Goal: Task Accomplishment & Management: Use online tool/utility

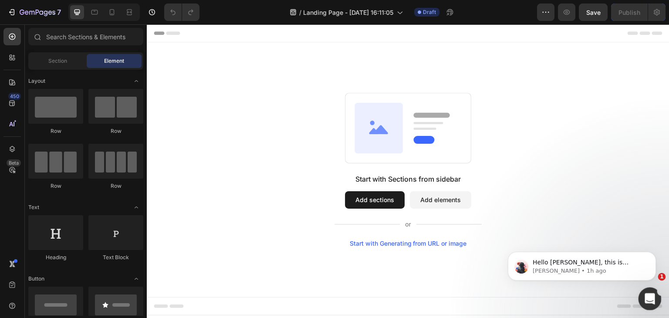
drag, startPoint x: 646, startPoint y: 299, endPoint x: 965, endPoint y: 530, distance: 394.1
click at [646, 299] on icon "Open Intercom Messenger" at bounding box center [649, 298] width 14 height 14
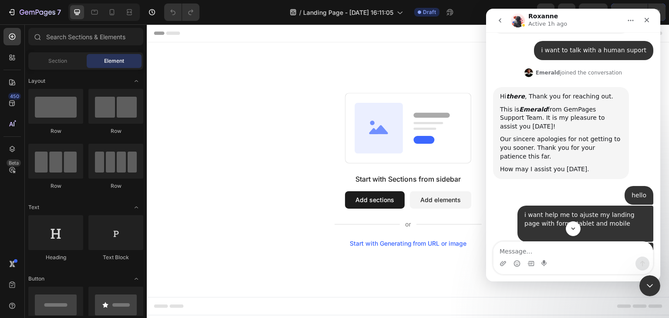
scroll to position [353, 0]
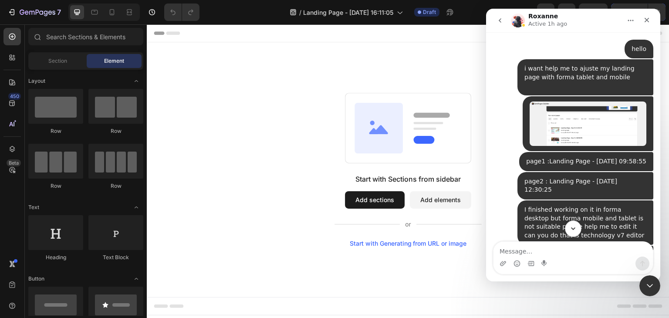
click at [578, 225] on button "Scroll to bottom" at bounding box center [573, 229] width 16 height 16
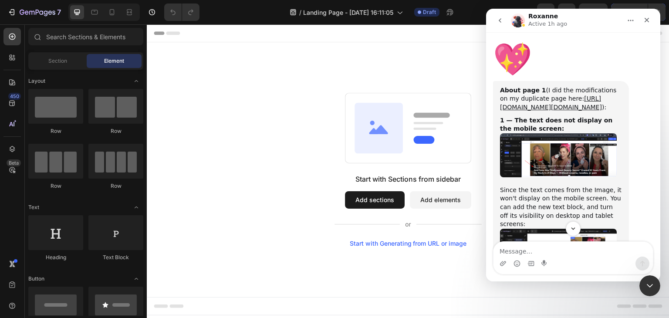
scroll to position [5585, 0]
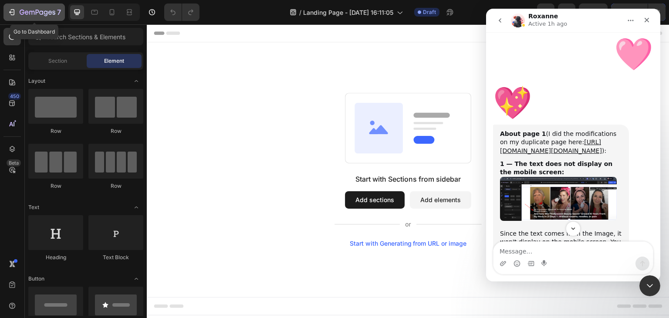
click at [19, 7] on div "7" at bounding box center [34, 12] width 54 height 10
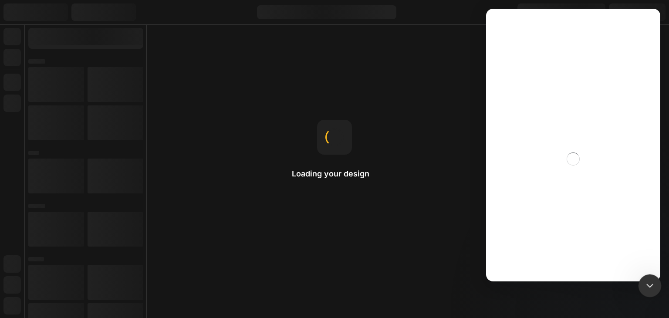
click at [649, 284] on icon "Close Intercom Messenger" at bounding box center [649, 284] width 10 height 10
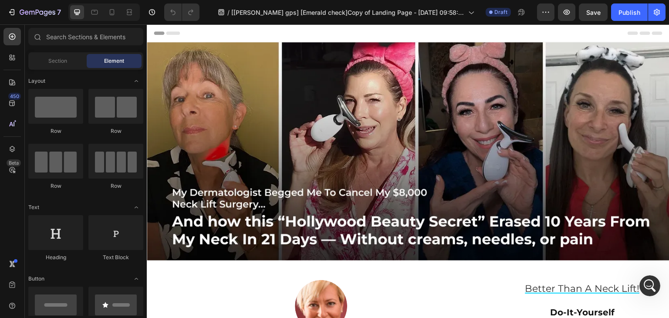
scroll to position [4720, 0]
click at [160, 31] on div "Header" at bounding box center [168, 33] width 32 height 10
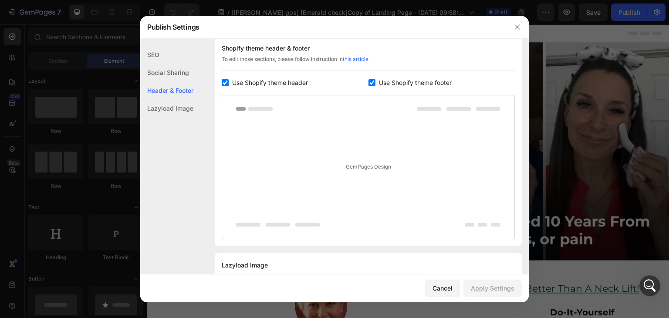
scroll to position [424, 0]
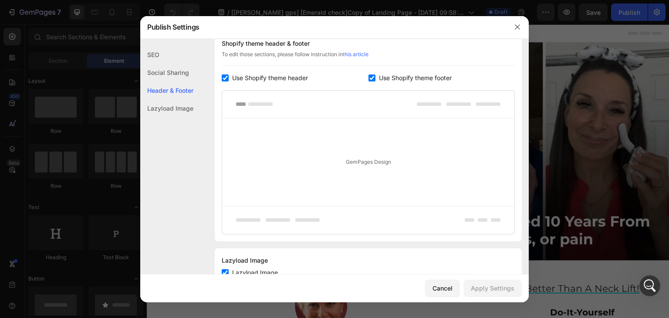
drag, startPoint x: 230, startPoint y: 95, endPoint x: 279, endPoint y: 86, distance: 50.0
click at [230, 83] on label "Use Shopify theme header" at bounding box center [268, 78] width 79 height 10
checkbox input "false"
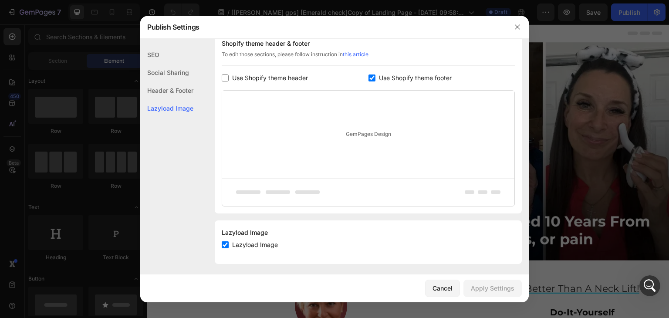
click at [369, 81] on input "checkbox" at bounding box center [372, 78] width 7 height 7
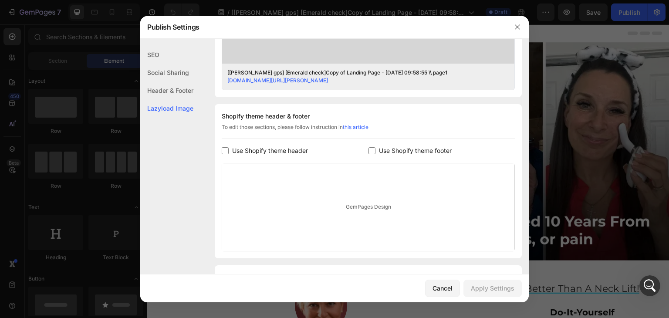
scroll to position [329, 0]
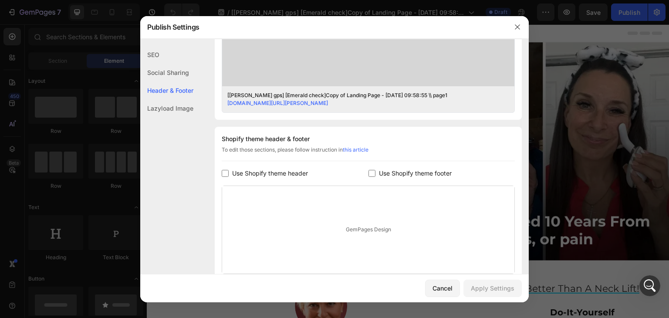
click at [392, 250] on div "GemPages Design" at bounding box center [368, 230] width 292 height 88
click at [370, 177] on input "checkbox" at bounding box center [372, 173] width 7 height 7
click at [482, 177] on div "Shopify theme header & footer To edit those sections, please follow instruction…" at bounding box center [368, 218] width 307 height 182
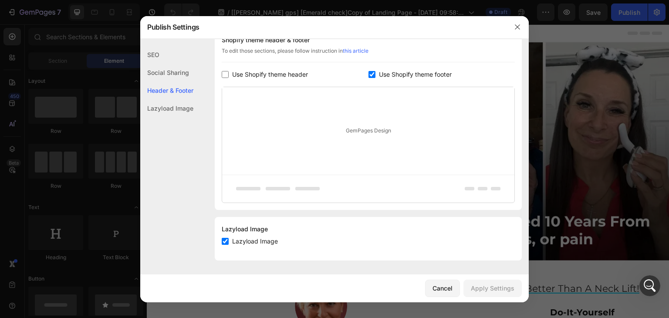
scroll to position [270, 0]
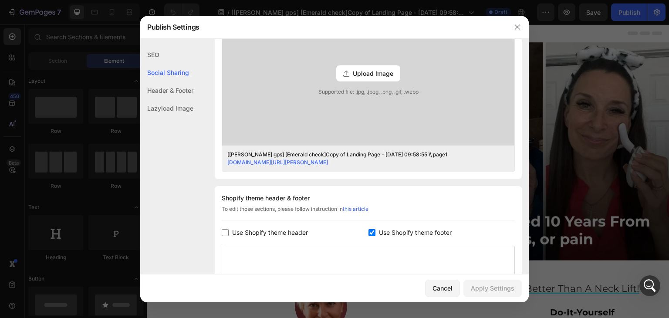
click at [369, 236] on input "checkbox" at bounding box center [372, 232] width 7 height 7
checkbox input "false"
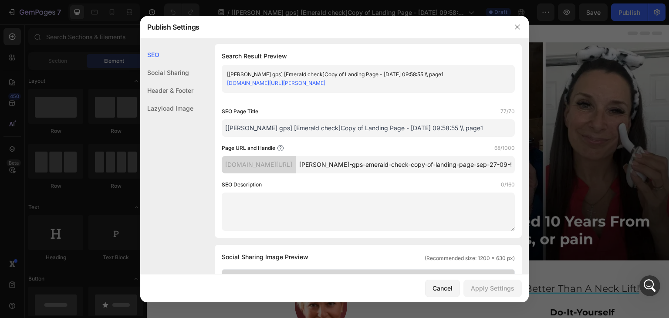
scroll to position [0, 0]
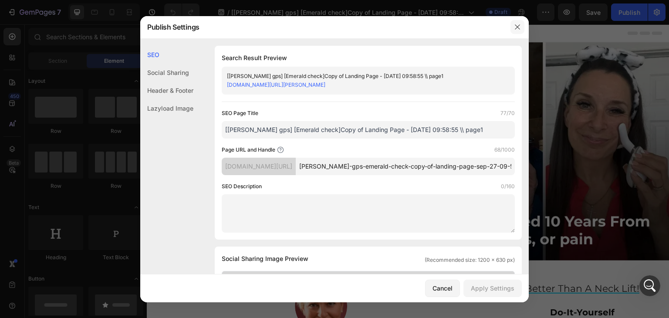
click at [517, 25] on icon "button" at bounding box center [517, 27] width 7 height 7
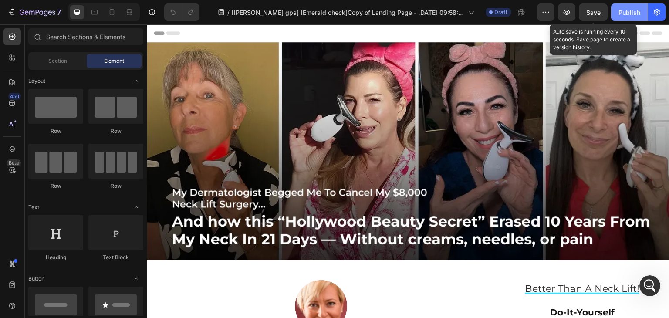
click at [605, 14] on button "Save" at bounding box center [593, 11] width 29 height 17
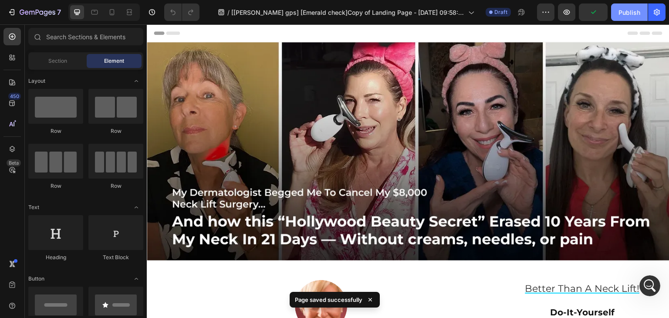
drag, startPoint x: 625, startPoint y: 10, endPoint x: 620, endPoint y: 14, distance: 6.1
click at [625, 11] on div "Publish" at bounding box center [630, 12] width 22 height 9
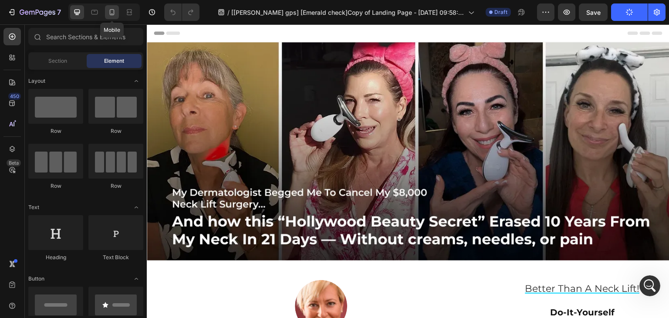
click at [107, 14] on div at bounding box center [112, 12] width 14 height 14
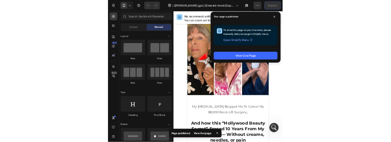
scroll to position [7413, 0]
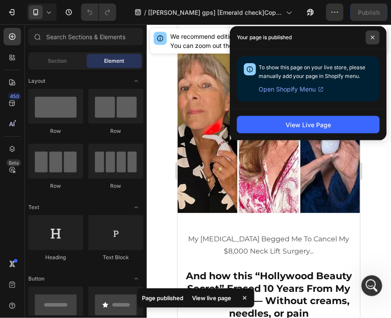
click at [376, 41] on span at bounding box center [373, 38] width 14 height 14
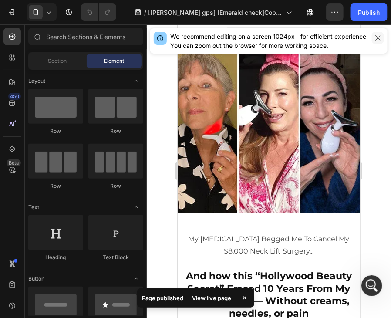
click at [378, 36] on icon "button" at bounding box center [378, 37] width 7 height 7
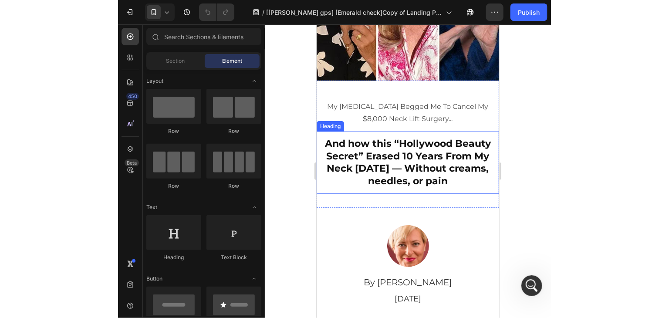
scroll to position [174, 0]
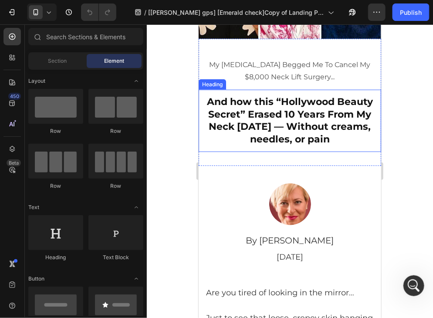
click at [296, 109] on h2 "And how this “Hollywood Beauty Secret” Erased 10 Years From My Neck In 21 Days …" at bounding box center [290, 120] width 172 height 51
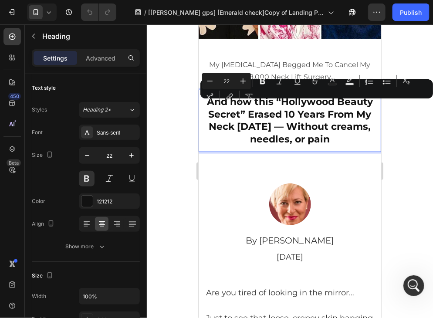
click at [211, 114] on p "And how this “Hollywood Beauty Secret” Erased 10 Years From My Neck In 21 Days …" at bounding box center [289, 120] width 170 height 50
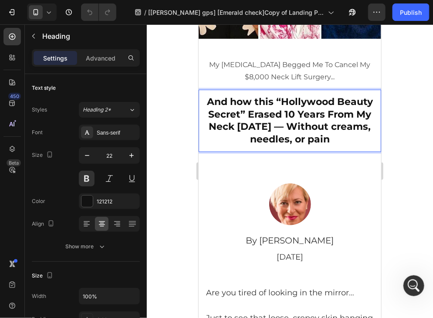
click at [207, 108] on p "And how this “Hollywood Beauty Secret” Erased 10 Years From My Neck In 21 Days …" at bounding box center [289, 120] width 170 height 50
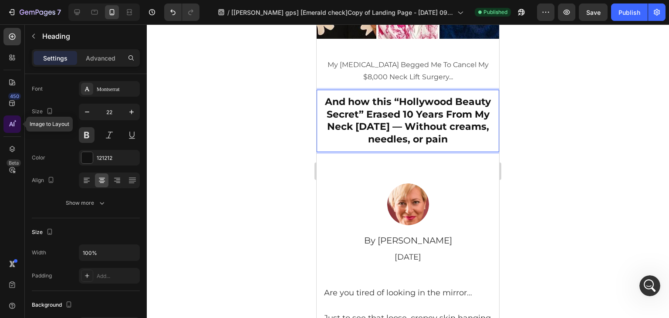
click at [12, 129] on div at bounding box center [11, 123] width 17 height 17
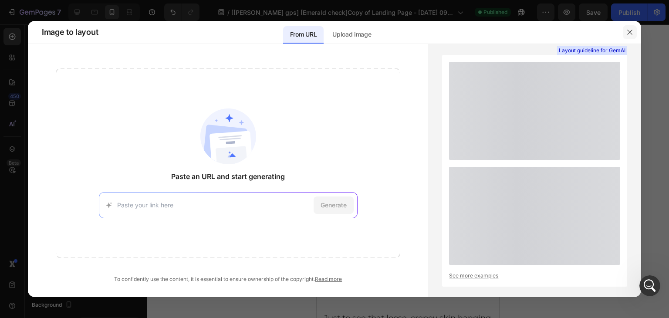
click at [630, 29] on icon "button" at bounding box center [630, 32] width 7 height 7
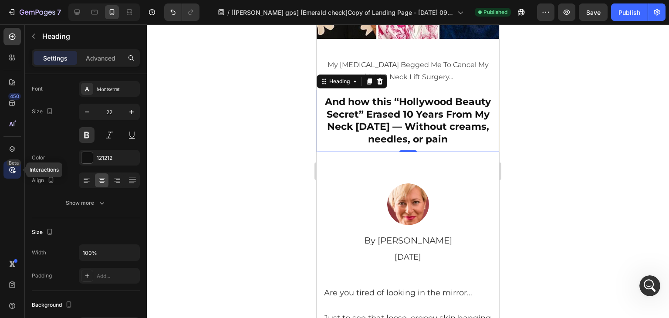
click at [9, 170] on icon at bounding box center [12, 170] width 9 height 9
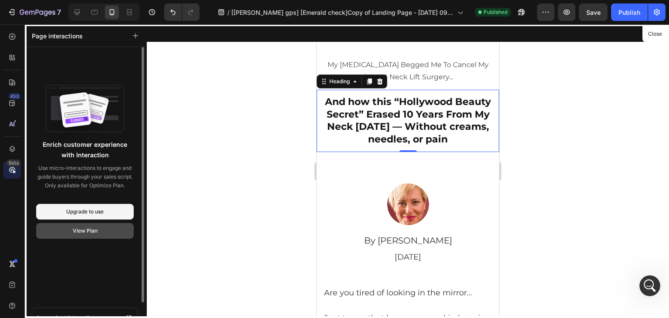
click at [88, 232] on div "View Plan" at bounding box center [85, 231] width 25 height 8
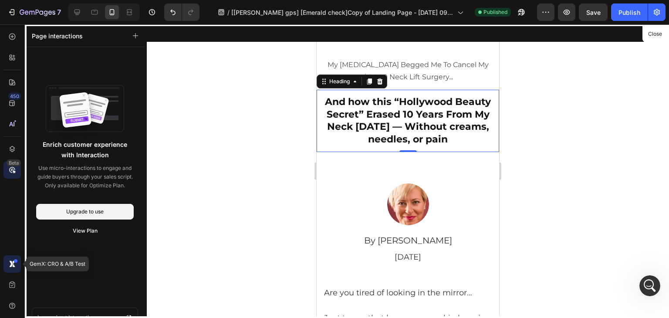
click at [17, 263] on div at bounding box center [11, 263] width 17 height 17
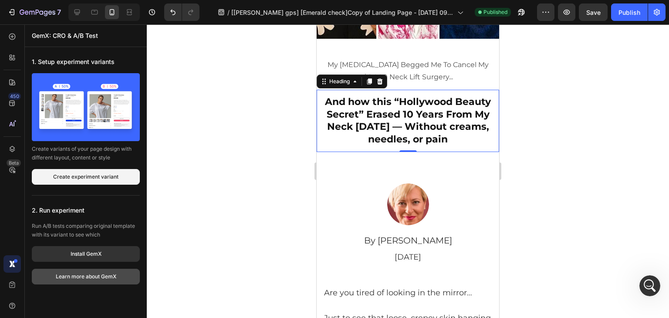
click at [70, 278] on div "Learn more about GemX" at bounding box center [86, 277] width 61 height 8
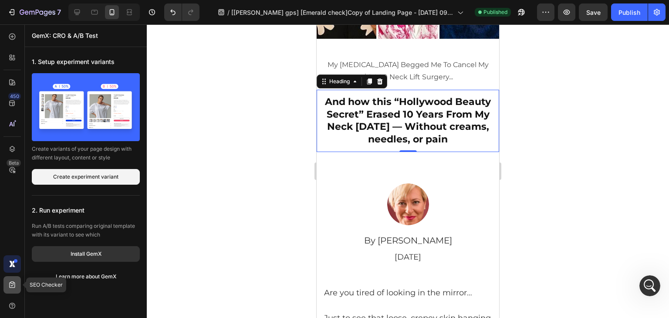
click at [12, 285] on icon at bounding box center [12, 285] width 9 height 9
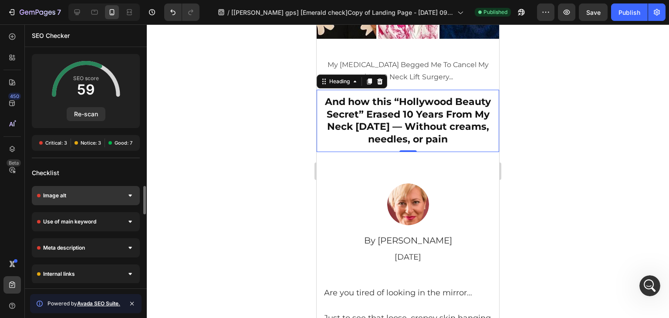
click at [130, 189] on div "Image alt" at bounding box center [86, 195] width 108 height 19
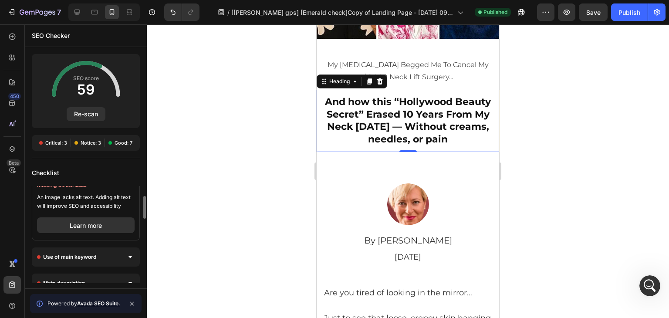
scroll to position [0, 0]
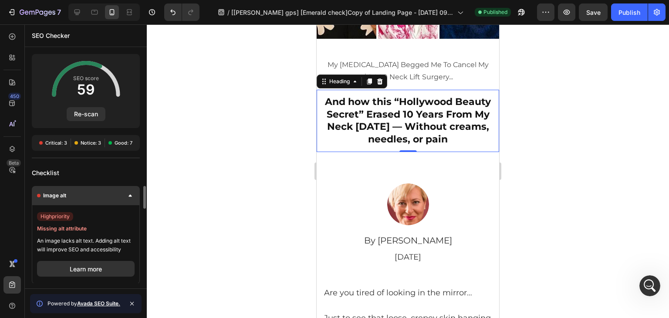
click at [127, 194] on div at bounding box center [130, 195] width 9 height 9
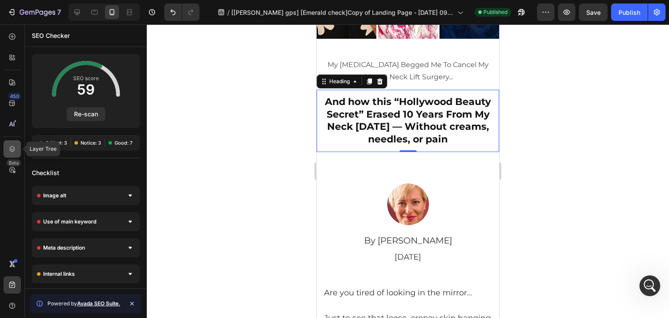
click at [9, 145] on icon at bounding box center [12, 149] width 9 height 9
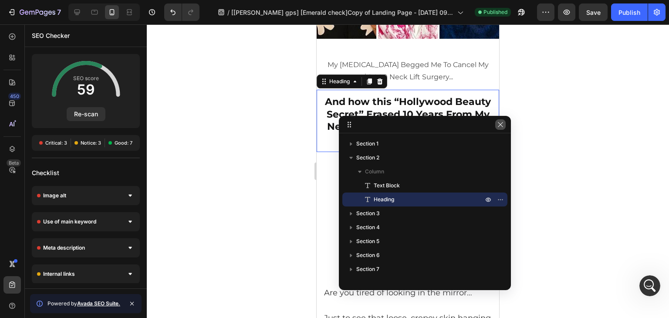
click at [501, 128] on button "button" at bounding box center [501, 124] width 10 height 10
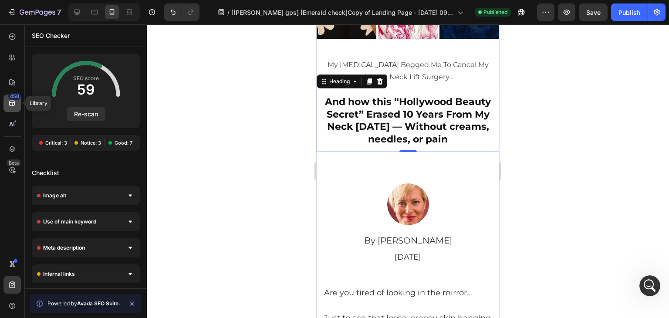
click at [10, 109] on div "450" at bounding box center [11, 103] width 17 height 17
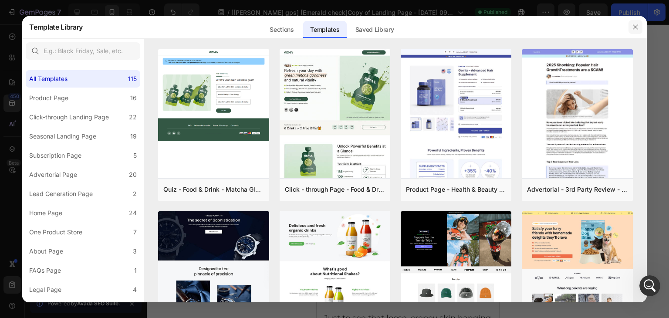
click at [638, 29] on icon "button" at bounding box center [635, 27] width 7 height 7
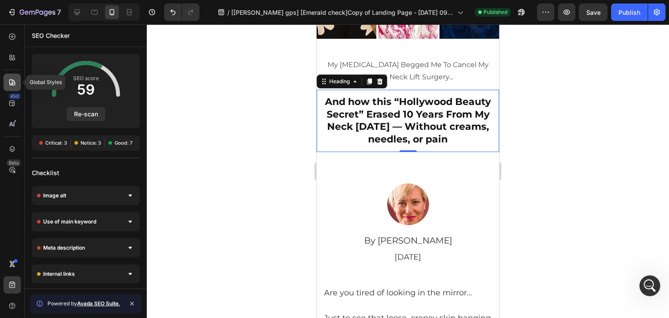
click at [14, 85] on icon at bounding box center [12, 82] width 6 height 6
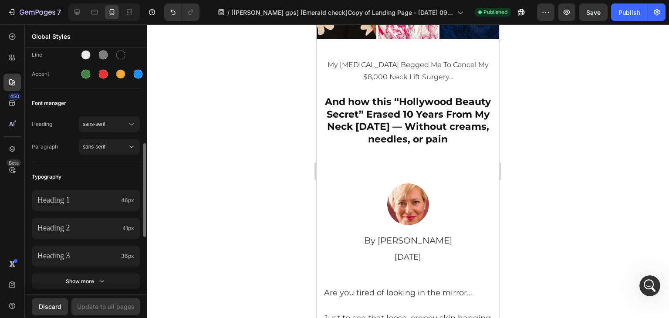
scroll to position [174, 0]
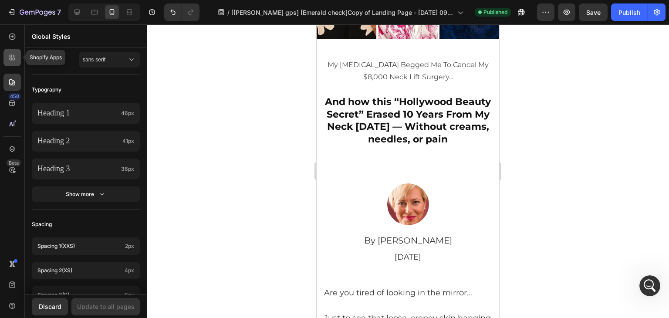
click at [9, 58] on icon at bounding box center [12, 57] width 9 height 9
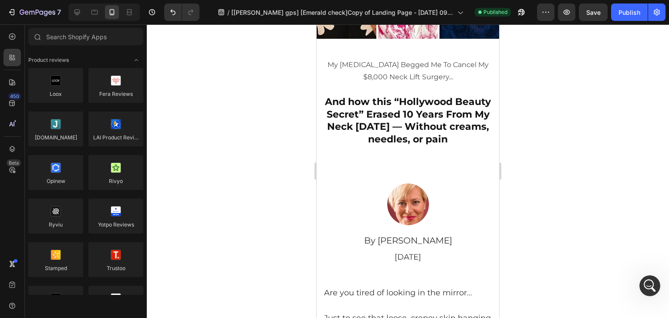
click at [220, 147] on div at bounding box center [408, 171] width 523 height 294
click at [13, 35] on icon at bounding box center [12, 36] width 9 height 9
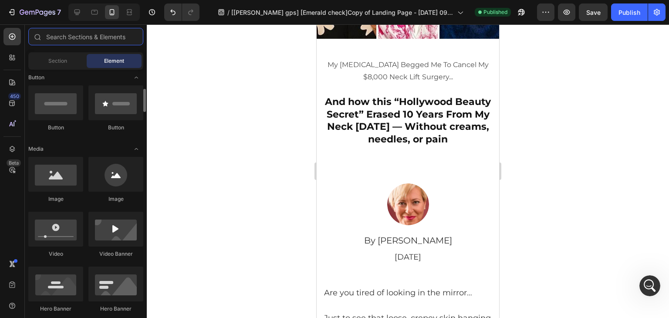
scroll to position [0, 0]
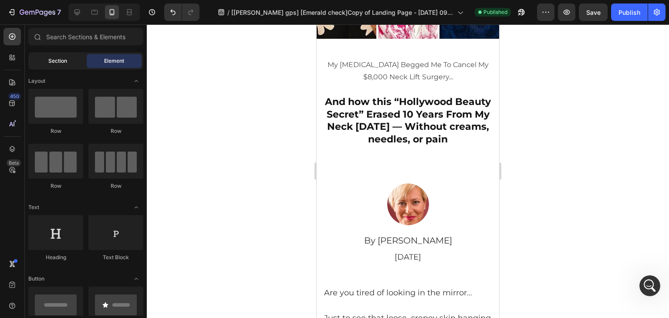
click at [52, 55] on div "Section" at bounding box center [57, 61] width 55 height 14
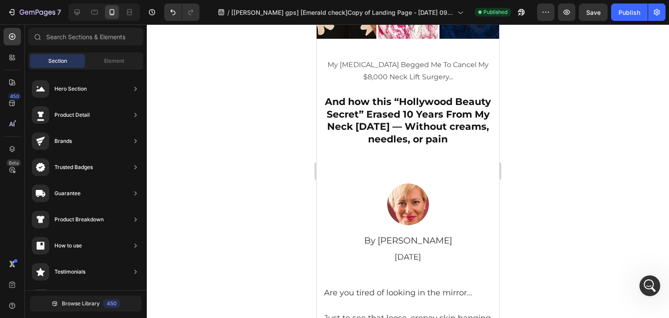
click at [298, 81] on div at bounding box center [408, 171] width 523 height 294
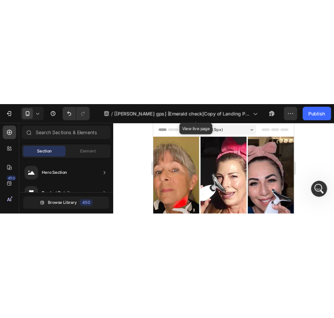
scroll to position [7413, 0]
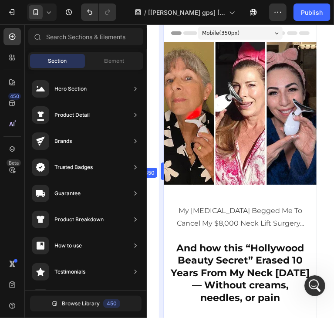
drag, startPoint x: 147, startPoint y: 150, endPoint x: 176, endPoint y: 159, distance: 30.1
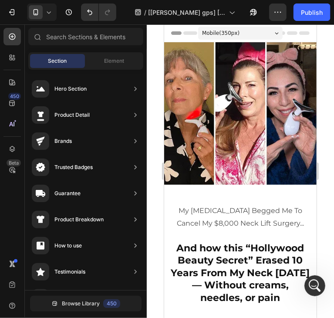
click at [241, 32] on div "Mobile ( 350 px)" at bounding box center [240, 32] width 85 height 13
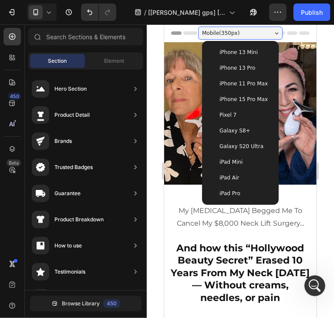
click at [247, 148] on span "Galaxy S20 Ultra" at bounding box center [241, 146] width 44 height 9
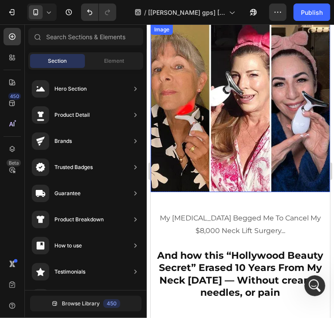
scroll to position [87, 0]
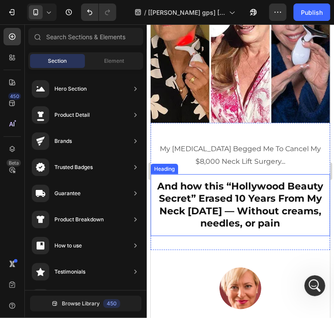
click at [224, 189] on h2 "And how this “Hollywood Beauty Secret” Erased 10 Years From My Neck In 21 Days …" at bounding box center [240, 204] width 169 height 51
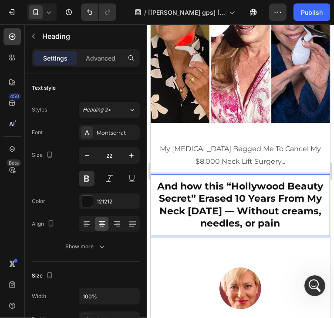
click at [162, 194] on h2 "And how this “Hollywood Beauty Secret” Erased 10 Years From My Neck In 21 Days …" at bounding box center [240, 204] width 169 height 51
click at [174, 180] on p "And how this “Hollywood Beauty Secret” Erased 10 Years From My Neck In 21 Days …" at bounding box center [239, 205] width 167 height 50
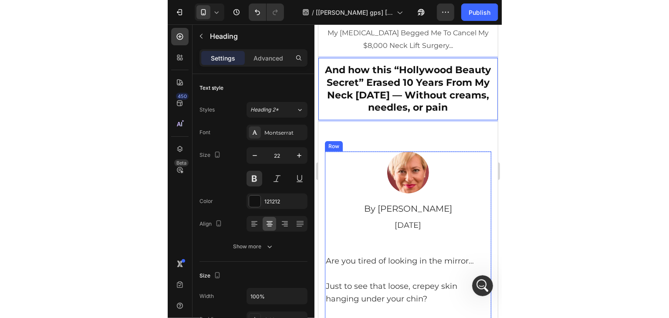
scroll to position [261, 0]
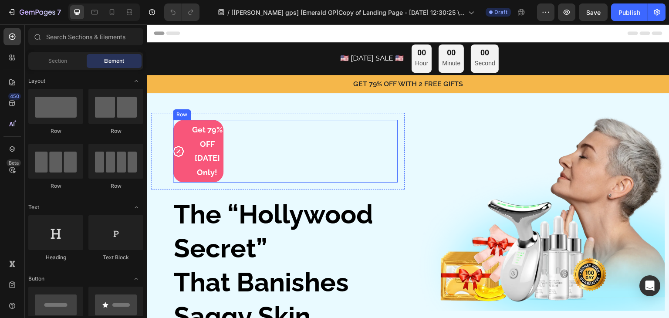
click at [221, 171] on div "Image Get 79% OFF Today Only! Text Block Row Row" at bounding box center [285, 151] width 225 height 63
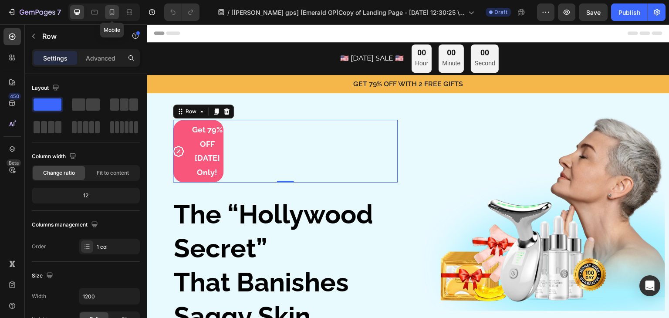
click at [116, 10] on icon at bounding box center [112, 12] width 9 height 9
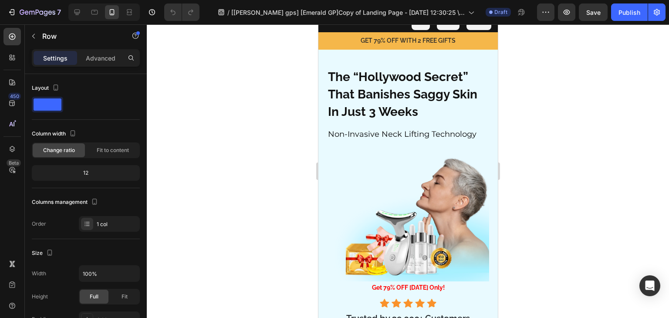
scroll to position [44, 0]
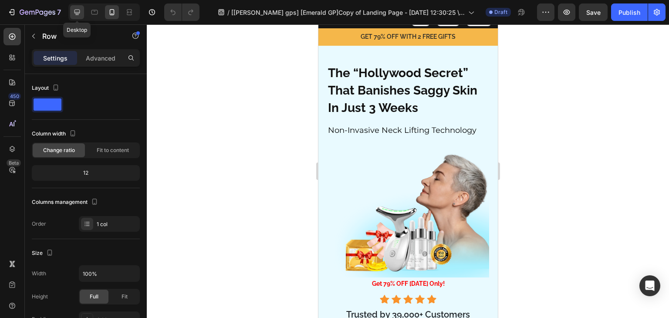
click at [78, 11] on icon at bounding box center [77, 12] width 9 height 9
type input "1200"
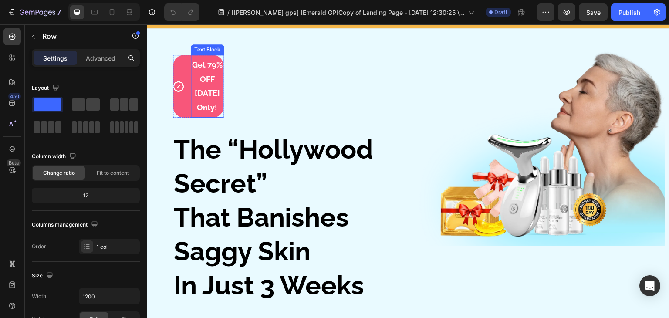
click at [199, 91] on strong "Get 79% OFF [DATE] Only!" at bounding box center [207, 85] width 31 height 51
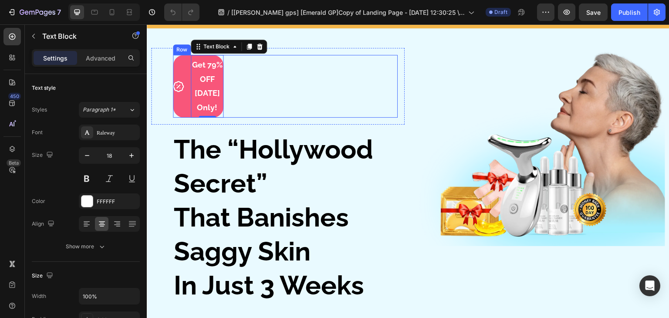
click at [240, 91] on div "Image Get 79% OFF Today Only! Text Block 0 Row Row" at bounding box center [285, 86] width 225 height 63
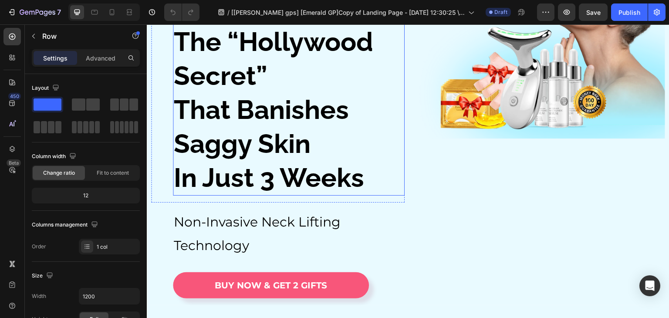
scroll to position [196, 0]
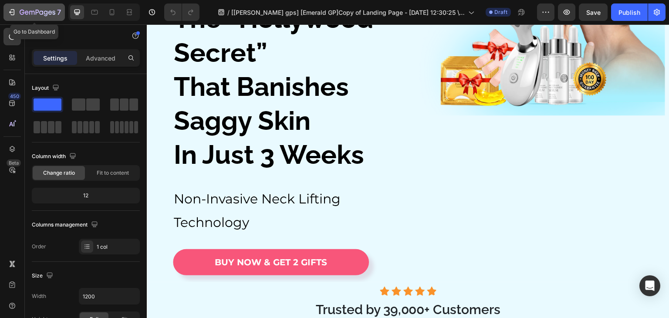
click at [19, 14] on div "7" at bounding box center [34, 12] width 54 height 10
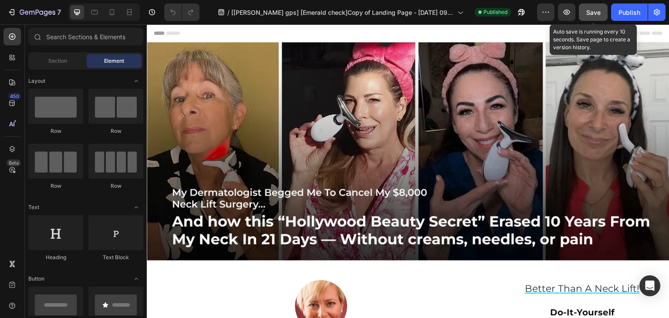
click at [581, 7] on button "Save" at bounding box center [593, 11] width 29 height 17
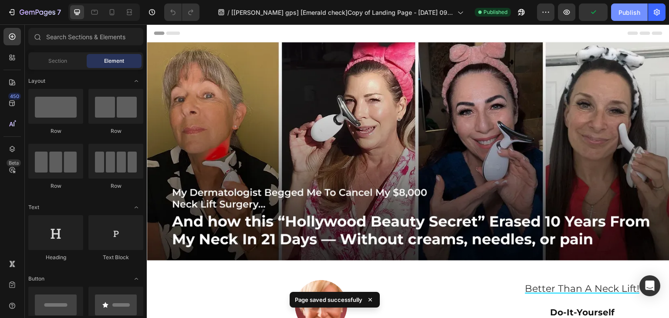
drag, startPoint x: 619, startPoint y: 11, endPoint x: 613, endPoint y: 13, distance: 6.3
click at [615, 12] on button "Publish" at bounding box center [629, 11] width 37 height 17
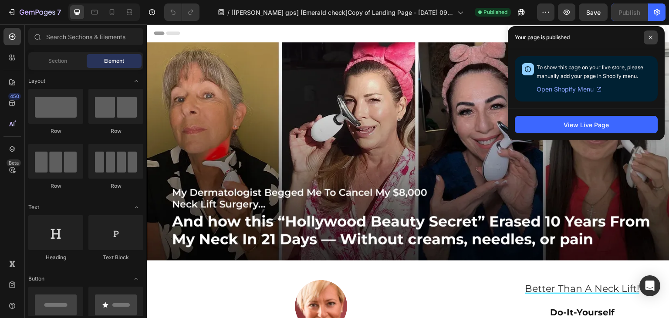
click at [648, 37] on span at bounding box center [651, 38] width 14 height 14
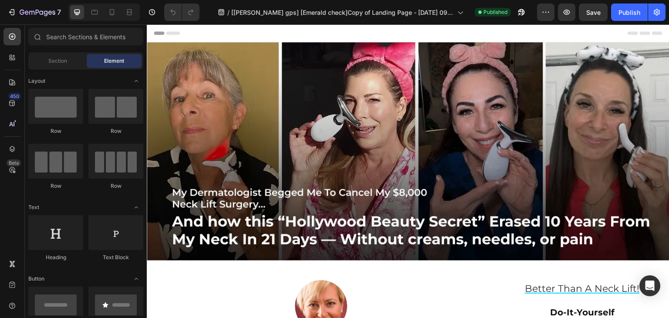
click at [162, 27] on div "Header" at bounding box center [408, 32] width 509 height 17
click at [164, 33] on span "Header" at bounding box center [172, 33] width 19 height 9
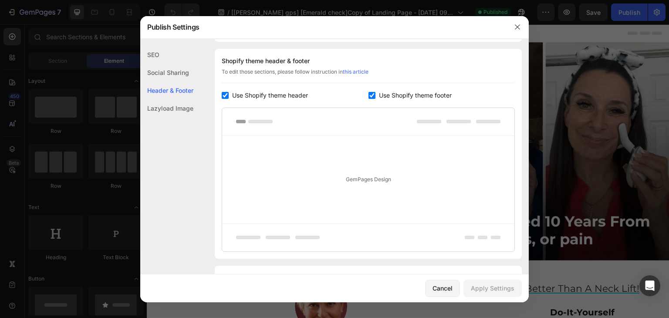
scroll to position [424, 0]
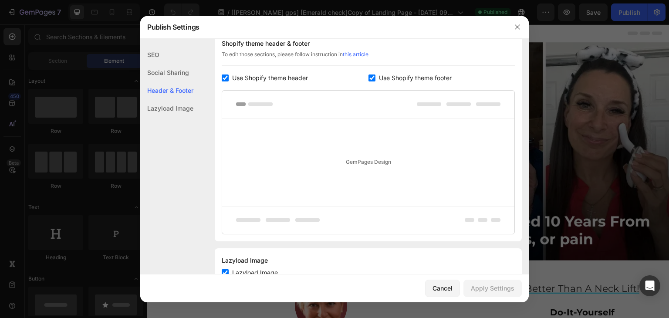
click at [370, 81] on input "checkbox" at bounding box center [372, 78] width 7 height 7
checkbox input "false"
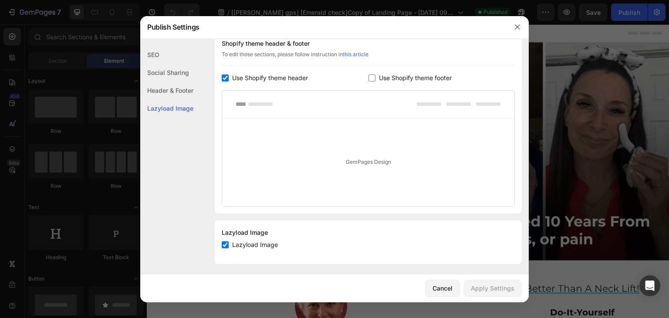
click at [261, 83] on span "Use Shopify theme header" at bounding box center [270, 78] width 76 height 10
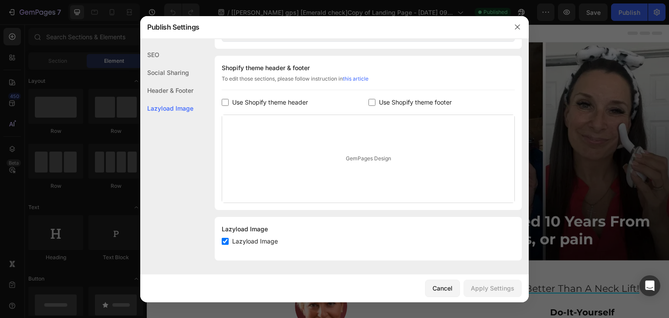
scroll to position [416, 0]
click at [170, 91] on div "Header & Footer" at bounding box center [166, 90] width 53 height 18
click at [235, 91] on div "Shopify theme header & footer To edit those sections, please follow instruction…" at bounding box center [368, 133] width 307 height 154
click at [223, 102] on input "checkbox" at bounding box center [225, 102] width 7 height 7
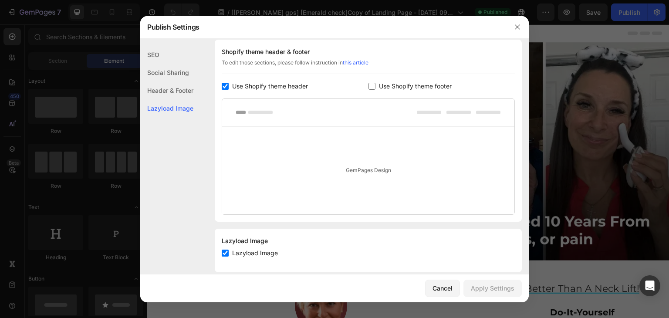
click at [234, 92] on span "Use Shopify theme header" at bounding box center [270, 86] width 76 height 10
checkbox input "false"
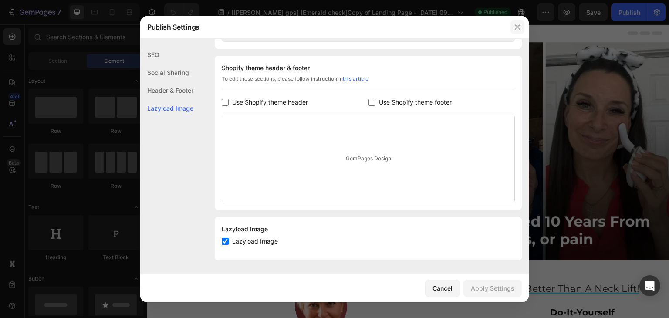
drag, startPoint x: 515, startPoint y: 29, endPoint x: 404, endPoint y: 9, distance: 112.2
click at [515, 29] on icon "button" at bounding box center [517, 27] width 7 height 7
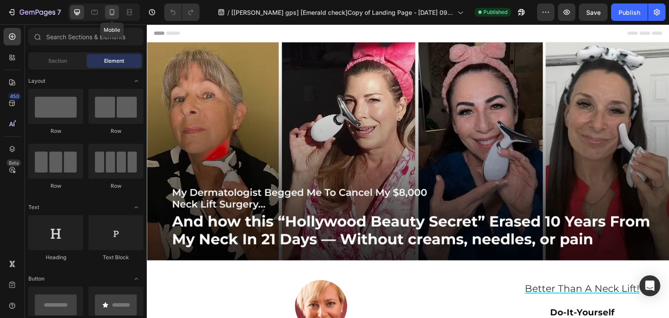
click at [119, 14] on div at bounding box center [112, 12] width 14 height 14
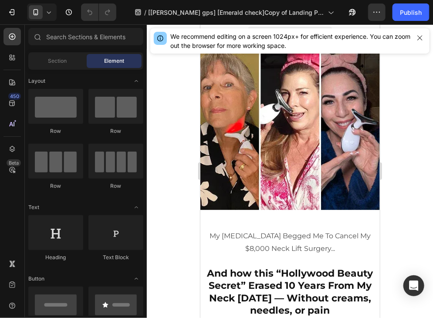
drag, startPoint x: 423, startPoint y: 35, endPoint x: 422, endPoint y: 54, distance: 19.2
click at [422, 35] on icon "button" at bounding box center [420, 37] width 7 height 7
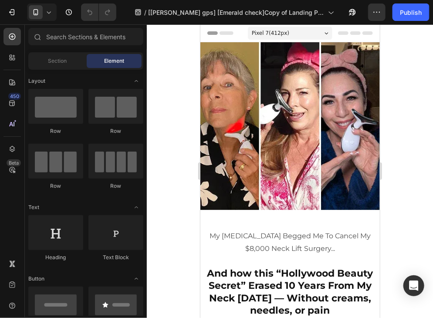
click at [220, 28] on span "Header" at bounding box center [226, 32] width 19 height 9
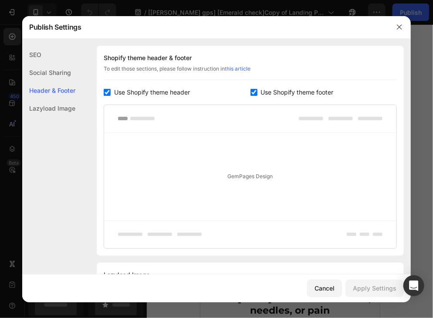
scroll to position [424, 0]
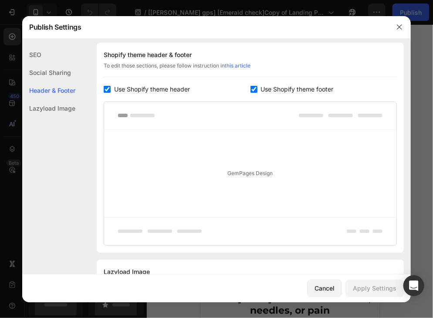
click at [258, 95] on label "Use Shopify theme footer" at bounding box center [296, 89] width 76 height 10
checkbox input "false"
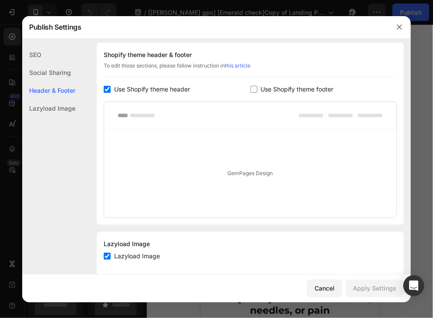
click at [160, 95] on span "Use Shopify theme header" at bounding box center [152, 89] width 76 height 10
checkbox input "false"
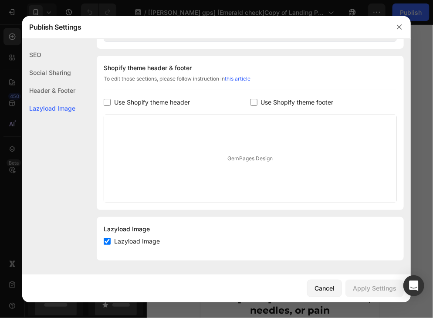
scroll to position [427, 0]
click at [110, 241] on input "checkbox" at bounding box center [107, 241] width 7 height 7
click at [113, 241] on label "Lazyload Image" at bounding box center [135, 241] width 49 height 10
checkbox input "true"
click at [400, 22] on button "button" at bounding box center [400, 27] width 14 height 14
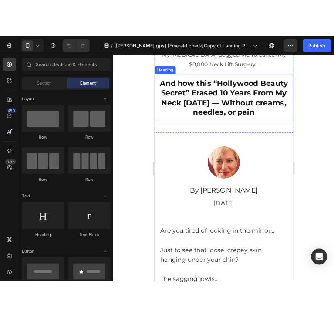
scroll to position [218, 0]
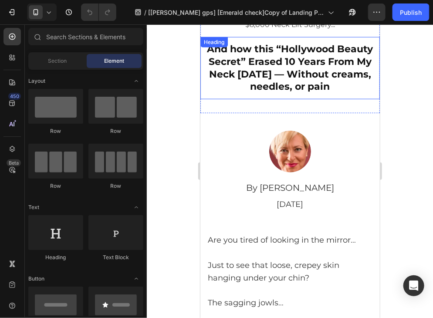
click at [361, 90] on h2 "And how this “Hollywood Beauty Secret” Erased 10 Years From My Neck In 21 Days …" at bounding box center [289, 67] width 169 height 51
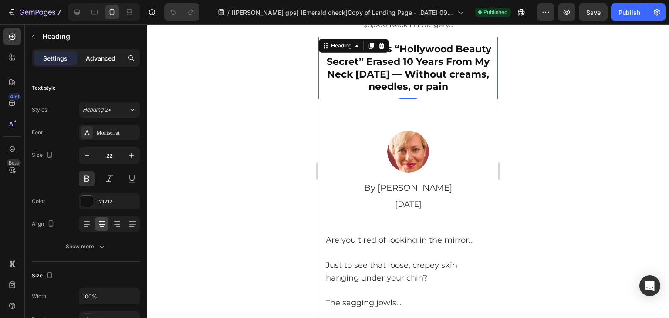
click at [98, 59] on p "Advanced" at bounding box center [101, 58] width 30 height 9
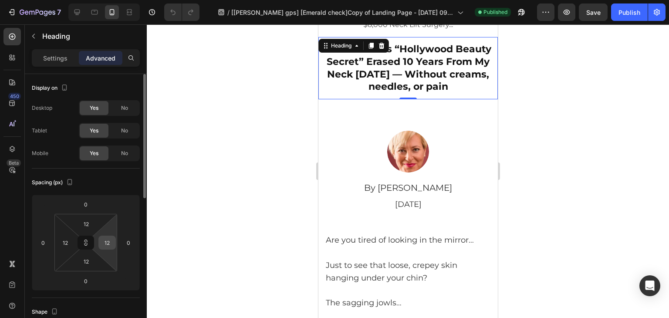
click at [110, 246] on input "12" at bounding box center [107, 242] width 13 height 13
type input "1"
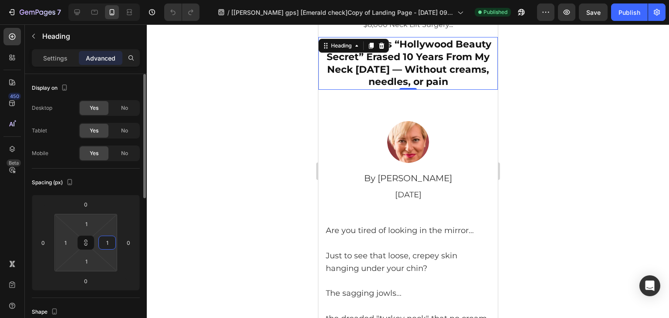
type input "10"
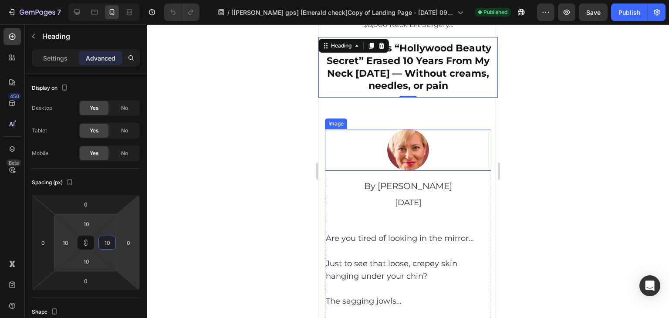
click at [335, 156] on div at bounding box center [408, 150] width 166 height 42
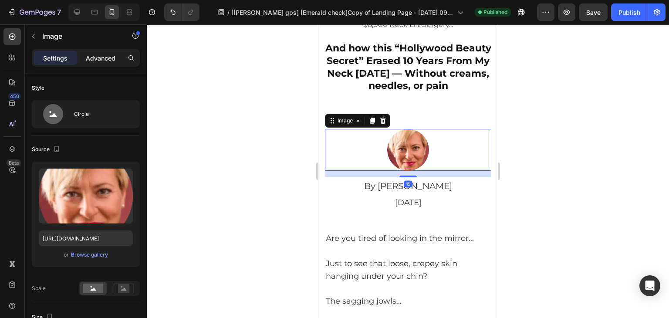
click at [112, 63] on div "Advanced" at bounding box center [101, 58] width 44 height 14
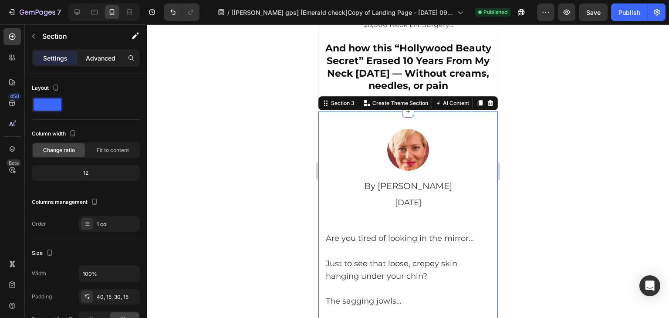
click at [102, 54] on p "Advanced" at bounding box center [101, 58] width 30 height 9
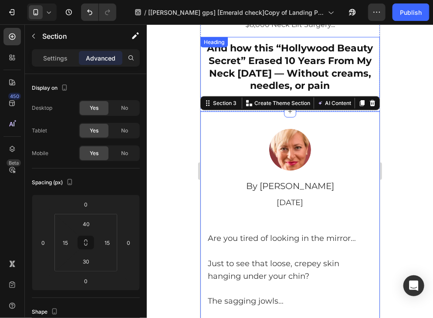
click at [299, 63] on h2 "And how this “Hollywood Beauty Secret” Erased 10 Years From My Neck In 21 Days …" at bounding box center [289, 66] width 171 height 51
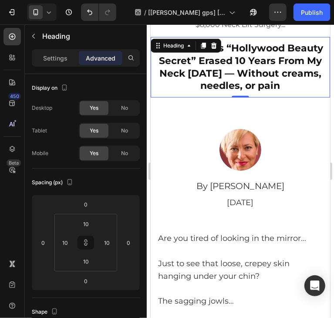
click at [268, 74] on h2 "And how this “Hollywood Beauty Secret” Erased 10 Years From My Neck In 21 Days …" at bounding box center [240, 66] width 171 height 51
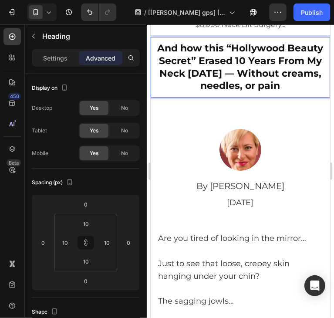
click at [233, 79] on p "And how this “Hollywood Beauty Secret” Erased 10 Years From My Neck In 21 Days …" at bounding box center [240, 67] width 169 height 50
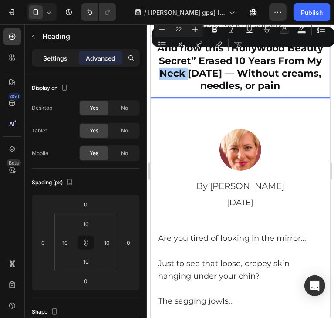
click at [62, 61] on p "Settings" at bounding box center [55, 58] width 24 height 9
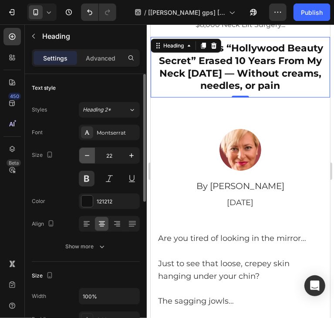
click at [84, 156] on icon "button" at bounding box center [87, 155] width 9 height 9
type input "21"
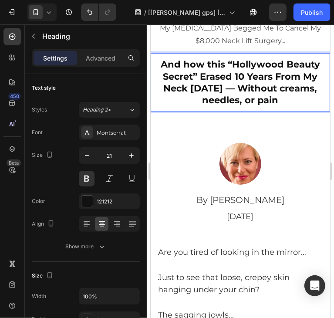
scroll to position [174, 0]
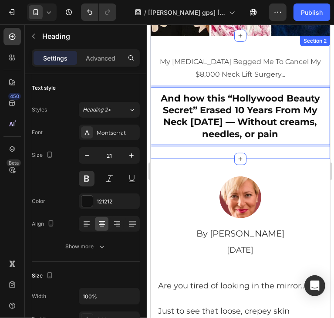
click at [270, 38] on div "My Dermatologist Begged Me To Cancel My $8,000 Neck Lift Surgery... Text Block …" at bounding box center [240, 96] width 180 height 123
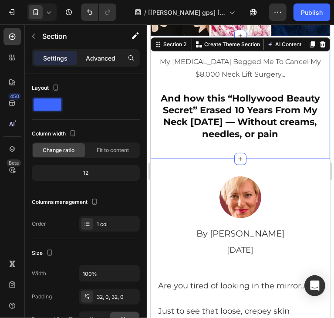
click at [98, 57] on p "Advanced" at bounding box center [101, 58] width 30 height 9
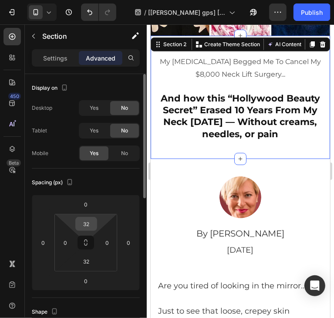
click at [87, 225] on input "32" at bounding box center [86, 223] width 17 height 13
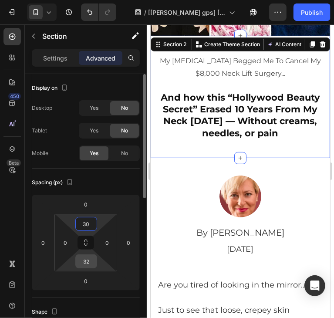
type input "30"
click at [88, 258] on input "32" at bounding box center [86, 261] width 17 height 13
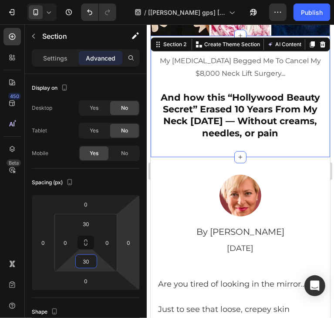
type input "30"
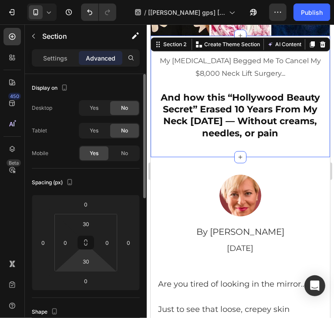
click at [127, 173] on div "Spacing (px) 0 0 0 0 30 0 30 0" at bounding box center [86, 233] width 108 height 129
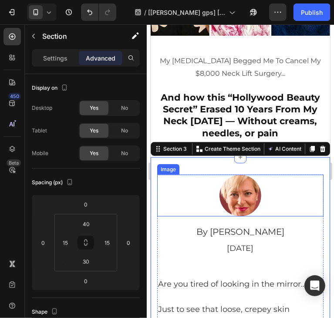
click at [286, 174] on div at bounding box center [240, 195] width 166 height 42
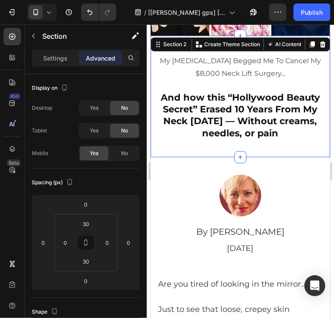
click at [268, 146] on div "My Dermatologist Begged Me To Cancel My $8,000 Neck Lift Surgery... Text Block …" at bounding box center [240, 96] width 180 height 122
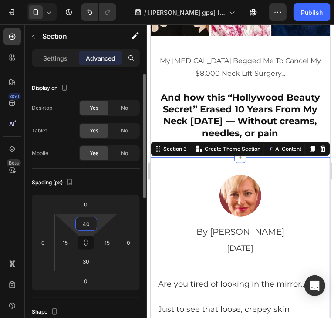
click at [85, 223] on input "40" at bounding box center [86, 223] width 17 height 13
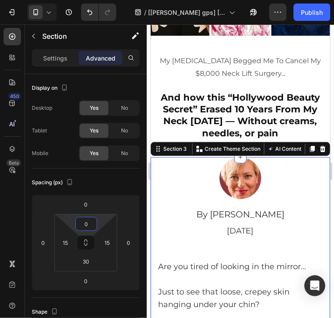
type input "0"
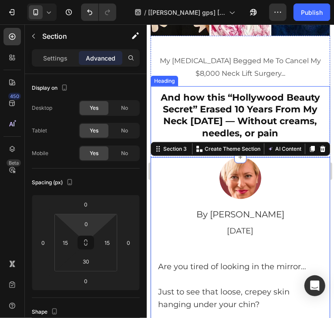
click at [284, 86] on div "And how this “Hollywood Beauty Secret” Erased 10 Years From My Neck In 21 Days …" at bounding box center [240, 115] width 180 height 58
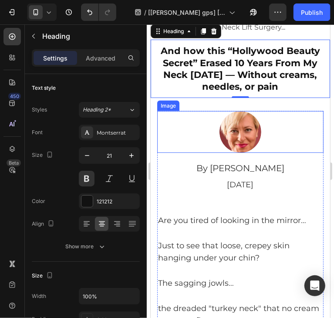
scroll to position [218, 0]
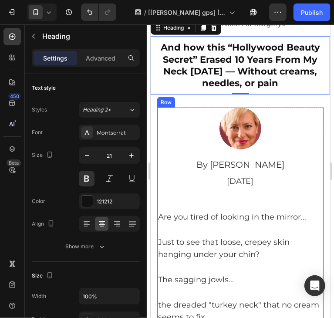
click at [244, 183] on p "September 26 , 2025" at bounding box center [240, 181] width 165 height 14
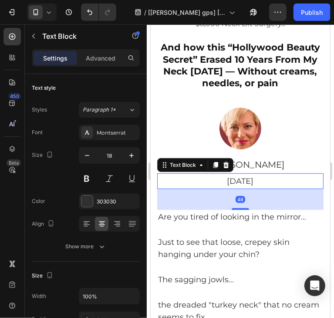
click at [244, 183] on p "September 26 , 2025" at bounding box center [240, 181] width 165 height 14
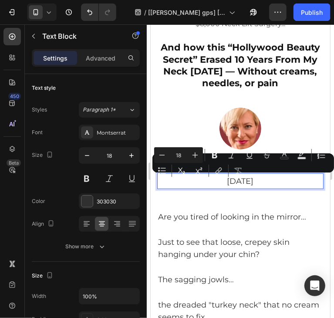
click at [249, 183] on p "September 26 , 2025" at bounding box center [240, 181] width 165 height 14
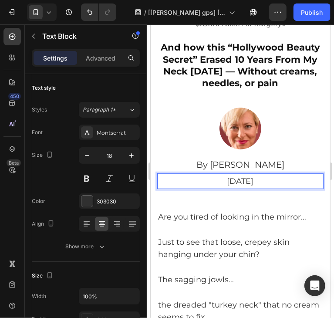
click at [250, 183] on p "September 26 , 2025" at bounding box center [240, 181] width 165 height 14
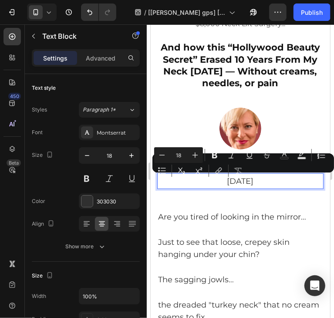
click at [250, 183] on p "September 26 , 2025" at bounding box center [240, 181] width 165 height 14
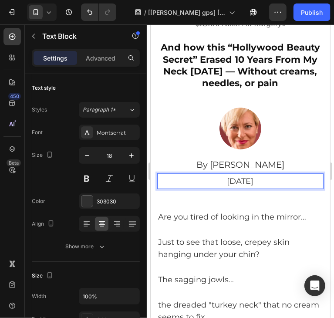
click at [250, 181] on p "September 26 , 2025" at bounding box center [240, 181] width 165 height 14
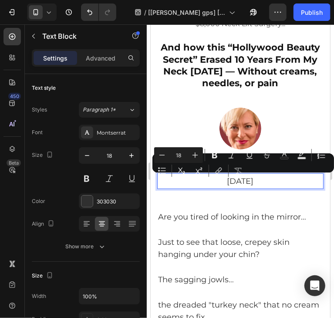
click at [250, 181] on p "September 26 , 2025" at bounding box center [240, 181] width 165 height 14
click at [255, 183] on p "September 26 , 2025" at bounding box center [240, 181] width 165 height 14
drag, startPoint x: 250, startPoint y: 183, endPoint x: 244, endPoint y: 183, distance: 5.7
click at [244, 183] on p "September 26 , 2025" at bounding box center [240, 181] width 165 height 14
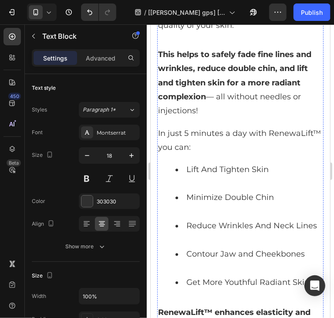
scroll to position [2876, 0]
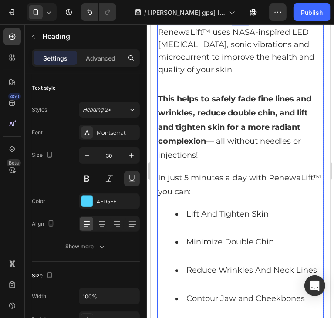
scroll to position [2833, 0]
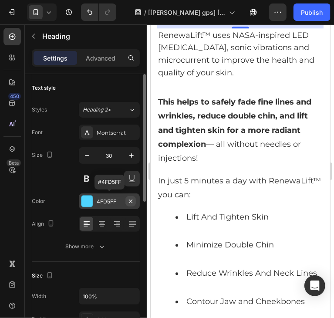
click at [130, 201] on icon "button" at bounding box center [130, 200] width 3 height 3
click at [299, 21] on h2 "How Does It Work?" at bounding box center [240, 12] width 166 height 20
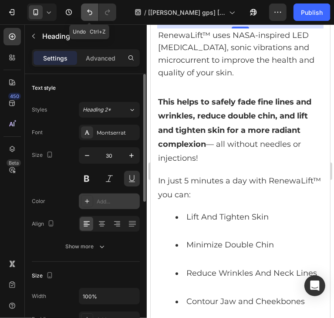
click at [87, 12] on icon "Undo/Redo" at bounding box center [89, 12] width 9 height 9
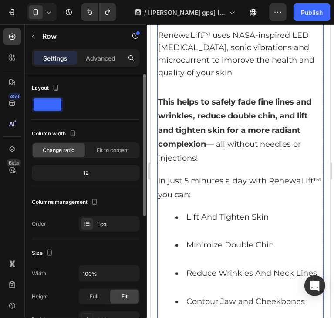
click at [295, 135] on div "Image Now, you can get sculpted skin every single day at home with the clinical…" at bounding box center [240, 214] width 166 height 555
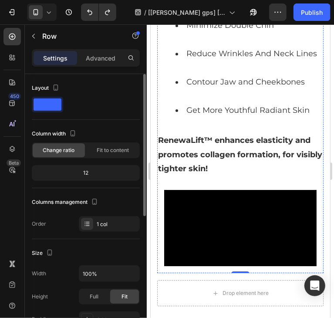
scroll to position [3051, 0]
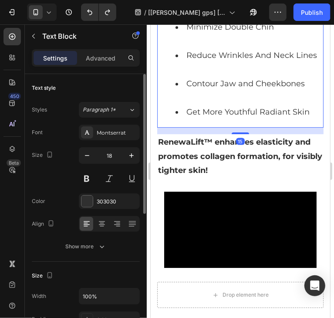
click at [177, 20] on li "Lift And Tighten Skin" at bounding box center [248, 6] width 147 height 28
click at [175, 20] on li "Lift And Tighten Skin" at bounding box center [248, 6] width 147 height 28
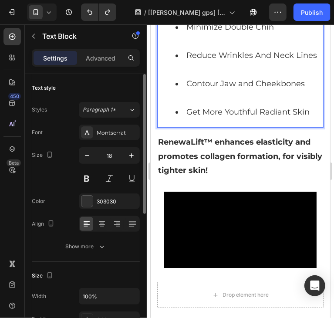
click at [173, 119] on ul "Lift And Tighten Skin Minimize Double Chin Reduce Wrinkles And Neck Lines Conto…" at bounding box center [240, 55] width 165 height 127
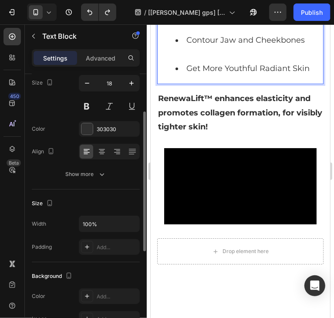
scroll to position [0, 0]
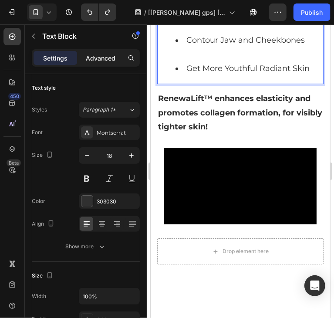
click at [102, 57] on p "Advanced" at bounding box center [101, 58] width 30 height 9
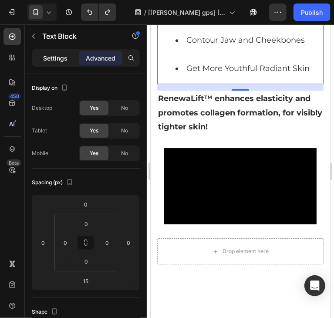
click at [55, 61] on p "Settings" at bounding box center [55, 58] width 24 height 9
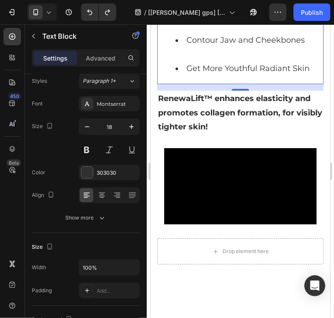
scroll to position [3092, 0]
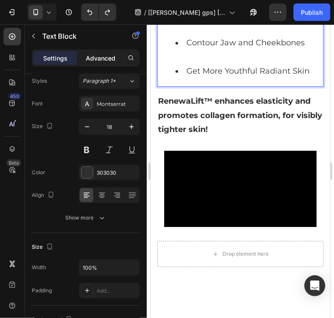
click at [96, 54] on p "Advanced" at bounding box center [101, 58] width 30 height 9
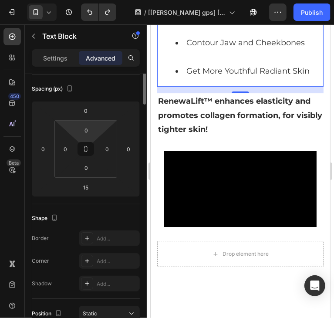
scroll to position [0, 0]
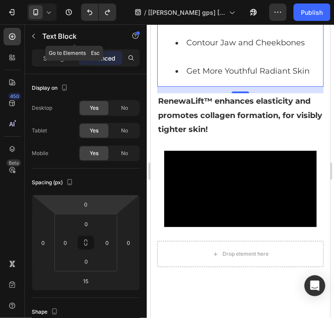
click at [52, 33] on p "Text Block" at bounding box center [79, 36] width 74 height 10
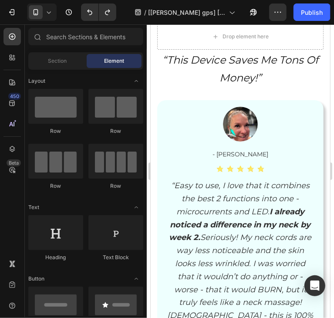
scroll to position [3310, 0]
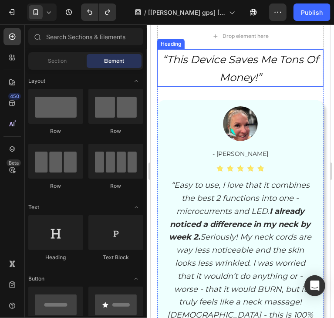
click at [230, 65] on icon "“This Device Saves Me Tons Of" at bounding box center [240, 59] width 156 height 13
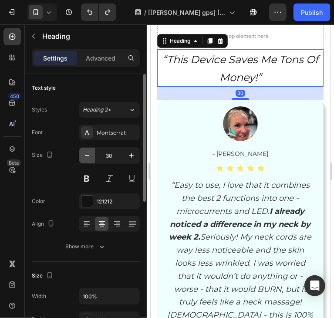
click at [83, 157] on icon "button" at bounding box center [87, 155] width 9 height 9
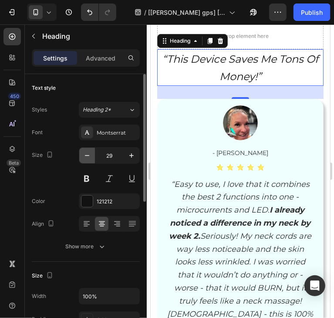
click at [83, 157] on icon "button" at bounding box center [87, 155] width 9 height 9
type input "28"
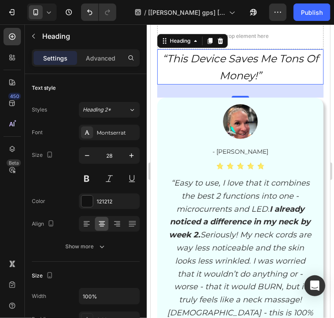
click at [236, 84] on h2 "“This Device Saves Me Tons Of Money!”" at bounding box center [240, 66] width 166 height 35
click at [236, 83] on p "“This Device Saves Me Tons Of Money!”" at bounding box center [240, 67] width 165 height 34
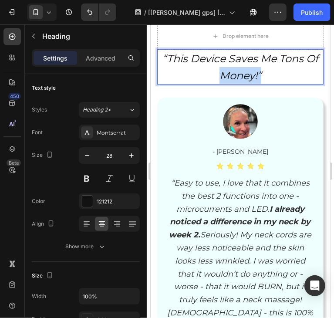
click at [236, 83] on p "“This Device Saves Me Tons Of Money!”" at bounding box center [240, 67] width 165 height 34
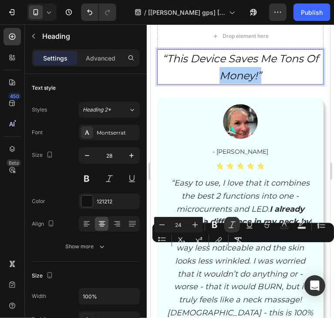
click at [264, 248] on div "Minus 24 Plus Bold Italic Underline Strikethrough Text Color Text Background Co…" at bounding box center [243, 232] width 178 height 31
click at [264, 83] on p "“This Device Saves Me Tons Of Money!”" at bounding box center [240, 67] width 165 height 34
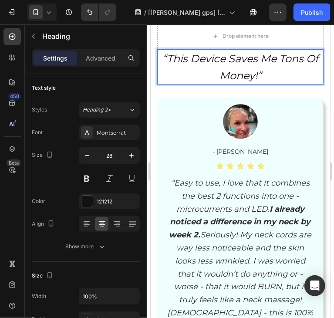
click at [264, 83] on p "“This Device Saves Me Tons Of Money!”" at bounding box center [240, 67] width 165 height 34
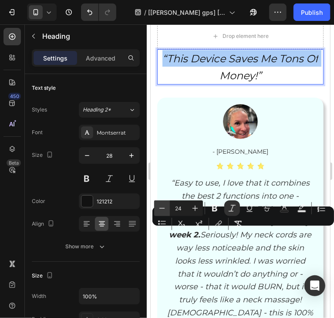
click at [162, 213] on button "Minus" at bounding box center [162, 208] width 16 height 16
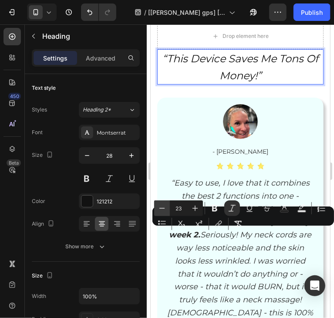
click at [162, 213] on button "Minus" at bounding box center [162, 208] width 16 height 16
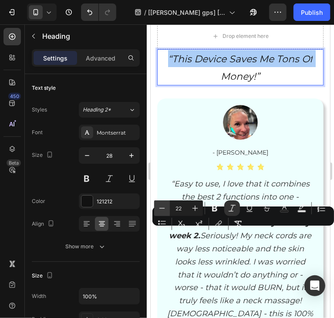
click at [163, 211] on icon "Editor contextual toolbar" at bounding box center [162, 208] width 9 height 9
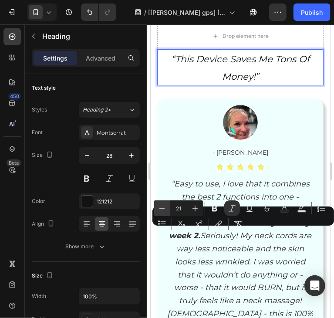
click at [163, 211] on icon "Editor contextual toolbar" at bounding box center [162, 208] width 9 height 9
type input "20"
click at [78, 156] on div "Size 28" at bounding box center [86, 166] width 108 height 39
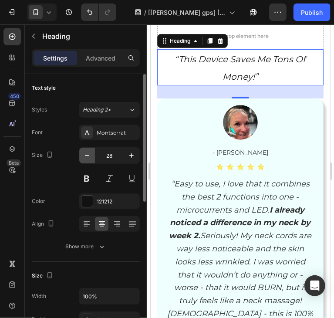
click at [87, 153] on icon "button" at bounding box center [87, 155] width 9 height 9
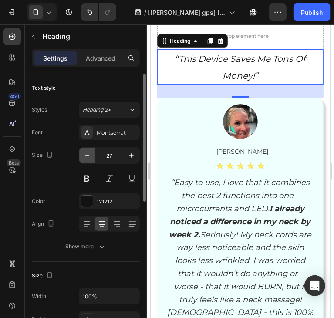
click at [87, 153] on icon "button" at bounding box center [87, 155] width 9 height 9
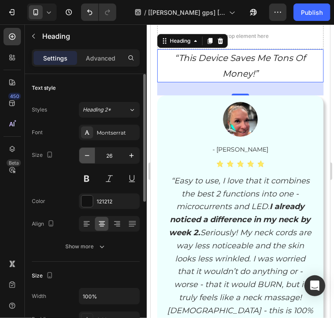
click at [87, 153] on icon "button" at bounding box center [87, 155] width 9 height 9
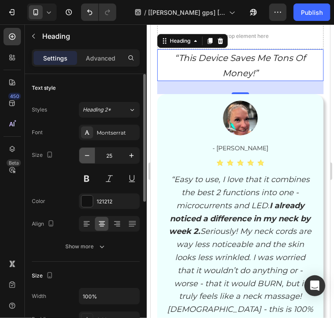
click at [87, 153] on icon "button" at bounding box center [87, 155] width 9 height 9
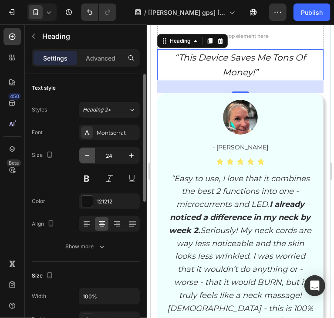
click at [87, 153] on icon "button" at bounding box center [87, 155] width 9 height 9
type input "23"
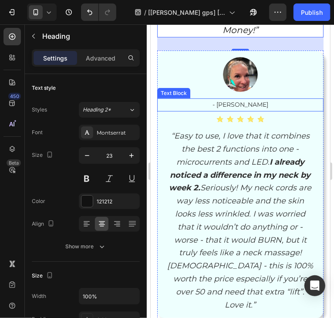
scroll to position [3571, 0]
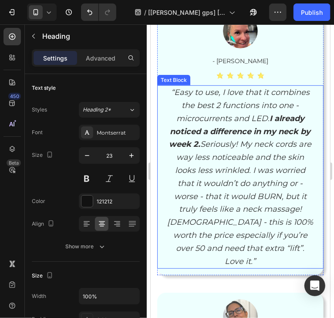
click at [268, 128] on strong "I already noticed a difference in my neck by week 2." at bounding box center [240, 131] width 142 height 36
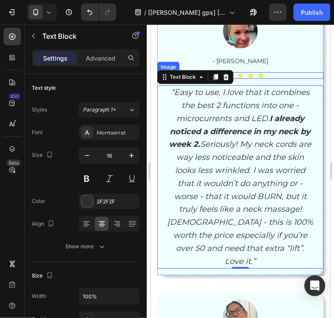
click at [281, 75] on div at bounding box center [240, 75] width 166 height 7
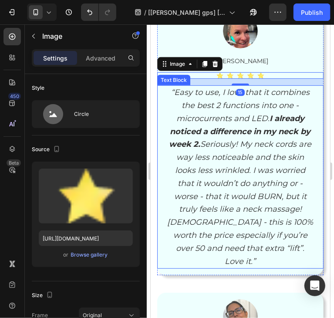
click at [297, 137] on p "“Easy to use, I love that it combines the best 2 functions into one - microcurr…" at bounding box center [239, 177] width 147 height 182
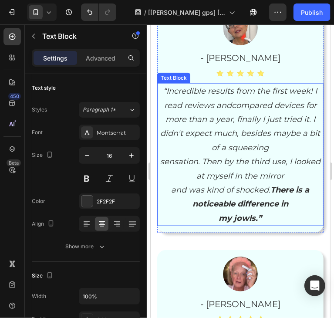
scroll to position [3833, 0]
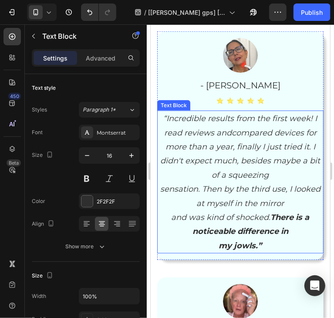
click at [214, 169] on icon "didn't expect much, besides maybe a bit of a squeezing" at bounding box center [240, 168] width 160 height 24
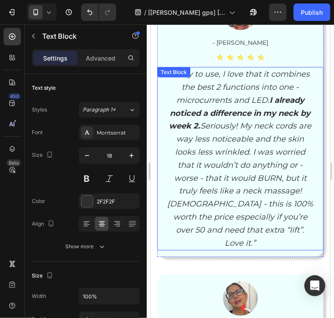
scroll to position [3571, 0]
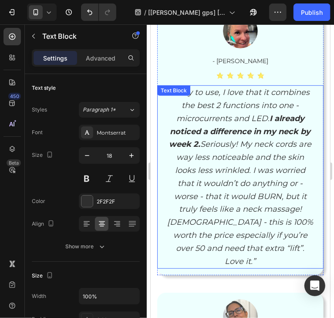
click at [241, 172] on icon "“Easy to use, I love that it combines the best 2 functions into one - microcurr…" at bounding box center [240, 176] width 146 height 178
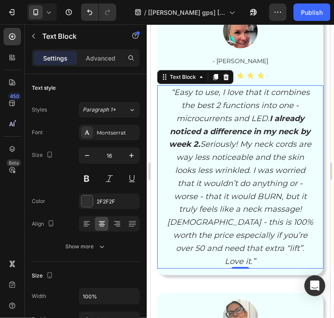
click at [203, 192] on icon "“Easy to use, I love that it combines the best 2 functions into one - microcurr…" at bounding box center [240, 176] width 146 height 178
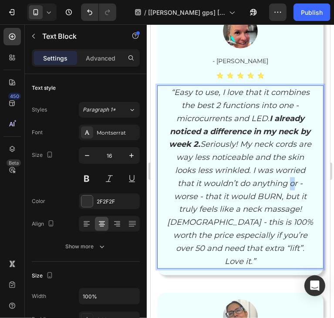
click at [203, 192] on icon "“Easy to use, I love that it combines the best 2 functions into one - microcurr…" at bounding box center [240, 176] width 146 height 178
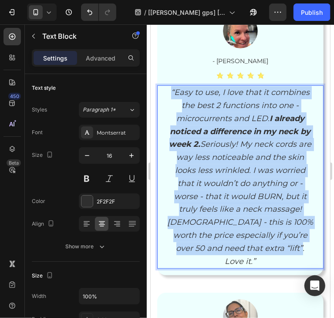
click at [203, 192] on icon "“Easy to use, I love that it combines the best 2 functions into one - microcurr…" at bounding box center [240, 176] width 146 height 178
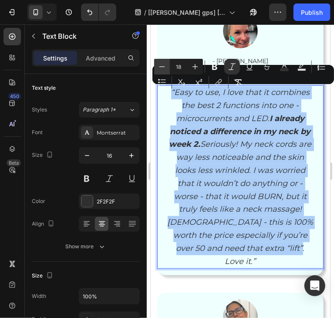
click at [160, 61] on button "Minus" at bounding box center [162, 67] width 16 height 16
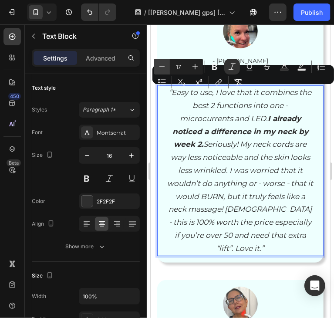
click at [160, 61] on button "Minus" at bounding box center [162, 67] width 16 height 16
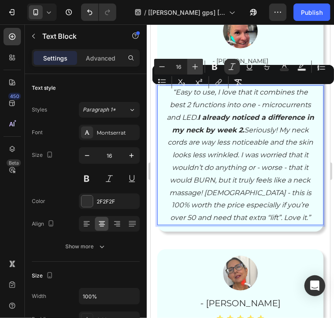
click at [194, 65] on icon "Editor contextual toolbar" at bounding box center [195, 66] width 9 height 9
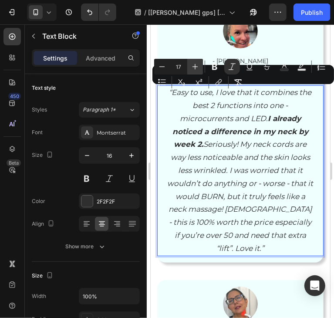
click at [194, 65] on icon "Editor contextual toolbar" at bounding box center [195, 66] width 9 height 9
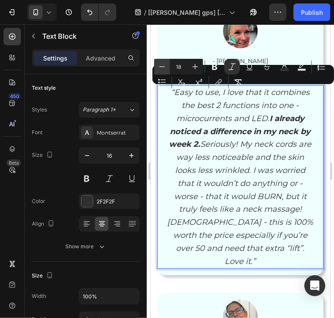
click at [162, 65] on icon "Editor contextual toolbar" at bounding box center [162, 66] width 9 height 9
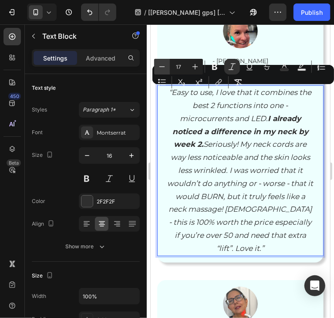
click at [162, 65] on icon "Editor contextual toolbar" at bounding box center [162, 66] width 9 height 9
type input "16"
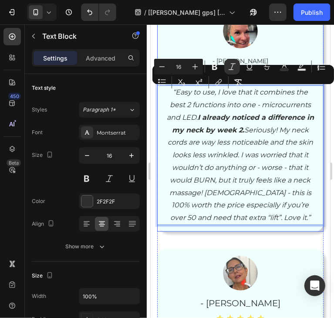
click at [272, 49] on div "Image - Jill Text Block Image “Easy to use, I love that it combines the best 2 …" at bounding box center [240, 119] width 166 height 212
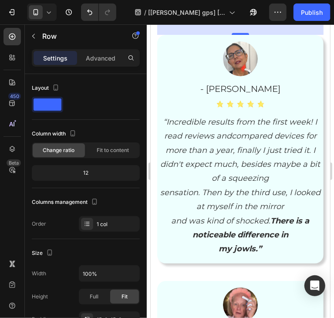
scroll to position [3789, 0]
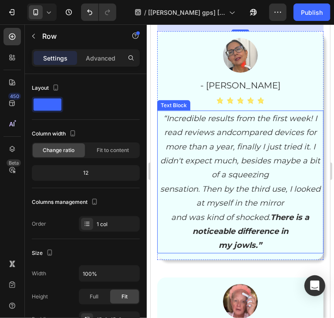
click at [221, 201] on icon "sensation. Then by the third use, I looked at myself in the mirror" at bounding box center [240, 196] width 160 height 24
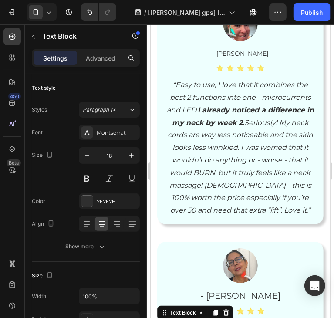
scroll to position [3571, 0]
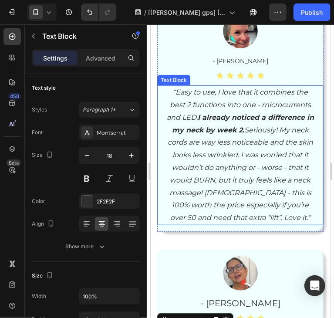
click at [234, 164] on icon "“Easy to use, I love that it combines the best 2 functions into one - microcurr…" at bounding box center [239, 155] width 147 height 134
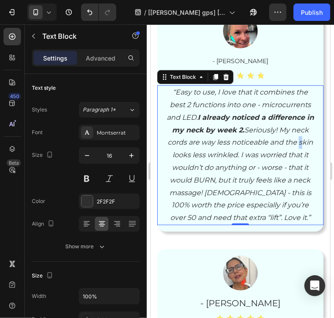
click at [265, 150] on p "“Easy to use, I love that it combines the best 2 functions into one - microcurr…" at bounding box center [239, 155] width 147 height 138
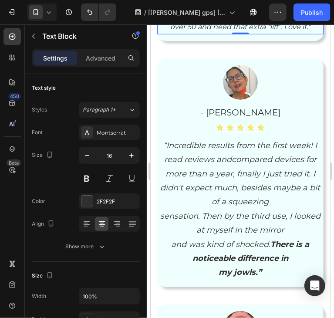
scroll to position [3789, 0]
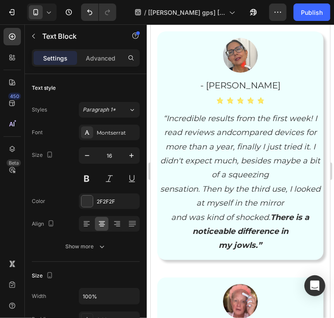
click at [243, 179] on icon "didn't expect much, besides maybe a bit of a squeezing" at bounding box center [240, 168] width 160 height 24
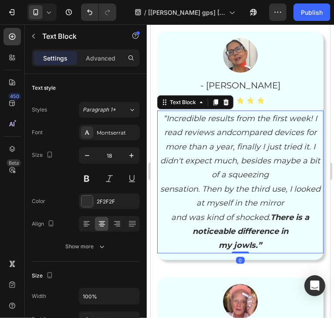
click at [243, 179] on icon "didn't expect much, besides maybe a bit of a squeezing" at bounding box center [240, 168] width 160 height 24
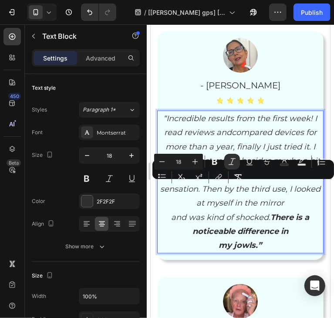
click at [214, 179] on icon "didn't expect much, besides maybe a bit of a squeezing" at bounding box center [240, 168] width 160 height 24
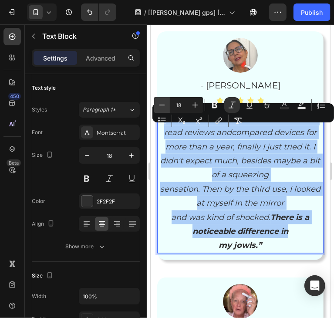
click at [166, 105] on icon "Editor contextual toolbar" at bounding box center [162, 105] width 9 height 9
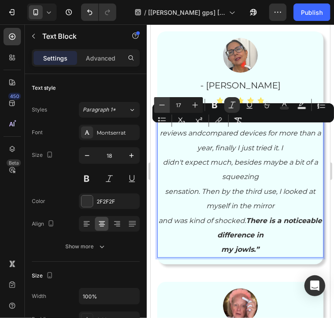
type input "16"
click at [92, 160] on button "button" at bounding box center [87, 156] width 16 height 16
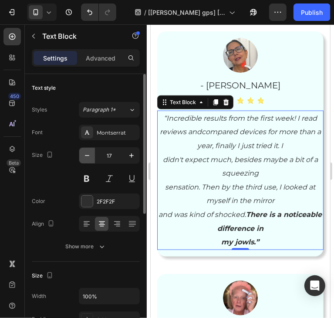
click at [92, 160] on button "button" at bounding box center [87, 156] width 16 height 16
type input "16"
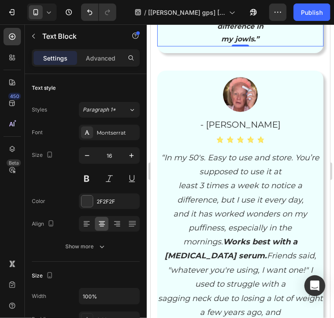
scroll to position [4051, 0]
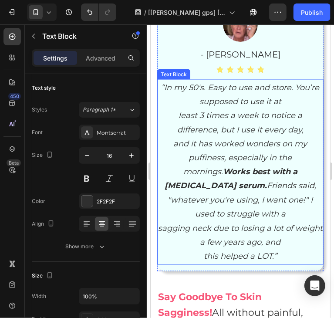
click at [231, 188] on strong "Works best with a Niacinamide serum." at bounding box center [230, 179] width 133 height 24
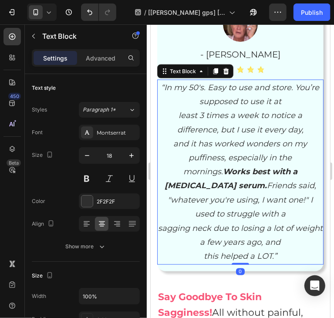
click at [231, 188] on strong "Works best with a Niacinamide serum." at bounding box center [230, 179] width 133 height 24
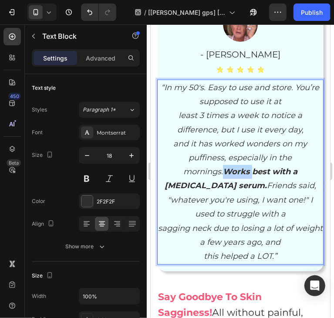
click at [231, 188] on strong "Works best with a Niacinamide serum." at bounding box center [230, 179] width 133 height 24
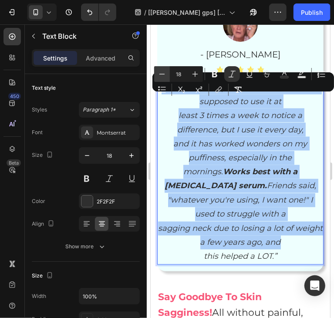
click at [158, 77] on icon "Editor contextual toolbar" at bounding box center [162, 74] width 9 height 9
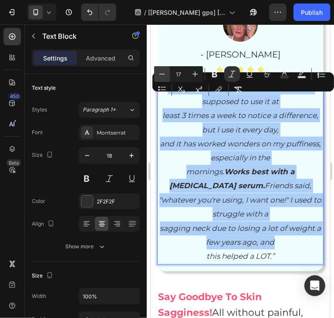
click at [158, 77] on icon "Editor contextual toolbar" at bounding box center [162, 74] width 9 height 9
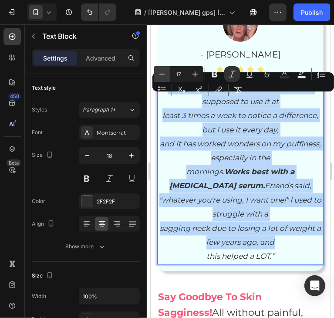
type input "16"
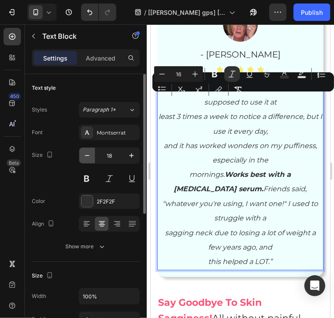
click at [81, 161] on button "button" at bounding box center [87, 156] width 16 height 16
type input "16"
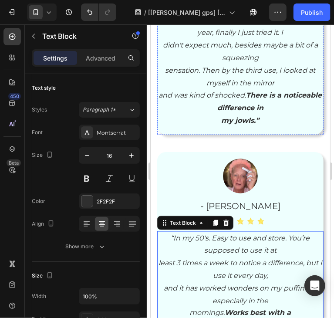
scroll to position [3833, 0]
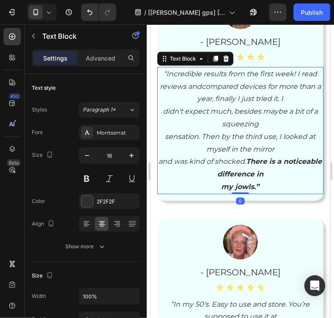
click at [165, 149] on icon "sensation. Then by the third use, I looked at myself in the mirror" at bounding box center [240, 142] width 150 height 21
click at [165, 152] on icon "sensation. Then by the third use, I looked at myself in the mirror" at bounding box center [240, 142] width 150 height 21
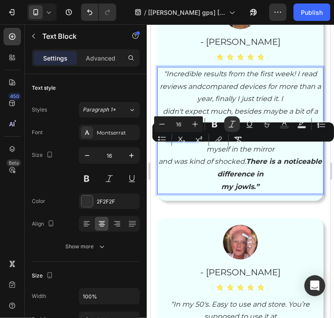
click at [165, 150] on icon "sensation. Then by the third use, I looked at myself in the mirror" at bounding box center [240, 142] width 150 height 21
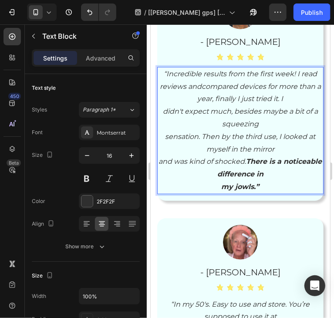
click at [207, 135] on p "didn't expect much, besides maybe a bit of a squeezing sensation. Then by the t…" at bounding box center [240, 130] width 165 height 50
click at [165, 149] on icon "sensation. Then by the third use, I looked at myself in the mirror" at bounding box center [240, 142] width 150 height 21
click at [160, 149] on p "didn't expect much, besides maybe a bit of a squeezing sensation. Then by the t…" at bounding box center [240, 130] width 165 height 50
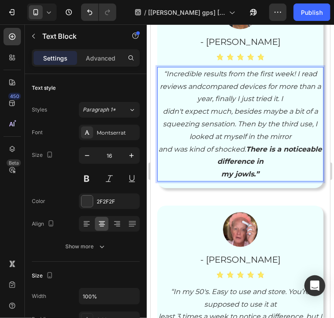
click at [234, 138] on icon "didn't expect much, besides maybe a bit of a squeezing sensation. Then by the t…" at bounding box center [240, 124] width 155 height 34
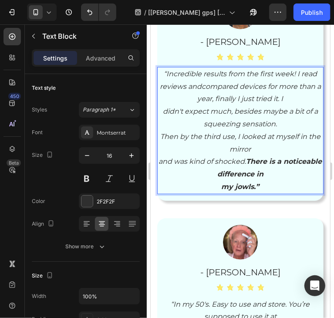
click at [168, 177] on p "and was kind of shocked. There is a noticeable difference in" at bounding box center [240, 167] width 165 height 25
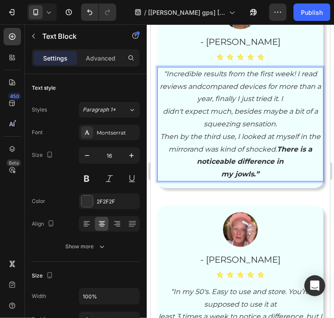
click at [283, 163] on icon "Then by the third use, I looked at myself in the mirrorand was kind of shocked.…" at bounding box center [240, 149] width 160 height 34
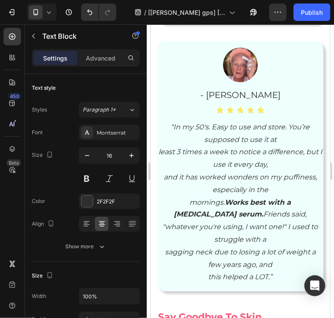
scroll to position [4007, 0]
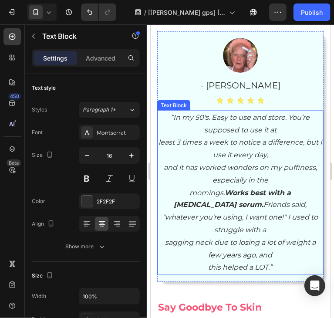
click at [164, 160] on p "least 3 times a week to notice a difference, but I use it every day," at bounding box center [240, 148] width 165 height 25
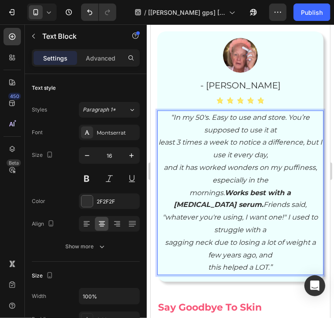
click at [163, 156] on p "least 3 times a week to notice a difference, but I use it every day," at bounding box center [240, 148] width 165 height 25
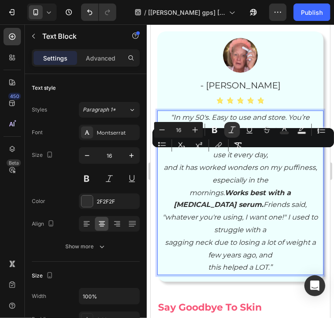
click at [165, 156] on icon "least 3 times a week to notice a difference, but I use it every day," at bounding box center [240, 148] width 164 height 21
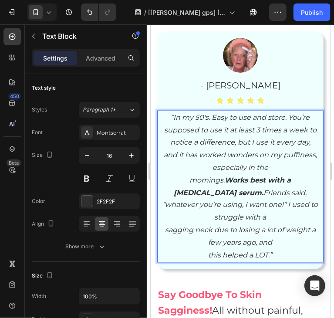
click at [284, 132] on icon "“In my 50's. Easy to use and store. You’re supposed to use it at least 3 times …" at bounding box center [240, 130] width 153 height 34
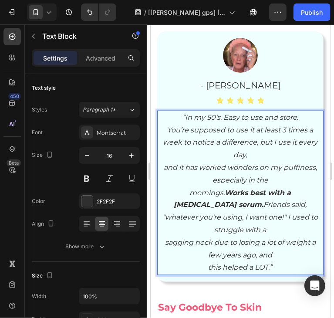
click at [261, 144] on icon "You’re supposed to use it at least 3 times a week to notice a difference, but I…" at bounding box center [240, 143] width 155 height 34
click at [271, 156] on icon "least 3 times a week to notice a difference, but I use it every day," at bounding box center [240, 148] width 164 height 21
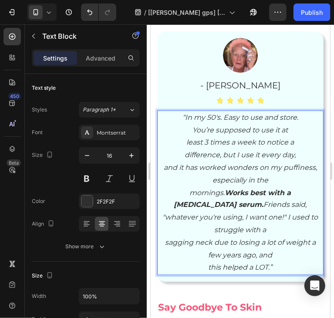
click at [278, 182] on icon "and it has worked wonders on my puffiness, especially in the" at bounding box center [239, 173] width 153 height 21
click at [268, 205] on strong "Works best with a Niacinamide serum." at bounding box center [232, 198] width 117 height 21
click at [284, 231] on icon ""whatever you're using, I want one!" I used to struggle with a" at bounding box center [241, 223] width 156 height 21
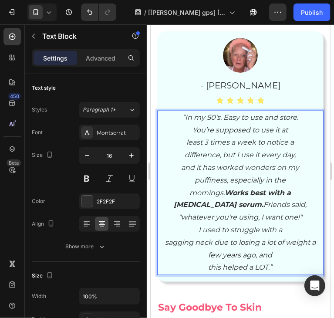
click at [283, 258] on icon "sagging neck due to losing a lot of weight a few years ago, and" at bounding box center [240, 248] width 151 height 21
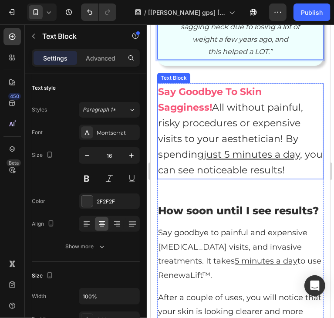
scroll to position [4225, 0]
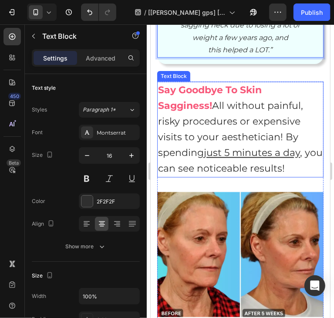
click at [234, 136] on span "All without painful, risky procedures or expensive visits to your aesthetician!…" at bounding box center [230, 128] width 145 height 59
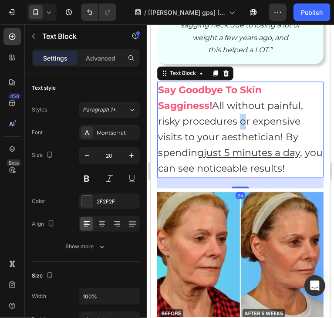
click at [234, 136] on span "All without painful, risky procedures or expensive visits to your aesthetician!…" at bounding box center [230, 128] width 145 height 59
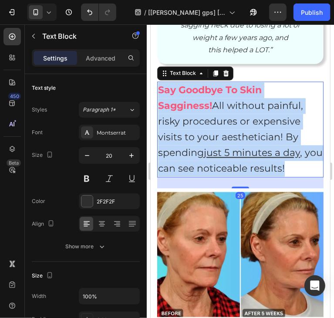
click at [234, 136] on span "All without painful, risky procedures or expensive visits to your aesthetician!…" at bounding box center [230, 128] width 145 height 59
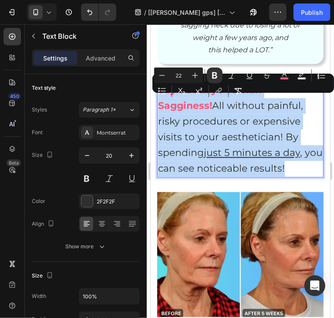
drag, startPoint x: 189, startPoint y: 121, endPoint x: 164, endPoint y: 127, distance: 26.0
click at [190, 111] on strong "Say Goodbye To Skin Sagginess!" at bounding box center [210, 97] width 104 height 27
click at [177, 111] on strong "Say Goodbye To Skin Sagginess!" at bounding box center [210, 97] width 104 height 27
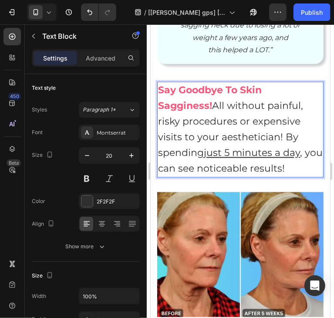
click at [159, 111] on strong "Say Goodbye To Skin Sagginess!" at bounding box center [210, 97] width 104 height 27
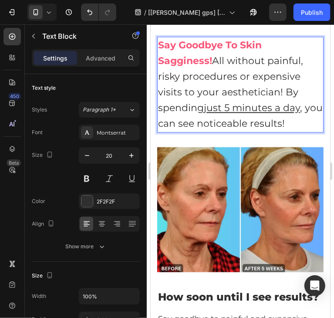
scroll to position [4268, 0]
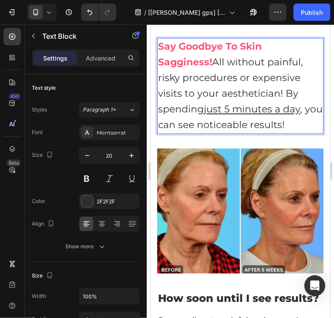
click at [193, 129] on p "Say Goodbye To Skin Sagginess! All without painful, risky procedures or expensi…" at bounding box center [240, 85] width 165 height 94
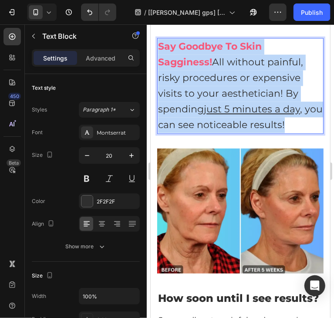
click at [193, 129] on p "Say Goodbye To Skin Sagginess! All without painful, risky procedures or expensi…" at bounding box center [240, 85] width 165 height 94
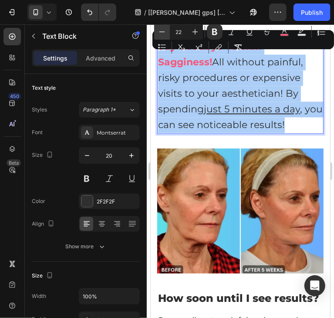
click at [160, 34] on icon "Editor contextual toolbar" at bounding box center [162, 31] width 9 height 9
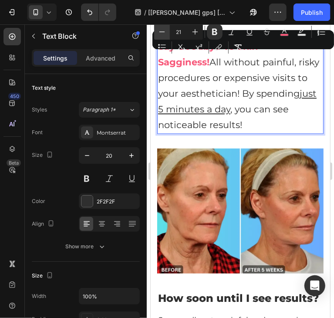
click at [160, 34] on icon "Editor contextual toolbar" at bounding box center [162, 31] width 9 height 9
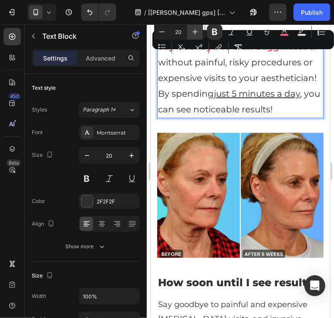
click at [197, 37] on button "Plus" at bounding box center [195, 32] width 16 height 16
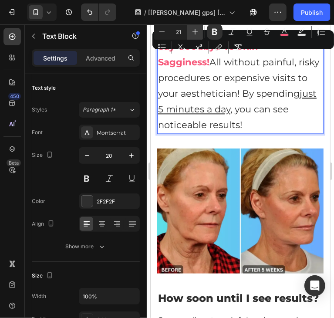
click at [197, 37] on button "Plus" at bounding box center [195, 32] width 16 height 16
type input "22"
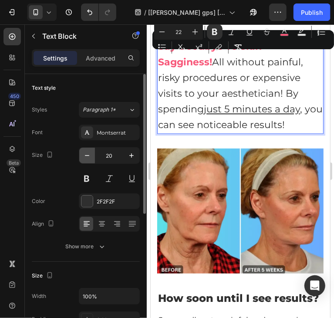
click at [85, 157] on icon "button" at bounding box center [87, 155] width 9 height 9
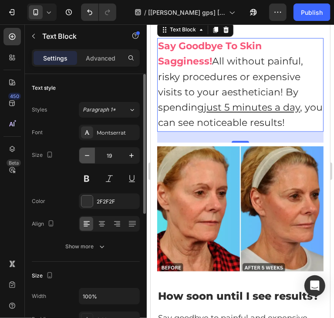
click at [85, 157] on icon "button" at bounding box center [87, 155] width 9 height 9
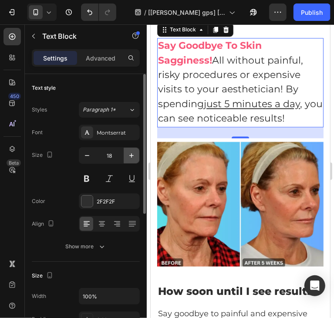
click at [132, 153] on icon "button" at bounding box center [131, 155] width 9 height 9
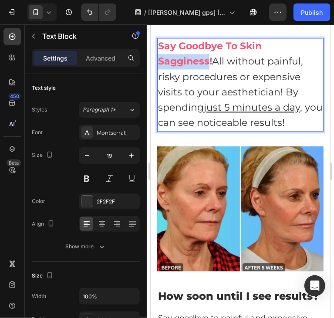
click at [183, 67] on strong "Say Goodbye To Skin Sagginess!" at bounding box center [210, 53] width 104 height 27
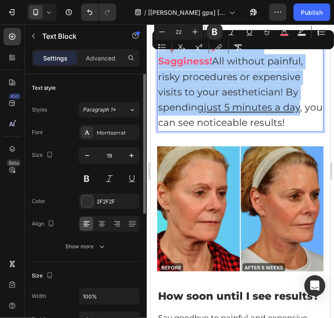
click at [132, 164] on div "19" at bounding box center [109, 166] width 61 height 39
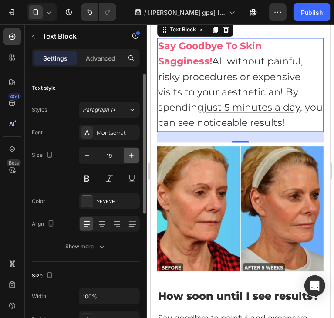
click at [133, 156] on icon "button" at bounding box center [131, 155] width 4 height 4
type input "20"
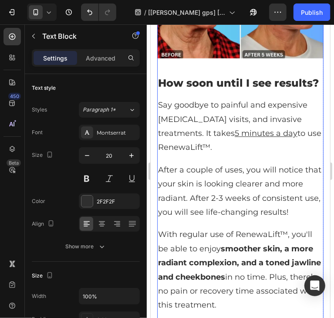
scroll to position [4486, 0]
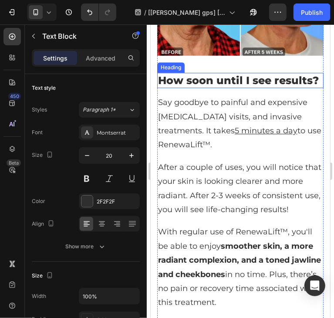
click at [200, 88] on h2 "How soon until I see results?" at bounding box center [240, 79] width 166 height 15
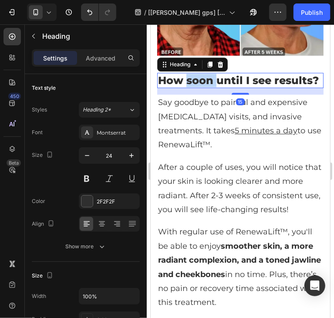
click at [200, 88] on h2 "How soon until I see results?" at bounding box center [240, 79] width 166 height 15
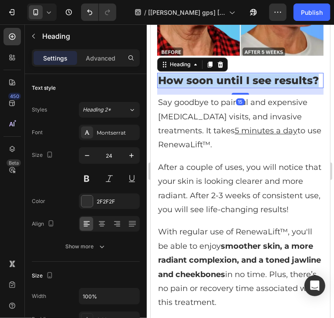
click at [200, 87] on p "How soon until I see results?" at bounding box center [240, 80] width 165 height 14
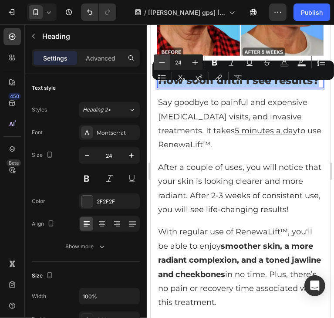
click at [164, 65] on icon "Editor contextual toolbar" at bounding box center [162, 62] width 9 height 9
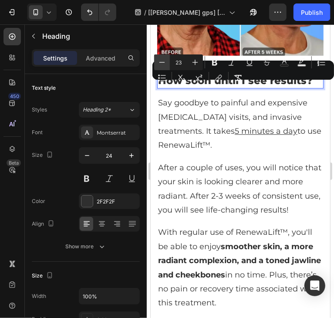
click at [164, 65] on icon "Editor contextual toolbar" at bounding box center [162, 62] width 9 height 9
click at [197, 62] on icon "Editor contextual toolbar" at bounding box center [196, 63] width 6 height 6
type input "23"
click at [89, 159] on icon "button" at bounding box center [87, 155] width 9 height 9
type input "23"
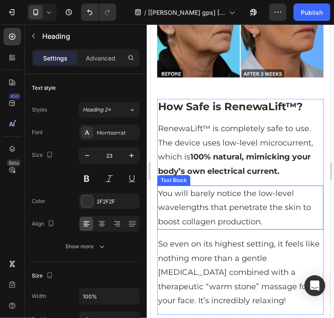
scroll to position [4835, 0]
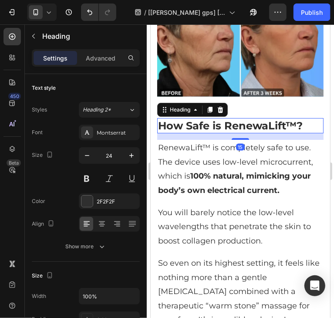
click at [214, 132] on strong "How Safe is RenewaLift™?" at bounding box center [230, 125] width 145 height 13
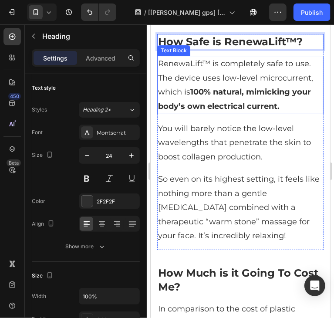
scroll to position [4922, 0]
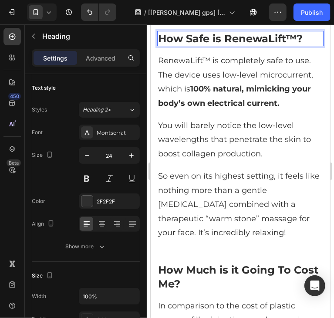
click at [269, 44] on strong "How Safe is RenewaLift™?" at bounding box center [230, 38] width 145 height 13
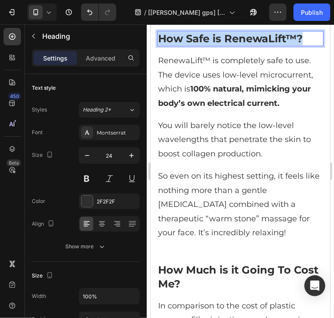
click at [269, 44] on strong "How Safe is RenewaLift™?" at bounding box center [230, 38] width 145 height 13
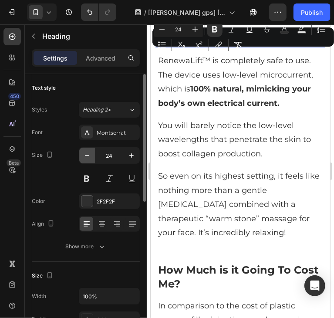
click at [89, 155] on icon "button" at bounding box center [87, 155] width 9 height 9
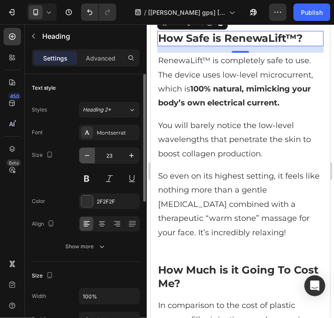
click at [89, 155] on icon "button" at bounding box center [87, 155] width 9 height 9
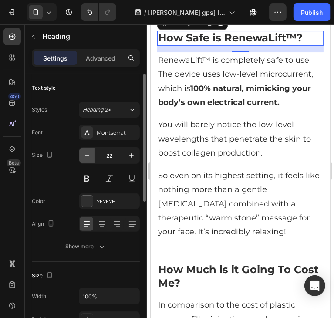
click at [89, 155] on icon "button" at bounding box center [87, 155] width 9 height 9
type input "21"
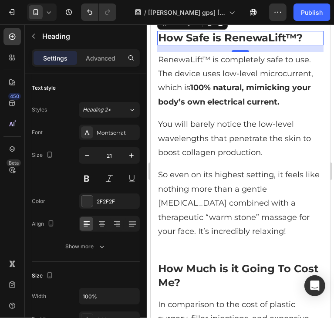
click at [190, 44] on strong "How Safe is RenewaLift™?" at bounding box center [230, 37] width 145 height 13
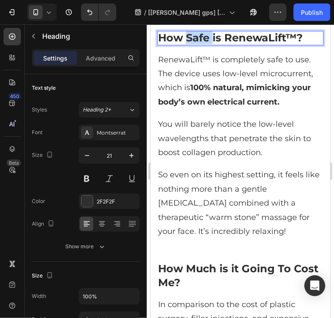
click at [190, 44] on strong "How Safe is RenewaLift™?" at bounding box center [230, 37] width 145 height 13
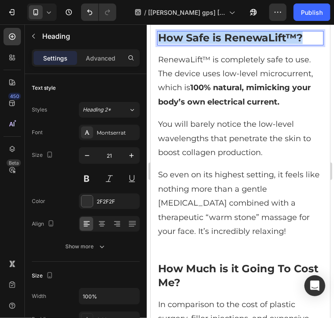
click at [190, 44] on strong "How Safe is RenewaLift™?" at bounding box center [230, 37] width 145 height 13
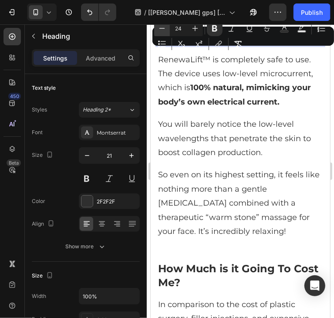
click at [157, 31] on button "Minus" at bounding box center [162, 28] width 16 height 16
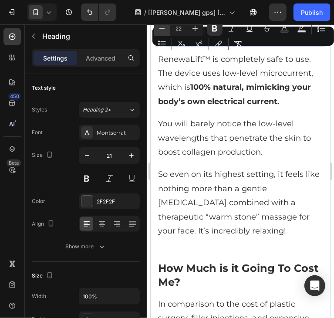
click at [157, 31] on button "Minus" at bounding box center [162, 28] width 16 height 16
type input "21"
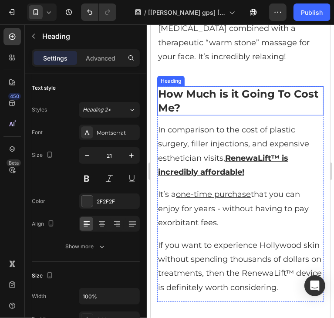
scroll to position [5140, 0]
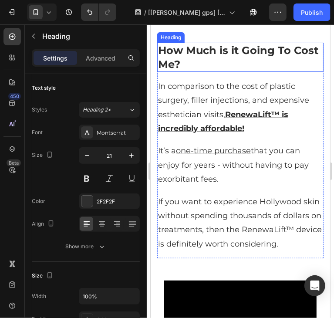
click at [212, 70] on strong "How Much is it Going To Cost Me?" at bounding box center [238, 57] width 160 height 26
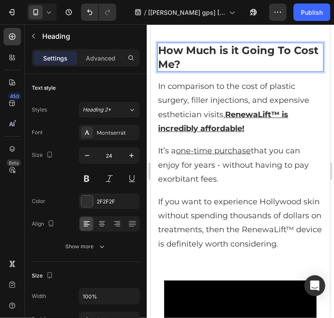
click at [212, 70] on strong "How Much is it Going To Cost Me?" at bounding box center [238, 57] width 160 height 26
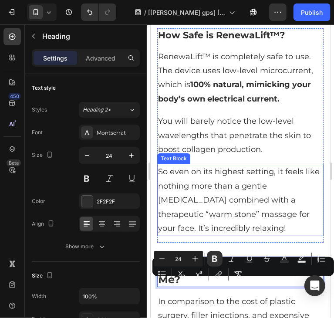
scroll to position [4922, 0]
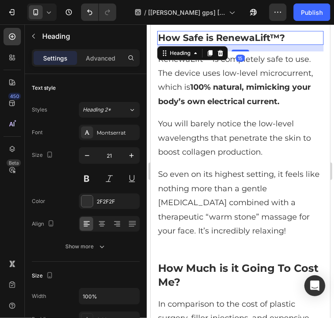
click at [221, 43] on strong "How Safe is RenewaLift™?" at bounding box center [221, 37] width 127 height 11
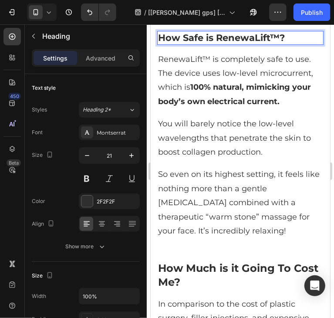
click at [258, 43] on strong "How Safe is RenewaLift™?" at bounding box center [221, 37] width 127 height 11
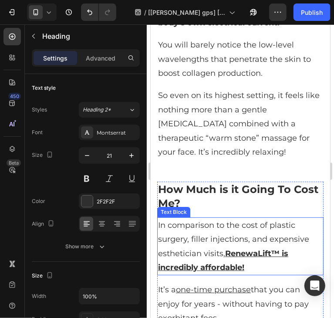
scroll to position [5009, 0]
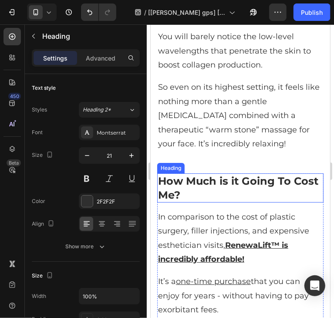
click at [197, 197] on strong "How Much is it Going To Cost Me?" at bounding box center [238, 187] width 160 height 26
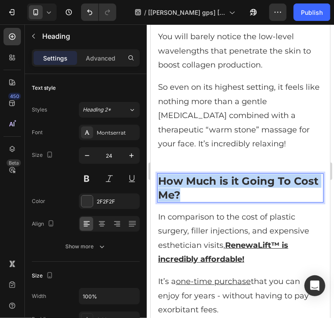
click at [197, 197] on strong "How Much is it Going To Cost Me?" at bounding box center [238, 187] width 160 height 26
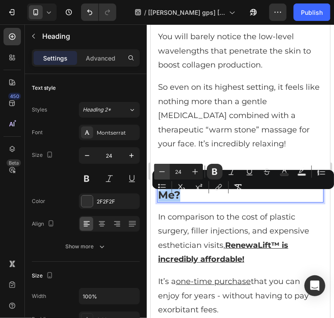
click at [159, 169] on icon "Editor contextual toolbar" at bounding box center [162, 171] width 9 height 9
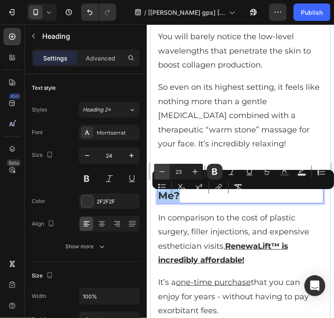
click at [159, 169] on icon "Editor contextual toolbar" at bounding box center [162, 171] width 9 height 9
type input "21"
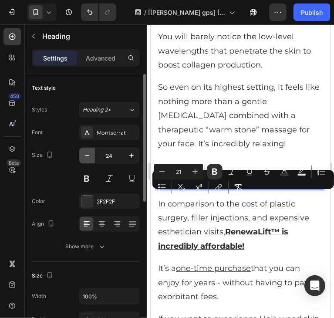
click at [88, 155] on icon "button" at bounding box center [87, 155] width 4 height 1
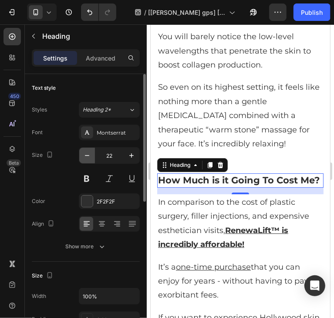
click at [88, 155] on icon "button" at bounding box center [87, 155] width 4 height 1
type input "21"
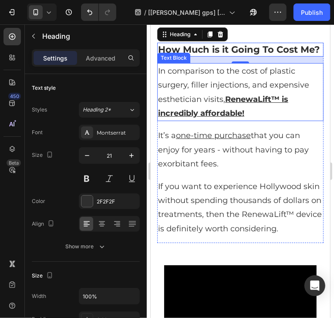
click at [240, 118] on u "RenewaLift™ is incredibly affordable!" at bounding box center [223, 106] width 130 height 24
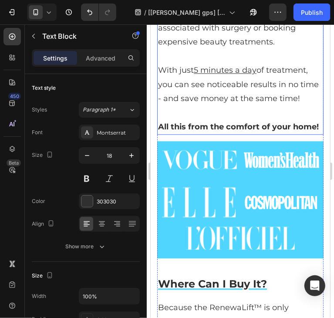
scroll to position [5968, 0]
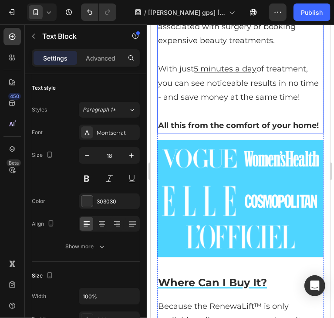
click at [191, 130] on strong "All this from the comfort of your home!" at bounding box center [238, 125] width 161 height 10
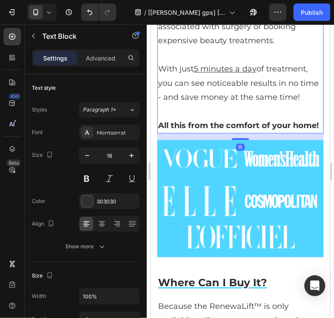
click at [191, 130] on strong "All this from the comfort of your home!" at bounding box center [238, 125] width 161 height 10
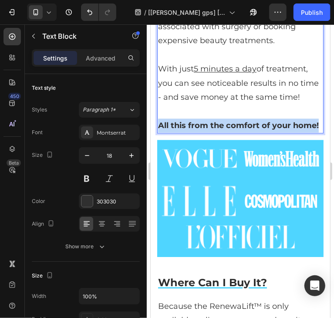
click at [191, 130] on strong "All this from the comfort of your home!" at bounding box center [238, 125] width 161 height 10
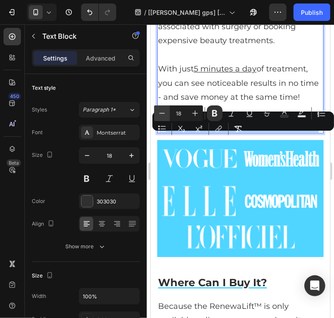
click at [169, 114] on button "Minus" at bounding box center [162, 113] width 16 height 16
type input "17"
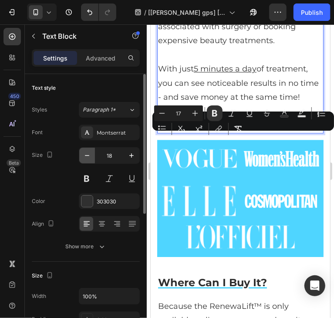
click at [89, 158] on icon "button" at bounding box center [87, 155] width 9 height 9
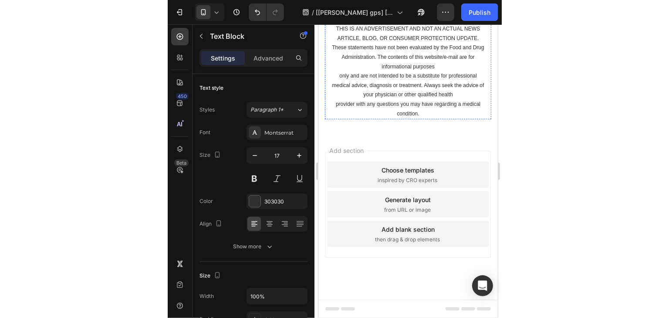
scroll to position [7293, 0]
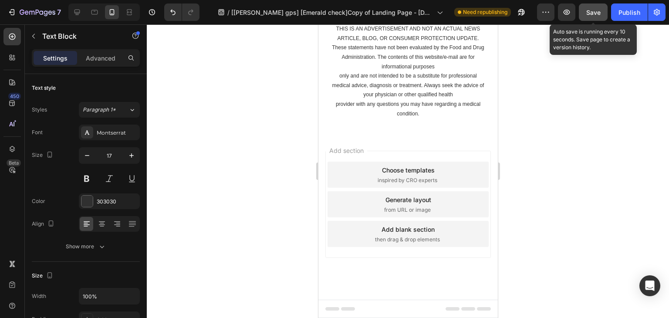
click at [589, 16] on div "Save" at bounding box center [594, 12] width 14 height 9
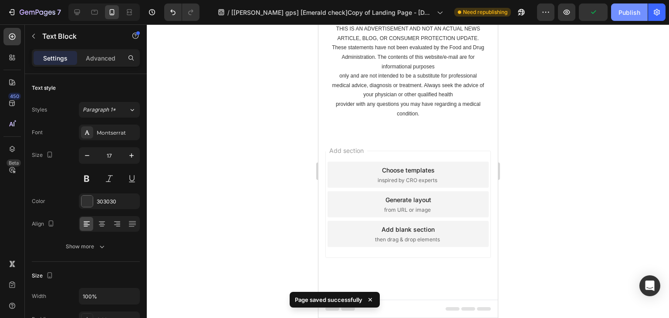
click at [617, 9] on button "Publish" at bounding box center [629, 11] width 37 height 17
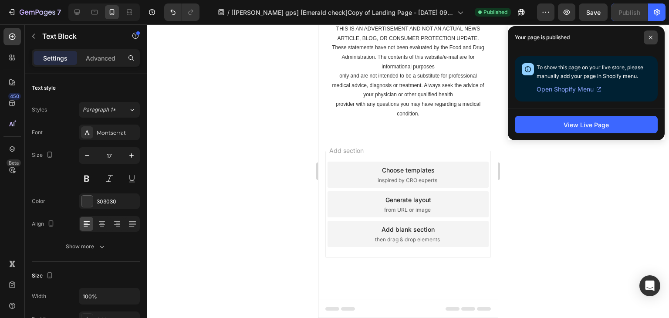
click at [653, 40] on span at bounding box center [651, 38] width 14 height 14
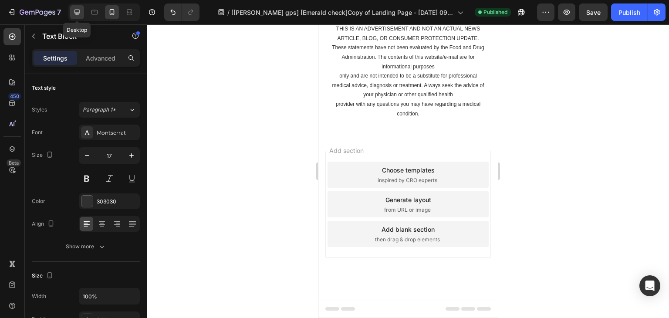
click at [75, 12] on icon at bounding box center [78, 13] width 6 height 6
type input "18"
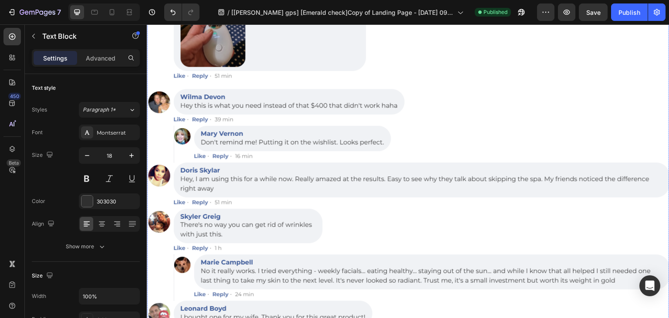
scroll to position [6449, 0]
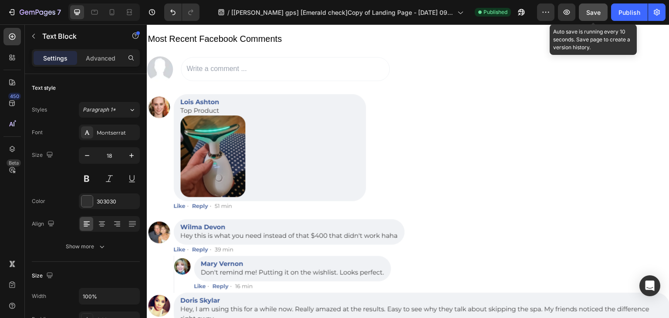
click at [591, 12] on span "Save" at bounding box center [594, 12] width 14 height 7
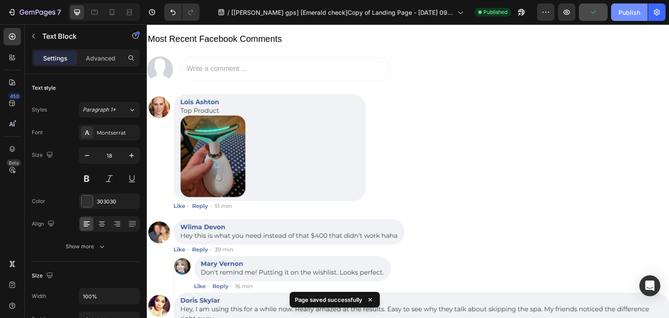
click at [621, 15] on div "Publish" at bounding box center [630, 12] width 22 height 9
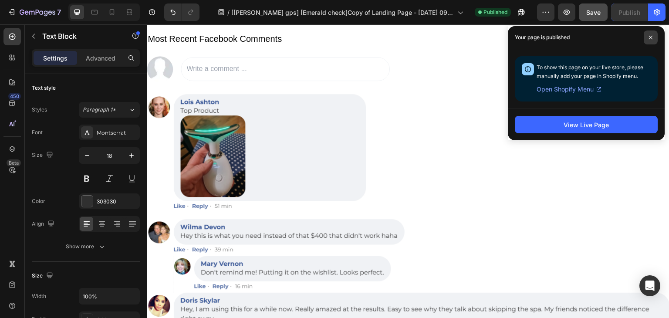
click at [649, 42] on span at bounding box center [651, 38] width 14 height 14
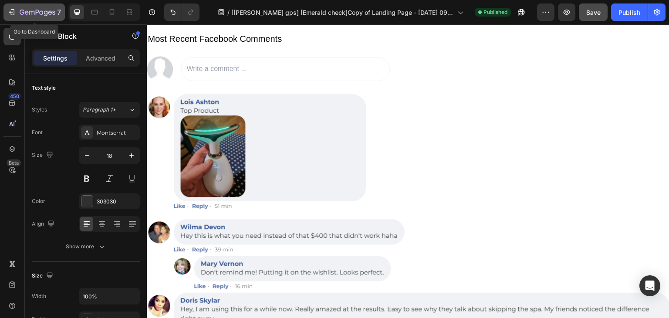
click at [32, 14] on icon "button" at bounding box center [38, 12] width 36 height 7
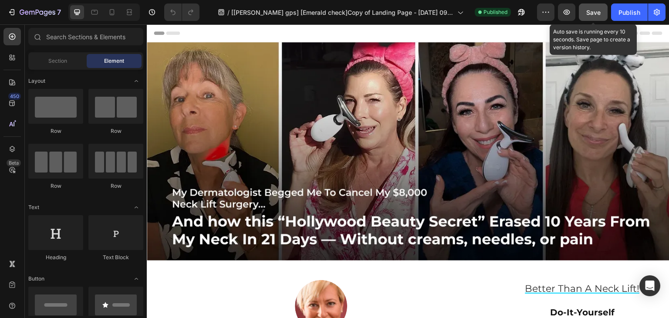
click at [592, 14] on span "Save" at bounding box center [594, 12] width 14 height 7
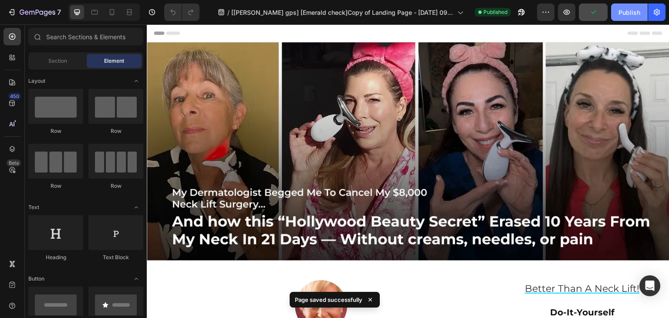
click at [627, 17] on button "Publish" at bounding box center [629, 11] width 37 height 17
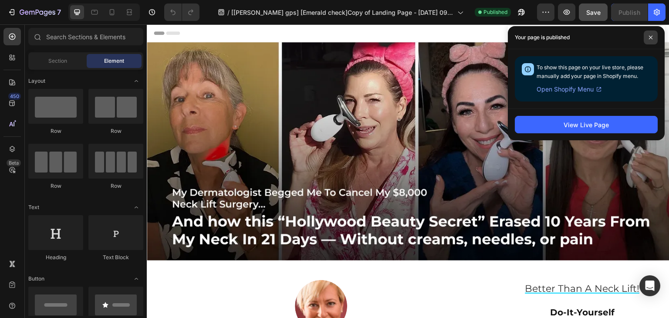
click at [649, 37] on icon at bounding box center [651, 37] width 4 height 4
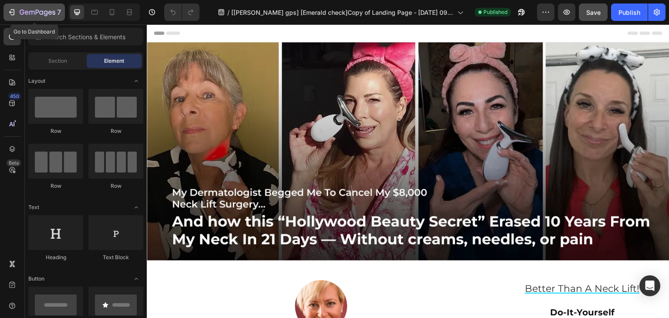
click at [31, 11] on icon "button" at bounding box center [31, 13] width 5 height 4
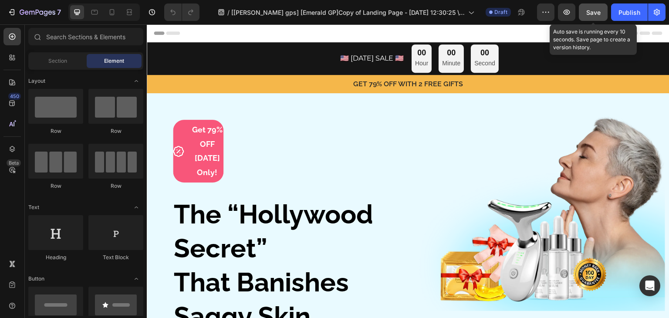
click at [596, 16] on div "Save" at bounding box center [594, 12] width 14 height 9
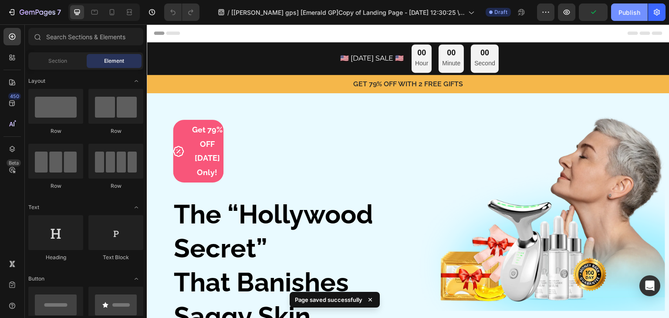
click at [618, 14] on button "Publish" at bounding box center [629, 11] width 37 height 17
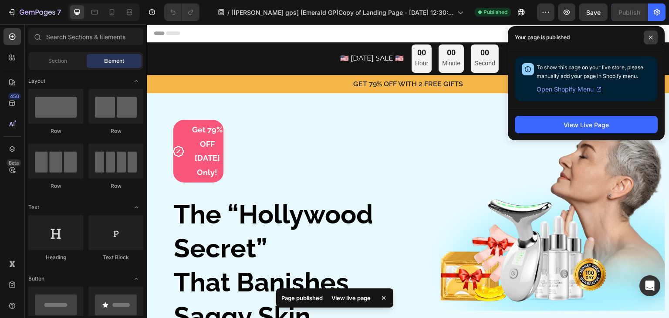
click at [652, 33] on span at bounding box center [651, 38] width 14 height 14
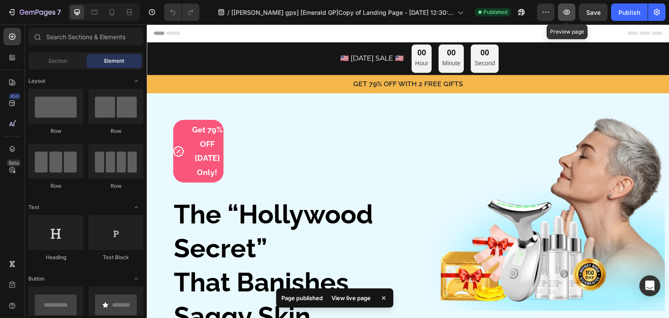
click at [566, 14] on icon "button" at bounding box center [567, 12] width 7 height 5
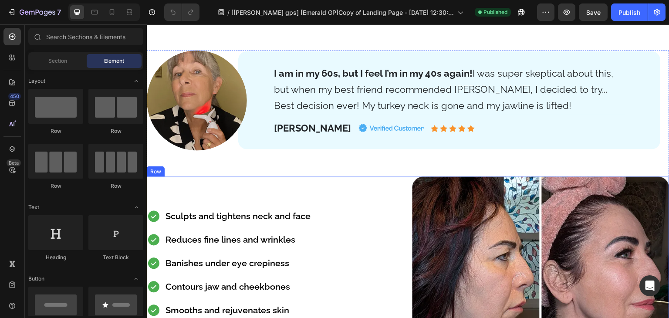
scroll to position [654, 0]
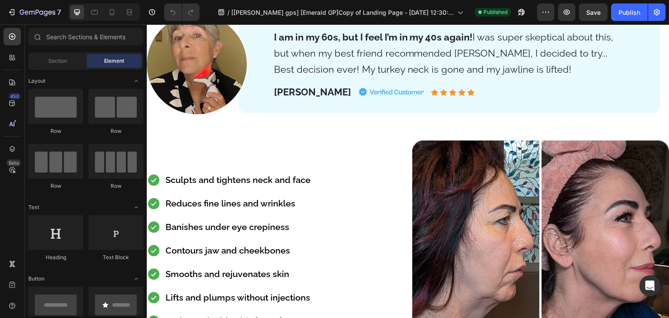
click at [130, 20] on div at bounding box center [103, 11] width 71 height 17
click at [130, 14] on icon at bounding box center [129, 12] width 9 height 9
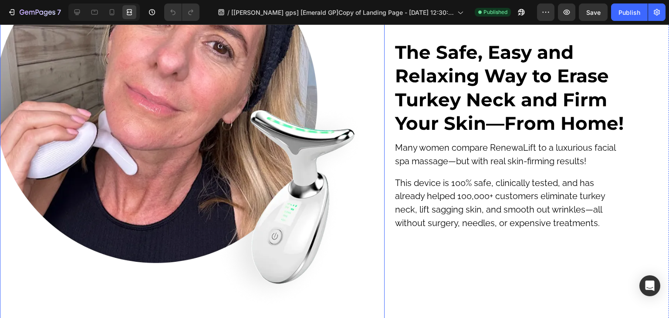
scroll to position [4097, 0]
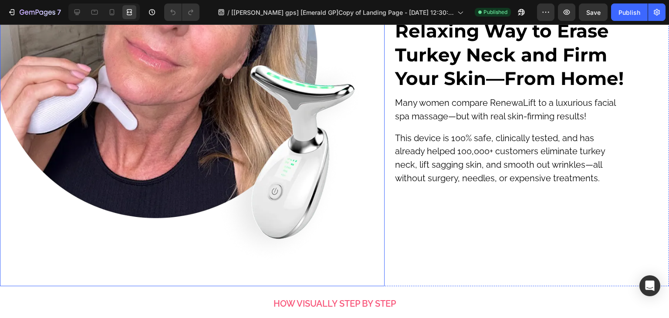
click at [156, 163] on img at bounding box center [192, 90] width 385 height 391
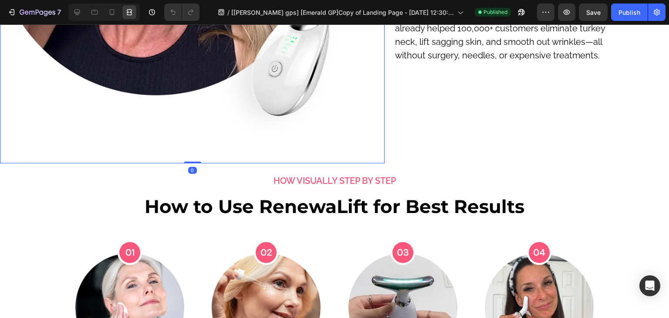
scroll to position [4228, 0]
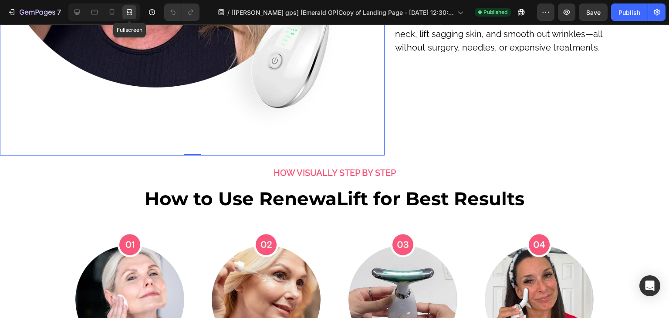
click at [125, 11] on icon at bounding box center [129, 12] width 9 height 9
click at [124, 10] on div at bounding box center [129, 12] width 14 height 14
click at [79, 11] on icon at bounding box center [77, 12] width 9 height 9
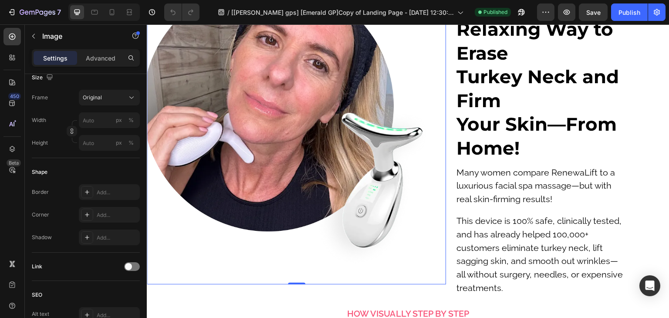
scroll to position [4112, 0]
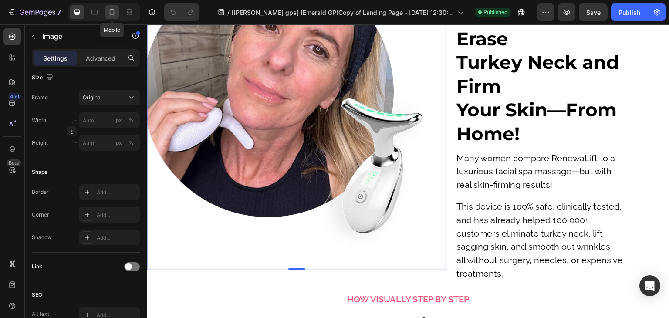
click at [108, 13] on icon at bounding box center [112, 12] width 9 height 9
type input "100"
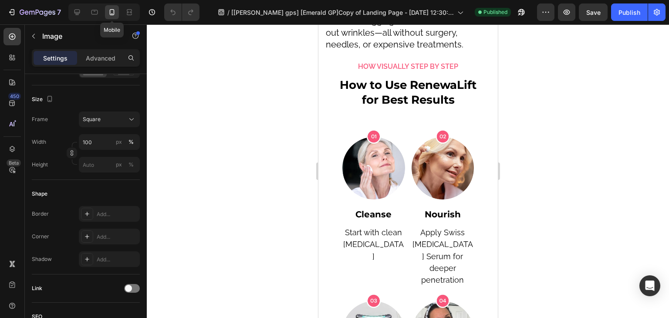
scroll to position [4784, 0]
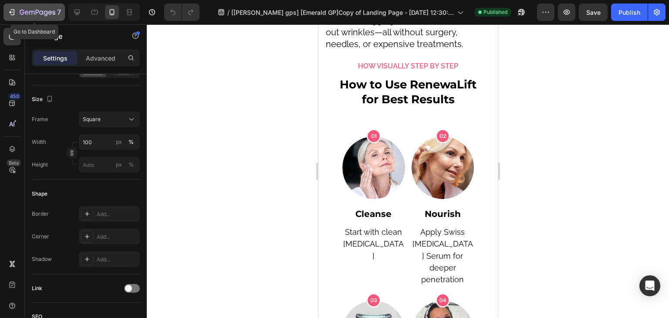
click at [26, 14] on icon "button" at bounding box center [38, 12] width 36 height 7
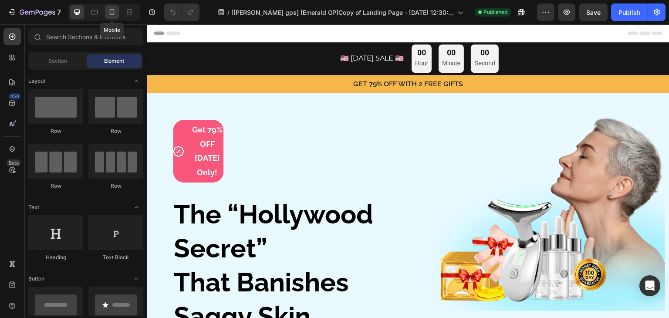
click at [118, 16] on div at bounding box center [112, 12] width 14 height 14
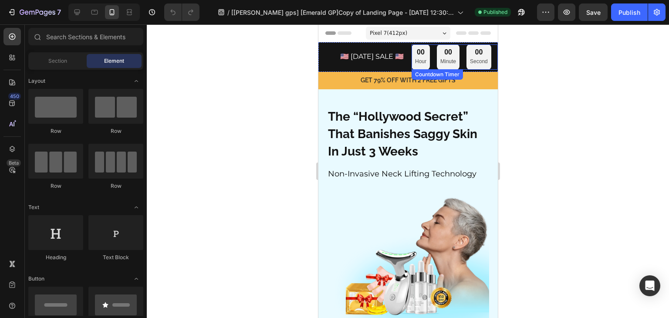
click at [428, 58] on div "00 Hour 00 Minute 00 Second" at bounding box center [451, 56] width 80 height 25
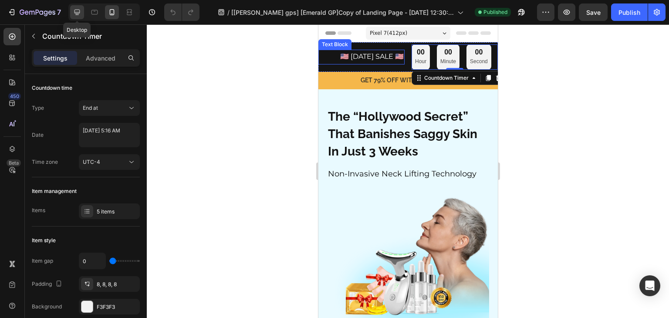
click at [73, 14] on icon at bounding box center [77, 12] width 9 height 9
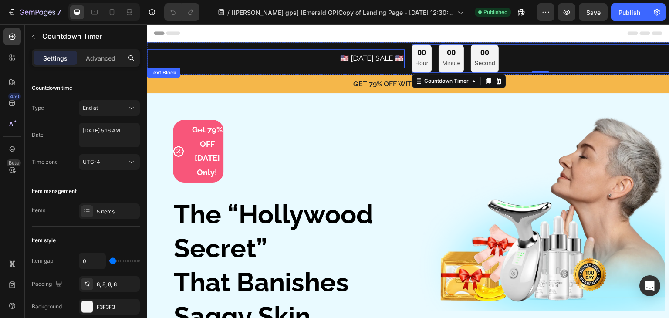
click at [340, 60] on span "🇺🇸 [DATE] SALE 🇺🇸" at bounding box center [372, 58] width 64 height 8
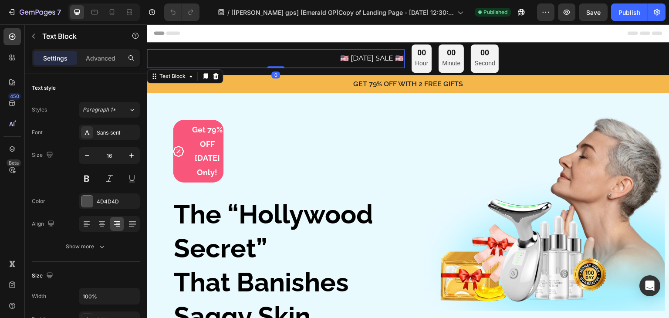
click at [340, 60] on span "🇺🇸 [DATE] SALE 🇺🇸" at bounding box center [372, 58] width 64 height 8
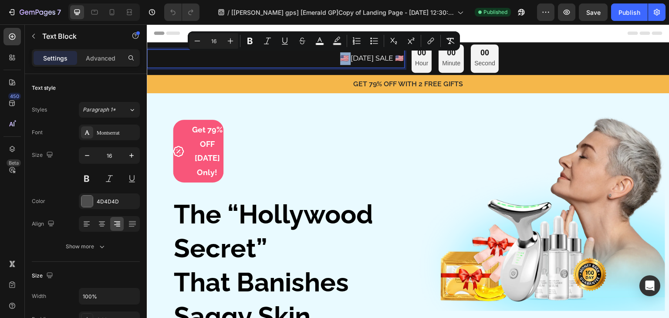
click at [340, 56] on span "🇺🇸 LABOR DAY SALE 🇺🇸" at bounding box center [372, 58] width 64 height 8
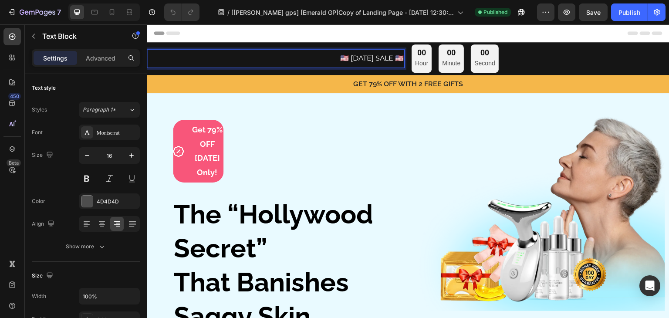
click at [325, 63] on p "🇺🇸 LABOR DAY SALE 🇺🇸" at bounding box center [276, 58] width 256 height 13
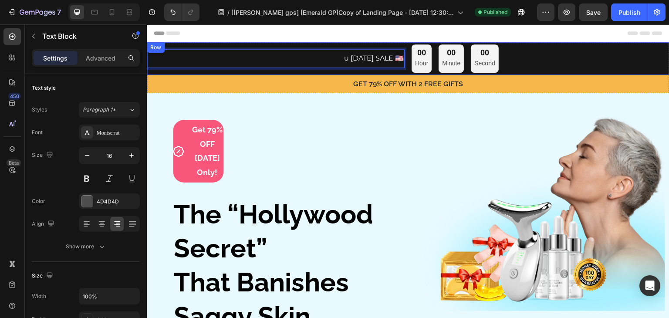
click at [245, 119] on div "Image Get 79% OFF Today Only! Text Block Row Row Row" at bounding box center [278, 151] width 254 height 77
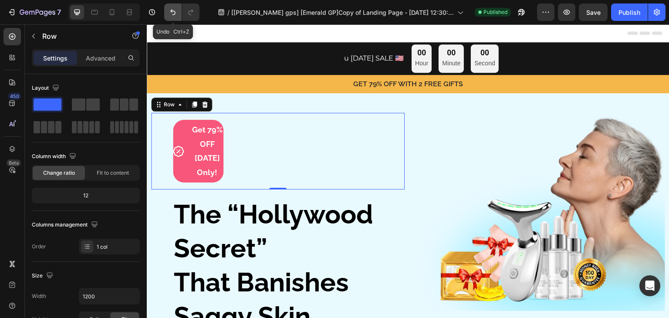
click at [173, 11] on icon "Undo/Redo" at bounding box center [172, 13] width 5 height 6
click at [173, 17] on button "Undo/Redo" at bounding box center [172, 11] width 17 height 17
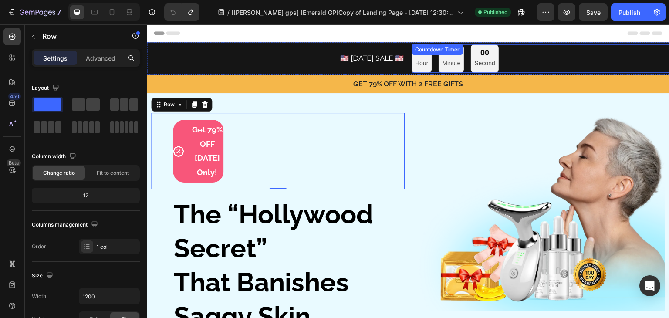
click at [466, 67] on div "00 Hour 00 Minute 00 Second" at bounding box center [455, 58] width 87 height 28
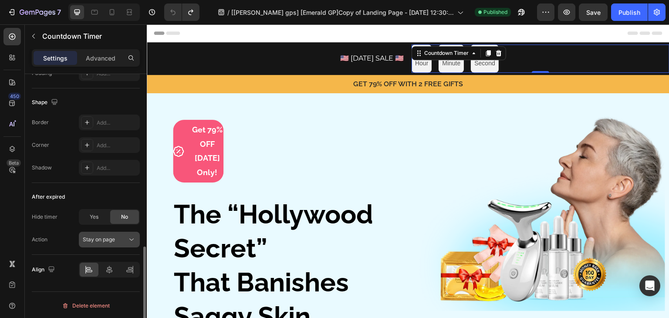
scroll to position [435, 0]
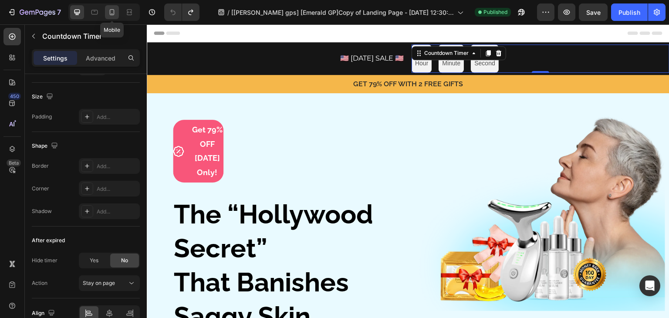
click at [110, 15] on icon at bounding box center [112, 12] width 5 height 6
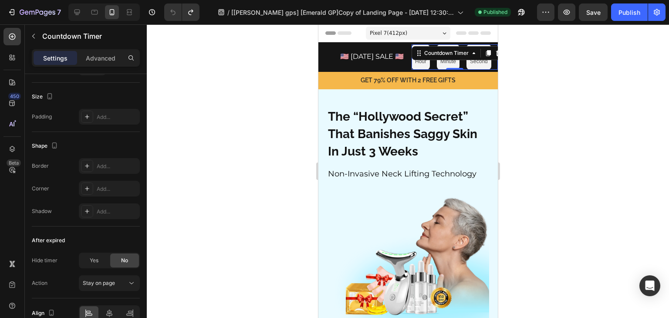
click at [428, 68] on div "00 Hour 00 Minute 00 Second" at bounding box center [451, 56] width 80 height 25
click at [370, 63] on div "🇺🇸 LABOR DAY SALE 🇺🇸 Text Block" at bounding box center [361, 57] width 86 height 15
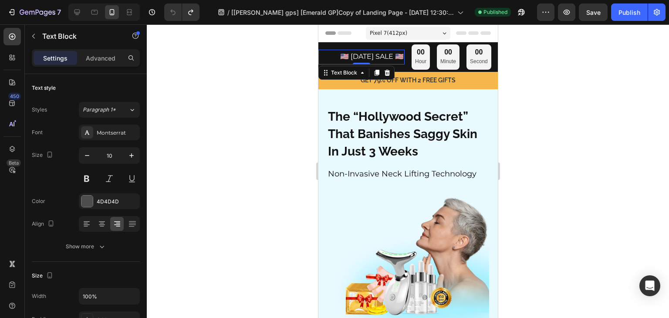
click at [347, 63] on div "🇺🇸 LABOR DAY SALE 🇺🇸 Text Block 0" at bounding box center [361, 57] width 86 height 15
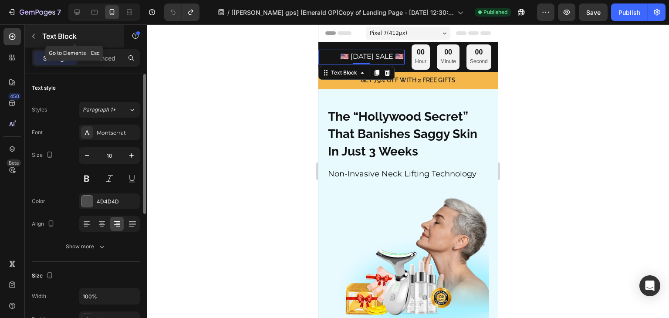
click at [42, 40] on p "Text Block" at bounding box center [79, 36] width 74 height 10
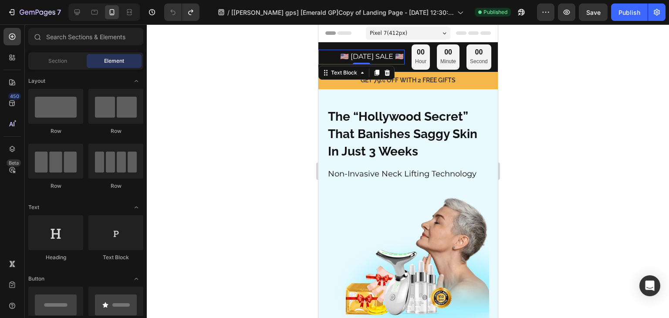
click at [378, 54] on span "🇺🇸 LABOR DAY SALE 🇺🇸" at bounding box center [372, 56] width 64 height 8
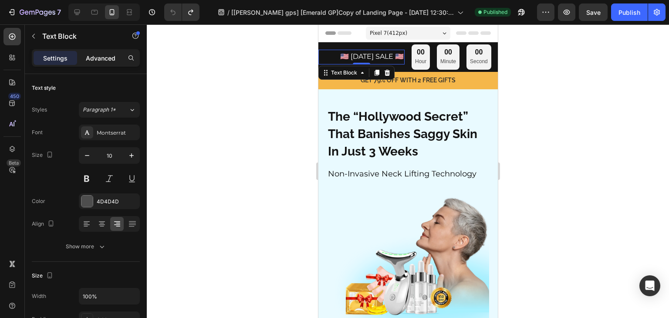
click at [99, 58] on p "Advanced" at bounding box center [101, 58] width 30 height 9
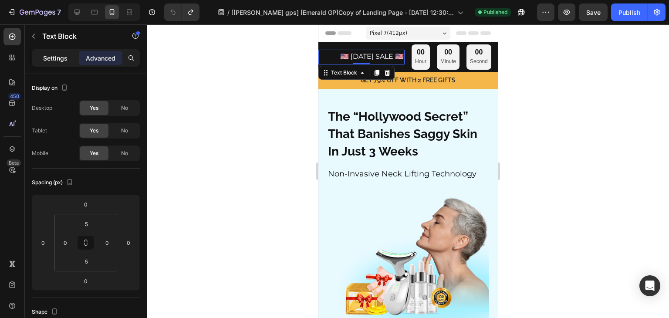
click at [61, 61] on p "Settings" at bounding box center [55, 58] width 24 height 9
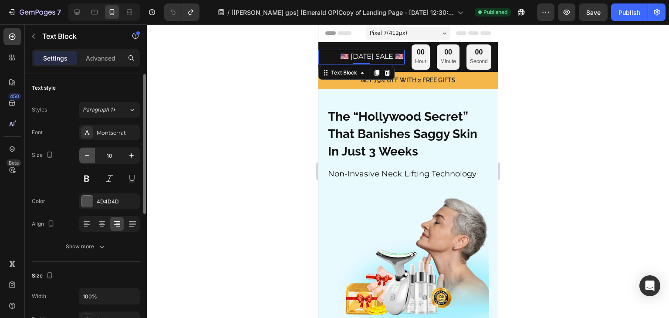
click at [87, 155] on icon "button" at bounding box center [87, 155] width 9 height 9
click at [87, 155] on icon "button" at bounding box center [87, 155] width 4 height 1
type input "8"
drag, startPoint x: 356, startPoint y: 51, endPoint x: 350, endPoint y: 60, distance: 10.6
click at [356, 51] on div "🇺🇸 LABOR DAY SALE 🇺🇸 Text Block 0" at bounding box center [361, 57] width 86 height 13
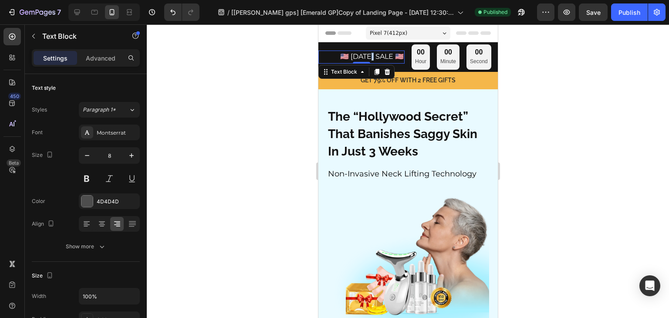
click at [352, 55] on span "🇺🇸 LABOR DAY SALE 🇺🇸" at bounding box center [372, 56] width 64 height 8
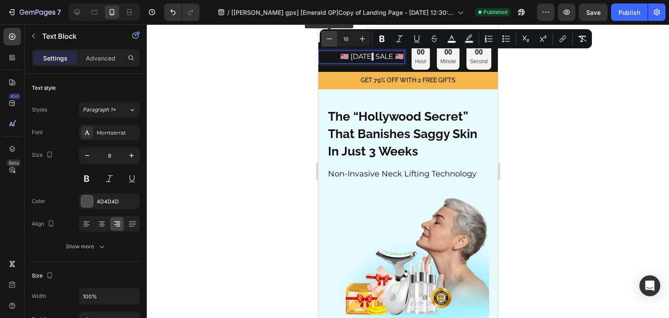
click at [329, 42] on icon "Editor contextual toolbar" at bounding box center [329, 38] width 9 height 9
type input "14"
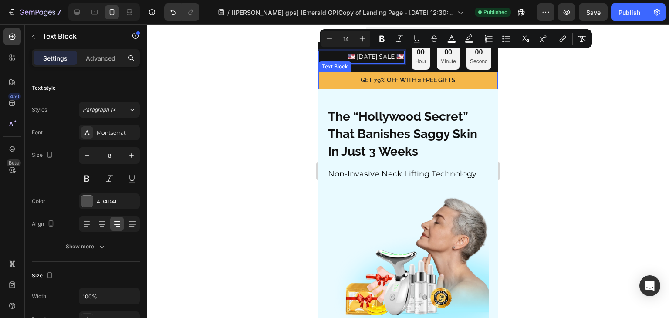
drag, startPoint x: 336, startPoint y: 75, endPoint x: 326, endPoint y: 78, distance: 10.5
click at [336, 75] on p "GET 79% OFF WITH 2 FREE GIFTS" at bounding box center [408, 80] width 178 height 11
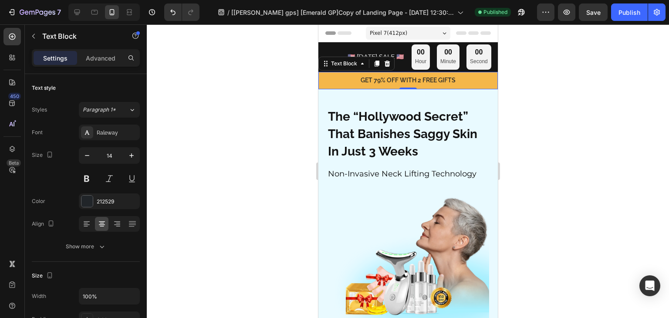
click at [278, 85] on div at bounding box center [408, 171] width 523 height 294
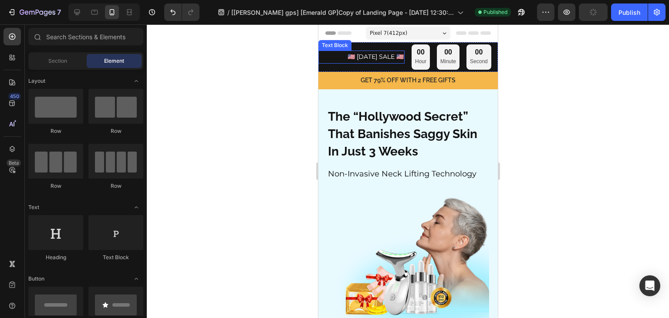
click at [347, 57] on span "🇺🇸 LABOR DAY SALE 🇺🇸" at bounding box center [375, 57] width 56 height 8
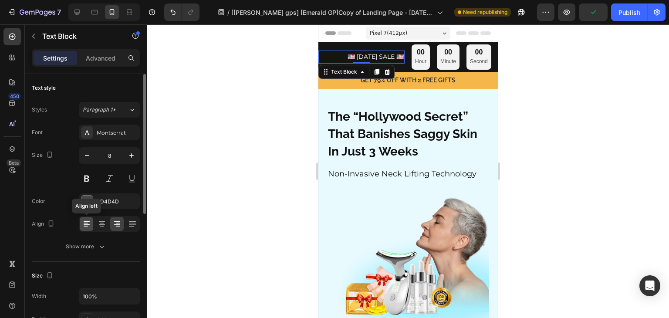
click at [81, 224] on div at bounding box center [87, 224] width 14 height 14
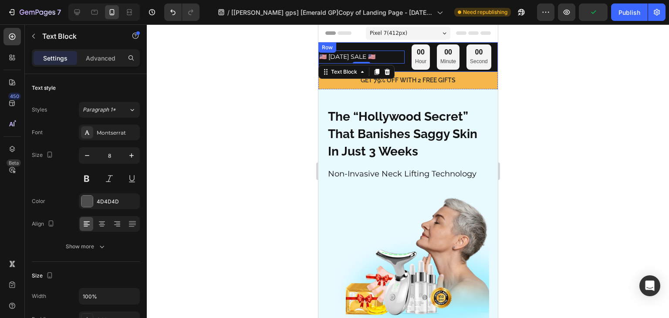
click at [415, 60] on p "Hour" at bounding box center [420, 62] width 11 height 10
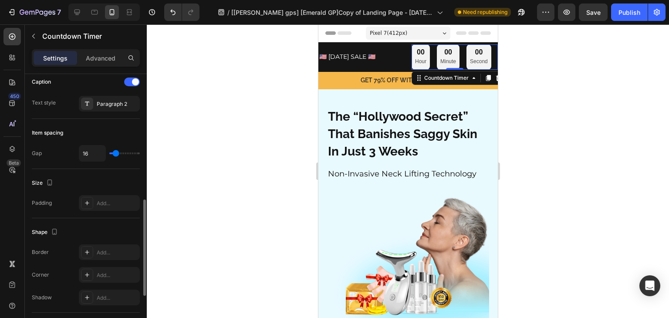
scroll to position [479, 0]
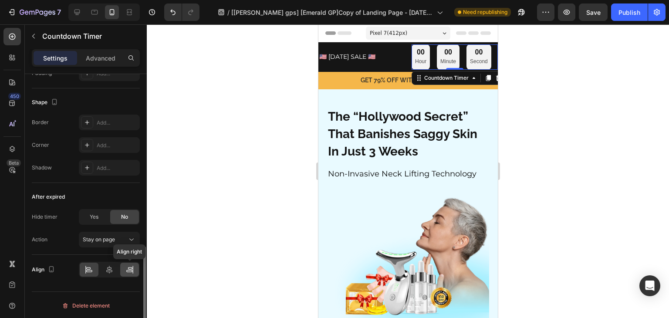
click at [130, 269] on icon at bounding box center [130, 269] width 9 height 9
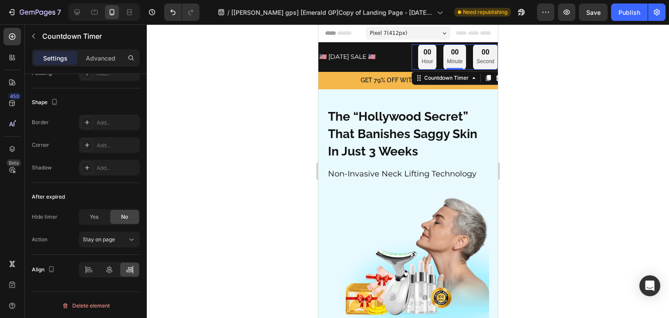
click at [251, 95] on div at bounding box center [408, 171] width 523 height 294
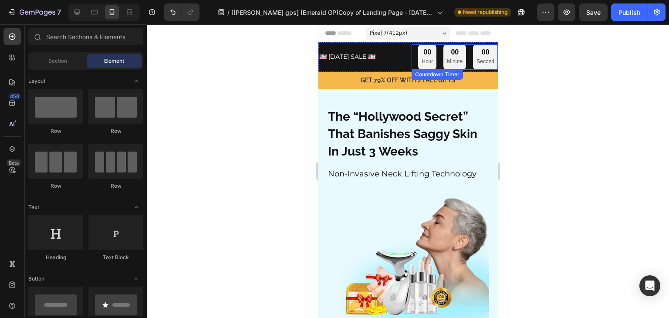
click at [460, 63] on div "00 Hour 00 Minute 00 Second" at bounding box center [458, 56] width 80 height 25
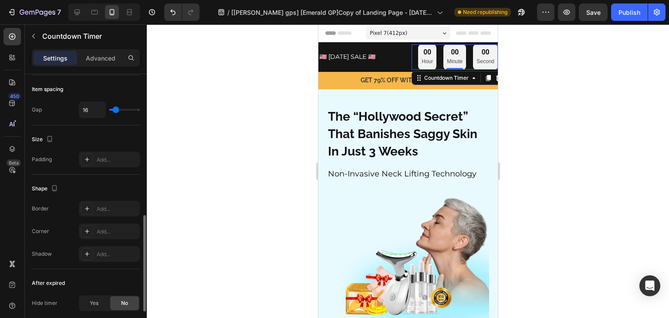
scroll to position [349, 0]
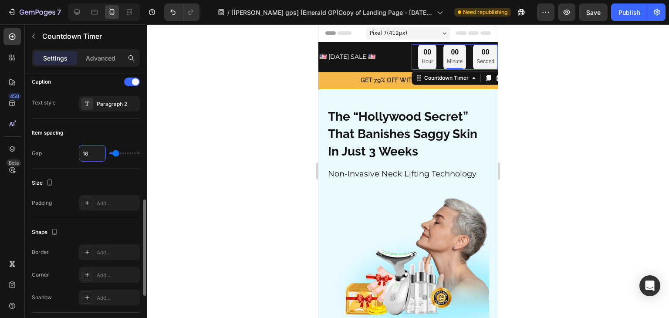
click at [92, 146] on input "16" at bounding box center [92, 154] width 26 height 16
type input "1"
type input "14"
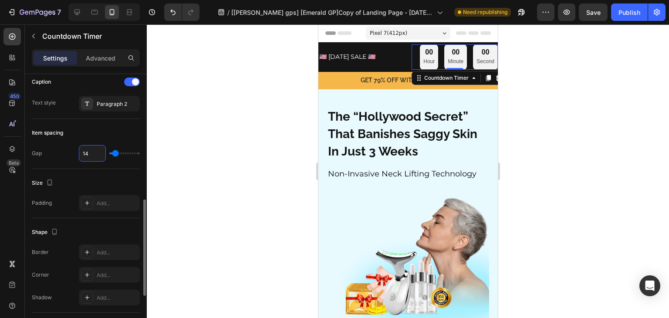
click at [92, 155] on input "14" at bounding box center [92, 154] width 26 height 16
type input "1"
type input "13"
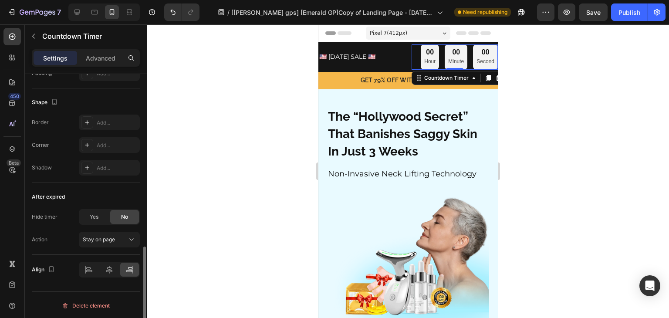
scroll to position [391, 0]
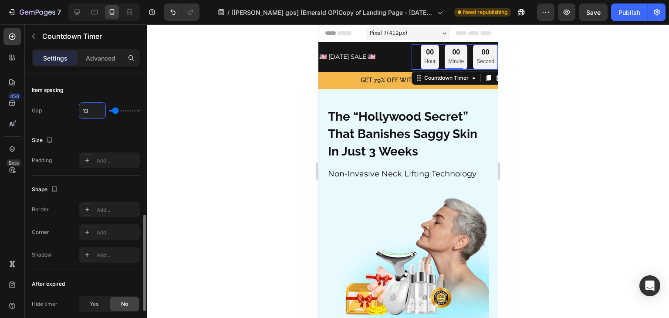
click at [108, 140] on div "Size" at bounding box center [86, 140] width 108 height 14
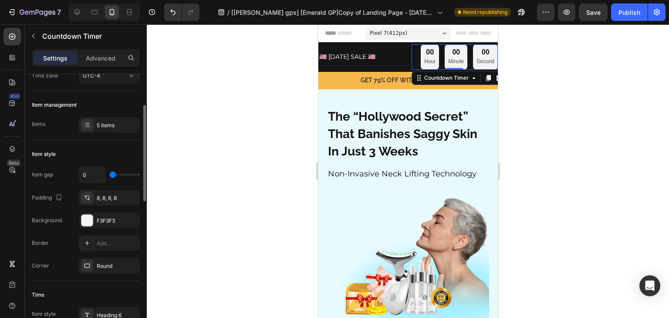
scroll to position [0, 0]
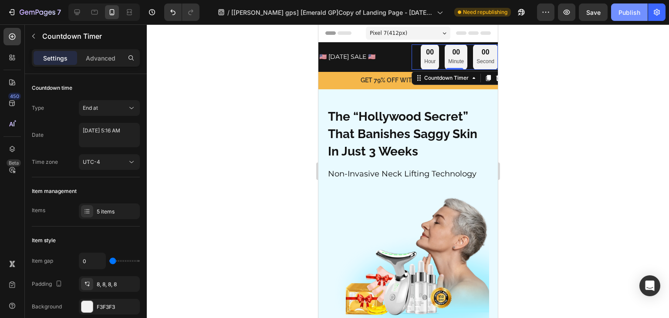
drag, startPoint x: 591, startPoint y: 14, endPoint x: 642, endPoint y: 14, distance: 50.6
click at [592, 14] on span "Save" at bounding box center [594, 12] width 14 height 7
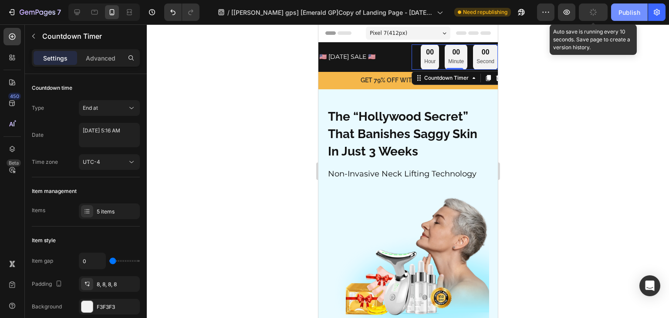
click at [642, 14] on button "Publish" at bounding box center [629, 11] width 37 height 17
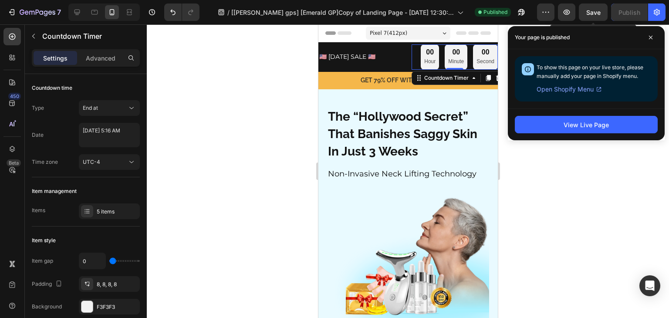
click at [412, 59] on div "00 Hour 00 Minute 00 Second" at bounding box center [454, 56] width 86 height 25
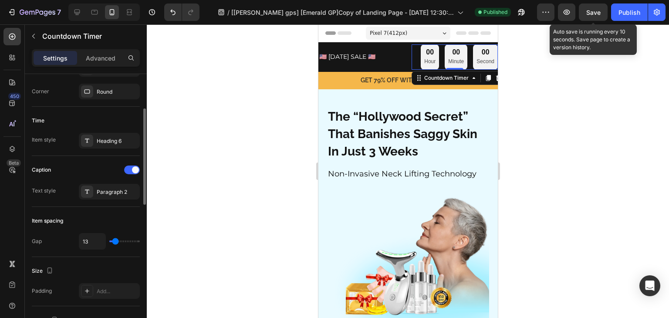
scroll to position [217, 0]
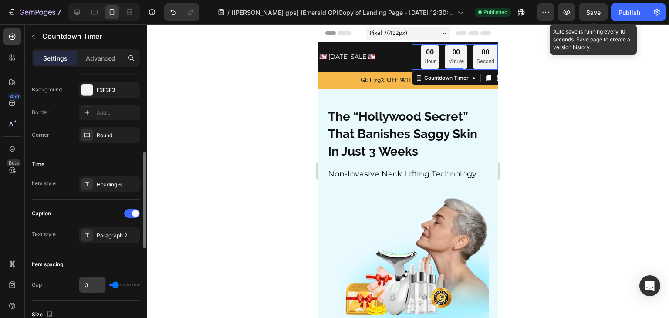
click at [96, 285] on input "13" at bounding box center [92, 285] width 26 height 16
type input "1"
type input "10"
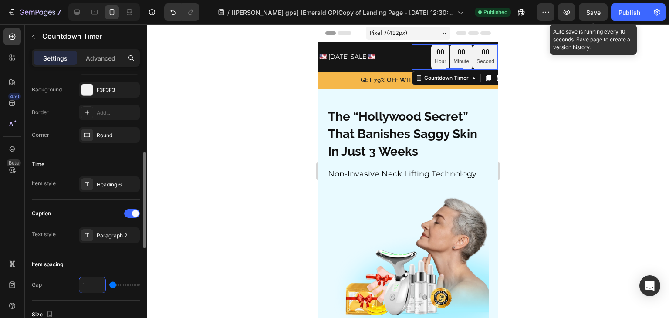
type input "10"
type input "101"
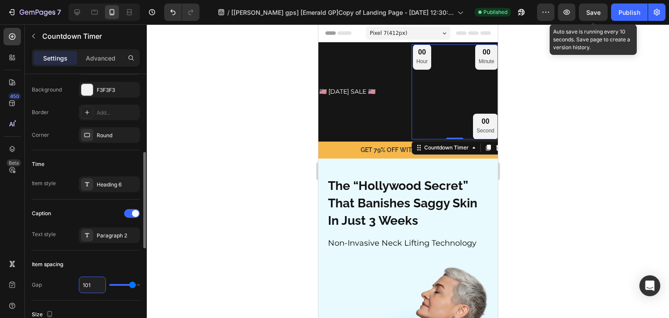
type input "10"
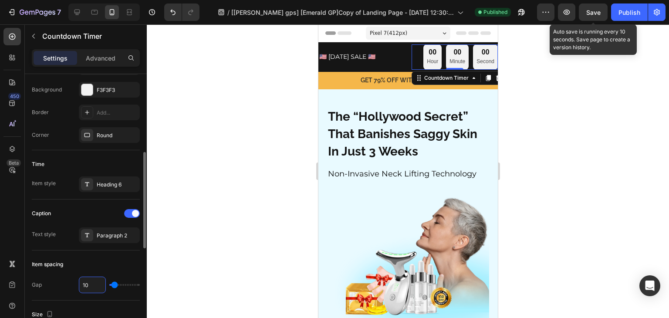
type input "1"
type input "13"
click at [395, 68] on div "🇺🇸 LABOR DAY SALE 🇺🇸 Text Block" at bounding box center [361, 56] width 86 height 25
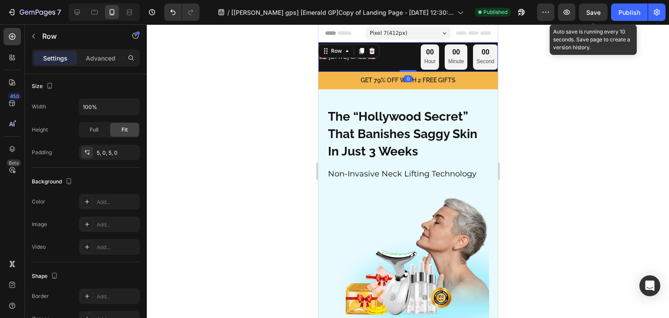
scroll to position [0, 0]
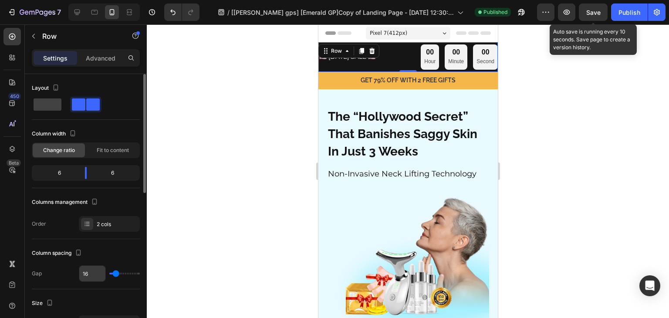
click at [95, 275] on input "16" at bounding box center [92, 274] width 26 height 16
type input "1"
type input "14"
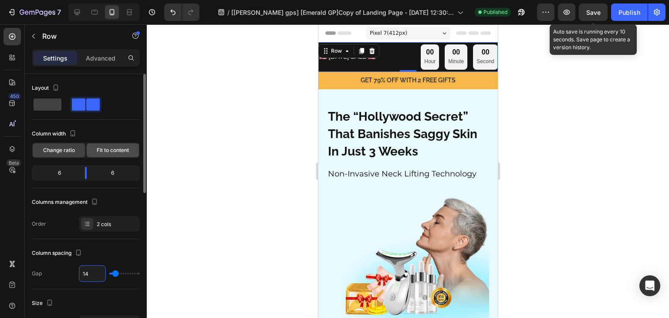
click at [104, 150] on span "Fit to content" at bounding box center [113, 150] width 32 height 8
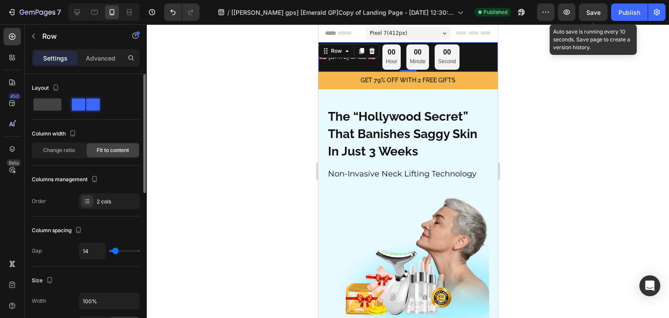
click at [130, 124] on div "Layout Column width Change ratio Fit to content Columns management Order 2 cols" at bounding box center [86, 145] width 108 height 128
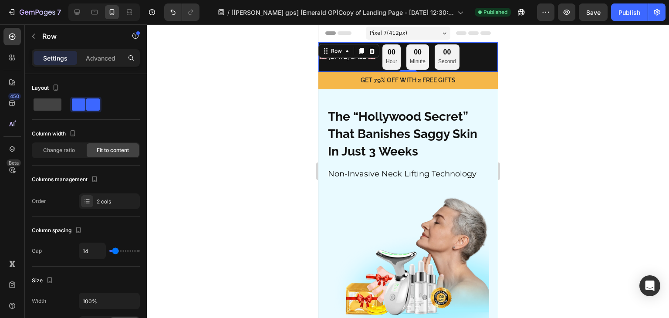
click at [577, 14] on div "Preview Save Publish" at bounding box center [601, 11] width 129 height 17
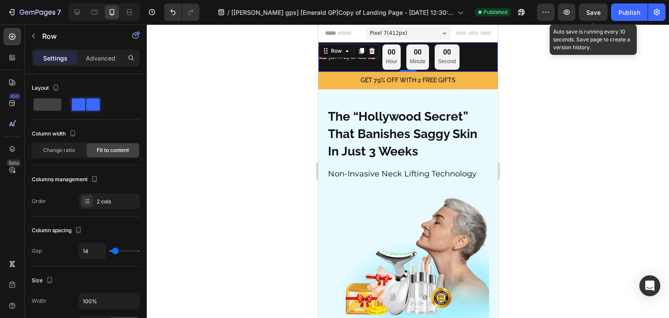
drag, startPoint x: 589, startPoint y: 14, endPoint x: 581, endPoint y: 24, distance: 13.1
click at [589, 14] on span "Save" at bounding box center [594, 12] width 14 height 7
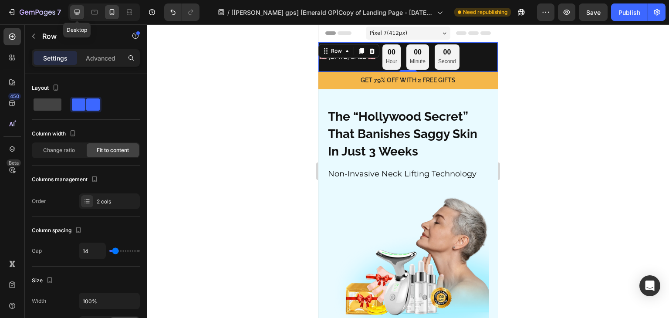
click at [73, 12] on icon at bounding box center [77, 12] width 9 height 9
type input "16"
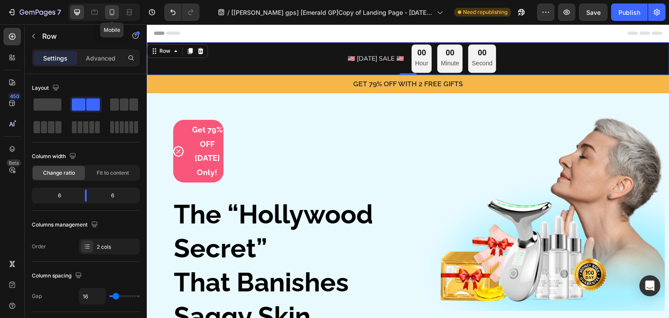
click at [117, 13] on div at bounding box center [112, 12] width 14 height 14
type input "14"
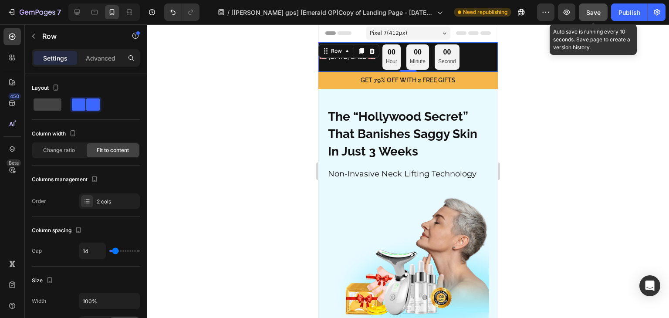
click at [587, 9] on span "Save" at bounding box center [594, 12] width 14 height 7
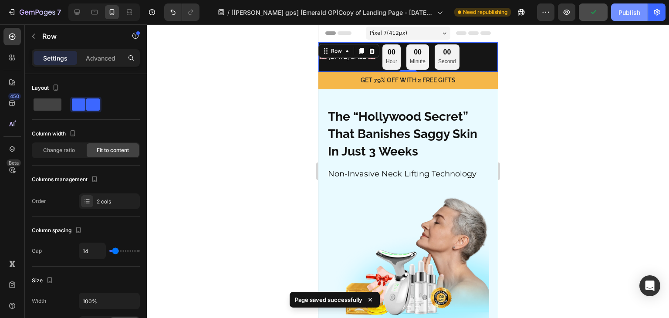
click at [614, 16] on button "Publish" at bounding box center [629, 11] width 37 height 17
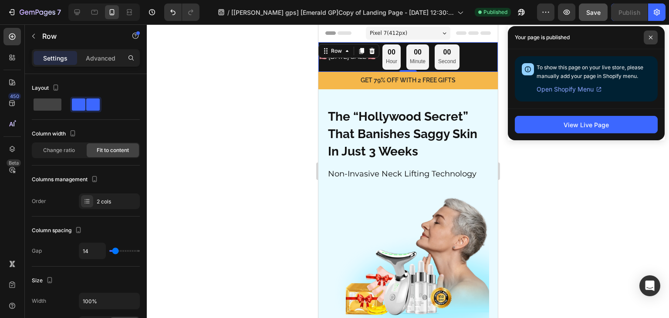
click at [646, 39] on span at bounding box center [651, 38] width 14 height 14
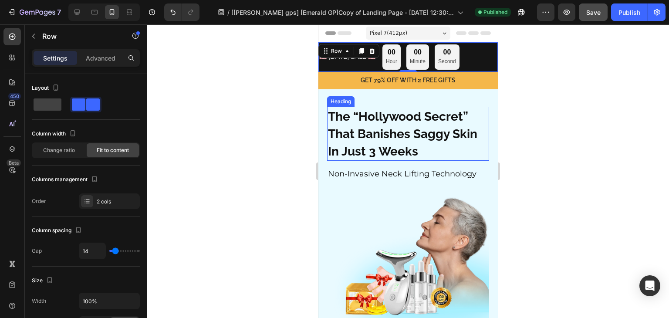
click at [365, 80] on p "GET 79% OFF WITH 2 FREE GIFTS" at bounding box center [408, 80] width 178 height 11
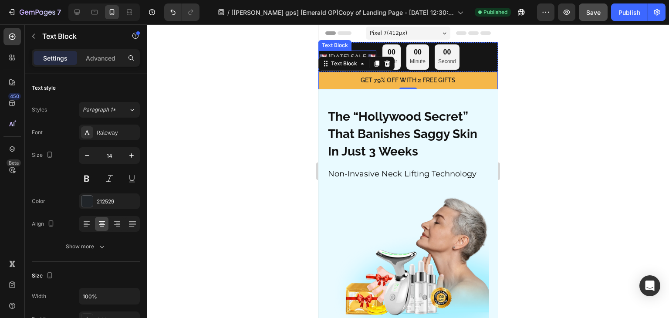
click at [370, 53] on span "🇺🇸 LABOR DAY SALE 🇺🇸" at bounding box center [347, 57] width 56 height 8
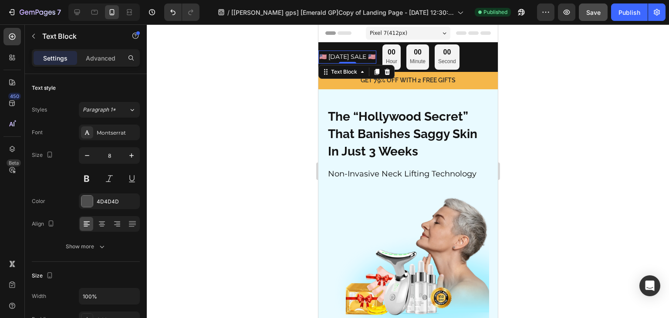
click at [632, 116] on div at bounding box center [408, 171] width 523 height 294
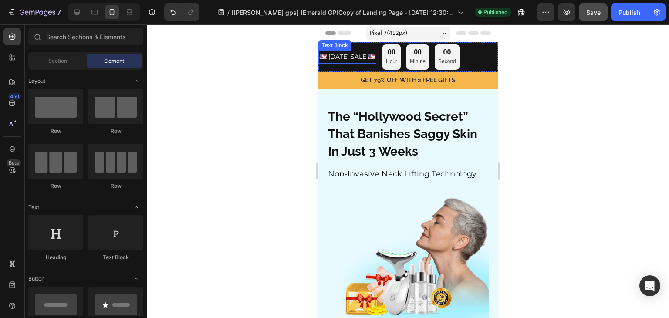
click at [363, 57] on span "🇺🇸 LABOR DAY SALE 🇺🇸" at bounding box center [347, 57] width 56 height 8
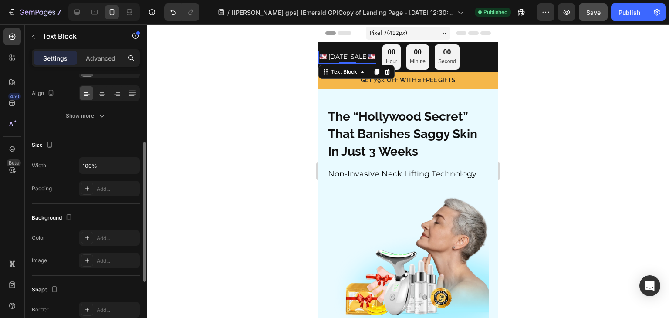
scroll to position [87, 0]
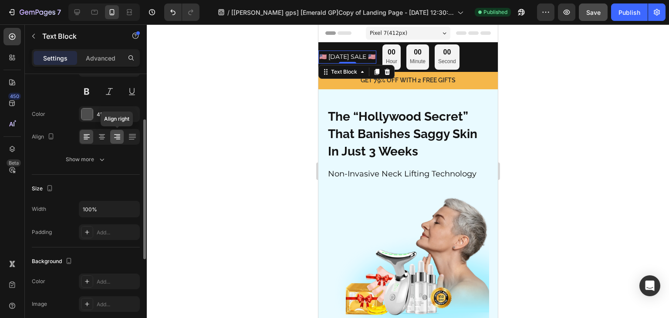
click at [120, 135] on icon at bounding box center [117, 136] width 9 height 9
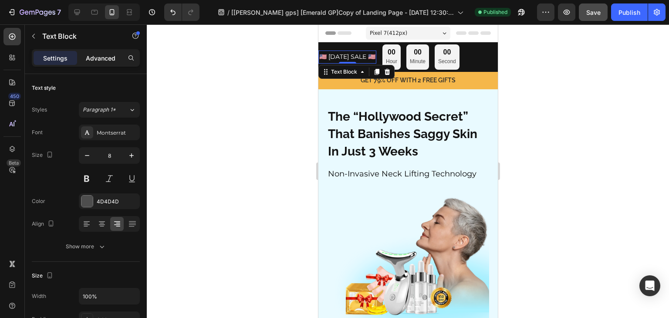
click at [105, 58] on p "Advanced" at bounding box center [101, 58] width 30 height 9
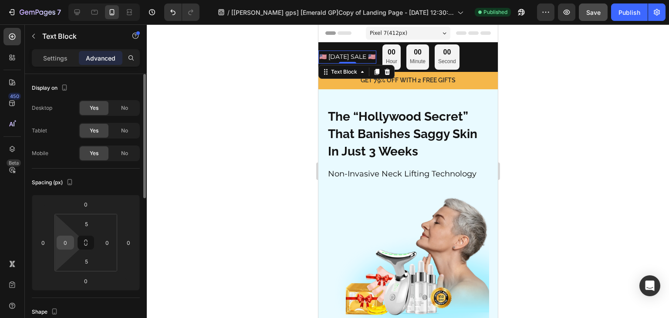
click at [67, 238] on input "0" at bounding box center [65, 242] width 13 height 13
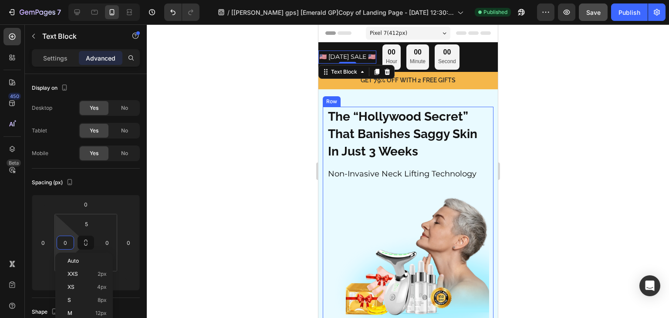
click at [326, 114] on div "Image Get 79% OFF Today Only! Text Block Row Row Row The “Hollywood Secret” Tha…" at bounding box center [408, 221] width 171 height 228
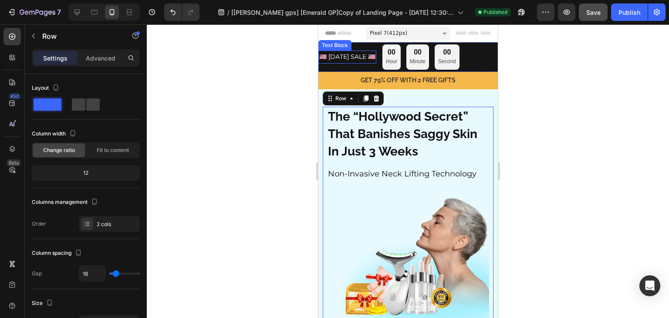
click at [354, 55] on span "🇺🇸 LABOR DAY SALE 🇺🇸" at bounding box center [347, 57] width 56 height 8
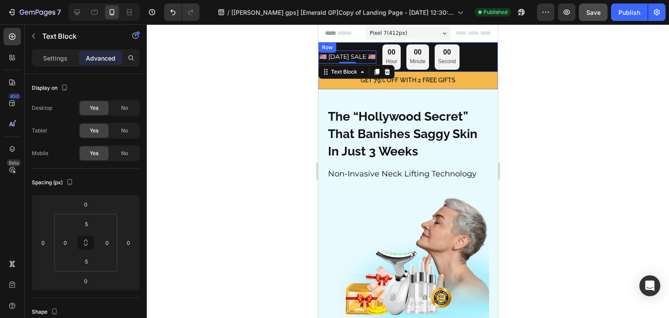
click at [479, 53] on div "🇺🇸 LABOR DAY SALE 🇺🇸 Text Block 0 00 Hour 00 Minute 00 Second Countdown Timer R…" at bounding box center [408, 57] width 180 height 30
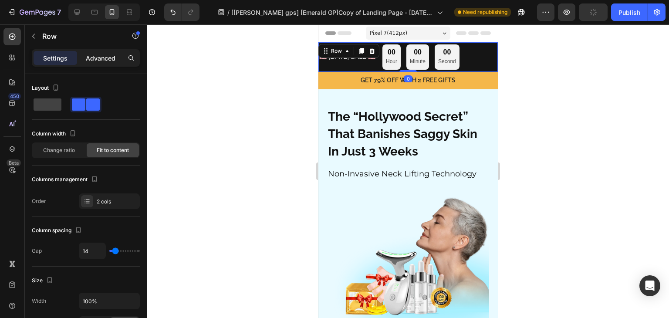
click at [106, 60] on p "Advanced" at bounding box center [101, 58] width 30 height 9
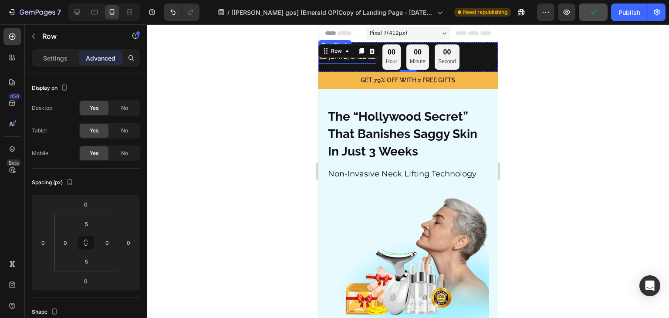
click at [375, 58] on span "🇺🇸 LABOR DAY SALE 🇺🇸" at bounding box center [347, 57] width 56 height 8
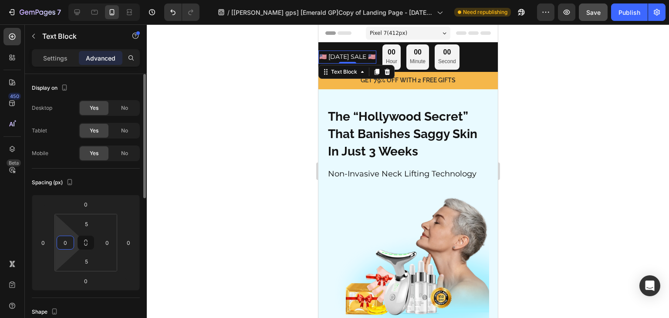
click at [67, 239] on input "0" at bounding box center [65, 242] width 13 height 13
type input "5"
click at [258, 194] on div at bounding box center [408, 171] width 523 height 294
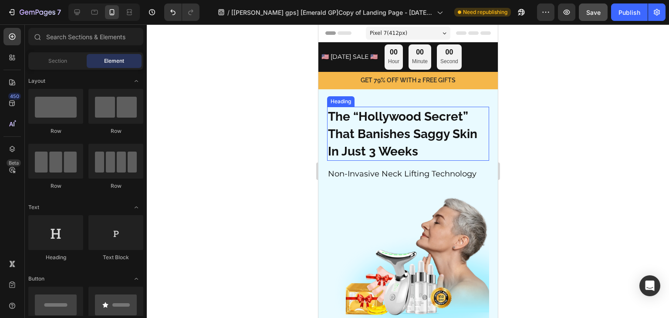
click at [429, 139] on strong "That Banishes Saggy Skin" at bounding box center [402, 134] width 149 height 14
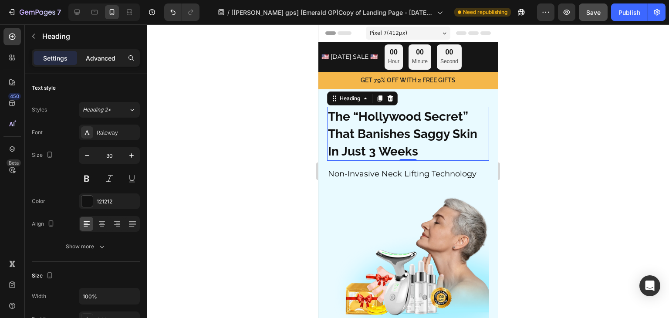
click at [105, 58] on p "Advanced" at bounding box center [101, 58] width 30 height 9
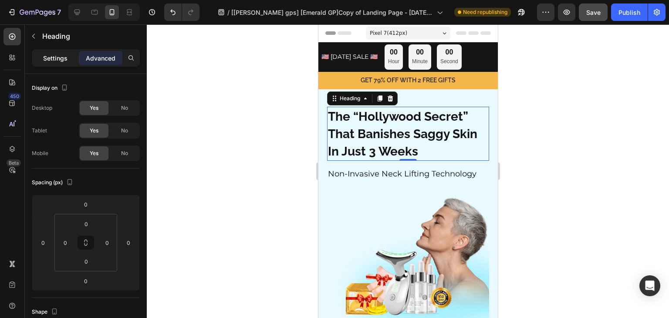
click at [45, 64] on div "Settings" at bounding box center [56, 58] width 44 height 14
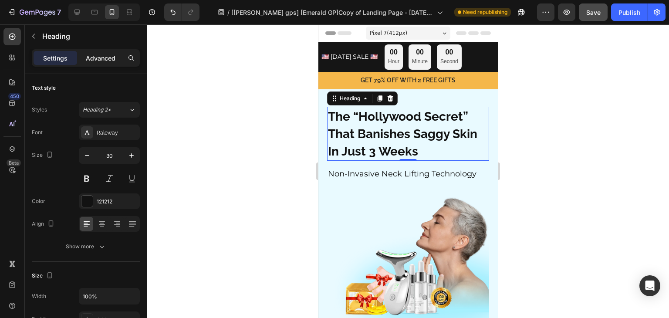
click at [99, 58] on p "Advanced" at bounding box center [101, 58] width 30 height 9
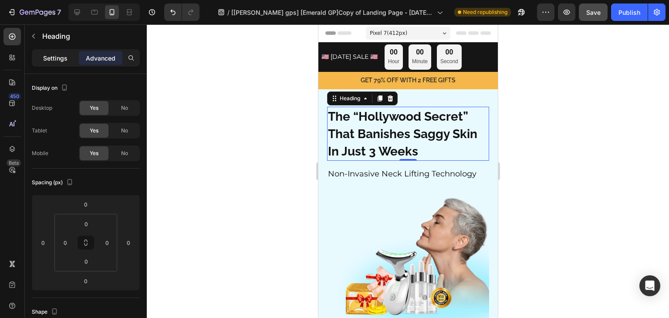
click at [50, 54] on p "Settings" at bounding box center [55, 58] width 24 height 9
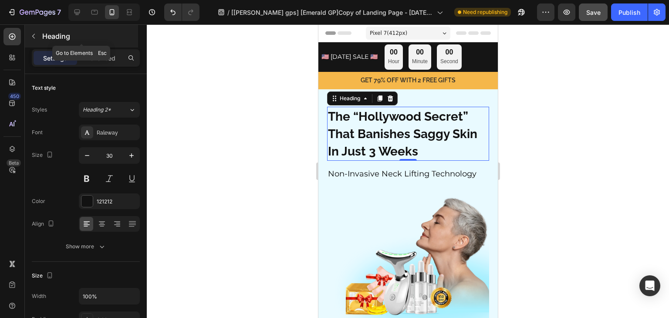
click at [41, 41] on div "Heading" at bounding box center [81, 36] width 113 height 23
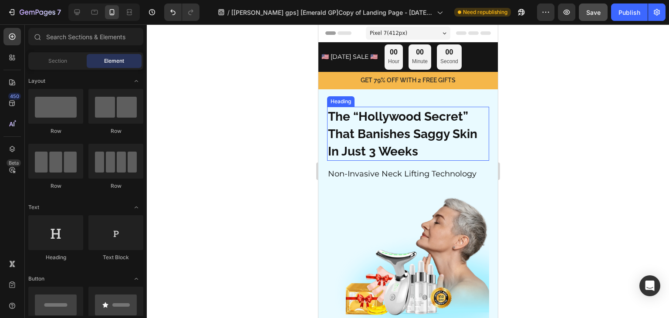
click at [391, 104] on div "Image Get 79% OFF Today Only! Text Block Row Row Row ⁠⁠⁠⁠⁠⁠⁠ The “Hollywood Sec…" at bounding box center [408, 211] width 180 height 245
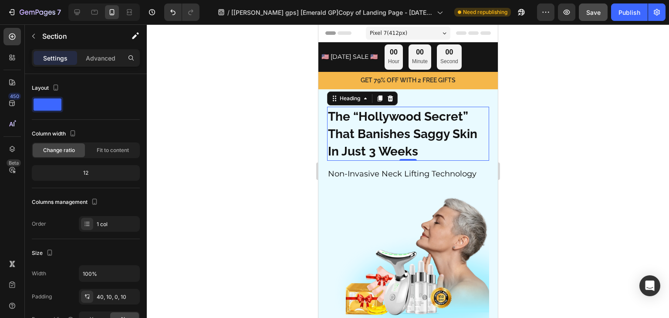
click at [382, 120] on strong "The “Hollywood Secret”" at bounding box center [398, 116] width 140 height 14
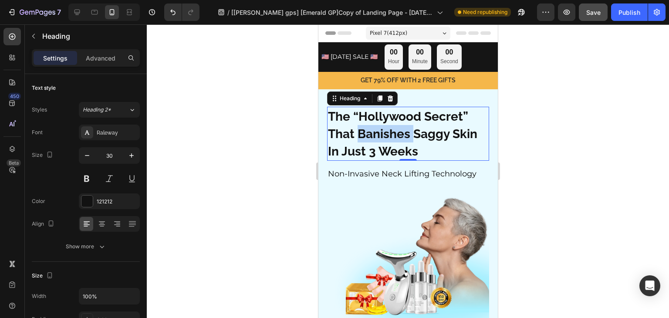
click at [401, 138] on strong "That Banishes Saggy Skin" at bounding box center [402, 134] width 149 height 14
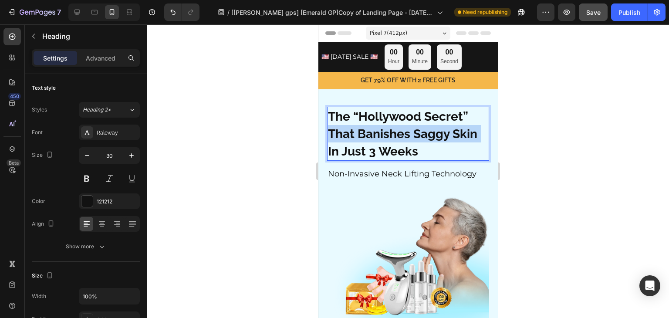
click at [401, 138] on strong "That Banishes Saggy Skin" at bounding box center [402, 134] width 149 height 14
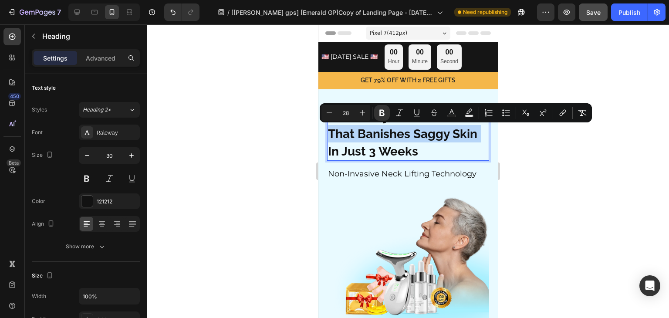
click at [395, 141] on p "The “Hollywood Secret” That Banishes Saggy Skin In Just 3 Weeks" at bounding box center [408, 134] width 160 height 52
click at [379, 146] on strong "In Just 3 Weeks" at bounding box center [373, 151] width 90 height 14
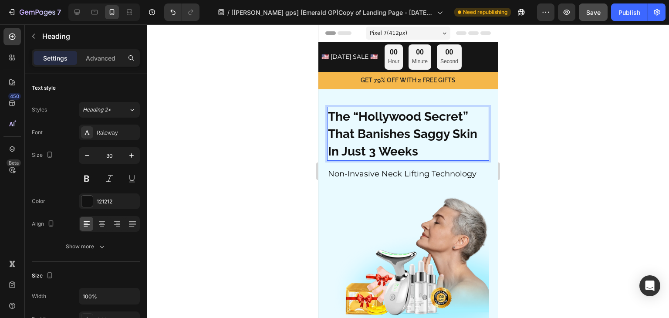
click at [399, 146] on strong "In Just 3 Weeks" at bounding box center [373, 151] width 90 height 14
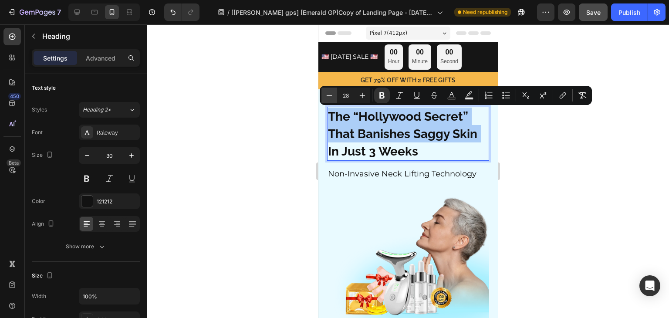
click at [328, 96] on icon "Editor contextual toolbar" at bounding box center [329, 95] width 9 height 9
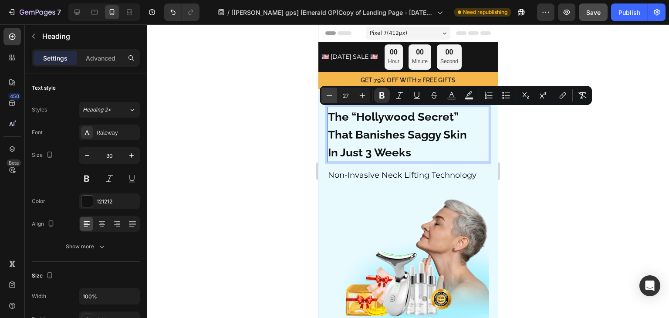
type input "26"
click at [83, 155] on icon "button" at bounding box center [87, 155] width 9 height 9
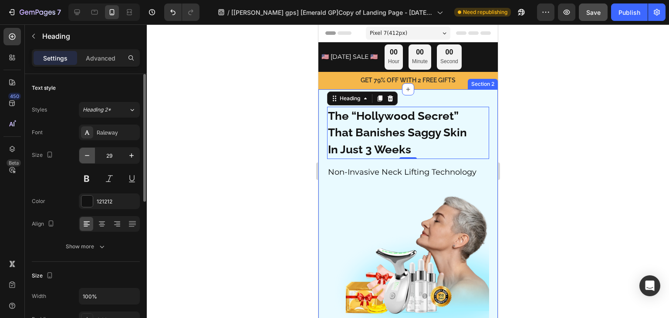
click at [83, 155] on icon "button" at bounding box center [87, 155] width 9 height 9
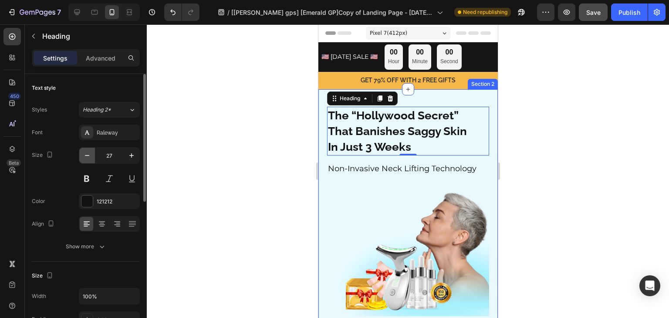
click at [84, 156] on icon "button" at bounding box center [87, 155] width 9 height 9
type input "26"
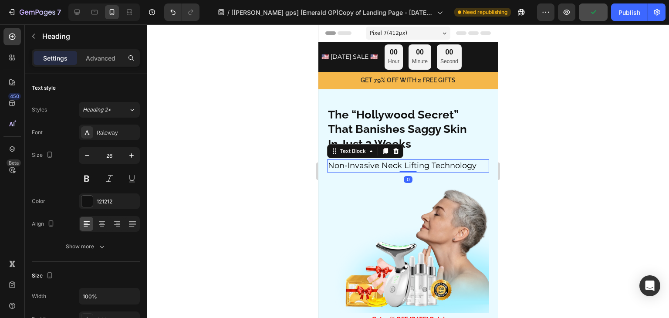
click at [387, 170] on span "Non-Invasive Neck Lifting Technology" at bounding box center [402, 166] width 149 height 10
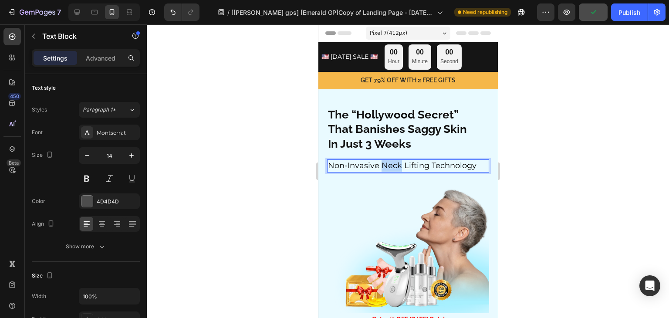
click at [387, 168] on span "Non-Invasive Neck Lifting Technology" at bounding box center [402, 166] width 149 height 10
click at [363, 163] on span "Non-Invasive Neck Lifting Technology" at bounding box center [402, 166] width 149 height 10
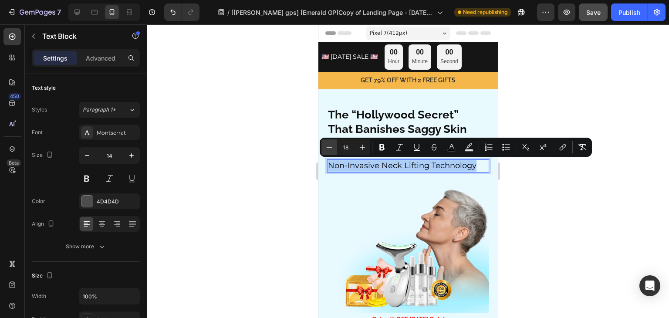
click at [332, 150] on icon "Editor contextual toolbar" at bounding box center [329, 147] width 9 height 9
type input "14"
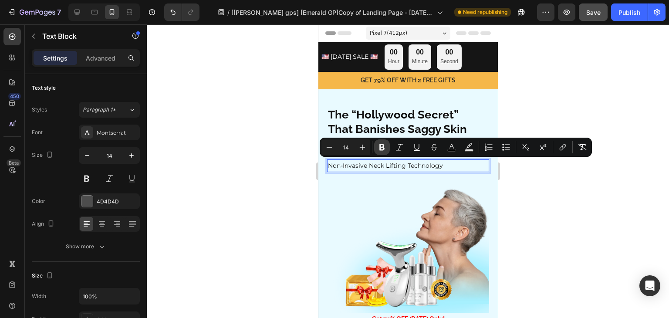
click at [374, 148] on div "Minus 14 Plus Bold Italic Underline Strikethrough color Text Background Color N…" at bounding box center [456, 147] width 269 height 16
click at [378, 148] on icon "Editor contextual toolbar" at bounding box center [382, 147] width 9 height 9
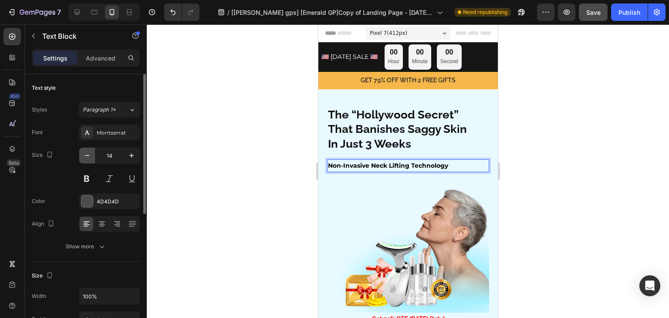
click at [89, 158] on icon "button" at bounding box center [87, 155] width 9 height 9
type input "13"
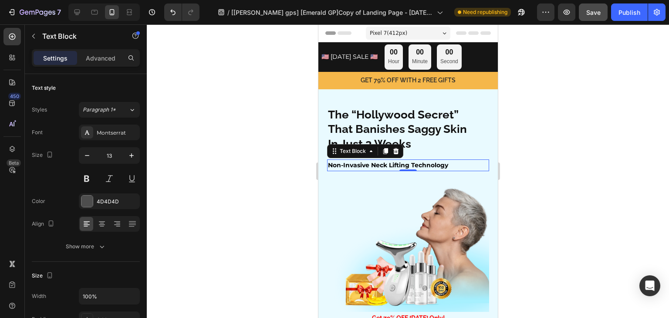
click at [342, 168] on strong "Non-Invasive Neck Lifting Technology" at bounding box center [388, 165] width 120 height 8
click at [352, 164] on strong "Non-Invasive Neck Lifting Technology" at bounding box center [388, 165] width 120 height 8
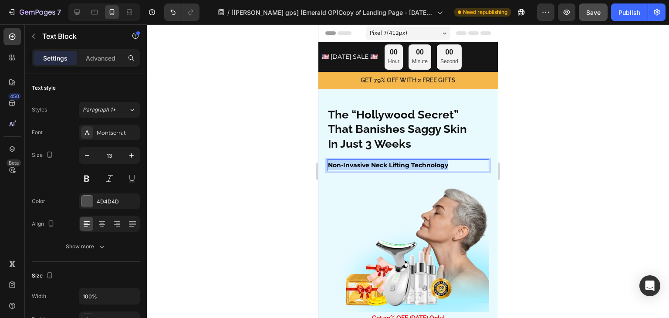
click at [352, 164] on strong "Non-Invasive Neck Lifting Technology" at bounding box center [388, 165] width 120 height 8
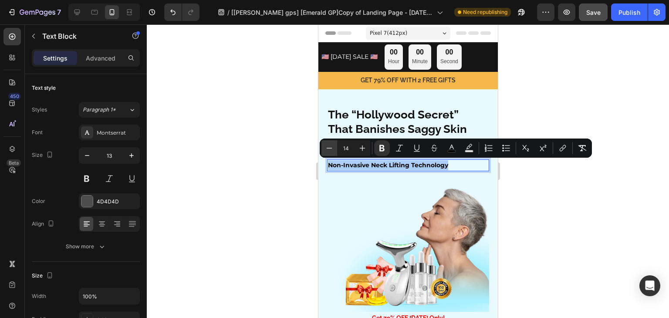
click at [333, 142] on button "Minus" at bounding box center [330, 148] width 16 height 16
type input "13"
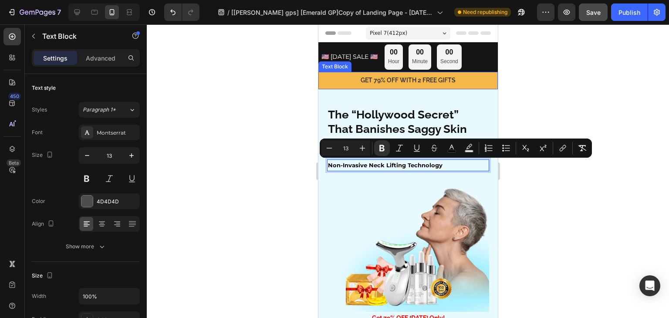
click at [442, 81] on p "GET 79% OFF WITH 2 FREE GIFTS" at bounding box center [408, 80] width 178 height 11
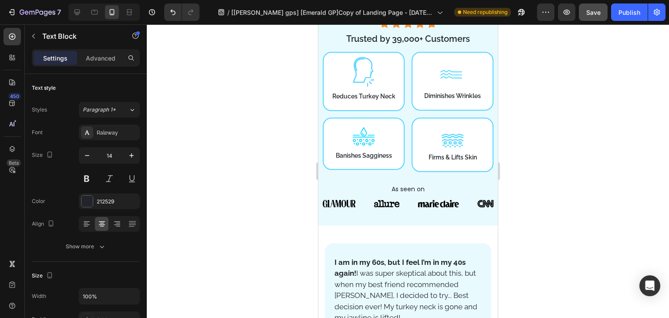
scroll to position [261, 0]
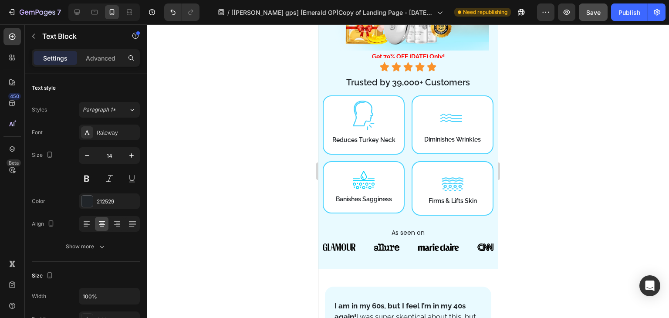
click at [598, 17] on button "Save" at bounding box center [593, 11] width 29 height 17
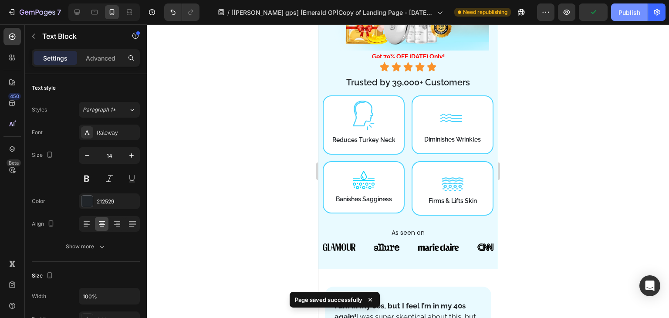
click at [630, 17] on button "Publish" at bounding box center [629, 11] width 37 height 17
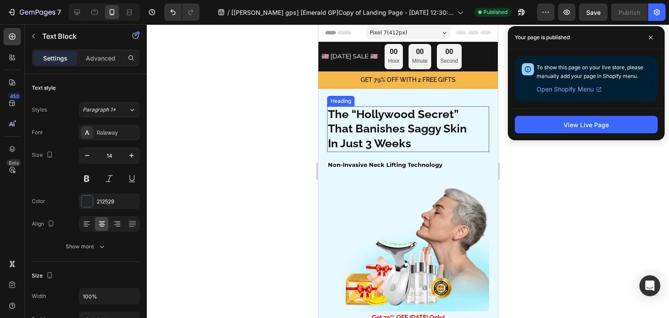
scroll to position [0, 0]
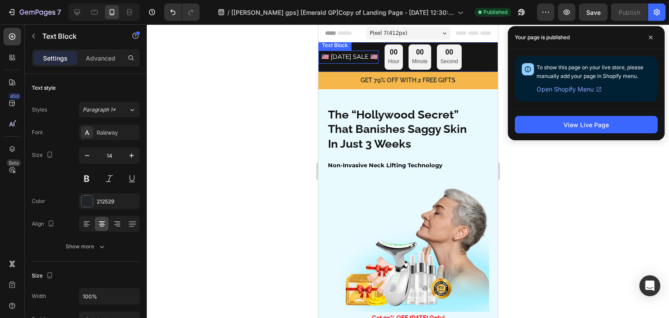
click at [344, 60] on p "🇺🇸 LABOR DAY SALE 🇺🇸" at bounding box center [349, 57] width 56 height 7
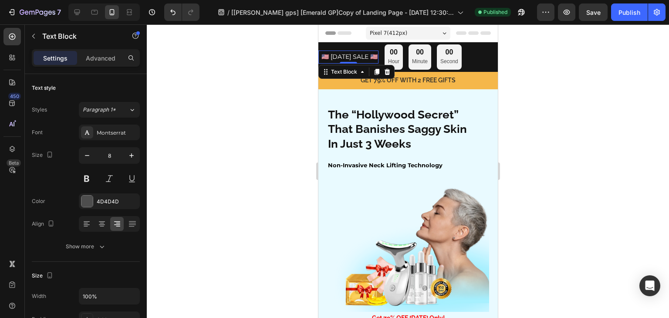
click at [107, 50] on div "Settings Advanced" at bounding box center [86, 57] width 108 height 17
click at [104, 58] on p "Advanced" at bounding box center [101, 58] width 30 height 9
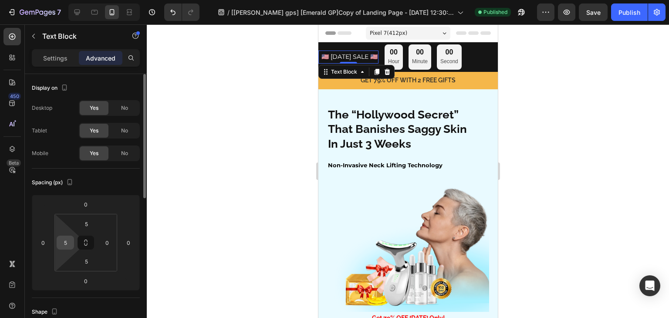
click at [71, 238] on input "5" at bounding box center [65, 242] width 13 height 13
type input "0"
click at [364, 60] on p "🇺🇸 LABOR DAY SALE 🇺🇸" at bounding box center [349, 57] width 56 height 7
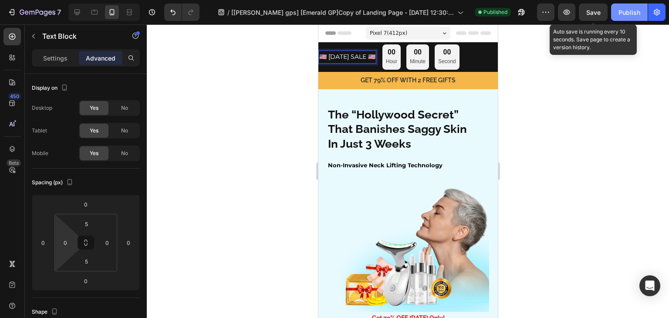
drag, startPoint x: 589, startPoint y: 13, endPoint x: 626, endPoint y: 13, distance: 37.0
click at [589, 13] on span "Save" at bounding box center [594, 12] width 14 height 7
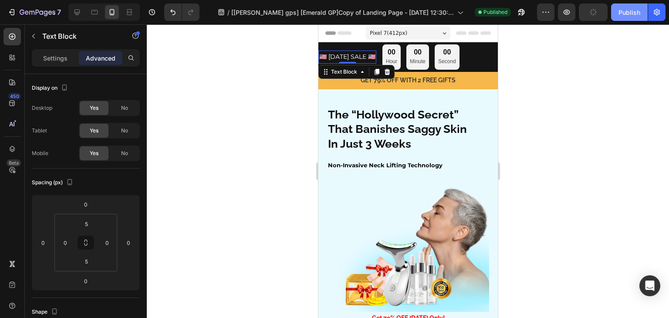
click at [626, 13] on div "Publish" at bounding box center [630, 12] width 22 height 9
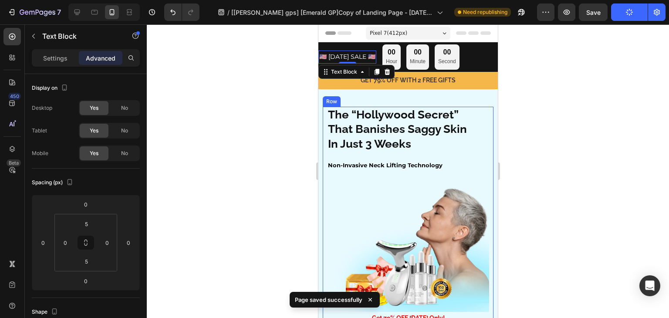
click at [400, 129] on strong "That Banishes Saggy Skin" at bounding box center [397, 128] width 139 height 13
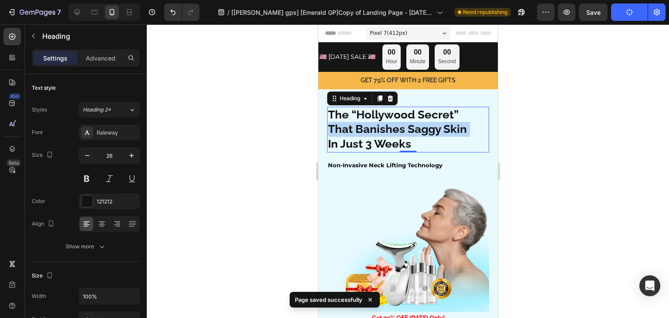
click at [400, 129] on strong "That Banishes Saggy Skin" at bounding box center [397, 128] width 139 height 13
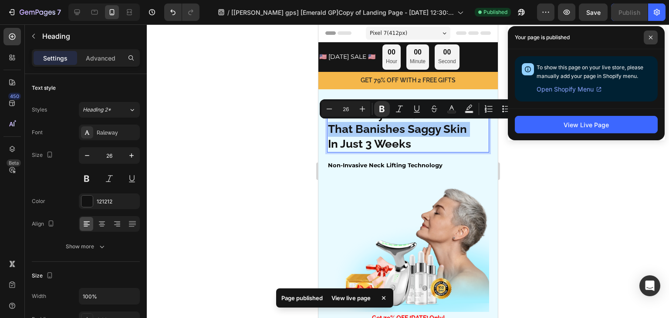
click at [650, 39] on icon at bounding box center [651, 37] width 4 height 4
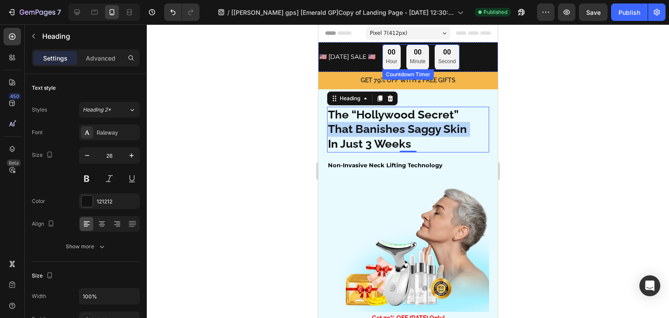
click at [452, 64] on div "00 Second" at bounding box center [447, 56] width 25 height 25
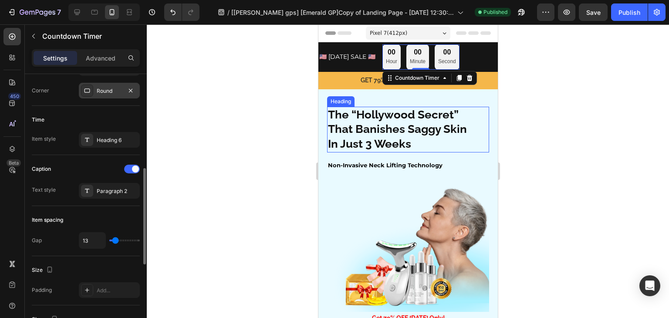
scroll to position [305, 0]
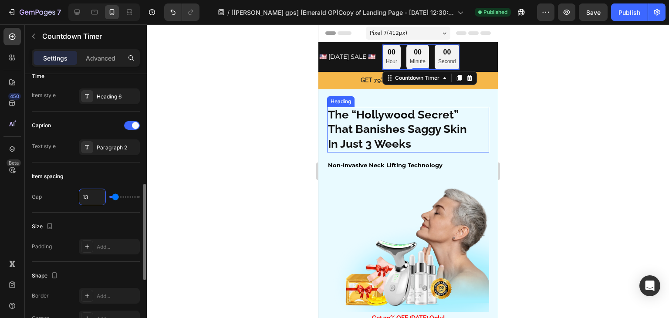
click at [92, 195] on input "13" at bounding box center [92, 197] width 26 height 16
type input "1"
type input "15"
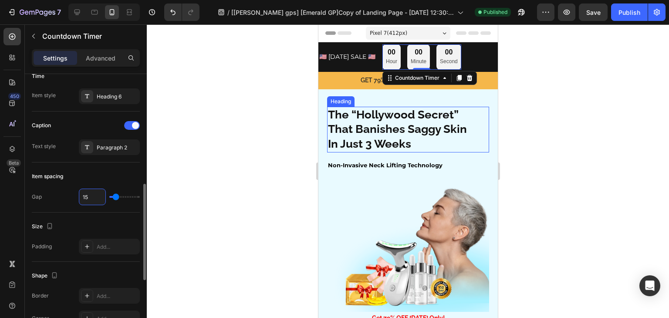
type input "1"
type input "15"
click at [90, 197] on input "15" at bounding box center [92, 197] width 26 height 16
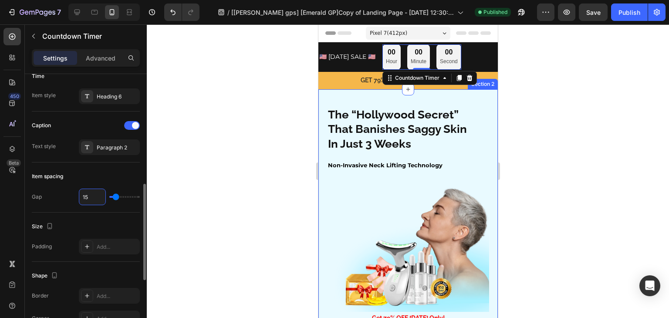
click at [90, 197] on input "15" at bounding box center [92, 197] width 26 height 16
type input "1"
type input "13"
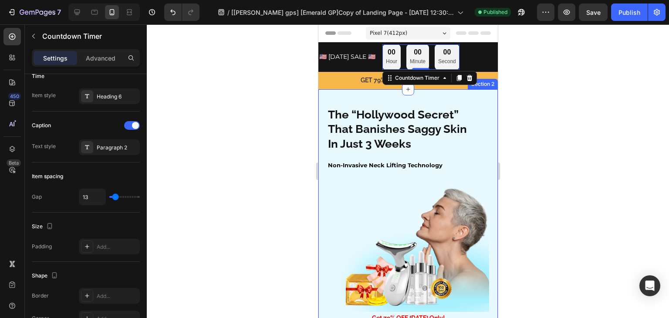
drag, startPoint x: 128, startPoint y: 183, endPoint x: 191, endPoint y: 170, distance: 64.5
click at [127, 183] on div "Item spacing Gap 13" at bounding box center [86, 188] width 108 height 50
click at [487, 56] on div "🇺🇸 LABOR DAY SALE 🇺🇸 Text Block 00 Hour 00 Minute 00 Second Countdown Timer 0 R…" at bounding box center [408, 57] width 180 height 30
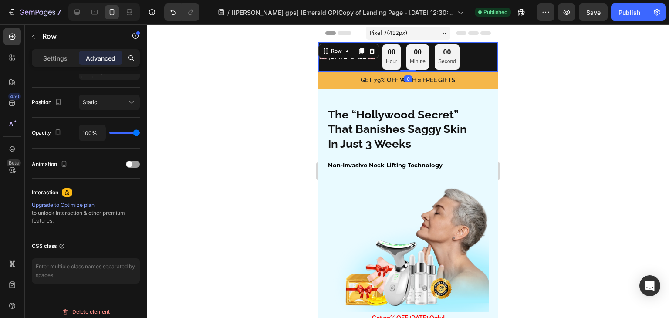
scroll to position [0, 0]
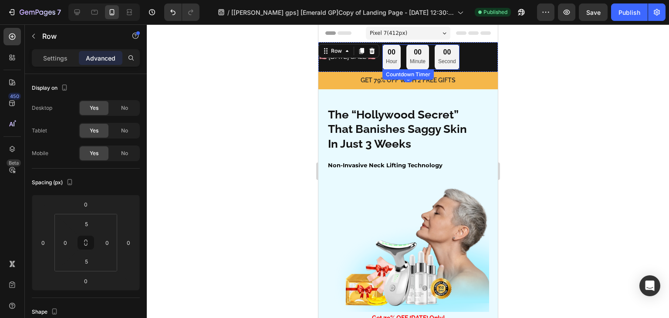
click at [421, 54] on div "00 Minute" at bounding box center [417, 56] width 23 height 25
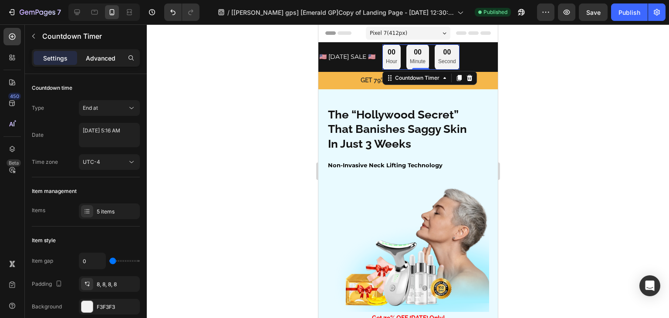
click at [106, 61] on p "Advanced" at bounding box center [101, 58] width 30 height 9
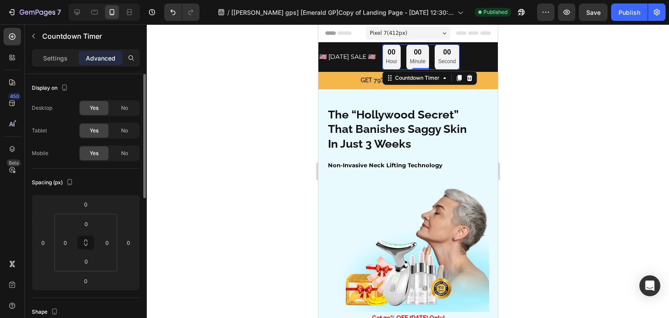
click at [67, 54] on p "Settings" at bounding box center [55, 58] width 24 height 9
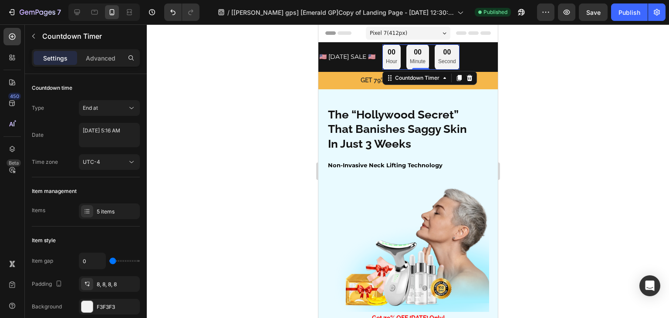
click at [425, 51] on div "00" at bounding box center [418, 52] width 16 height 9
type input "8"
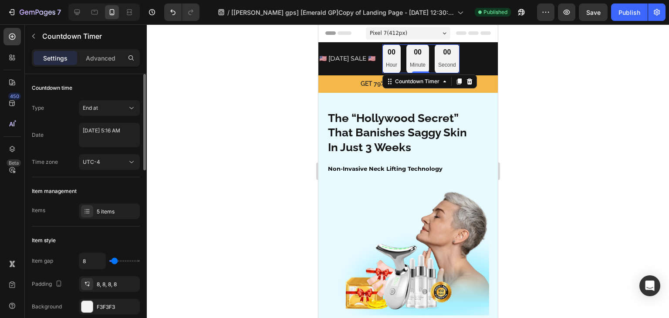
type input "11"
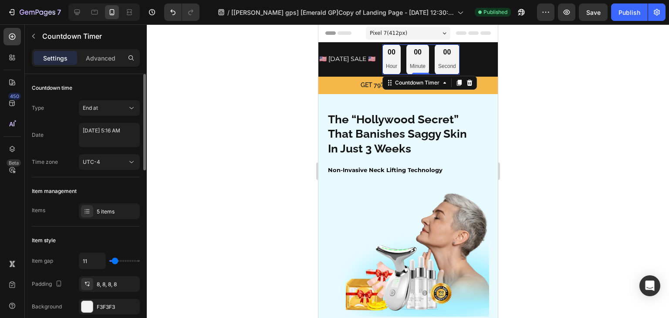
type input "13"
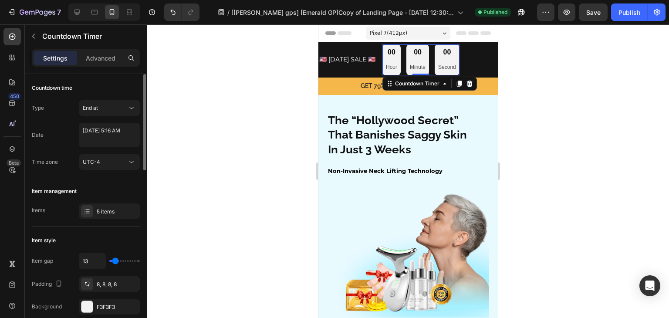
type input "9"
type input "6"
type input "0"
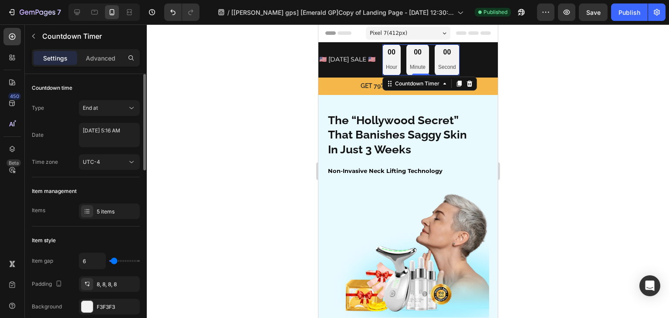
type input "0"
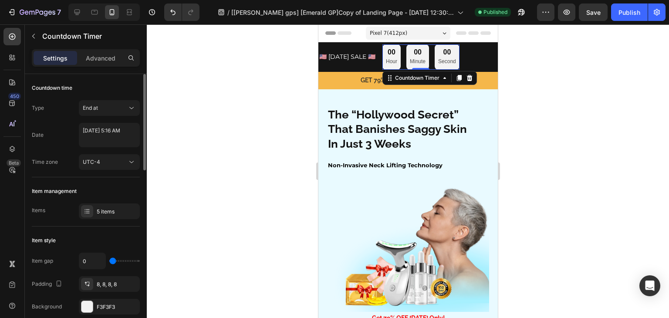
type input "6"
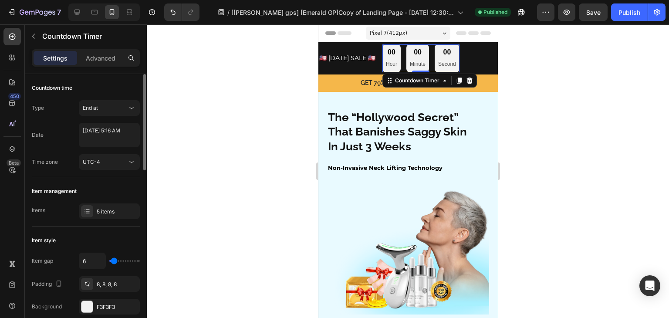
type input "11"
type input "16"
type input "20"
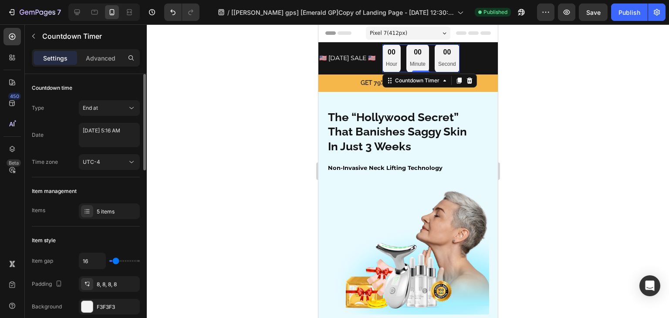
type input "20"
type input "25"
type input "31"
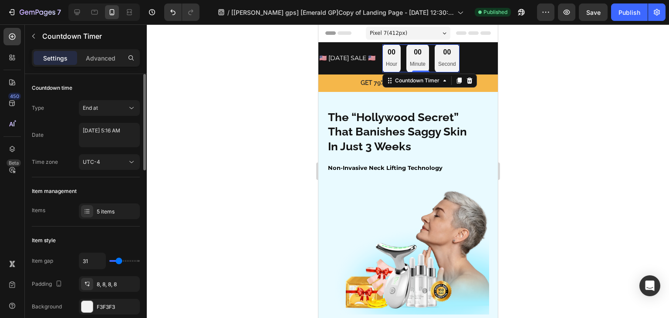
type input "34"
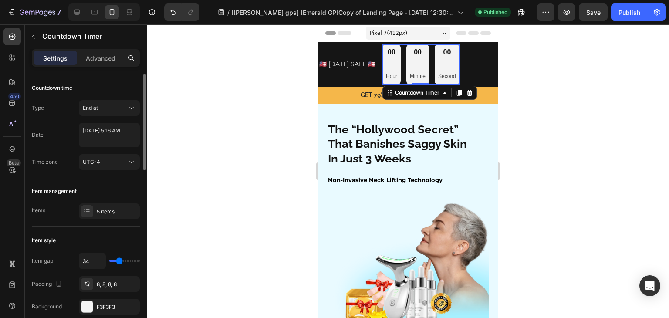
type input "0"
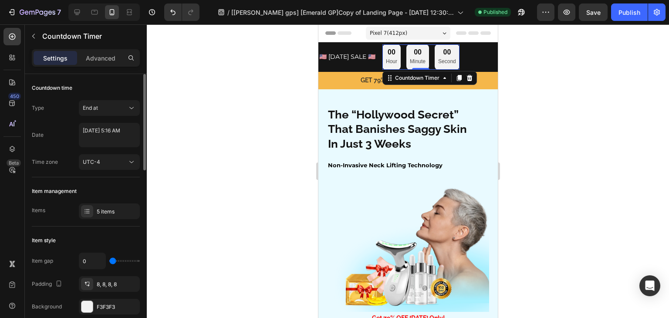
drag, startPoint x: 113, startPoint y: 259, endPoint x: 92, endPoint y: 262, distance: 21.6
click at [109, 262] on input "range" at bounding box center [124, 261] width 31 height 2
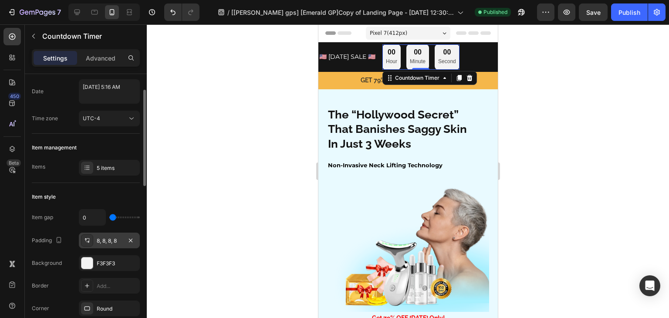
click at [108, 241] on div "8, 8, 8, 8" at bounding box center [109, 241] width 25 height 8
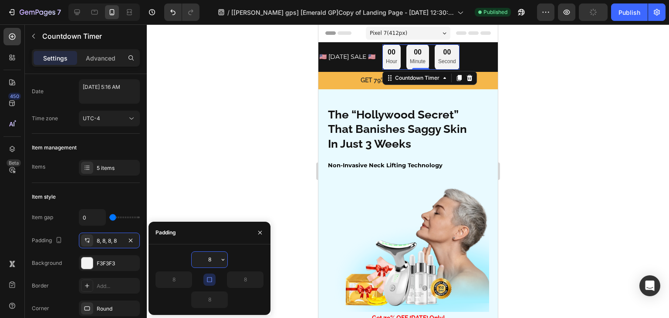
click at [207, 261] on input "8" at bounding box center [210, 260] width 36 height 16
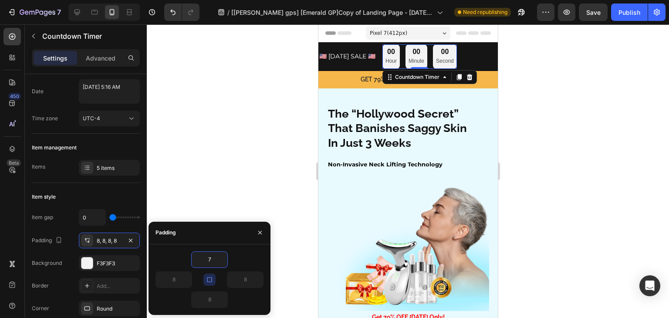
type input "7"
click at [213, 279] on icon "button" at bounding box center [209, 279] width 7 height 7
type input "7"
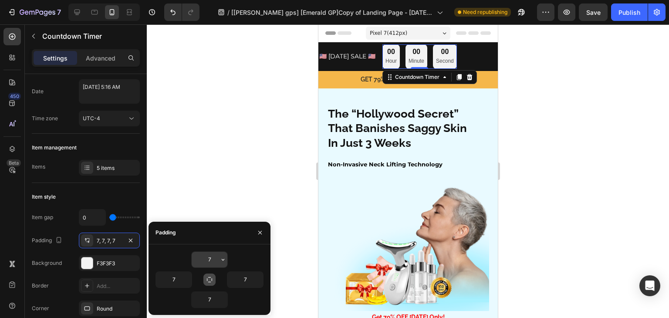
click at [214, 261] on input "7" at bounding box center [210, 260] width 36 height 16
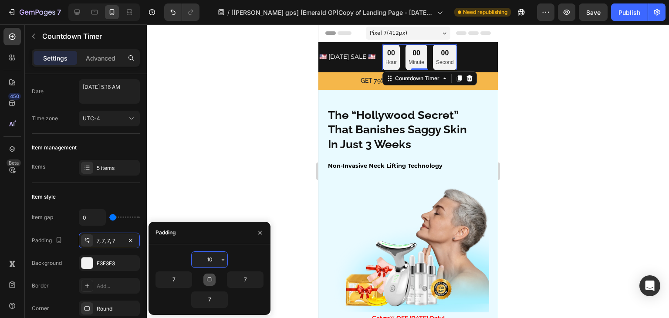
type input "1"
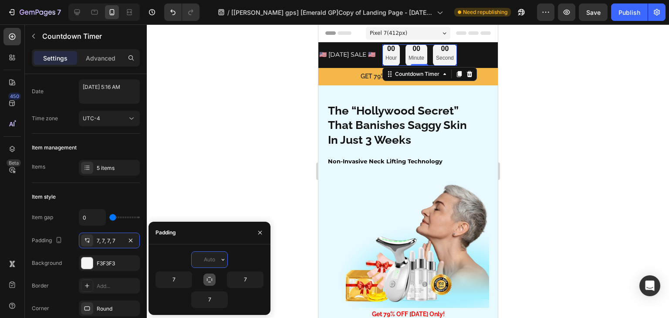
type input "5"
type input "7"
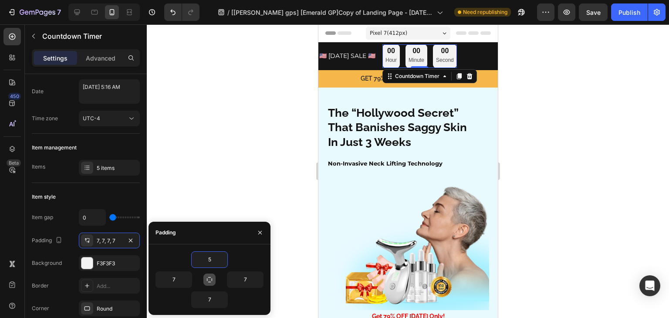
type input "5"
click at [211, 276] on icon "button" at bounding box center [209, 279] width 7 height 7
type input "5"
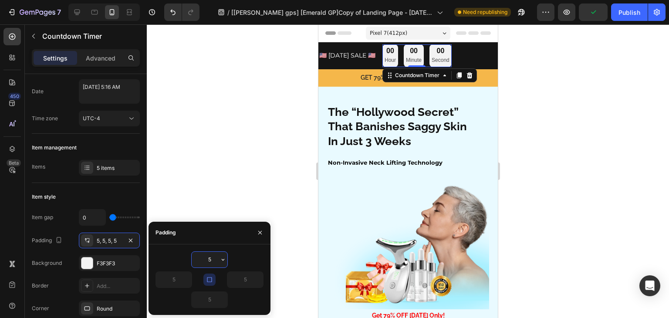
click at [216, 255] on input "5" at bounding box center [210, 260] width 36 height 16
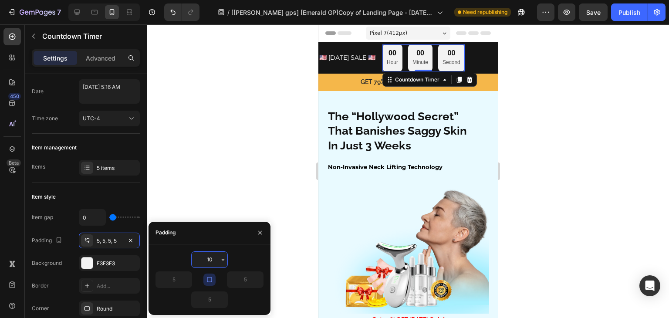
type input "1"
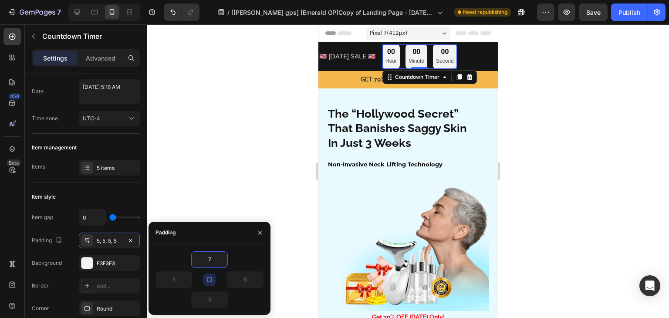
type input "7"
click at [212, 281] on icon "button" at bounding box center [209, 279] width 7 height 7
type input "7"
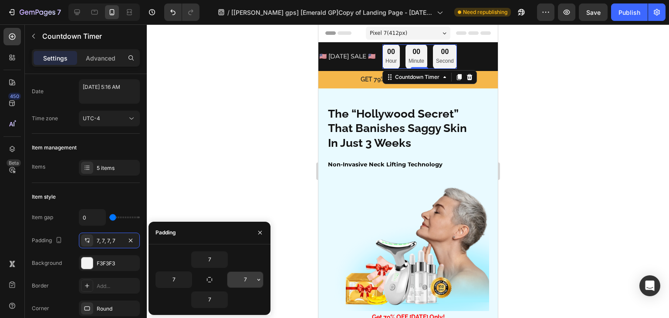
click at [241, 278] on input "7" at bounding box center [246, 280] width 36 height 16
type input "8"
click at [170, 279] on input "7" at bounding box center [174, 280] width 36 height 16
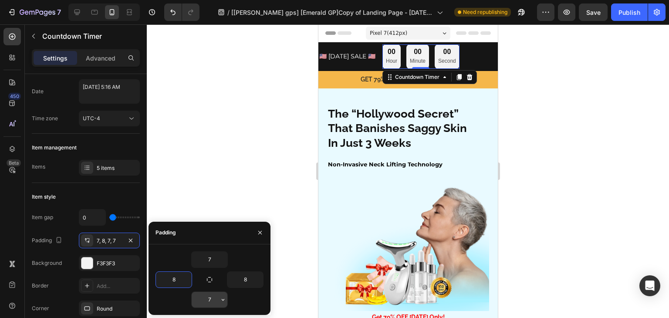
type input "8"
click at [213, 296] on input "7" at bounding box center [210, 300] width 36 height 16
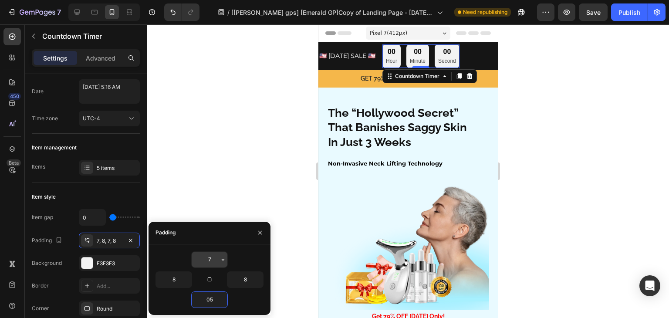
click at [217, 260] on input "7" at bounding box center [210, 260] width 36 height 16
type input "5"
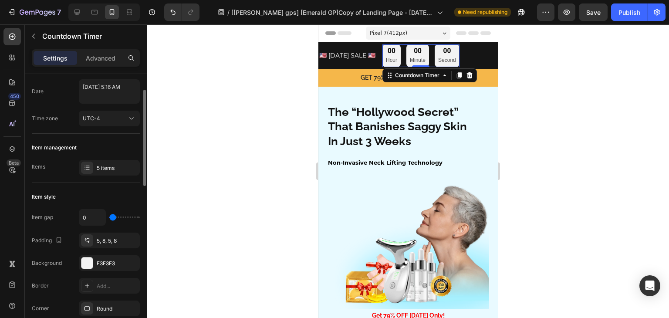
click at [119, 190] on div "Item style" at bounding box center [86, 197] width 108 height 14
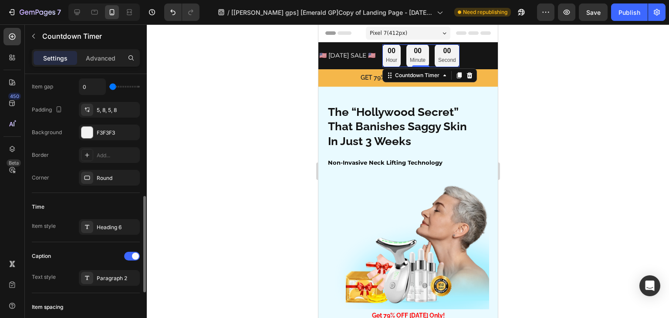
scroll to position [218, 0]
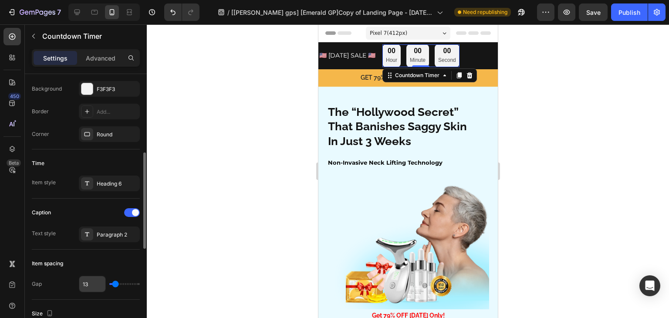
click at [92, 286] on input "13" at bounding box center [92, 284] width 26 height 16
type input "1"
type input "13"
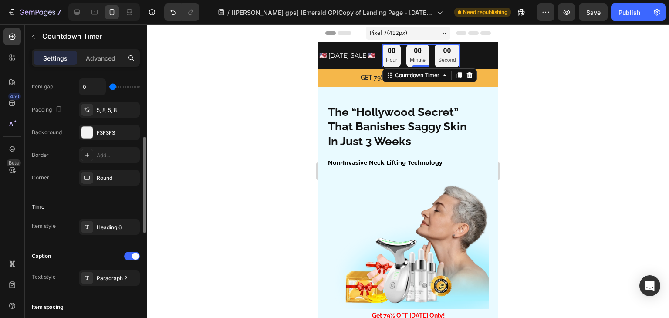
scroll to position [261, 0]
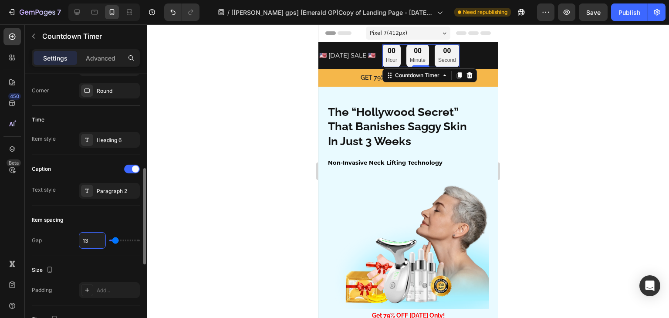
click at [100, 268] on div "Size" at bounding box center [86, 270] width 108 height 14
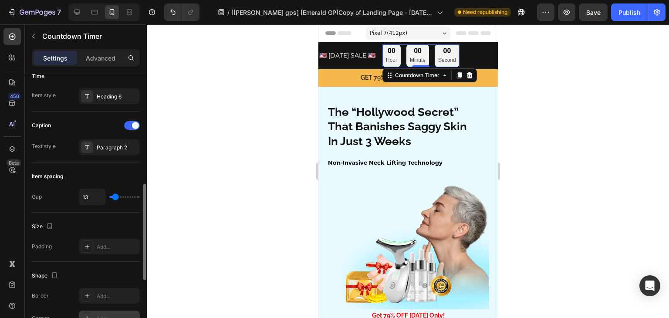
scroll to position [349, 0]
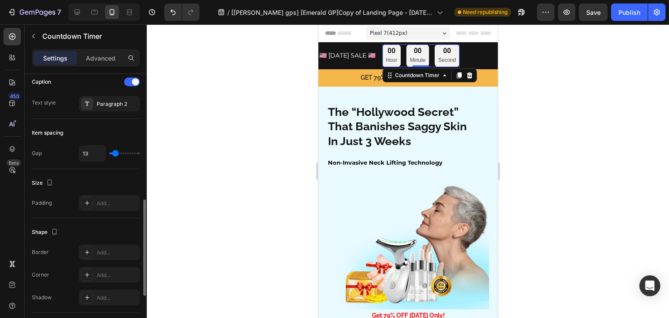
click at [97, 218] on div "Shape Border Add... Corner Add... Shadow Add..." at bounding box center [86, 265] width 108 height 95
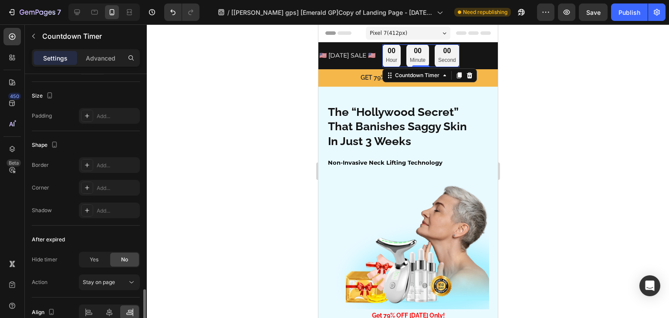
scroll to position [479, 0]
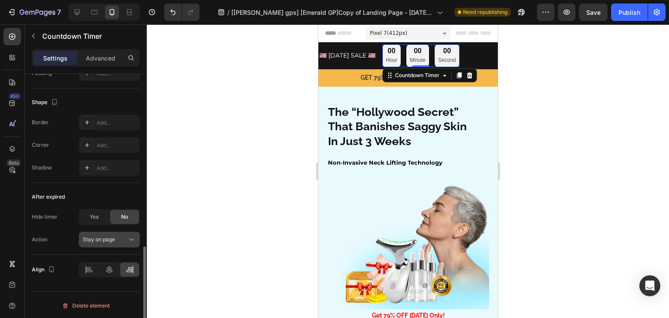
click at [122, 242] on div "Stay on page" at bounding box center [105, 240] width 44 height 8
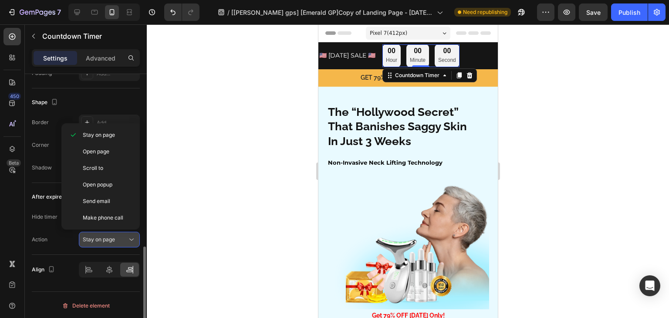
click at [122, 242] on div "Stay on page" at bounding box center [105, 240] width 44 height 8
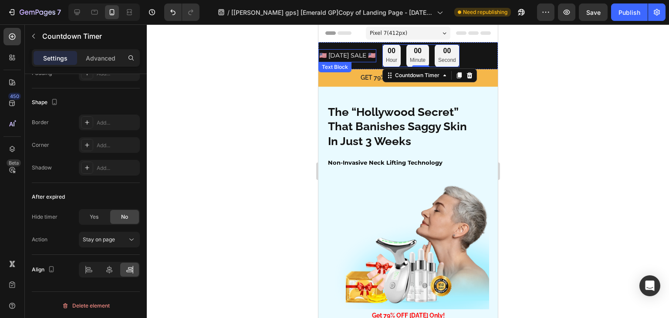
click at [355, 61] on div "🇺🇸 LABOR DAY SALE 🇺🇸 Text Block" at bounding box center [347, 55] width 58 height 13
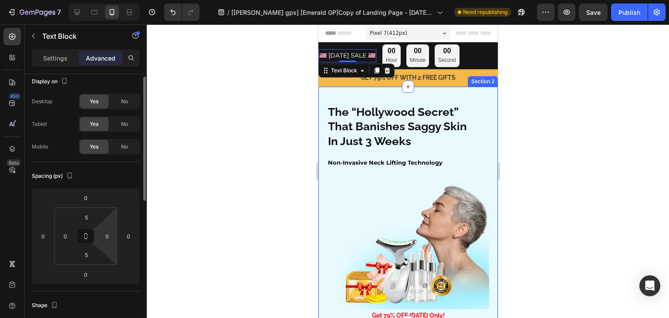
scroll to position [0, 0]
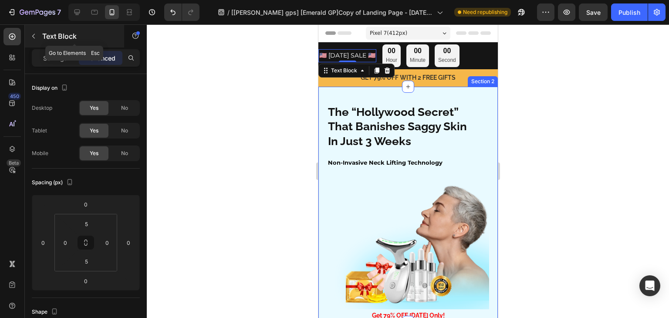
click at [35, 33] on icon "button" at bounding box center [33, 36] width 7 height 7
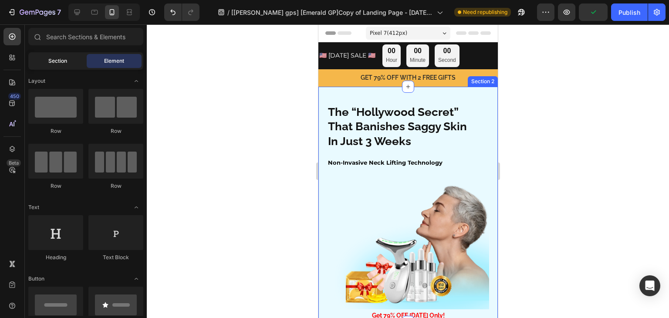
click at [64, 60] on span "Section" at bounding box center [57, 61] width 19 height 8
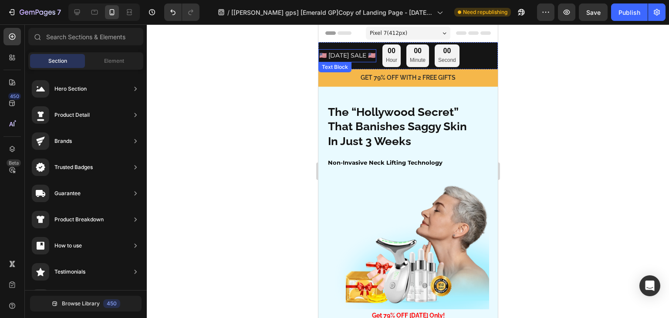
click at [376, 61] on div "🇺🇸 LABOR DAY SALE 🇺🇸 Text Block" at bounding box center [347, 55] width 58 height 13
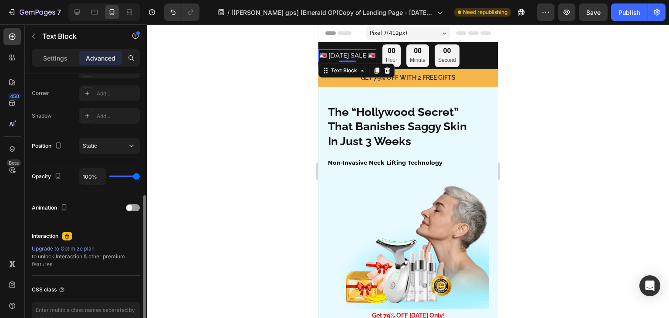
scroll to position [312, 0]
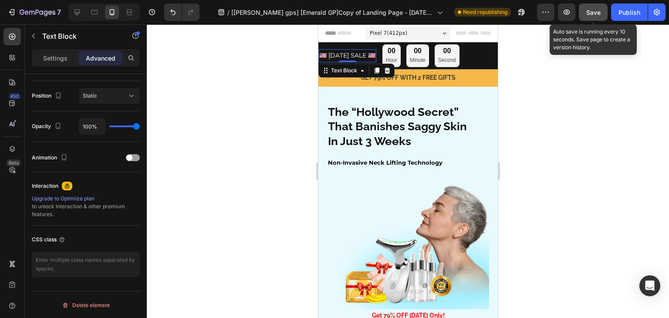
click at [603, 15] on button "Save" at bounding box center [593, 11] width 29 height 17
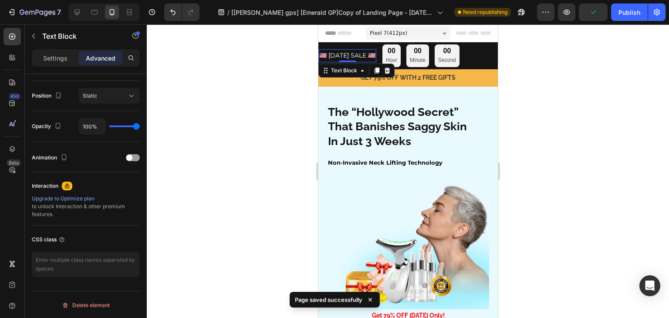
click at [648, 11] on div at bounding box center [648, 11] width 0 height 17
click at [639, 14] on div "Publish" at bounding box center [630, 12] width 22 height 9
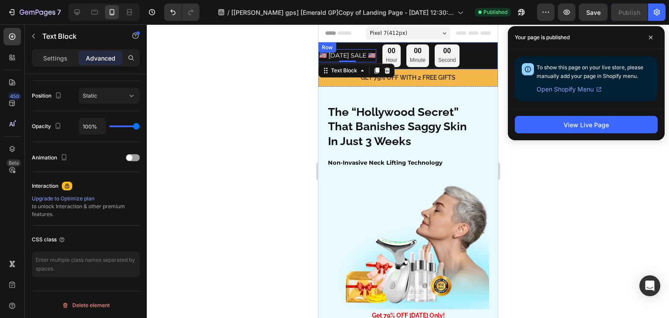
click at [371, 44] on div "🇺🇸 LABOR DAY SALE 🇺🇸 Text Block 0 00 Hour 00 Minute 00 Second Countdown Timer R…" at bounding box center [408, 55] width 180 height 27
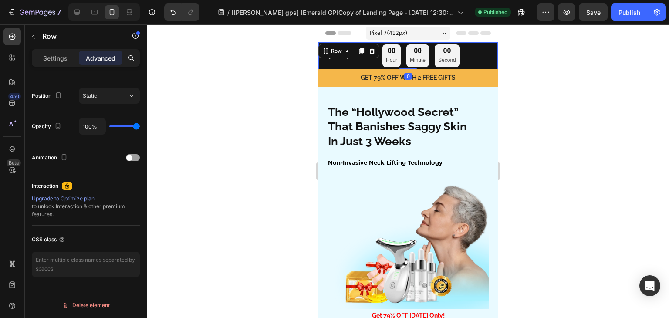
scroll to position [0, 0]
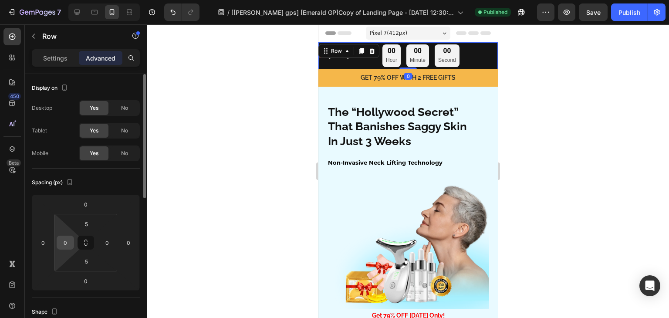
click at [67, 240] on input "0" at bounding box center [65, 242] width 13 height 13
type input "5"
click at [123, 173] on div "Spacing (px) 0 0 0 0 5 5 5 0" at bounding box center [86, 233] width 108 height 129
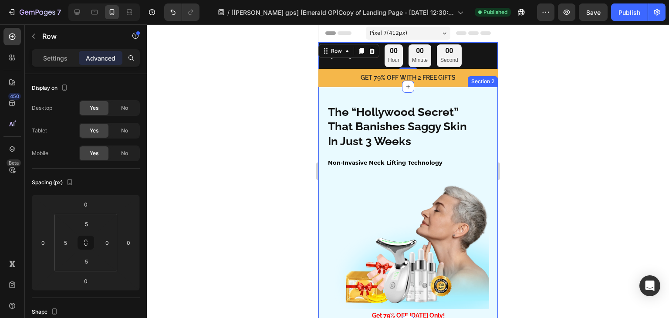
click at [606, 91] on div at bounding box center [408, 171] width 523 height 294
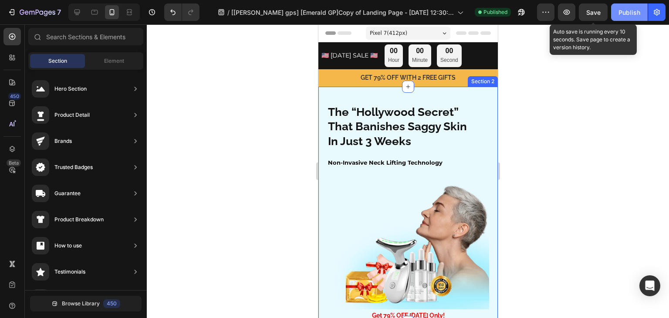
drag, startPoint x: 593, startPoint y: 14, endPoint x: 617, endPoint y: 18, distance: 24.7
click at [597, 15] on span "Save" at bounding box center [594, 12] width 14 height 7
click at [617, 18] on button "Publish" at bounding box center [629, 11] width 37 height 17
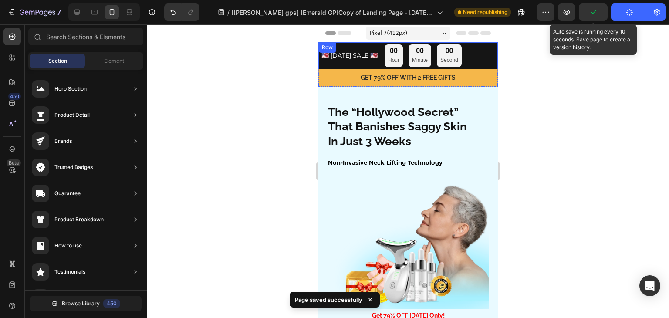
click at [364, 65] on div "🇺🇸 LABOR DAY SALE 🇺🇸 Text Block" at bounding box center [349, 55] width 58 height 23
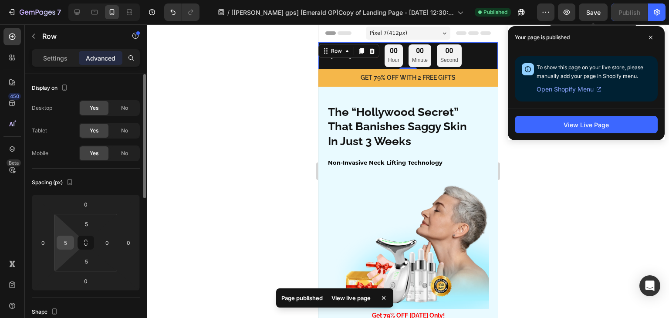
click at [68, 249] on div "5" at bounding box center [65, 243] width 17 height 14
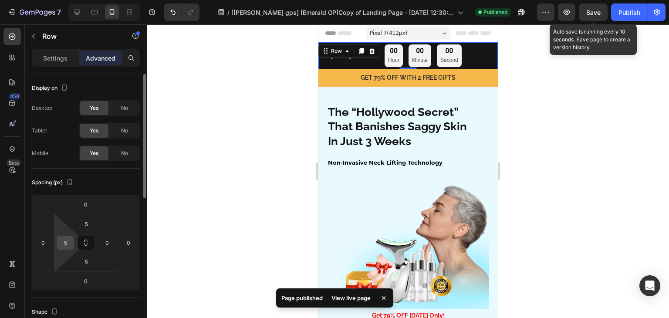
click at [72, 239] on div "5" at bounding box center [65, 243] width 17 height 14
click at [65, 240] on input "5" at bounding box center [65, 242] width 13 height 13
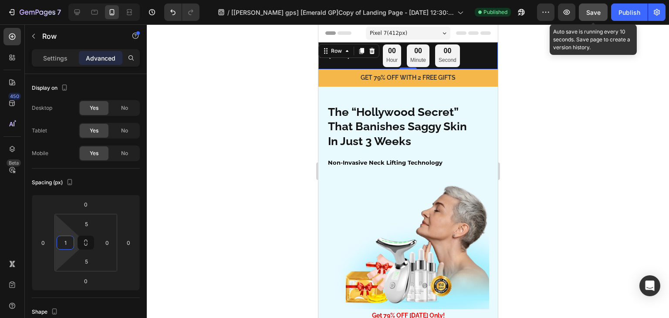
type input "1"
click at [598, 6] on button "Save" at bounding box center [593, 11] width 29 height 17
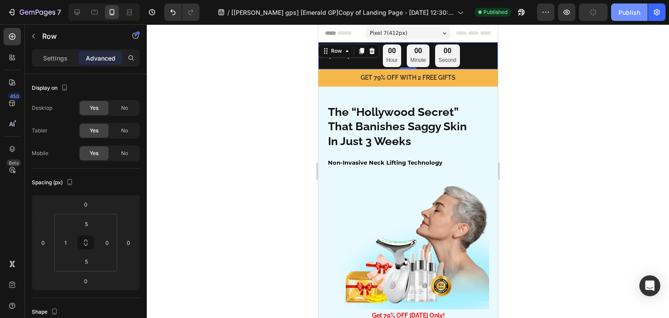
click at [615, 16] on button "Publish" at bounding box center [629, 11] width 37 height 17
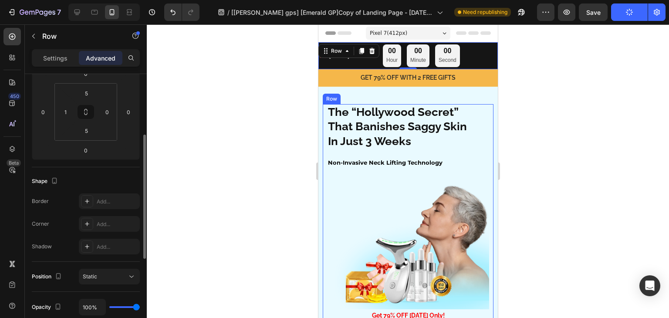
scroll to position [174, 0]
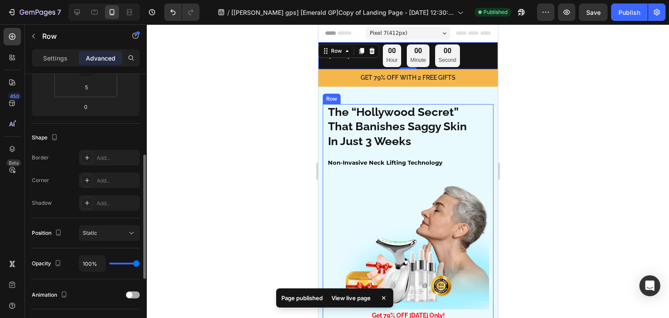
click at [132, 295] on span at bounding box center [129, 295] width 6 height 6
click at [132, 295] on div at bounding box center [133, 295] width 14 height 7
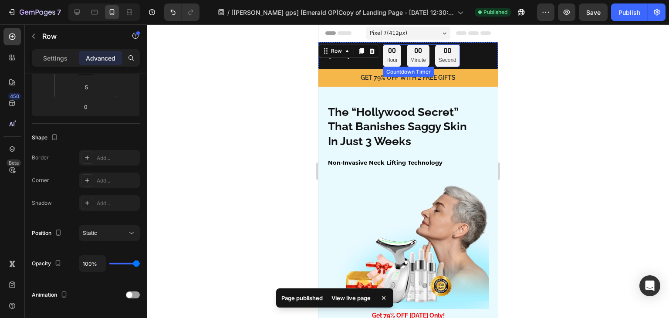
click at [422, 54] on div "00 Minute" at bounding box center [418, 55] width 23 height 23
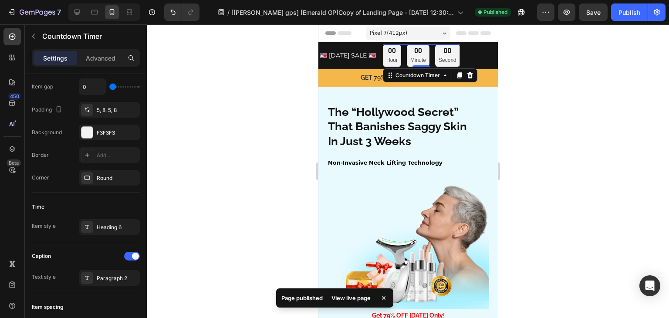
scroll to position [0, 0]
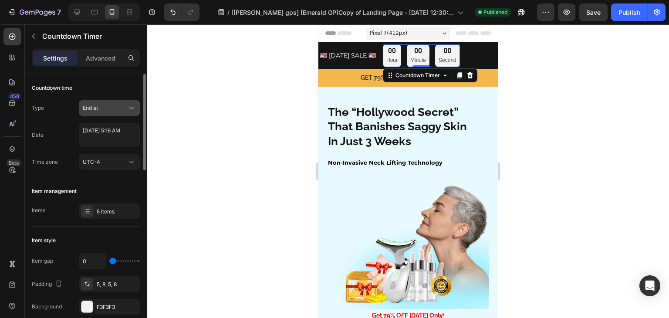
click at [108, 106] on div "End at" at bounding box center [105, 108] width 44 height 8
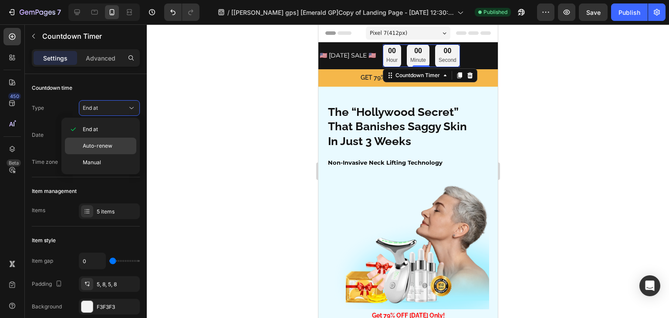
click at [105, 147] on span "Auto-renew" at bounding box center [98, 146] width 30 height 8
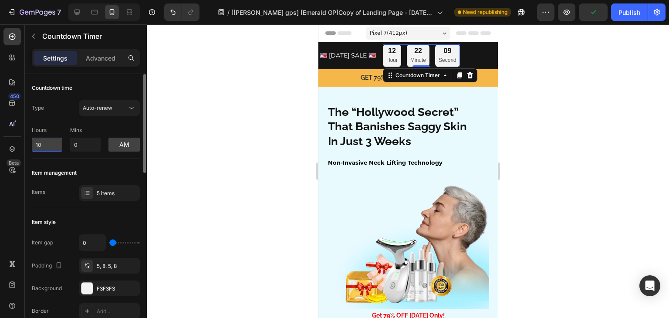
click at [58, 146] on input "10" at bounding box center [47, 145] width 31 height 14
click at [51, 146] on input "10" at bounding box center [47, 145] width 31 height 14
click at [40, 139] on input "10" at bounding box center [47, 145] width 31 height 14
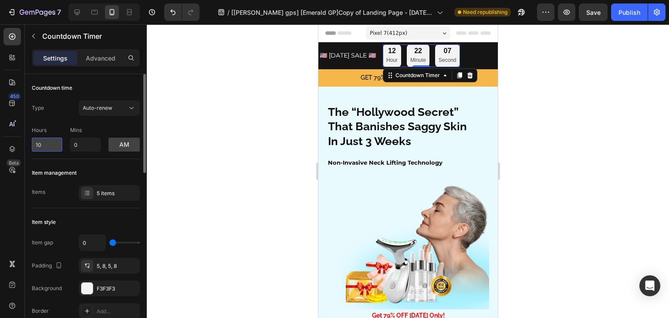
click at [40, 139] on input "10" at bounding box center [47, 145] width 31 height 14
click at [36, 149] on input "10" at bounding box center [47, 145] width 31 height 14
drag, startPoint x: 36, startPoint y: 149, endPoint x: 44, endPoint y: 149, distance: 8.3
click at [44, 149] on input "10" at bounding box center [47, 145] width 31 height 14
type input "4"
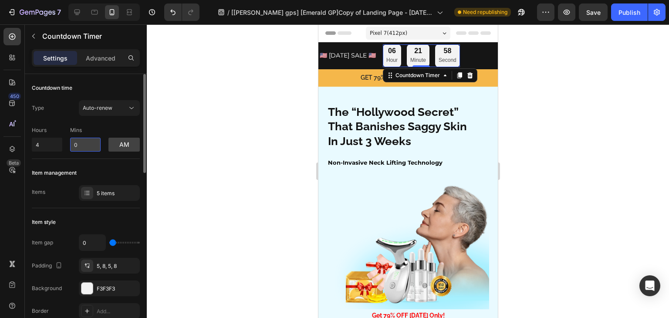
click at [80, 150] on input "0" at bounding box center [85, 145] width 31 height 14
click at [83, 146] on input "0" at bounding box center [85, 145] width 31 height 14
click at [80, 124] on div "Hours 4 Mins 0 am" at bounding box center [86, 137] width 108 height 29
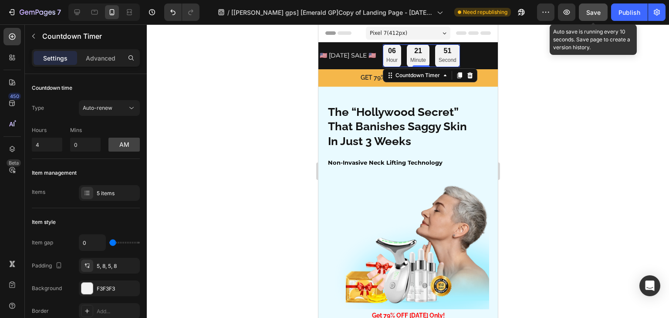
click at [591, 13] on span "Save" at bounding box center [594, 12] width 14 height 7
click at [624, 11] on div "Publish" at bounding box center [630, 12] width 22 height 9
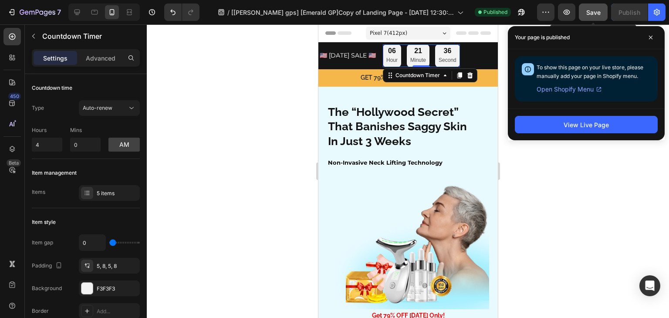
click at [655, 46] on div "Your page is published" at bounding box center [586, 37] width 157 height 23
click at [654, 41] on span at bounding box center [651, 38] width 14 height 14
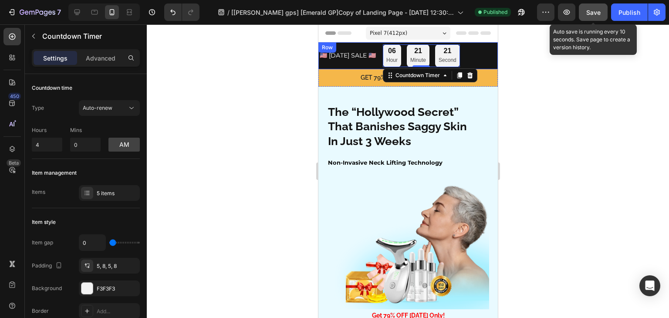
click at [329, 66] on div "🇺🇸 LABOR DAY SALE 🇺🇸 Text Block" at bounding box center [348, 55] width 58 height 23
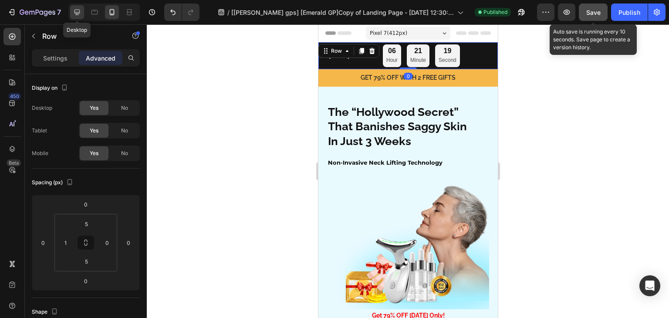
click at [79, 7] on div at bounding box center [77, 12] width 14 height 14
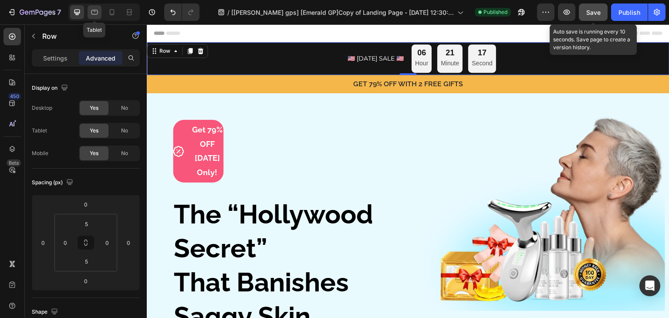
click at [96, 15] on icon at bounding box center [94, 12] width 9 height 9
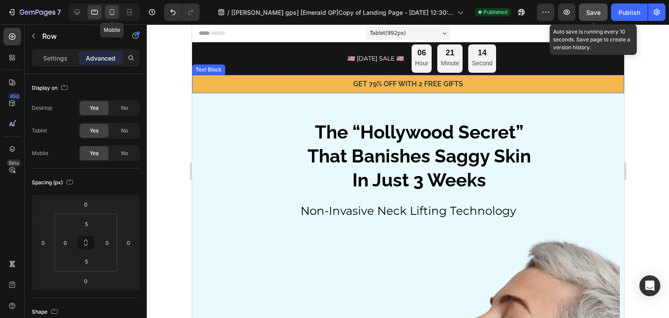
click at [115, 10] on icon at bounding box center [112, 12] width 9 height 9
type input "1"
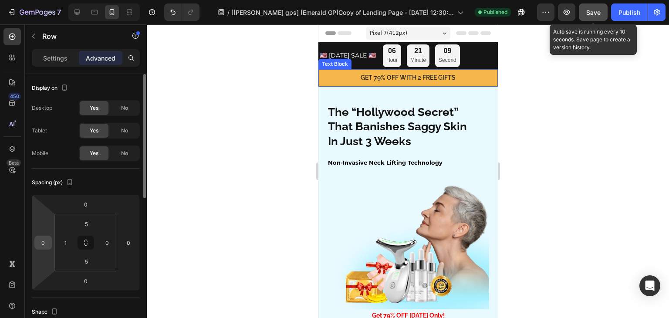
click at [42, 240] on input "0" at bounding box center [43, 242] width 13 height 13
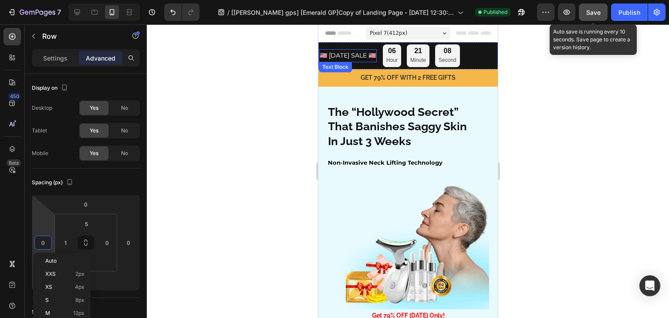
drag, startPoint x: 367, startPoint y: 59, endPoint x: 376, endPoint y: 62, distance: 9.4
click at [367, 59] on p "🇺🇸 LABOR DAY SALE 🇺🇸" at bounding box center [347, 55] width 56 height 7
click at [376, 62] on div "🇺🇸 LABOR DAY SALE 🇺🇸 Text Block" at bounding box center [348, 55] width 58 height 23
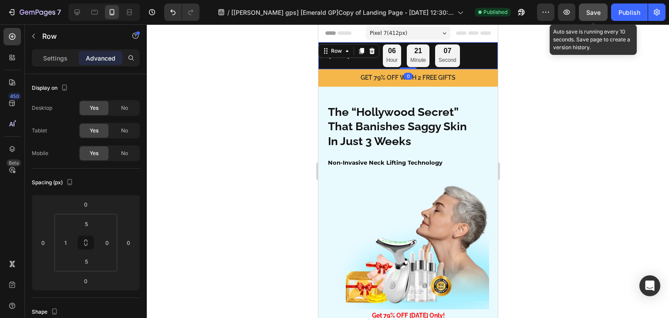
click at [396, 67] on div "🇺🇸 LABOR DAY SALE 🇺🇸 Text Block 06 Hour 21 Minute 07 Second Countdown Timer Row…" at bounding box center [408, 55] width 180 height 27
click at [43, 246] on input "0" at bounding box center [43, 242] width 13 height 13
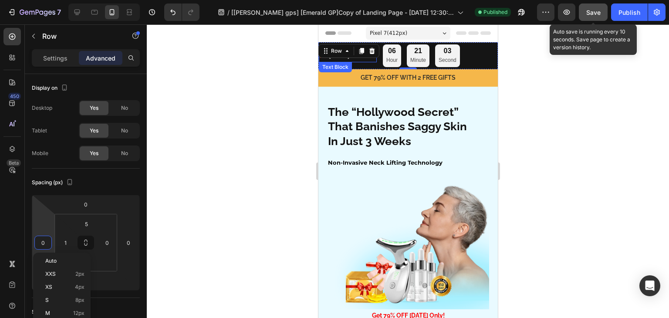
click at [376, 54] on span "🇺🇸 LABOR DAY SALE 🇺🇸" at bounding box center [347, 55] width 56 height 8
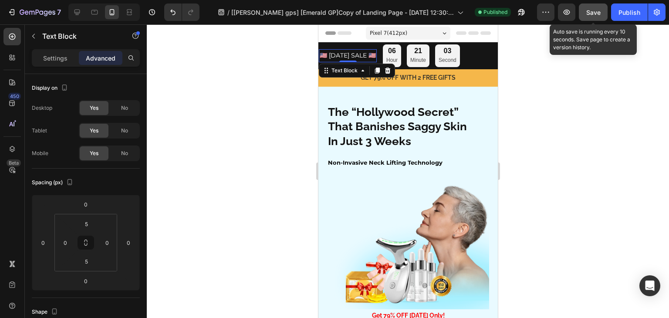
click at [376, 54] on span "🇺🇸 LABOR DAY SALE 🇺🇸" at bounding box center [347, 55] width 56 height 8
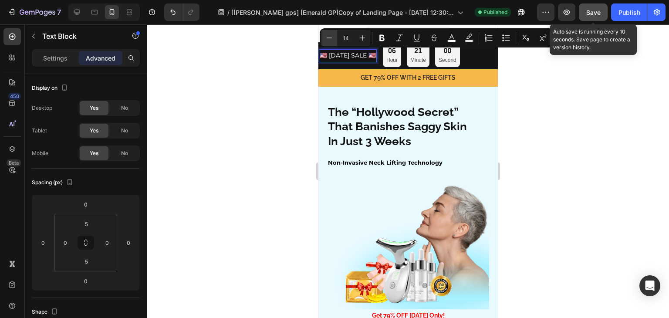
click at [326, 39] on icon "Editor contextual toolbar" at bounding box center [329, 38] width 9 height 9
type input "13"
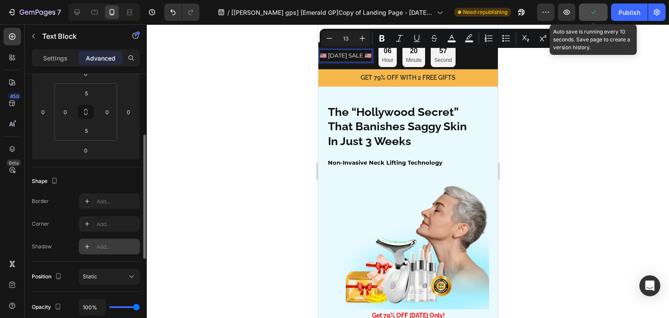
scroll to position [174, 0]
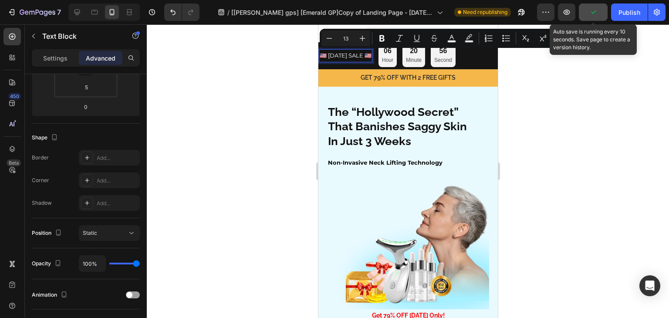
click at [361, 58] on span "🇺🇸 LABOR DAY SALE 🇺🇸" at bounding box center [345, 55] width 52 height 7
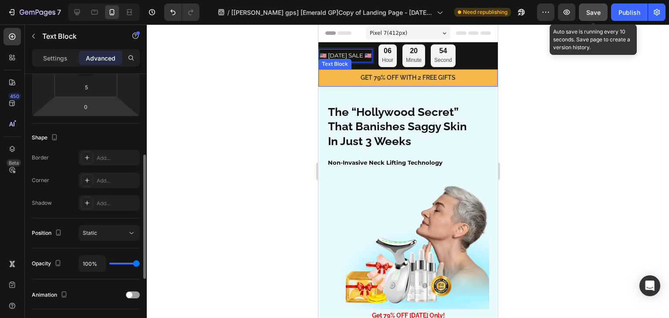
scroll to position [0, 0]
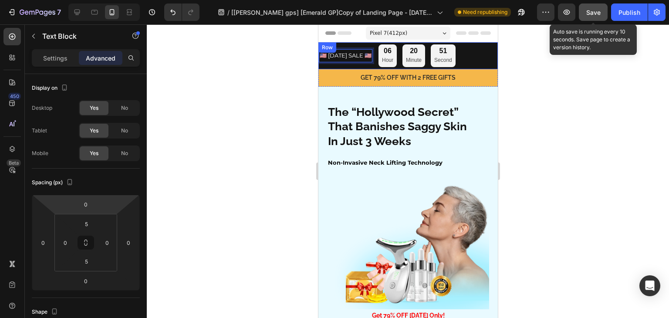
click at [476, 61] on div "🇺🇸 LABOR DAY SALE 🇺🇸 Text Block 0 06 Hour 20 Minute 51 Second Countdown Timer R…" at bounding box center [408, 55] width 180 height 27
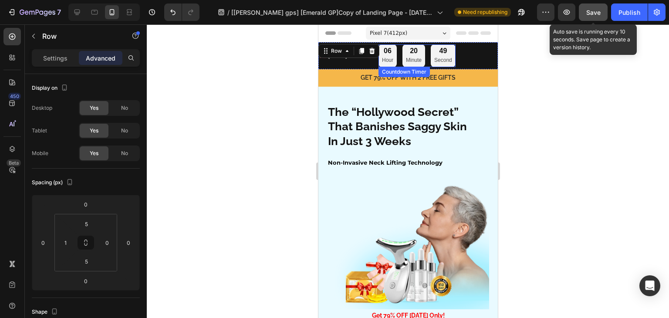
click at [414, 62] on div "06 Hour 20 Minute 49 Second" at bounding box center [416, 55] width 77 height 23
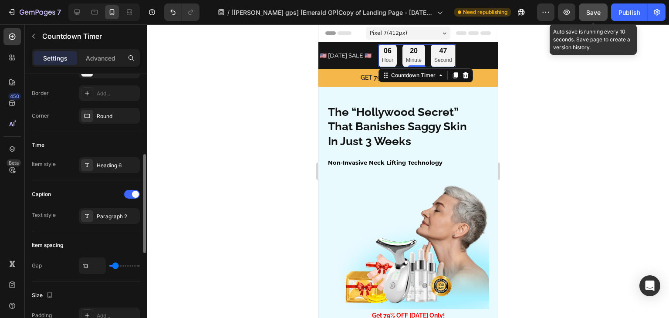
scroll to position [44, 0]
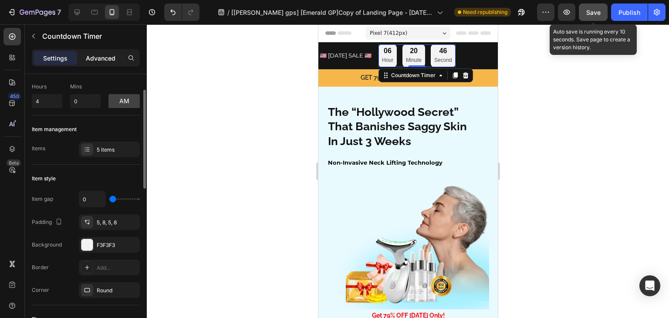
click at [110, 58] on p "Advanced" at bounding box center [101, 58] width 30 height 9
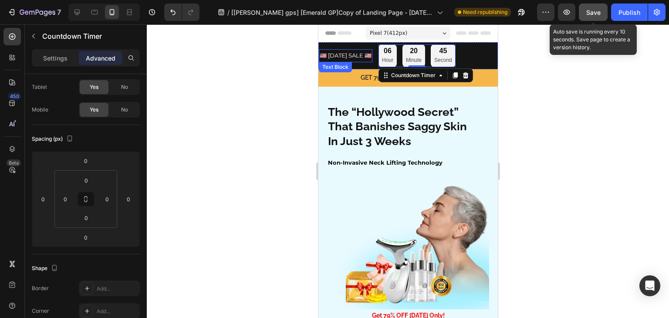
click at [372, 65] on div "🇺🇸 LABOR DAY SALE 🇺🇸 Text Block" at bounding box center [346, 55] width 54 height 23
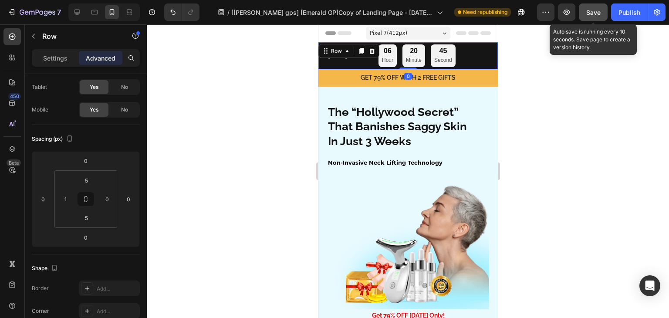
scroll to position [0, 0]
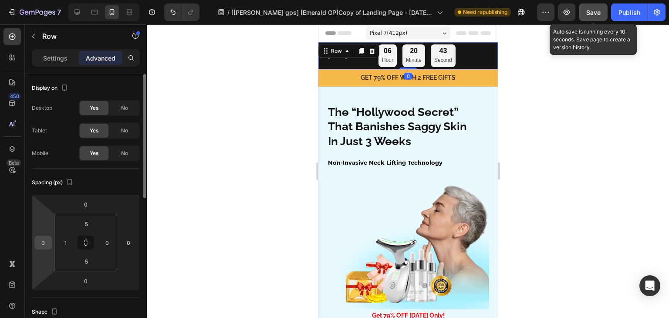
click at [39, 243] on input "0" at bounding box center [43, 242] width 13 height 13
type input "1"
type input "4"
click at [101, 184] on div "Spacing (px)" at bounding box center [86, 183] width 108 height 14
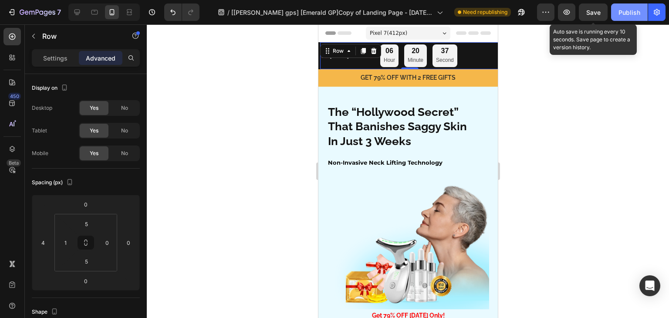
drag, startPoint x: 585, startPoint y: 20, endPoint x: 630, endPoint y: 15, distance: 44.7
click at [586, 20] on button "Save" at bounding box center [593, 11] width 29 height 17
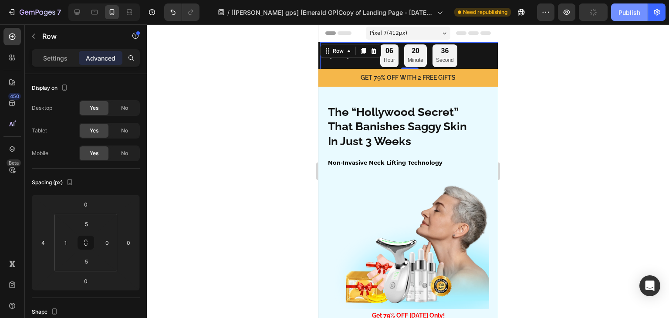
click at [636, 15] on div "Publish" at bounding box center [630, 12] width 22 height 9
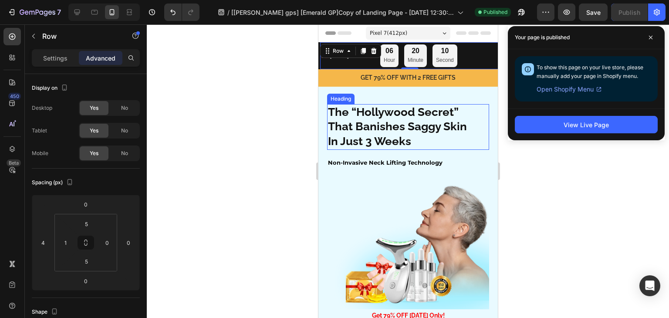
click at [383, 115] on strong "The “Hollywood Secret”" at bounding box center [393, 111] width 131 height 13
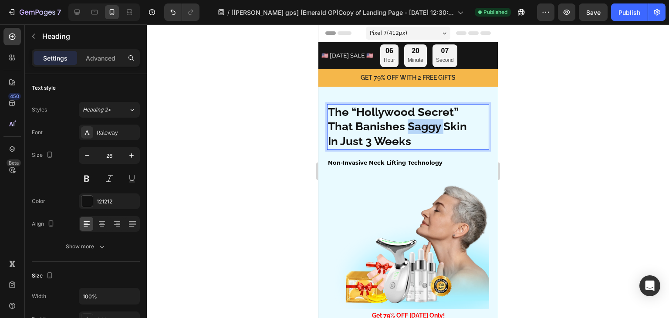
click at [415, 129] on strong "That Banishes Saggy Skin" at bounding box center [397, 126] width 139 height 13
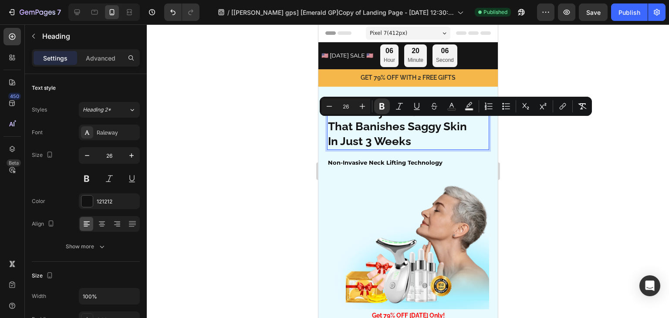
click at [406, 144] on strong "In Just 3 Weeks" at bounding box center [369, 141] width 83 height 13
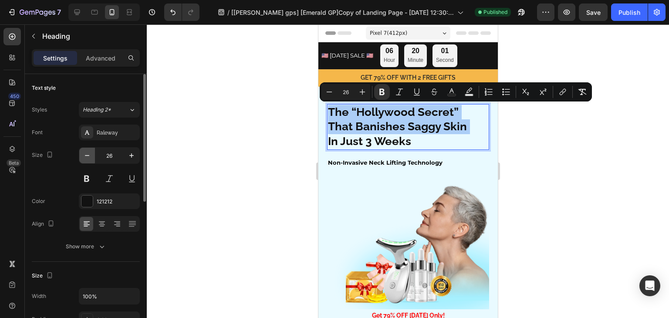
click at [87, 156] on icon "button" at bounding box center [87, 155] width 9 height 9
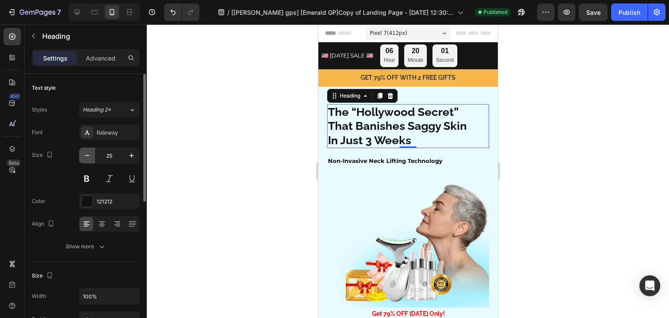
click at [87, 156] on icon "button" at bounding box center [87, 155] width 9 height 9
type input "24"
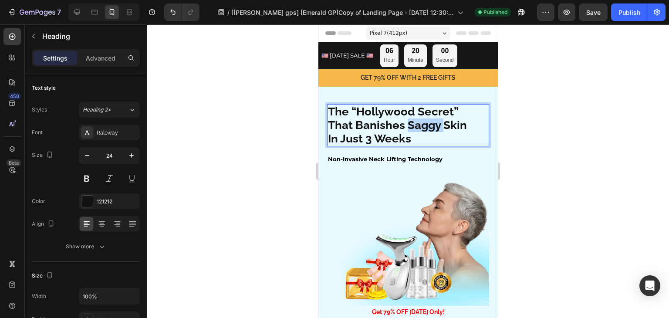
click at [405, 129] on strong "That Banishes Saggy Skin" at bounding box center [397, 125] width 139 height 13
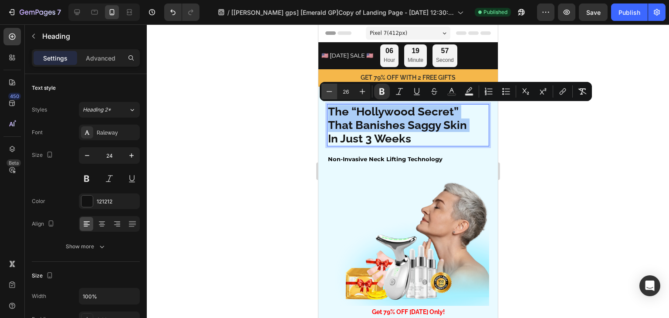
click at [329, 96] on button "Minus" at bounding box center [330, 92] width 16 height 16
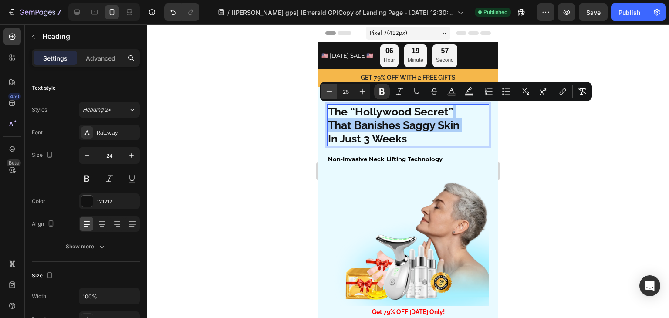
click at [329, 96] on button "Minus" at bounding box center [330, 92] width 16 height 16
type input "24"
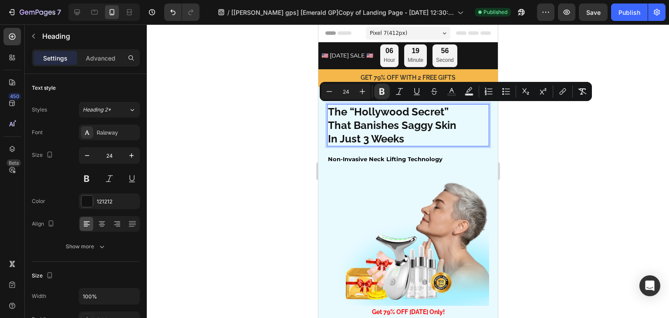
click at [575, 77] on div at bounding box center [408, 171] width 523 height 294
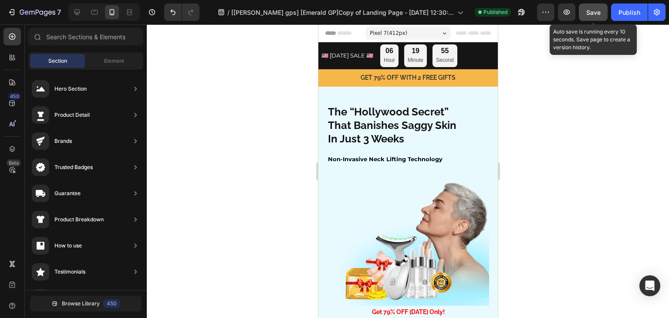
click at [590, 19] on button "Save" at bounding box center [593, 11] width 29 height 17
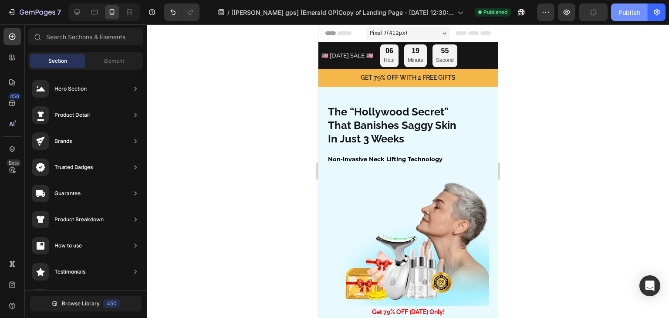
click at [636, 14] on div "Publish" at bounding box center [630, 12] width 22 height 9
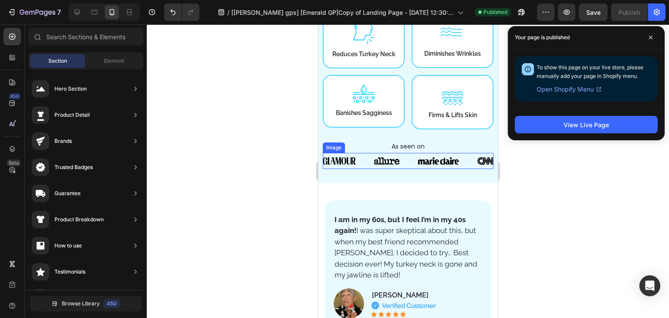
scroll to position [392, 0]
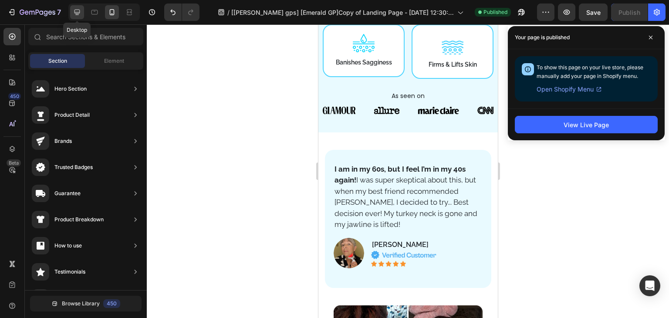
click at [74, 11] on icon at bounding box center [77, 12] width 9 height 9
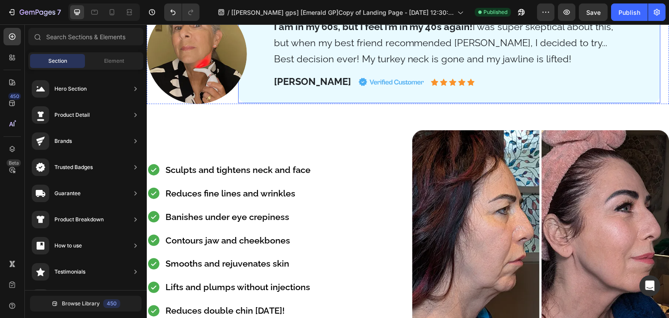
scroll to position [610, 0]
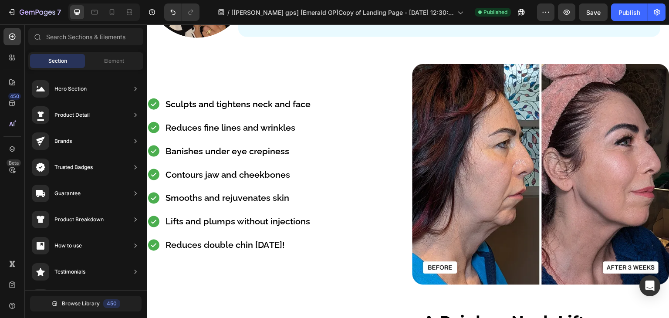
click at [108, 20] on div at bounding box center [103, 11] width 71 height 17
click at [111, 13] on icon at bounding box center [112, 12] width 9 height 9
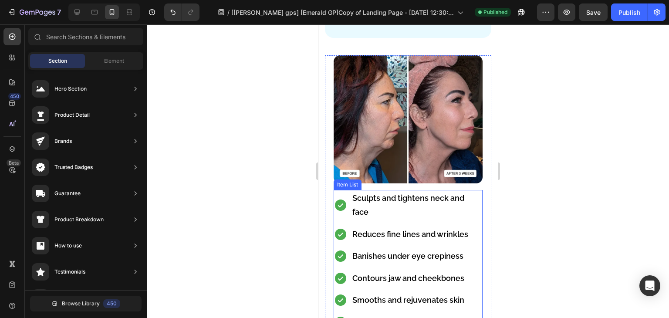
scroll to position [654, 0]
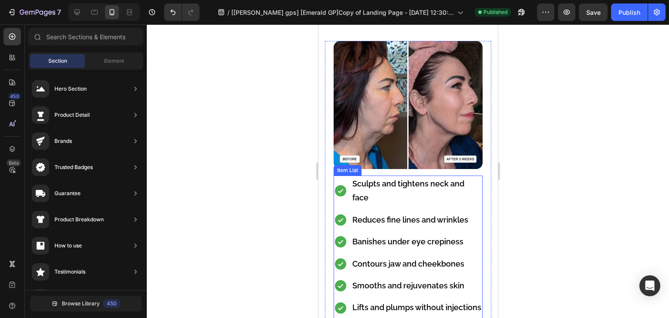
click at [372, 187] on p "Sculpts and tightens neck and face" at bounding box center [416, 191] width 129 height 28
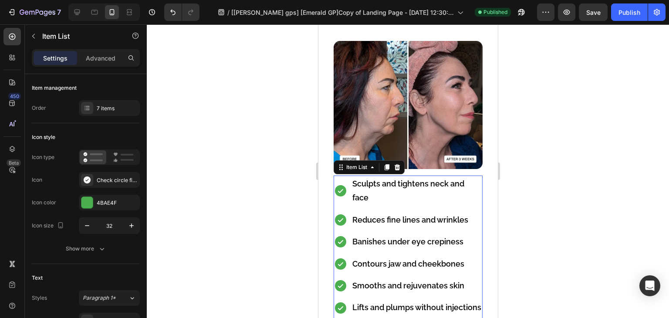
click at [372, 187] on p "Sculpts and tightens neck and face" at bounding box center [416, 191] width 129 height 28
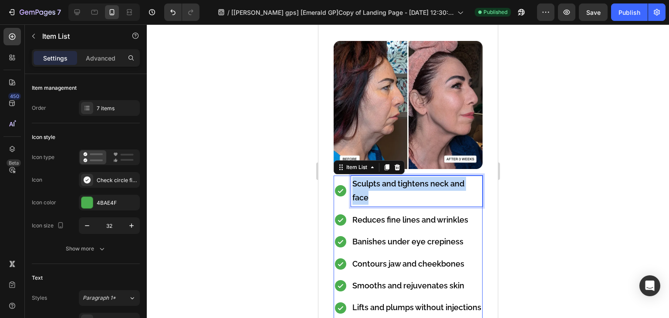
click at [372, 187] on p "Sculpts and tightens neck and face" at bounding box center [416, 191] width 129 height 28
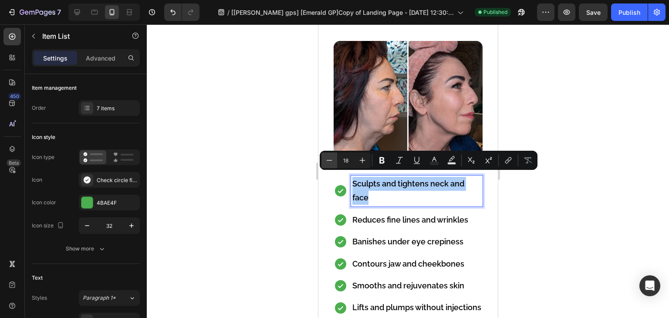
click at [328, 163] on icon "Editor contextual toolbar" at bounding box center [329, 160] width 9 height 9
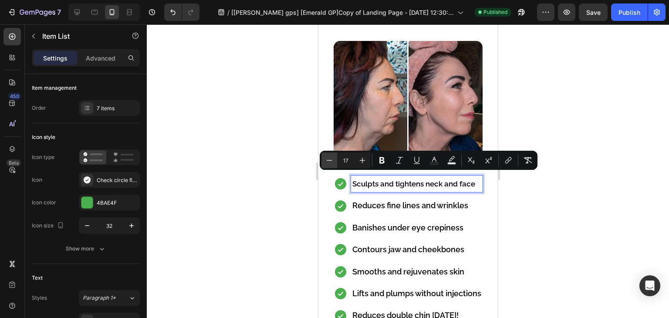
click at [328, 163] on icon "Editor contextual toolbar" at bounding box center [329, 160] width 9 height 9
type input "16"
click at [370, 201] on p "Reduces fine lines and wrinkles" at bounding box center [416, 206] width 129 height 14
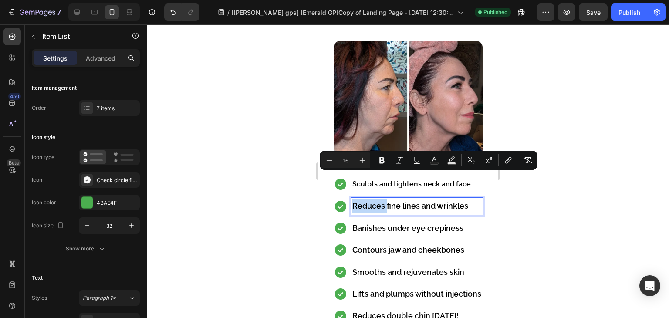
click at [370, 201] on p "Reduces fine lines and wrinkles" at bounding box center [416, 206] width 129 height 14
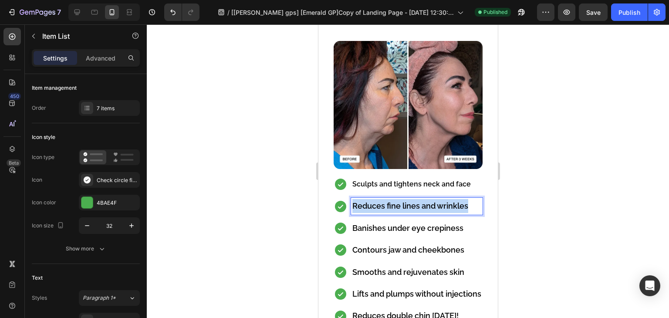
click at [370, 201] on p "Reduces fine lines and wrinkles" at bounding box center [416, 206] width 129 height 14
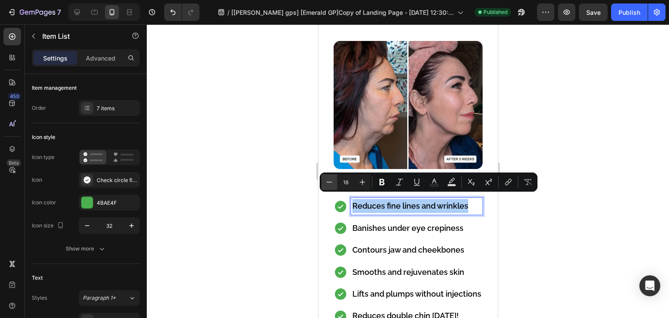
click at [333, 182] on icon "Editor contextual toolbar" at bounding box center [329, 182] width 9 height 9
type input "16"
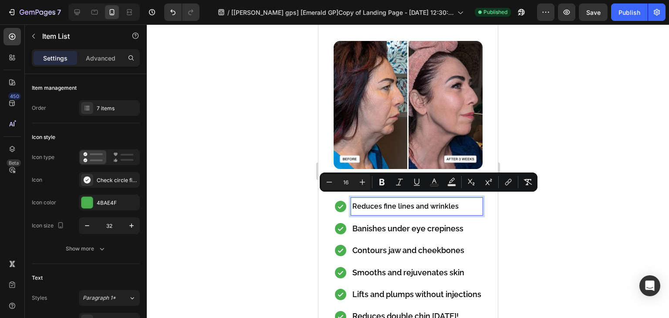
click at [483, 240] on div "Sculpts and tightens neck and face Reduces fine lines and wrinkles Banishes und…" at bounding box center [408, 183] width 166 height 284
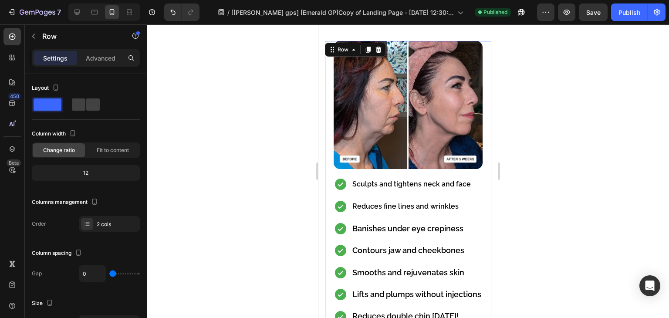
scroll to position [741, 0]
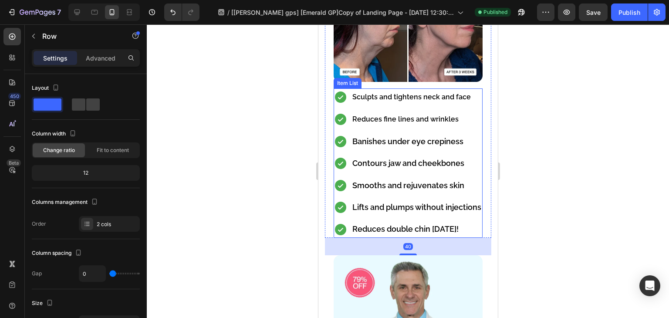
click at [473, 210] on p "Lifts and plumps without injections" at bounding box center [416, 207] width 129 height 14
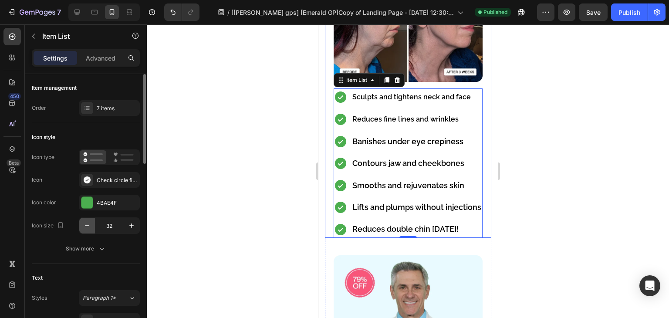
click at [89, 224] on icon "button" at bounding box center [87, 225] width 9 height 9
click at [137, 226] on button "button" at bounding box center [132, 226] width 16 height 16
type input "32"
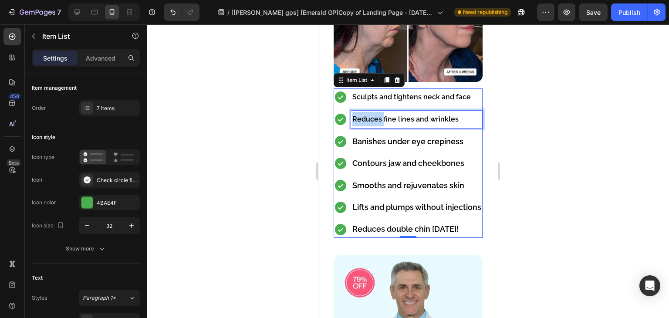
click at [378, 115] on span "Reduces fine lines and wrinkles" at bounding box center [405, 119] width 106 height 8
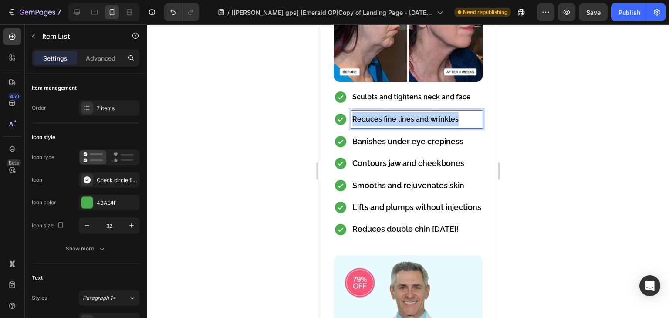
click at [378, 115] on span "Reduces fine lines and wrinkles" at bounding box center [405, 119] width 106 height 8
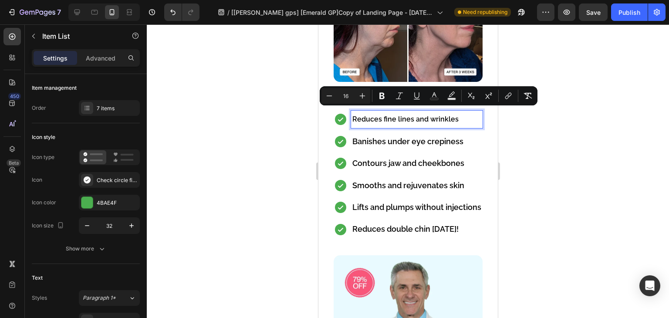
click at [392, 135] on p "Banishes under eye crepiness" at bounding box center [416, 142] width 129 height 14
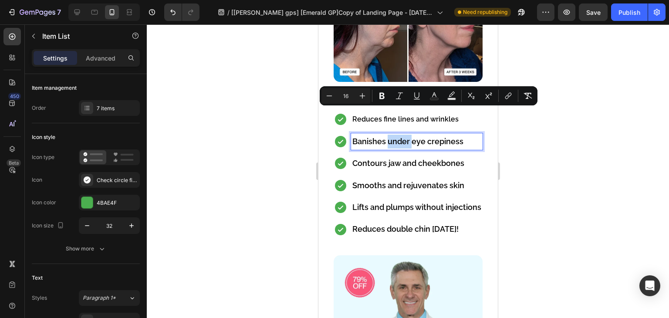
click at [392, 135] on p "Banishes under eye crepiness" at bounding box center [416, 142] width 129 height 14
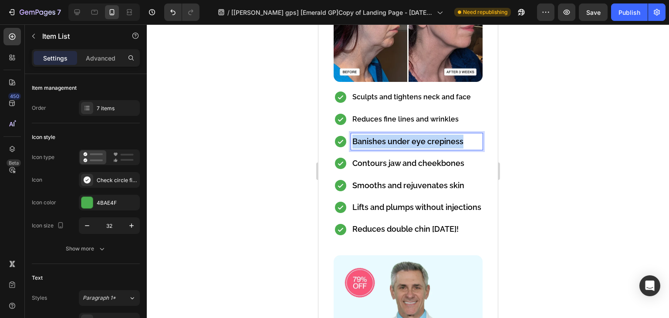
click at [392, 135] on p "Banishes under eye crepiness" at bounding box center [416, 142] width 129 height 14
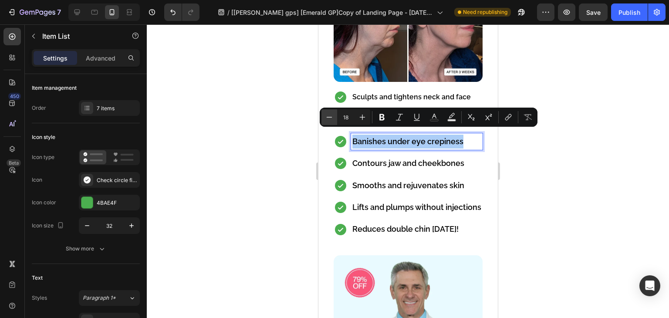
click at [329, 120] on icon "Editor contextual toolbar" at bounding box center [329, 117] width 9 height 9
type input "16"
click at [385, 164] on p "Contours jaw and cheekbones" at bounding box center [416, 164] width 129 height 14
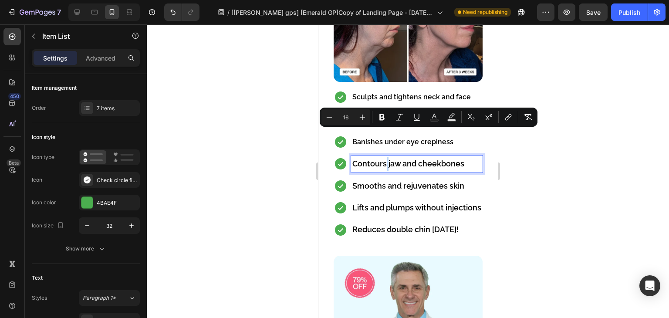
click at [385, 164] on p "Contours jaw and cheekbones" at bounding box center [416, 164] width 129 height 14
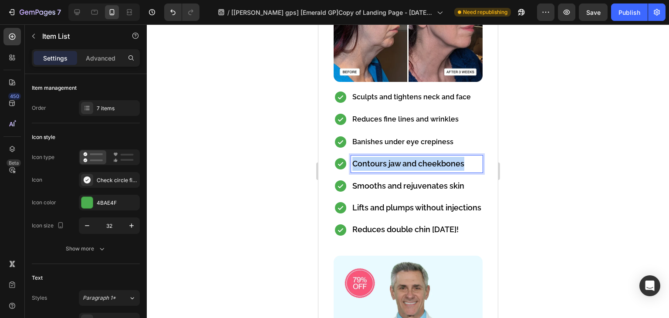
click at [385, 164] on p "Contours jaw and cheekbones" at bounding box center [416, 164] width 129 height 14
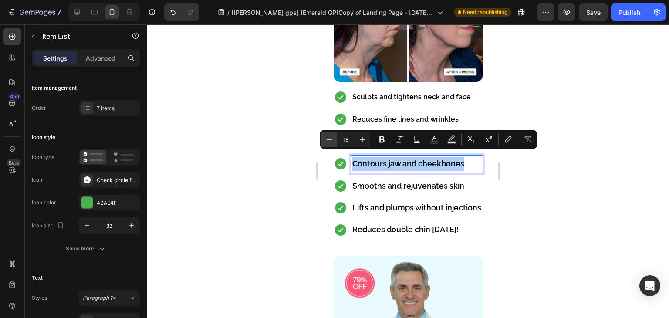
click at [336, 143] on button "Minus" at bounding box center [330, 140] width 16 height 16
type input "16"
click at [102, 61] on p "Advanced" at bounding box center [101, 58] width 30 height 9
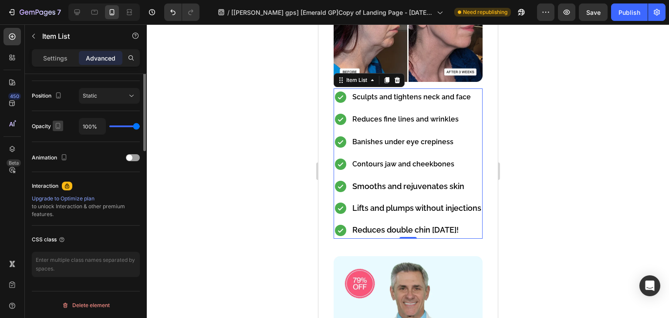
scroll to position [94, 0]
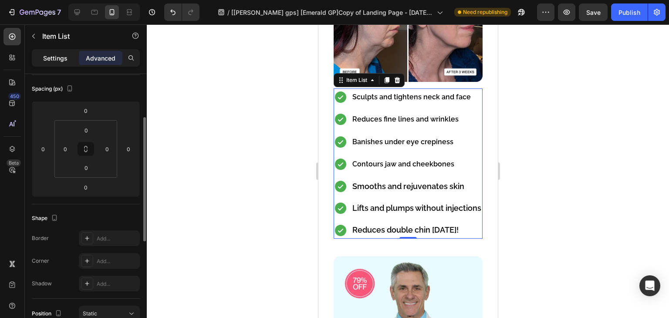
click at [45, 54] on p "Settings" at bounding box center [55, 58] width 24 height 9
type input "8"
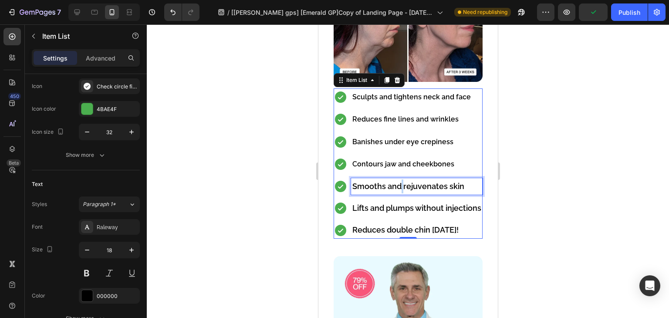
click at [400, 180] on p "Smooths and rejuvenates skin" at bounding box center [416, 187] width 129 height 14
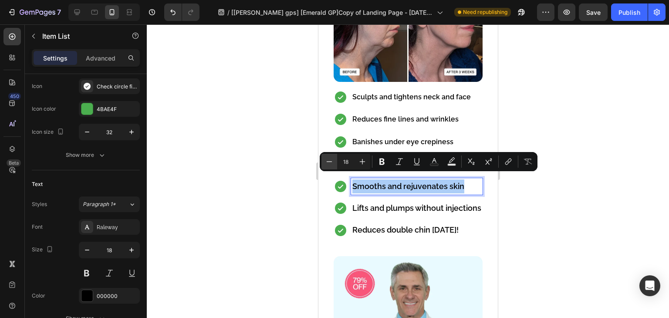
click at [329, 160] on icon "Editor contextual toolbar" at bounding box center [329, 161] width 9 height 9
type input "16"
click at [368, 204] on p "Lifts and plumps without injections" at bounding box center [416, 209] width 129 height 14
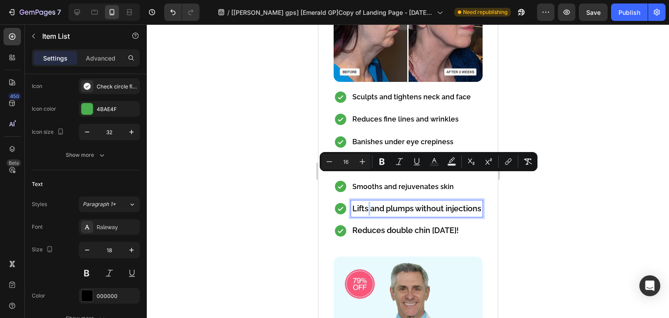
click at [368, 204] on p "Lifts and plumps without injections" at bounding box center [416, 209] width 129 height 14
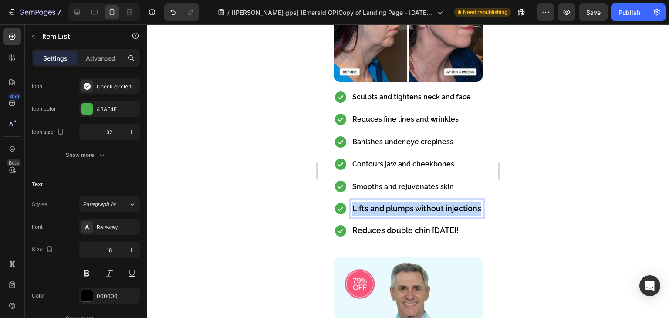
click at [368, 204] on p "Lifts and plumps without injections" at bounding box center [416, 209] width 129 height 14
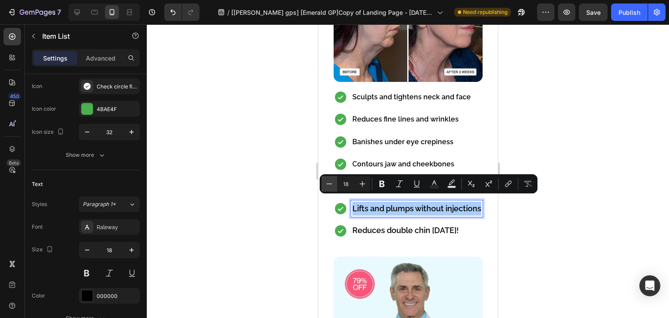
click at [336, 188] on button "Minus" at bounding box center [330, 184] width 16 height 16
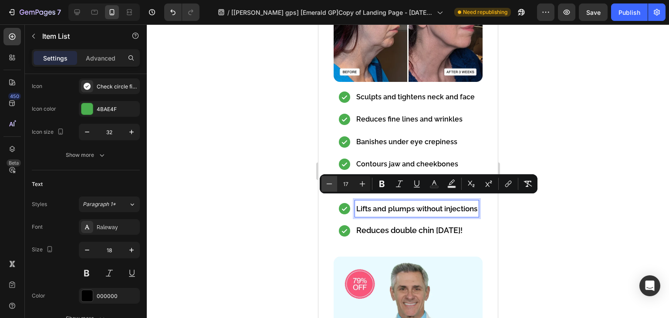
click at [336, 188] on button "Minus" at bounding box center [330, 184] width 16 height 16
type input "16"
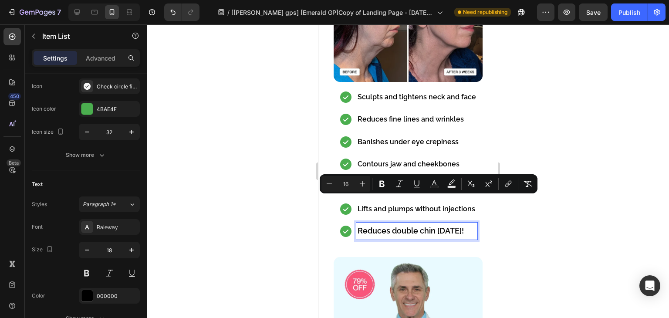
click at [378, 228] on p "Reduces double chin in 3 weeks!" at bounding box center [416, 231] width 119 height 14
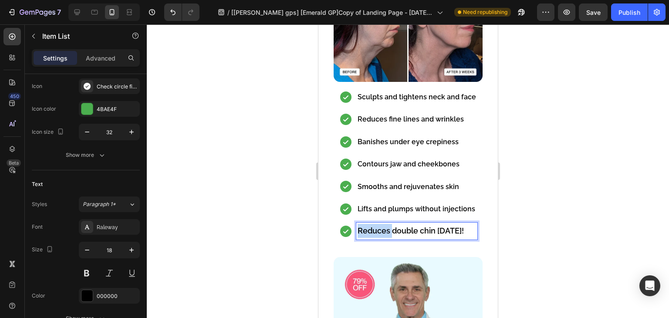
click at [378, 228] on p "Reduces double chin in 3 weeks!" at bounding box center [416, 231] width 119 height 14
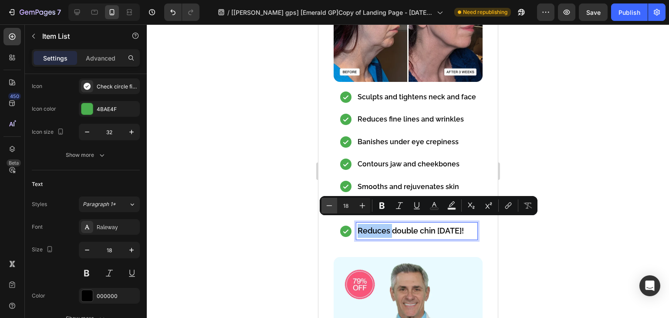
click at [329, 208] on icon "Editor contextual toolbar" at bounding box center [329, 205] width 9 height 9
type input "16"
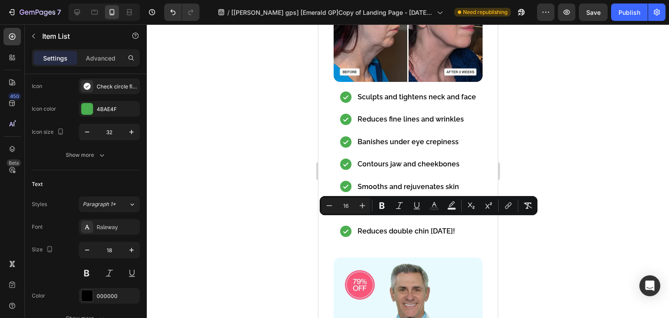
click at [349, 90] on icon at bounding box center [346, 97] width 14 height 14
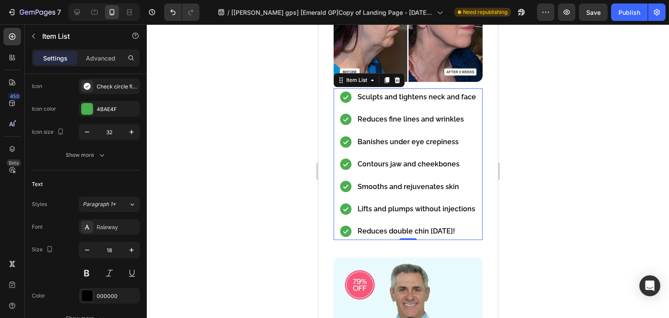
click at [341, 92] on icon at bounding box center [346, 97] width 14 height 14
click at [85, 132] on icon "button" at bounding box center [87, 132] width 4 height 1
click at [85, 135] on icon "button" at bounding box center [87, 132] width 9 height 9
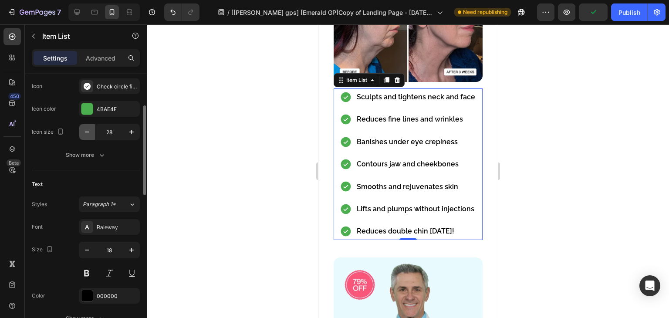
click at [85, 135] on icon "button" at bounding box center [87, 132] width 9 height 9
type input "26"
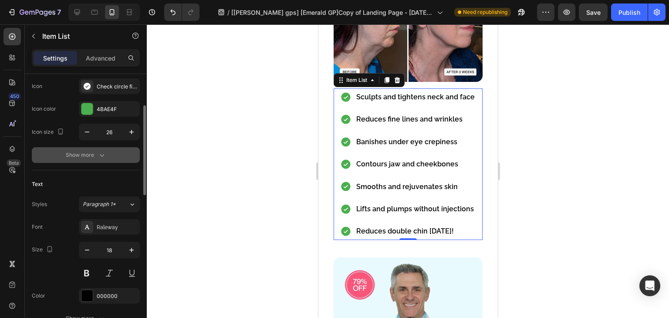
click at [101, 156] on icon "button" at bounding box center [102, 155] width 4 height 3
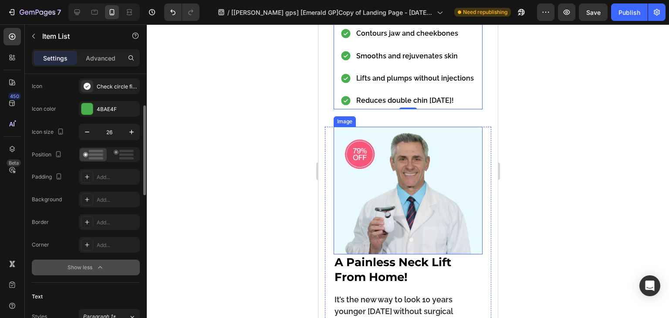
scroll to position [915, 0]
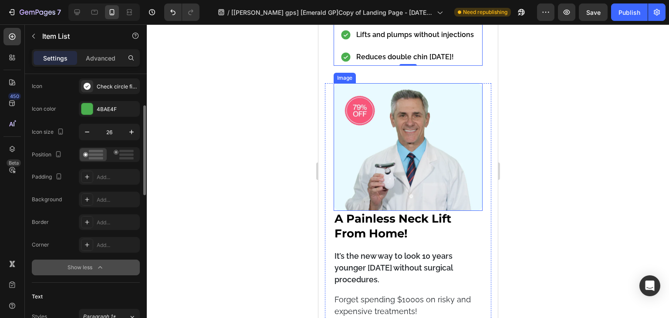
click at [411, 175] on img at bounding box center [407, 147] width 149 height 128
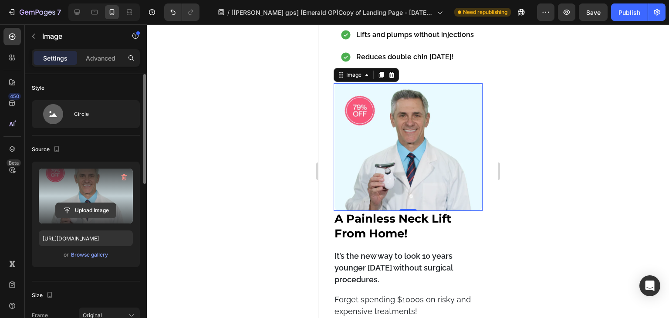
scroll to position [87, 0]
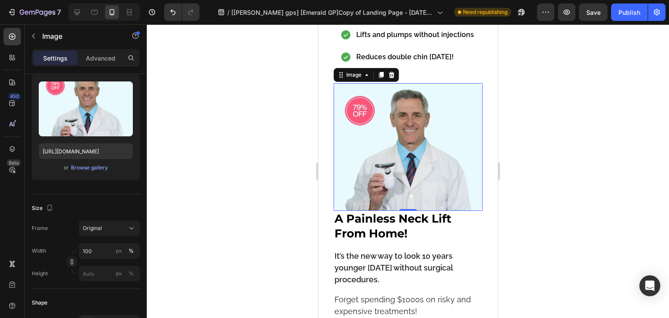
click at [394, 136] on img at bounding box center [407, 147] width 149 height 128
click at [106, 55] on p "Advanced" at bounding box center [101, 58] width 30 height 9
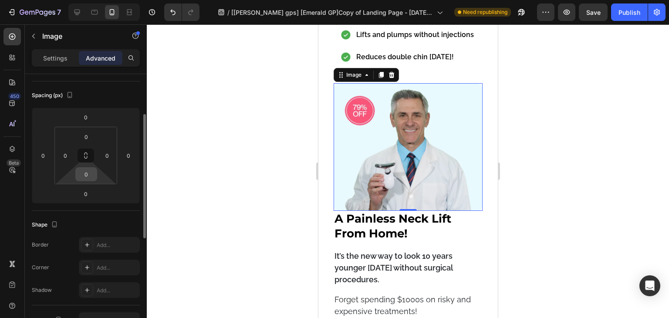
click at [89, 172] on input "0" at bounding box center [86, 174] width 17 height 13
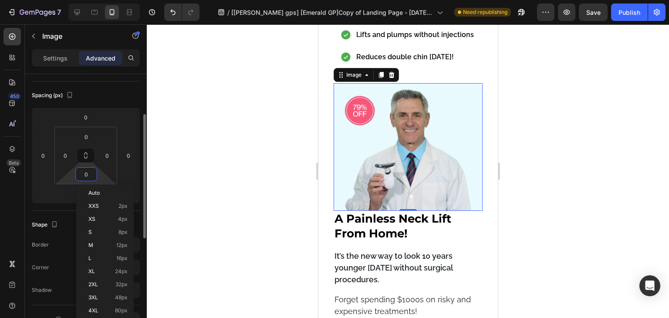
type input "5"
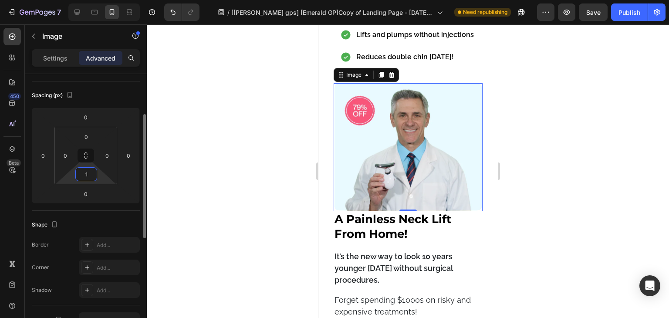
type input "10"
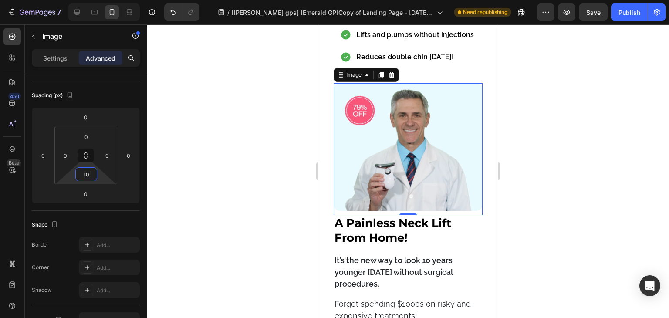
click at [270, 172] on div at bounding box center [408, 171] width 523 height 294
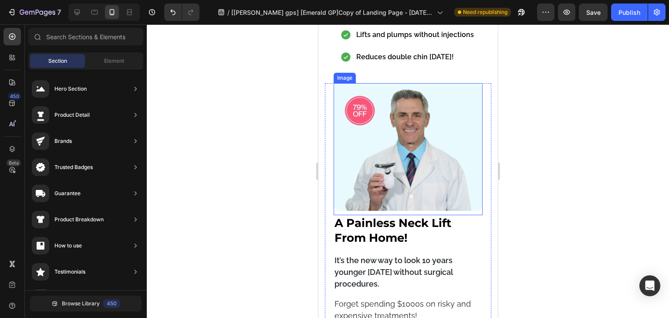
scroll to position [872, 0]
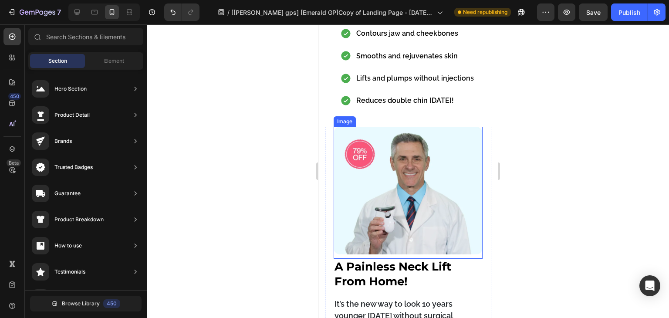
click at [400, 151] on img at bounding box center [407, 191] width 149 height 128
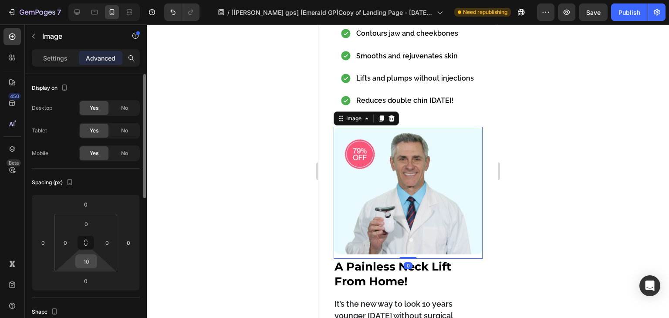
click at [84, 260] on input "10" at bounding box center [86, 261] width 17 height 13
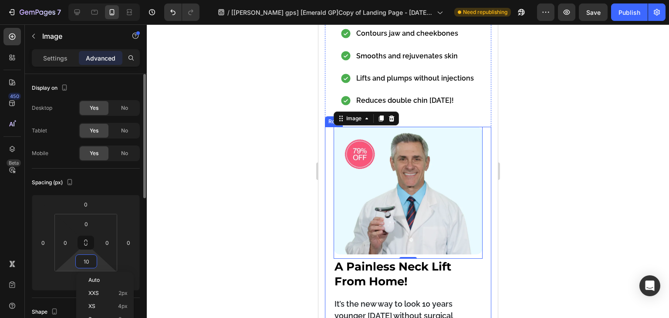
click at [83, 262] on input "10" at bounding box center [86, 261] width 17 height 13
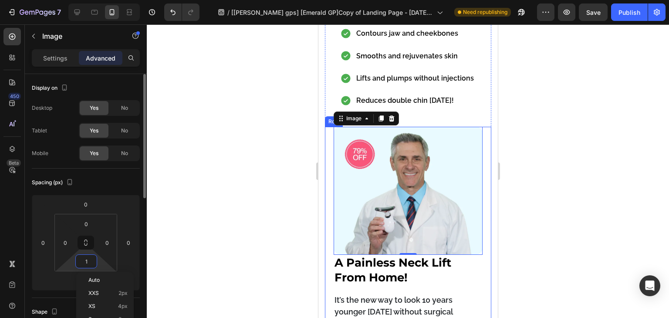
type input "15"
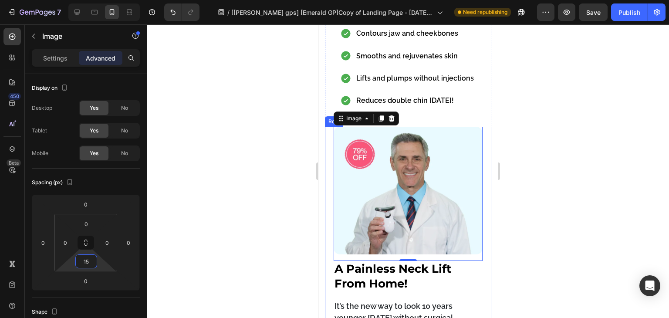
click at [224, 196] on div at bounding box center [408, 171] width 523 height 294
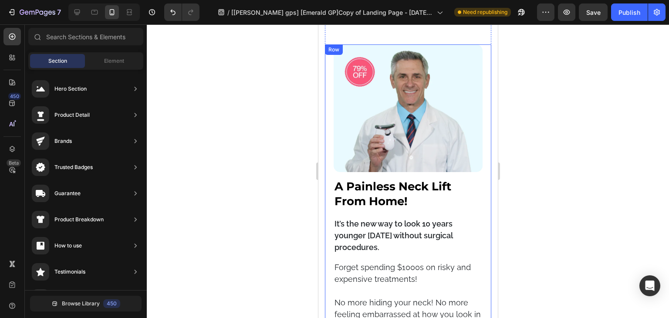
scroll to position [959, 0]
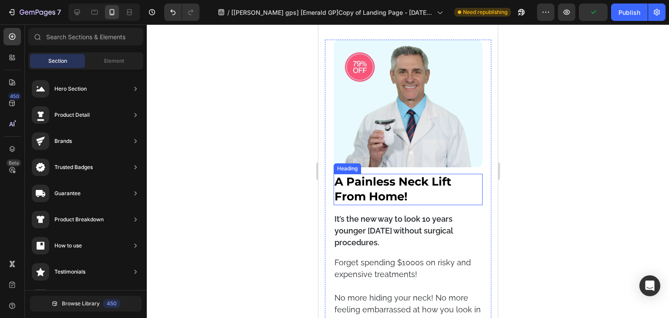
click at [383, 174] on h2 "A Painless Neck Lift From Home!" at bounding box center [407, 189] width 149 height 31
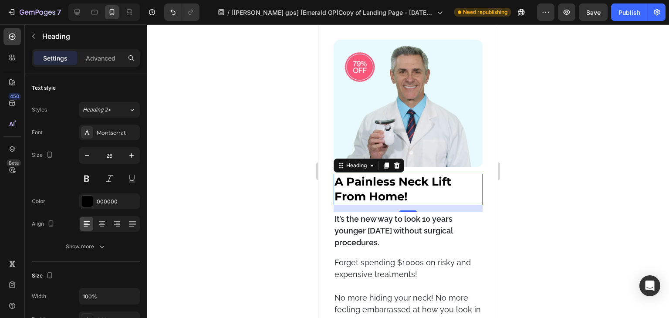
click at [365, 174] on h2 "A Painless Neck Lift From Home!" at bounding box center [407, 189] width 149 height 31
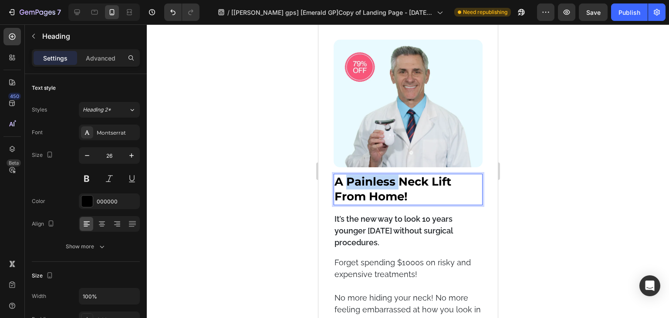
click at [365, 175] on p "A Painless Neck Lift From Home!" at bounding box center [407, 190] width 147 height 30
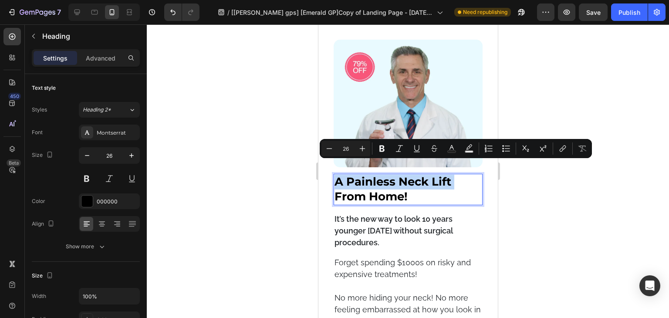
click at [365, 175] on p "A Painless Neck Lift From Home!" at bounding box center [407, 190] width 147 height 30
click at [363, 179] on p "A Painless Neck Lift From Home!" at bounding box center [407, 190] width 147 height 30
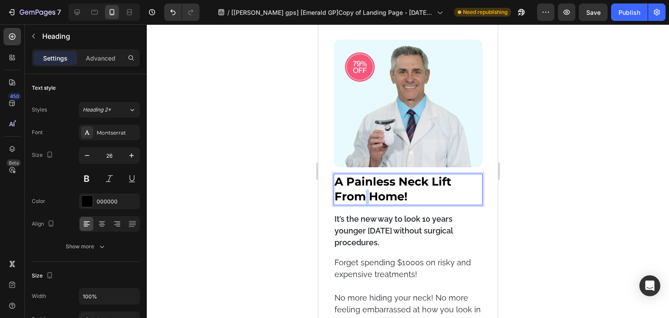
click at [363, 179] on p "A Painless Neck Lift From Home!" at bounding box center [407, 190] width 147 height 30
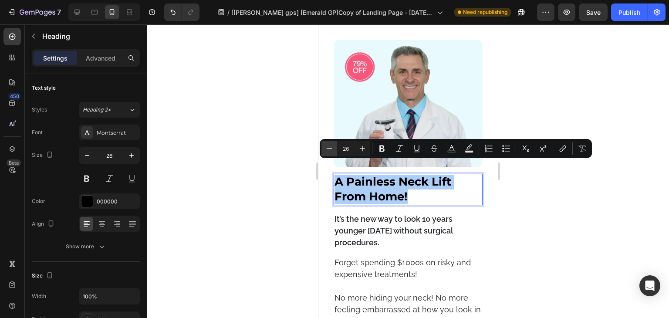
click at [328, 147] on icon "Editor contextual toolbar" at bounding box center [329, 148] width 9 height 9
type input "25"
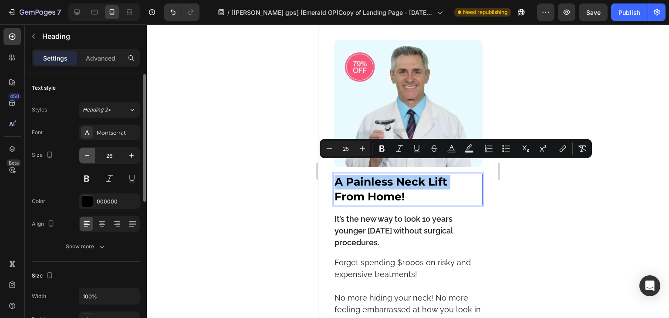
click at [84, 155] on icon "button" at bounding box center [87, 155] width 9 height 9
type input "25"
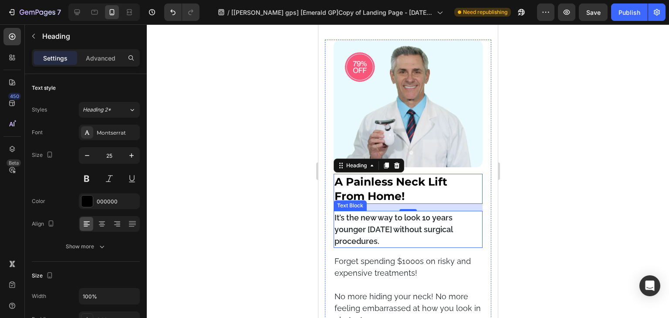
click at [370, 229] on p "It’s the new way to look 10 years younger in 3 weeks without surgical procedure…" at bounding box center [407, 229] width 147 height 35
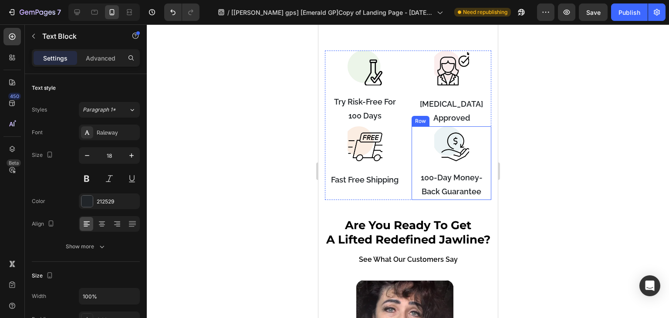
scroll to position [1395, 0]
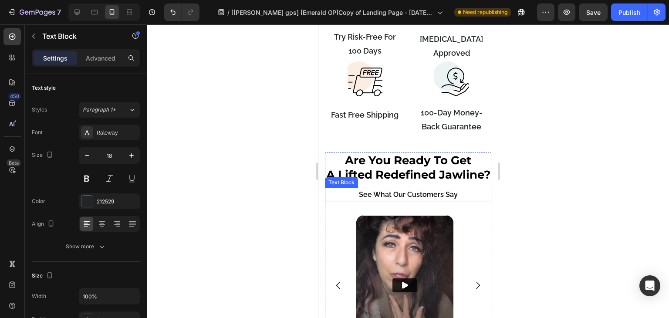
click at [412, 198] on p "See What Our Customers Say" at bounding box center [408, 195] width 165 height 13
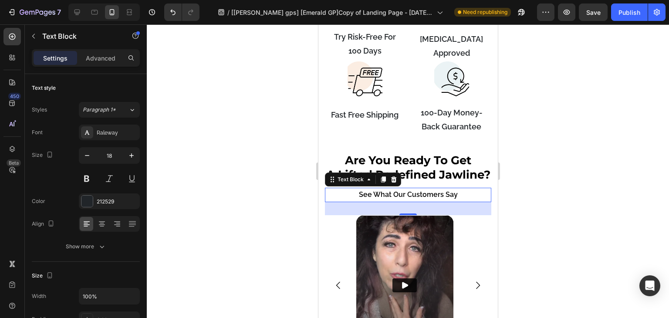
scroll to position [87, 0]
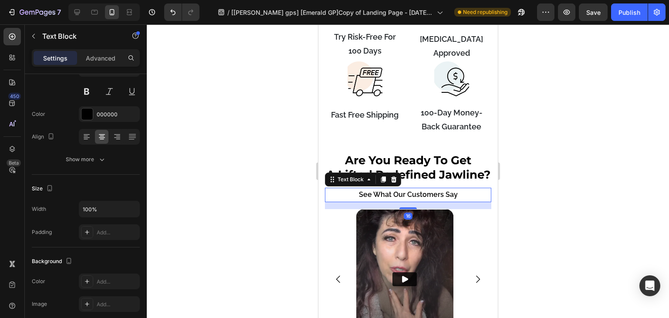
drag, startPoint x: 404, startPoint y: 214, endPoint x: 409, endPoint y: 224, distance: 11.7
click at [404, 207] on div at bounding box center [407, 208] width 17 height 2
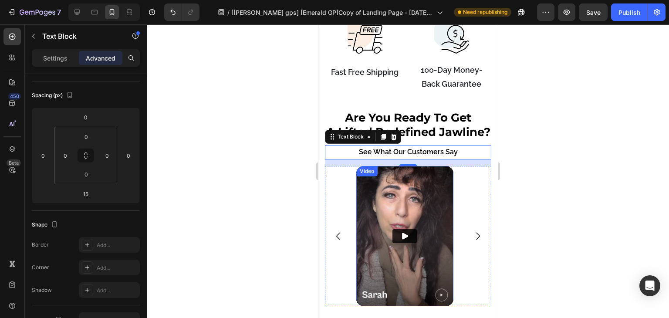
scroll to position [1482, 0]
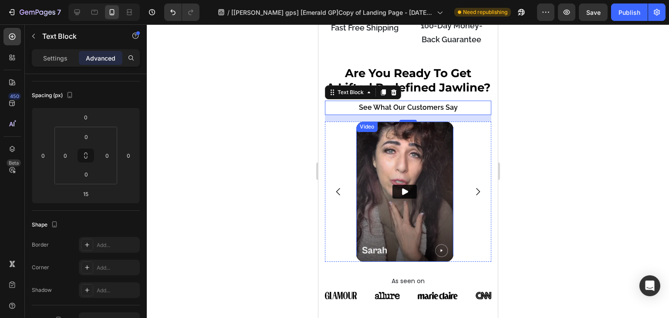
click at [402, 194] on icon "Play" at bounding box center [405, 191] width 6 height 7
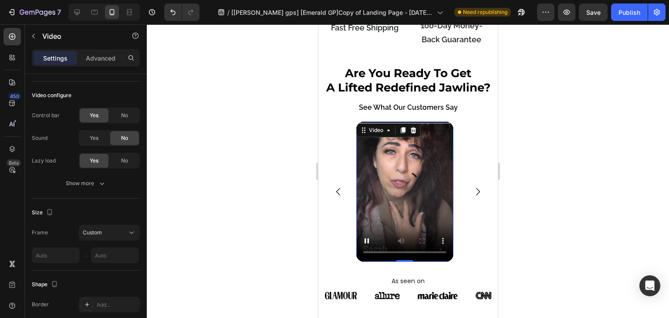
scroll to position [0, 0]
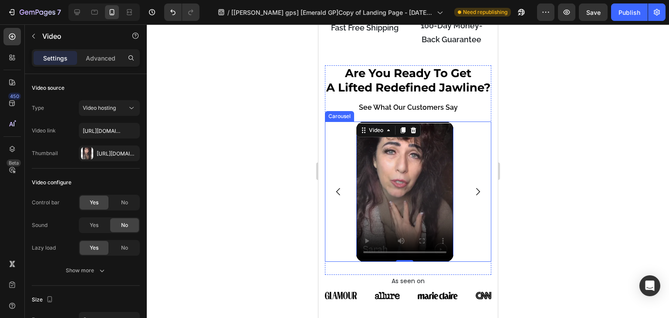
click at [467, 234] on div "Video 0 Image Image" at bounding box center [408, 192] width 166 height 140
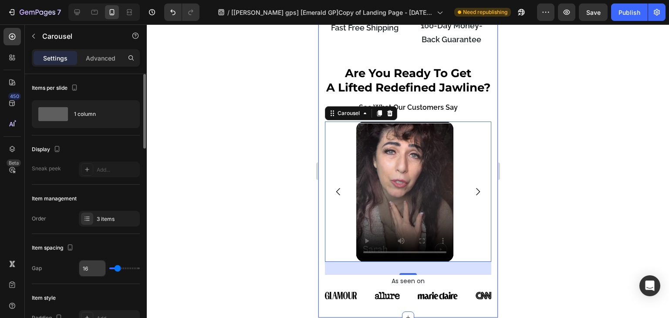
click at [100, 270] on input "16" at bounding box center [92, 269] width 26 height 16
type input "2"
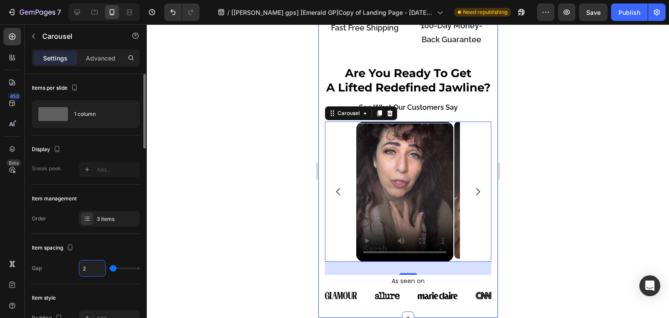
type input "20"
type input "2"
type input "0"
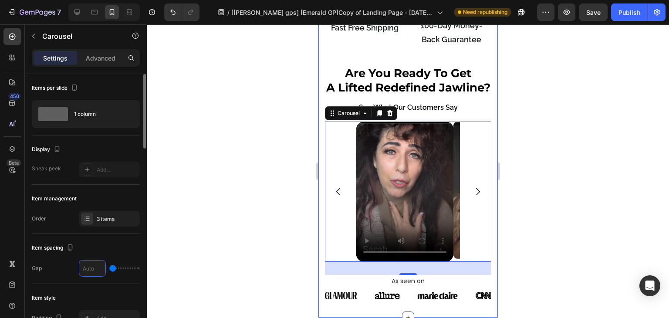
type input "1"
type input "16"
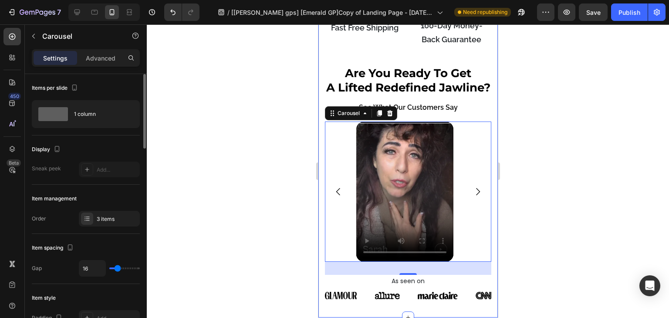
click at [119, 243] on div "Item spacing" at bounding box center [86, 248] width 108 height 14
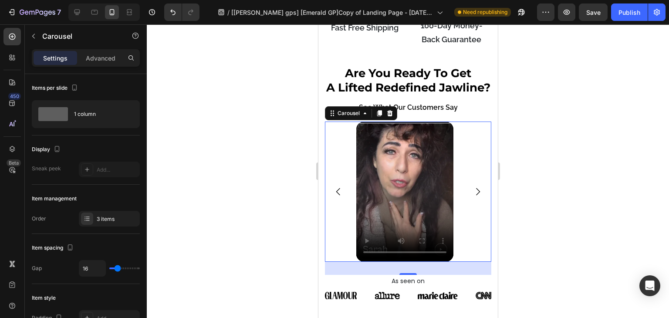
click at [544, 211] on div at bounding box center [408, 171] width 523 height 294
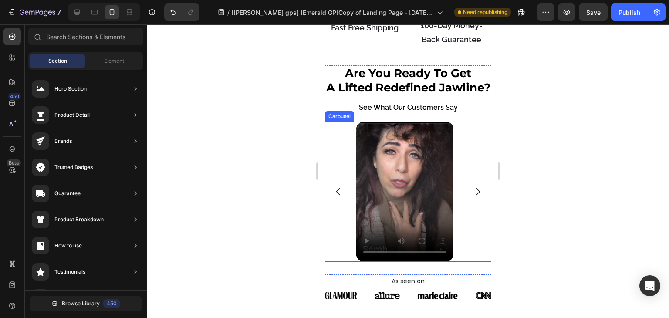
click at [482, 232] on div "Video Image Image" at bounding box center [408, 192] width 166 height 140
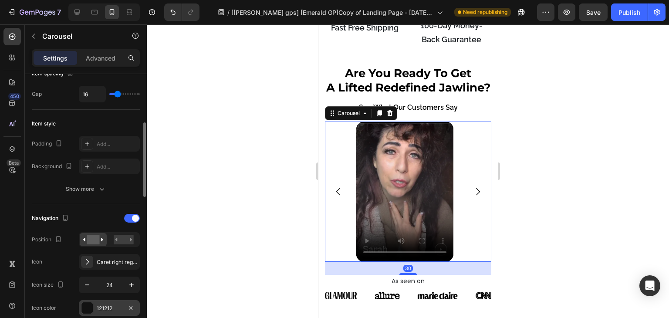
scroll to position [261, 0]
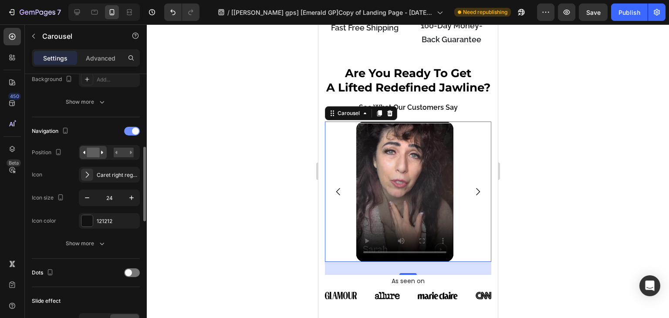
click at [133, 130] on span at bounding box center [135, 131] width 7 height 7
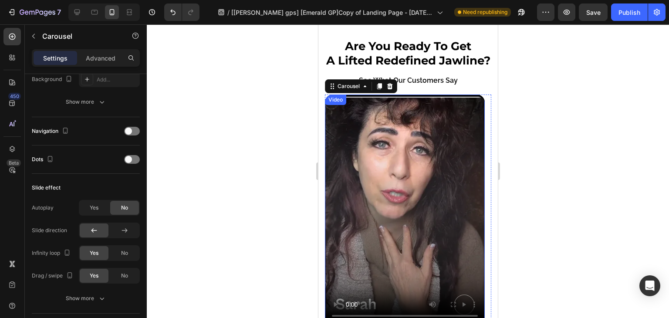
scroll to position [1525, 0]
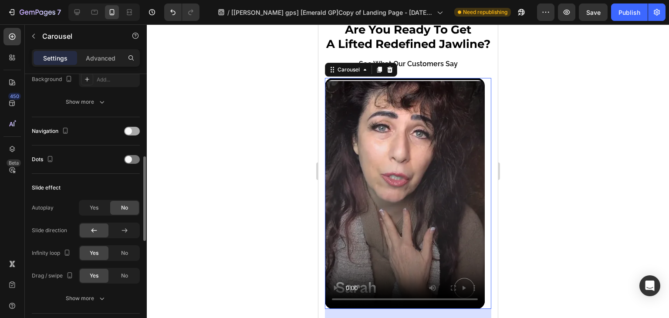
click at [130, 129] on span at bounding box center [128, 131] width 7 height 7
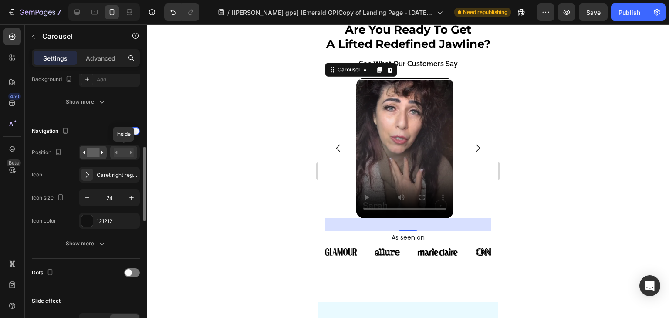
click at [121, 156] on rect at bounding box center [124, 153] width 20 height 10
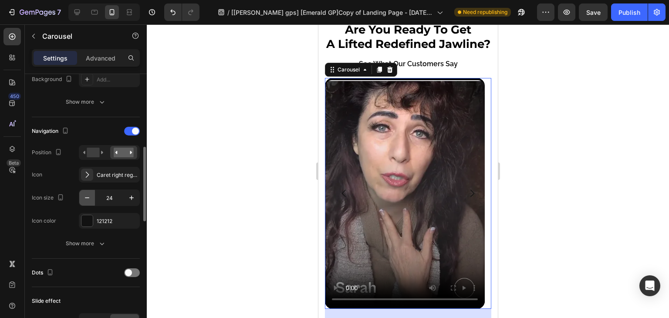
click at [88, 198] on icon "button" at bounding box center [87, 198] width 9 height 9
type input "23"
click at [355, 180] on video at bounding box center [405, 193] width 160 height 231
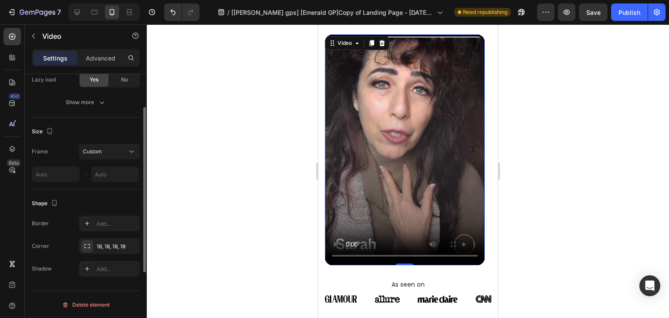
scroll to position [125, 0]
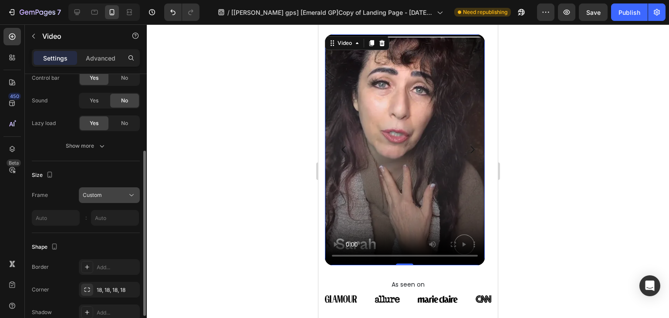
click at [110, 195] on div "Custom" at bounding box center [105, 195] width 44 height 8
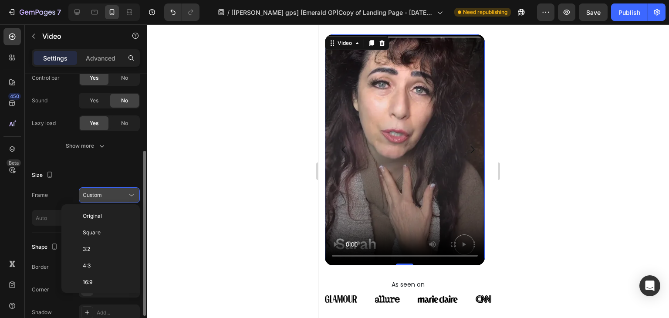
scroll to position [82, 0]
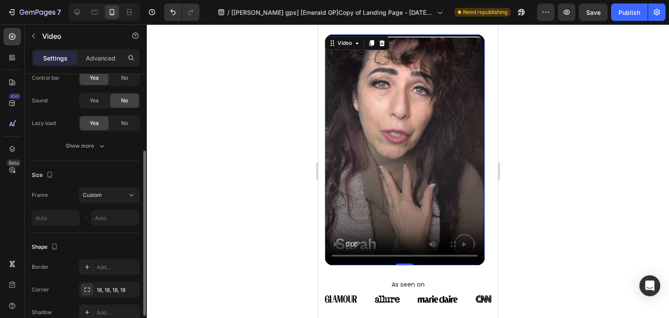
click at [112, 165] on div "Size Frame Custom :" at bounding box center [86, 197] width 108 height 72
click at [106, 196] on div "Custom" at bounding box center [105, 195] width 44 height 8
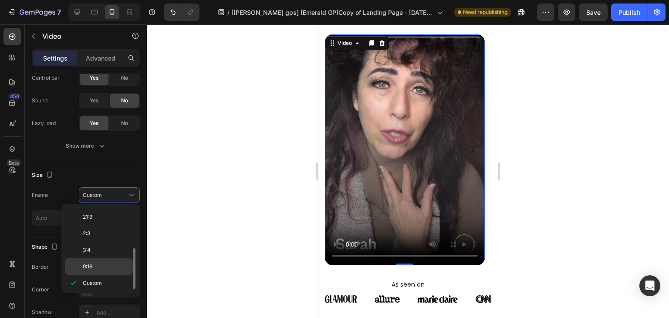
click at [100, 265] on p "9:16" at bounding box center [106, 267] width 46 height 8
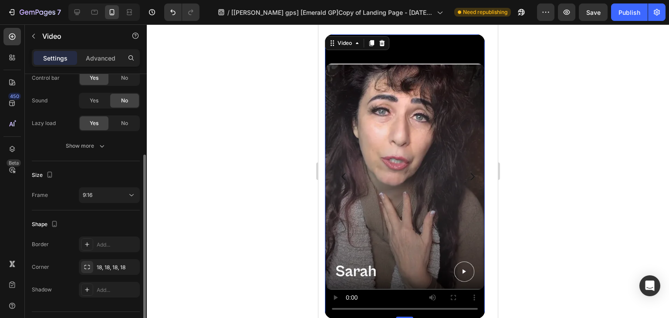
click at [118, 203] on div "Size Frame 9:16" at bounding box center [86, 185] width 108 height 49
click at [119, 199] on button "9:16" at bounding box center [109, 195] width 61 height 16
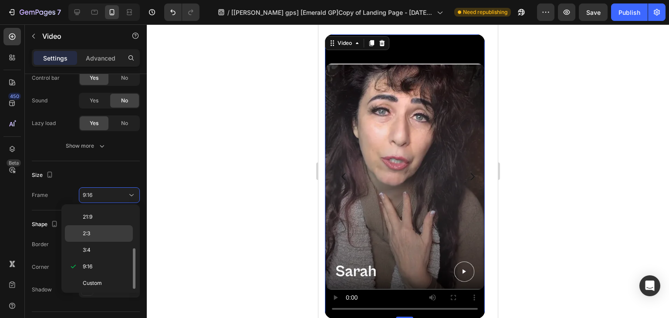
click at [105, 231] on p "2:3" at bounding box center [106, 234] width 46 height 8
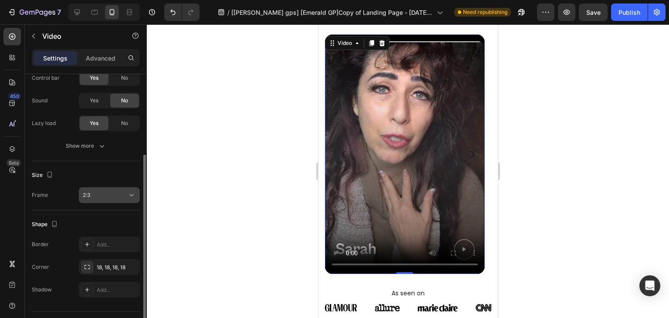
click at [113, 199] on button "2:3" at bounding box center [109, 195] width 61 height 16
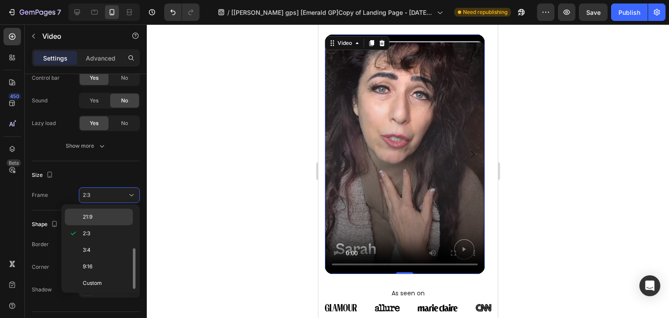
click at [111, 217] on p "21:9" at bounding box center [106, 217] width 46 height 8
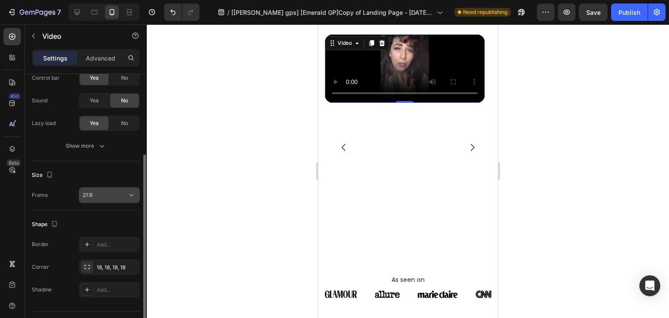
click at [116, 197] on div "21:9" at bounding box center [105, 195] width 44 height 8
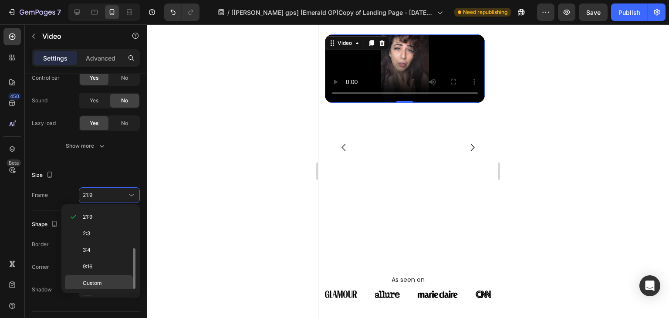
click at [96, 281] on span "Custom" at bounding box center [92, 283] width 19 height 8
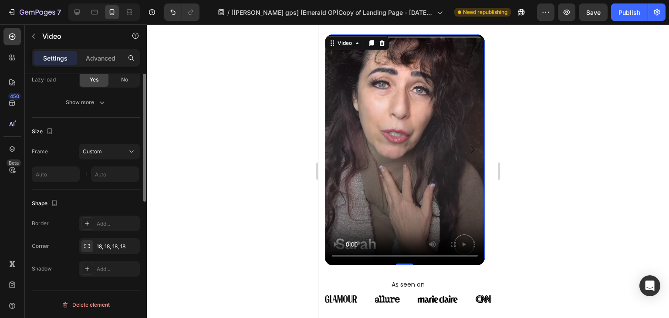
scroll to position [81, 0]
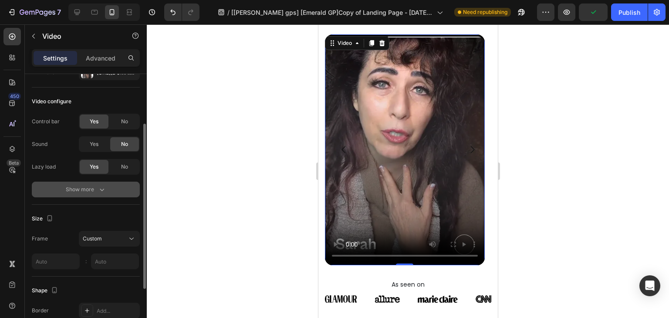
click at [95, 193] on div "Show more" at bounding box center [86, 189] width 41 height 9
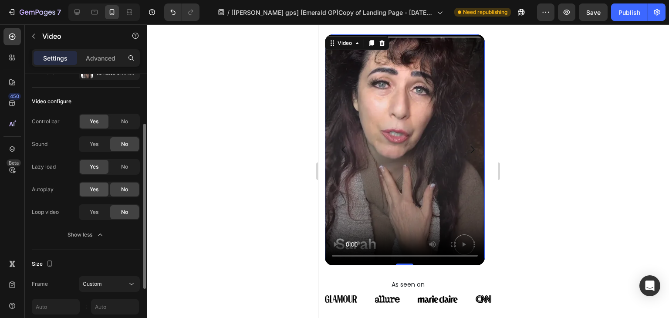
click at [95, 192] on span "Yes" at bounding box center [94, 190] width 9 height 8
click at [124, 188] on span "No" at bounding box center [124, 190] width 7 height 8
click at [93, 146] on span "Yes" at bounding box center [94, 144] width 9 height 8
click at [118, 145] on div "No" at bounding box center [124, 144] width 29 height 14
click at [105, 145] on div "Yes" at bounding box center [94, 144] width 29 height 14
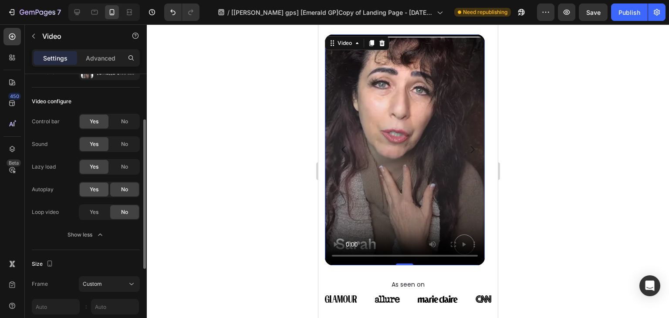
click at [85, 194] on div "Yes" at bounding box center [94, 190] width 29 height 14
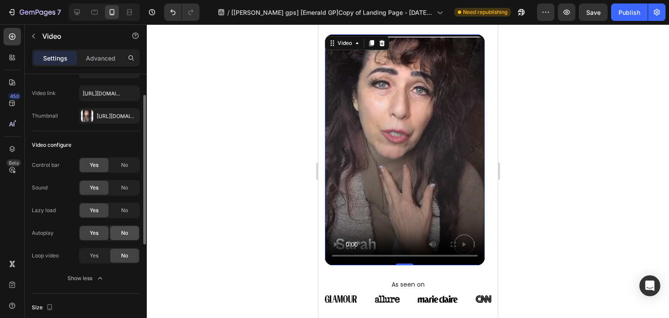
click at [128, 231] on span "No" at bounding box center [124, 233] width 7 height 8
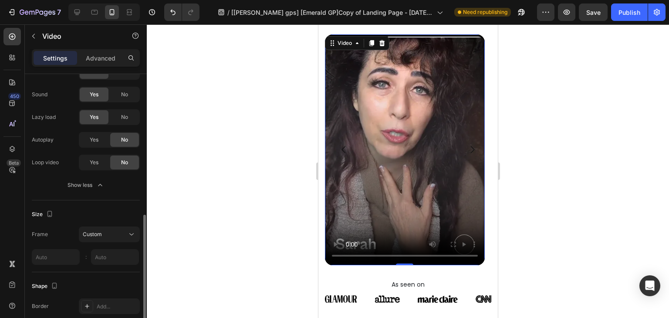
scroll to position [214, 0]
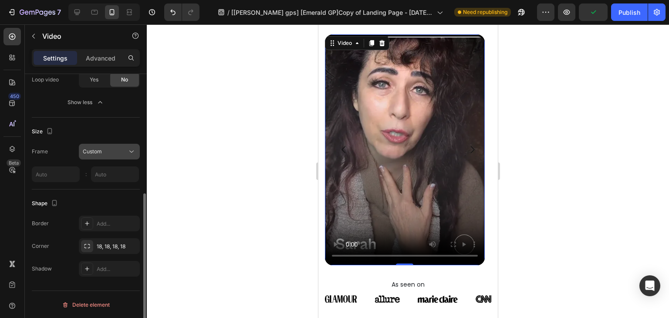
click at [118, 149] on div "Custom" at bounding box center [105, 152] width 44 height 8
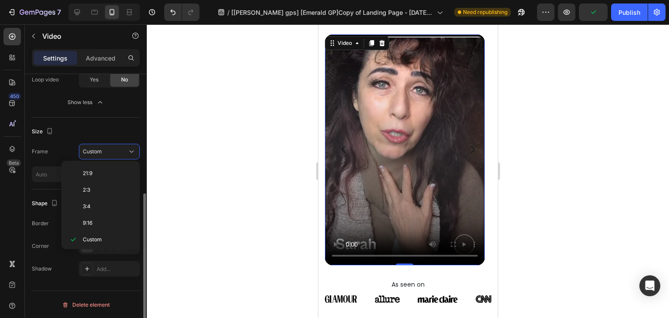
click at [117, 129] on div "Size" at bounding box center [86, 132] width 108 height 14
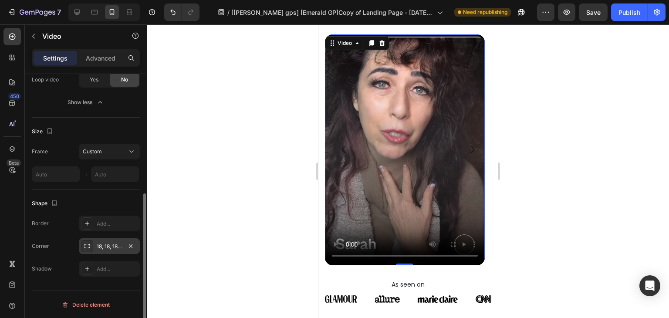
click at [117, 249] on div "18, 18, 18, 18" at bounding box center [109, 247] width 25 height 8
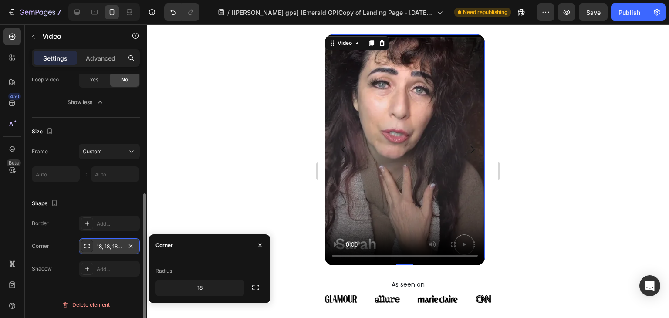
click at [103, 247] on div "18, 18, 18, 18" at bounding box center [109, 247] width 25 height 8
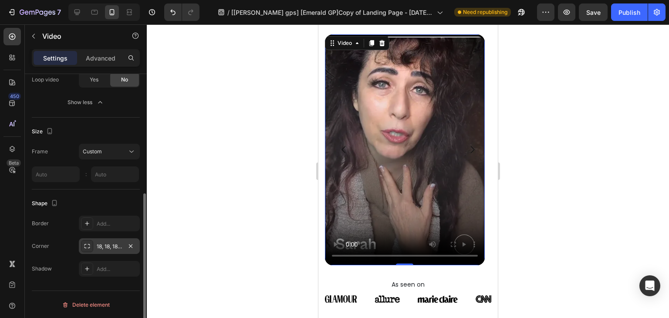
click at [83, 242] on div at bounding box center [87, 246] width 12 height 12
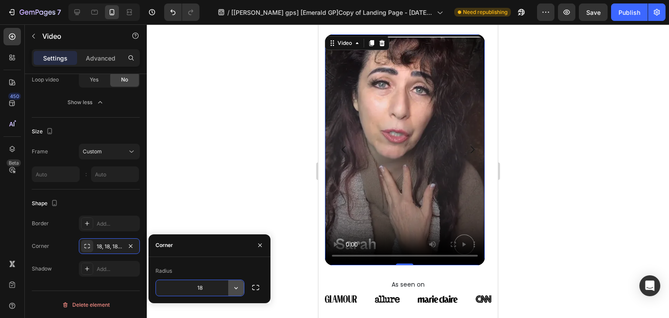
click at [238, 289] on icon "button" at bounding box center [236, 288] width 9 height 9
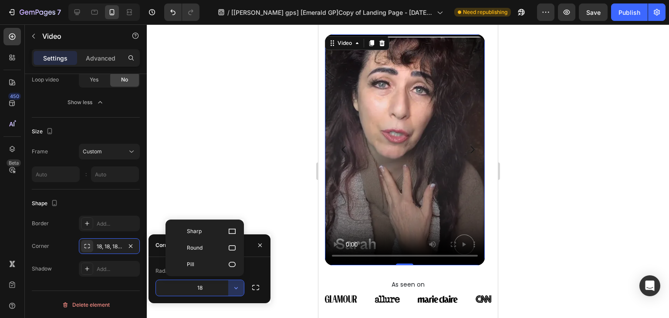
click at [207, 288] on input "18" at bounding box center [200, 288] width 88 height 16
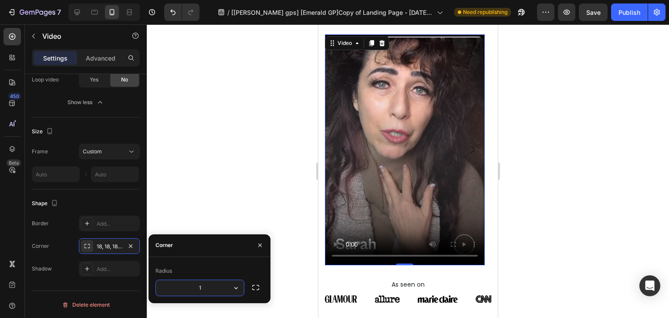
type input "18"
click at [106, 197] on div "Shape" at bounding box center [86, 204] width 108 height 14
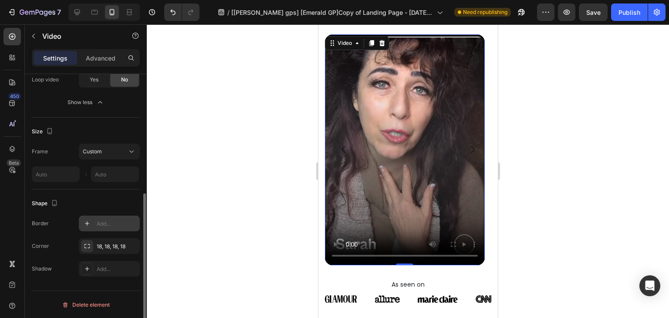
click at [87, 222] on icon at bounding box center [87, 223] width 4 height 4
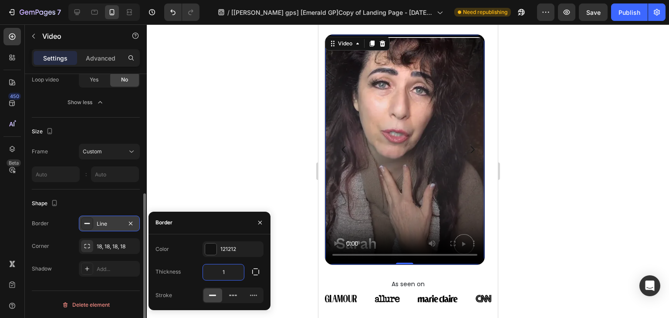
click at [225, 275] on input "1" at bounding box center [223, 273] width 41 height 16
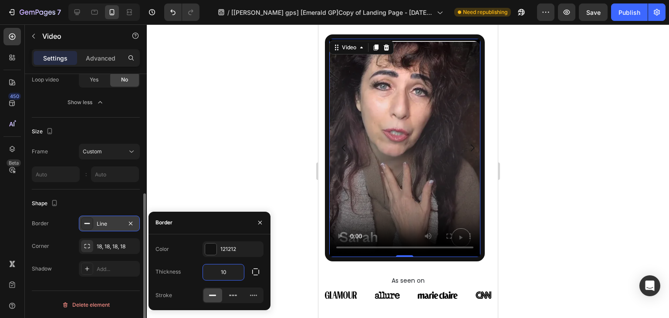
type input "1"
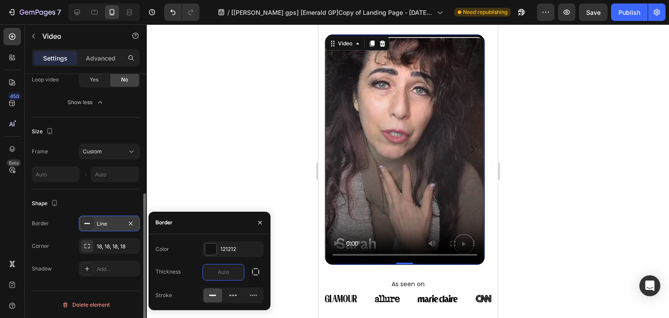
click at [112, 197] on div "Shape" at bounding box center [86, 204] width 108 height 14
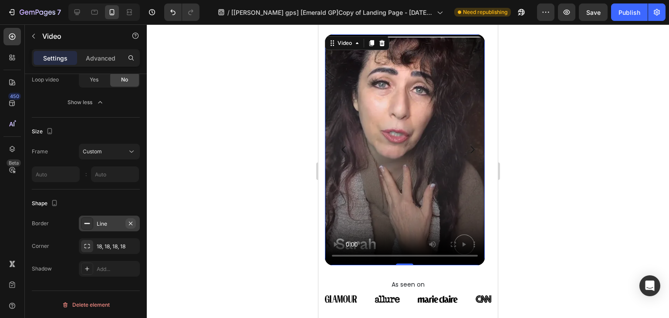
click at [131, 220] on icon "button" at bounding box center [130, 223] width 7 height 7
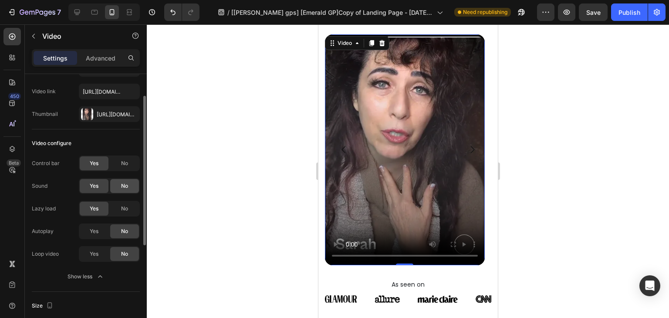
scroll to position [0, 0]
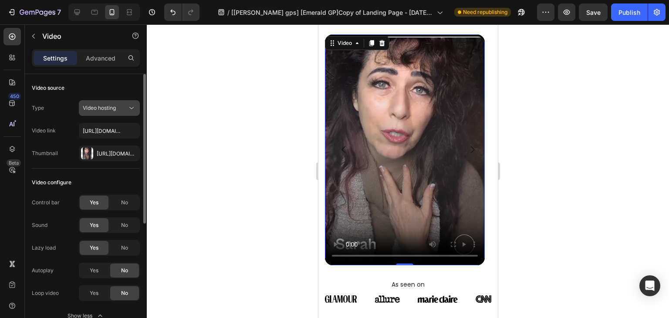
click at [114, 107] on span "Video hosting" at bounding box center [99, 108] width 33 height 7
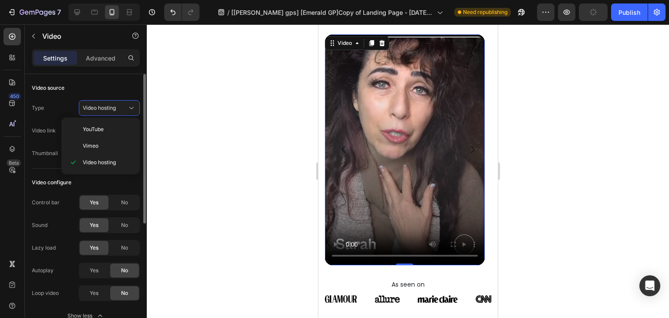
click at [118, 86] on div "Video source" at bounding box center [86, 88] width 108 height 14
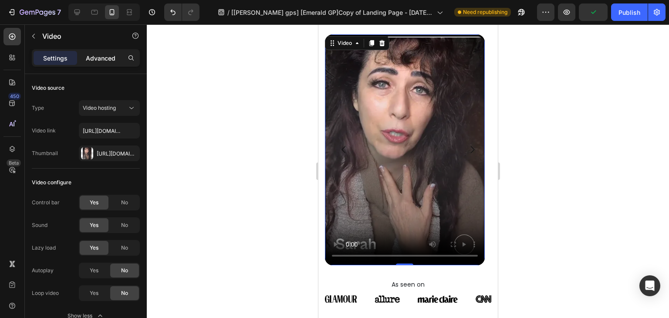
click at [108, 56] on p "Advanced" at bounding box center [101, 58] width 30 height 9
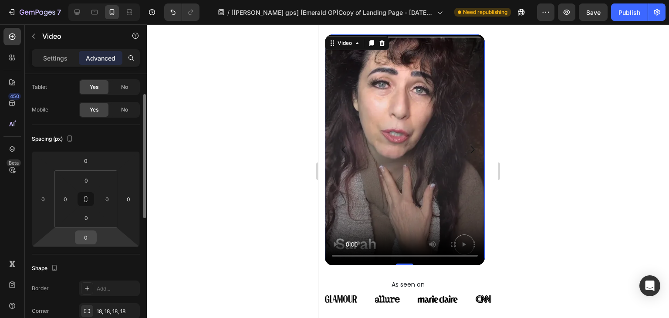
scroll to position [87, 0]
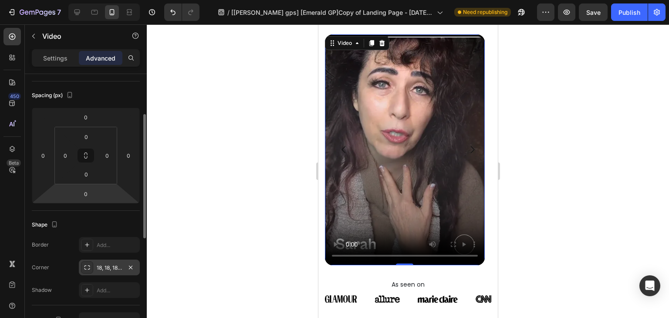
click at [90, 266] on icon at bounding box center [87, 267] width 7 height 7
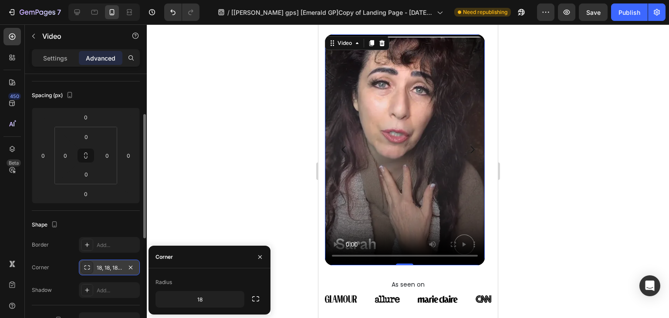
click at [108, 262] on div "18, 18, 18, 18" at bounding box center [109, 268] width 61 height 16
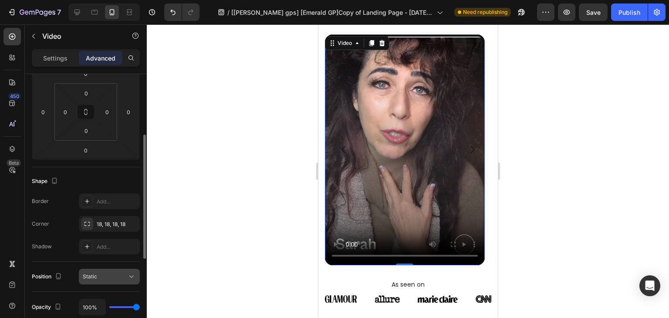
scroll to position [174, 0]
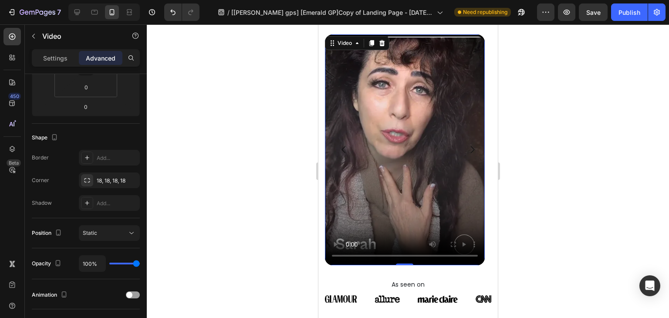
type input "88%"
type input "88"
type input "85%"
type input "85"
type input "76%"
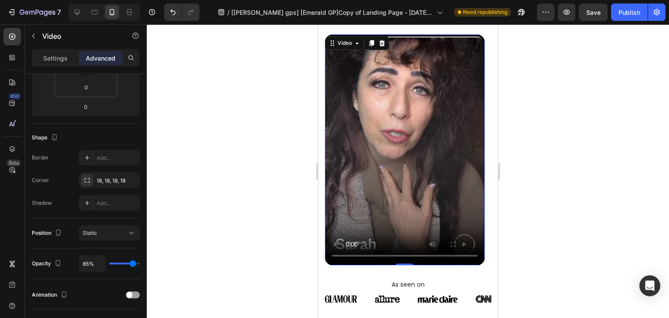
type input "76"
type input "69%"
type input "69"
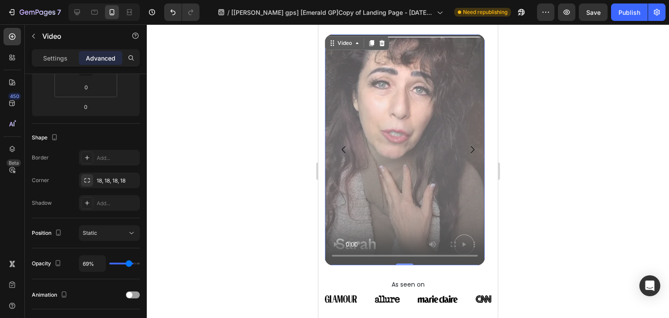
type input "66%"
type input "66"
type input "100%"
type input "100"
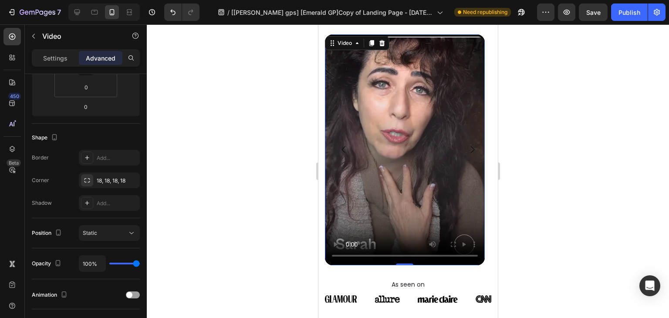
drag, startPoint x: 131, startPoint y: 262, endPoint x: 147, endPoint y: 259, distance: 16.8
click at [140, 263] on input "range" at bounding box center [124, 264] width 31 height 2
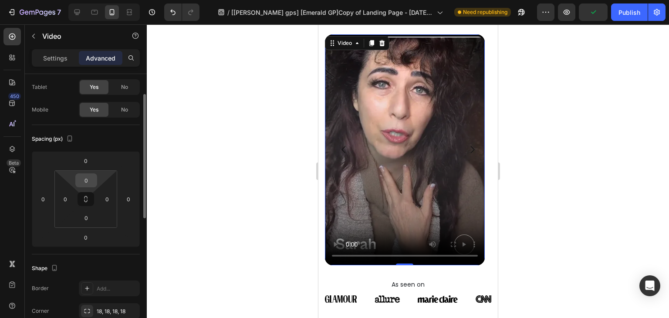
scroll to position [0, 0]
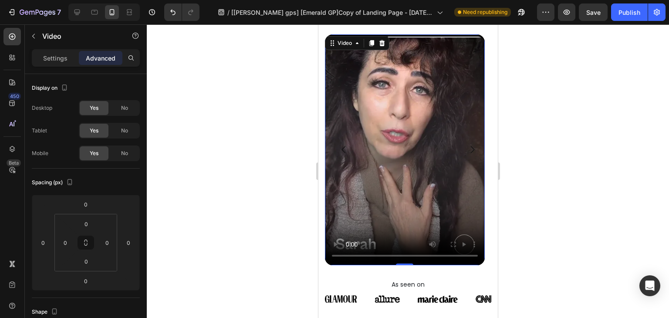
click at [101, 176] on div "Spacing (px)" at bounding box center [86, 183] width 108 height 14
click at [55, 54] on p "Settings" at bounding box center [55, 58] width 24 height 9
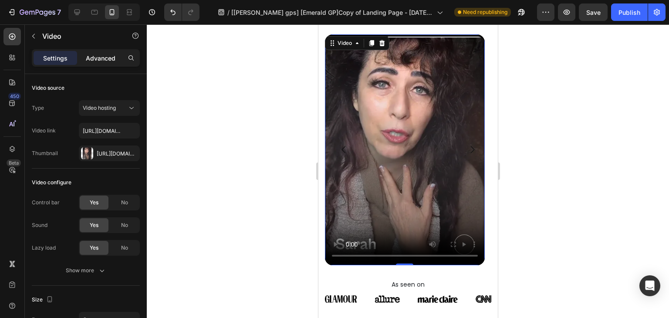
click at [93, 60] on p "Advanced" at bounding box center [101, 58] width 30 height 9
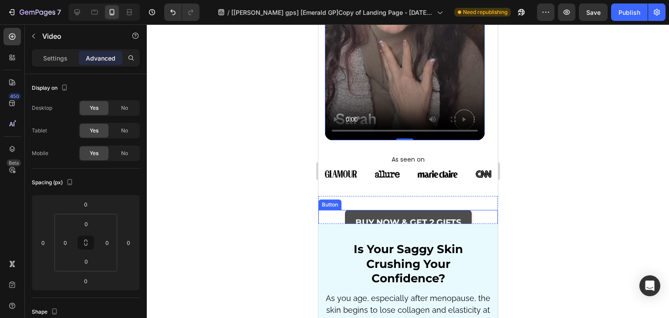
scroll to position [1743, 0]
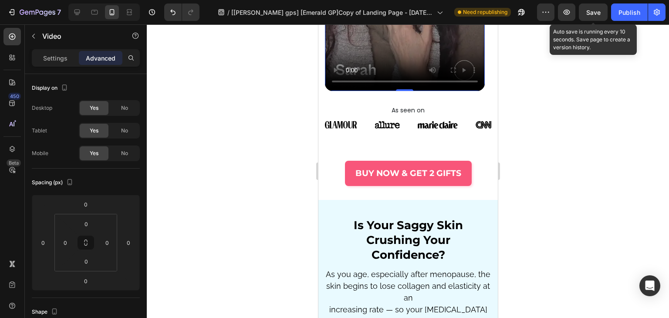
click at [593, 10] on span "Save" at bounding box center [594, 12] width 14 height 7
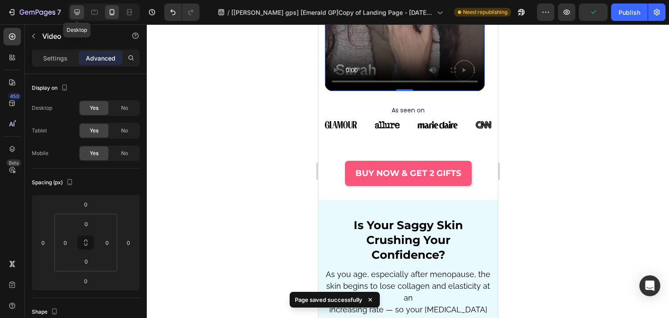
click at [72, 7] on div at bounding box center [77, 12] width 14 height 14
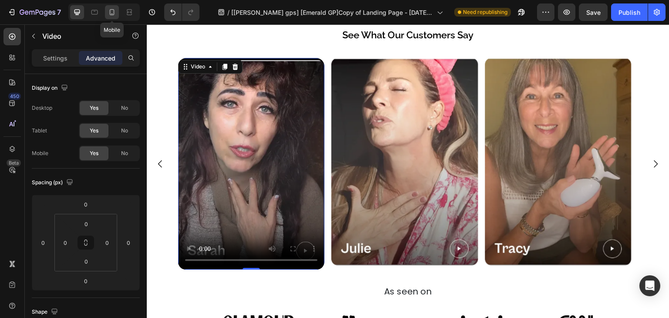
click at [114, 14] on icon at bounding box center [112, 12] width 9 height 9
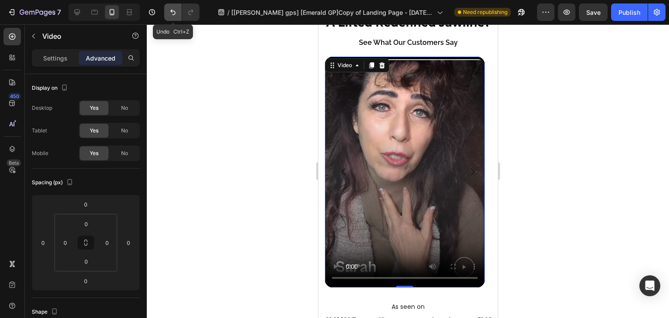
scroll to position [1550, 0]
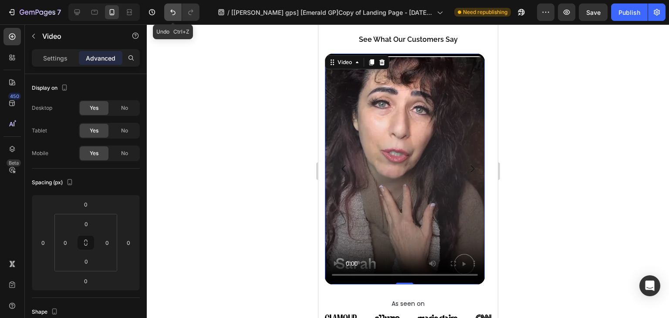
click at [178, 13] on button "Undo/Redo" at bounding box center [172, 11] width 17 height 17
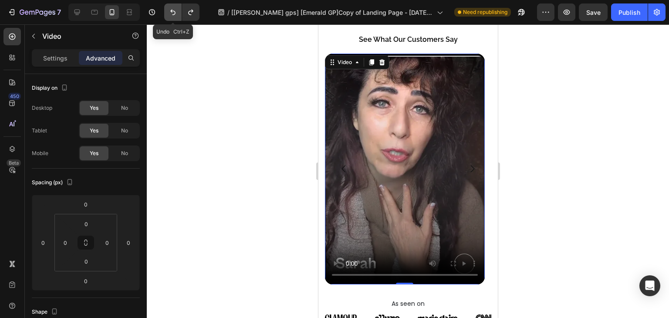
click at [178, 13] on button "Undo/Redo" at bounding box center [172, 11] width 17 height 17
click at [176, 13] on icon "Undo/Redo" at bounding box center [173, 12] width 9 height 9
click at [175, 13] on icon "Undo/Redo" at bounding box center [172, 13] width 5 height 6
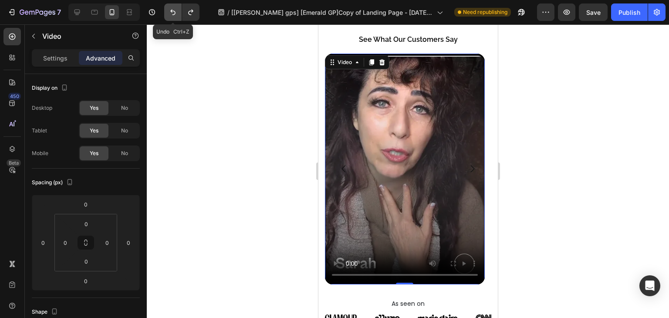
click at [175, 13] on icon "Undo/Redo" at bounding box center [172, 13] width 5 height 6
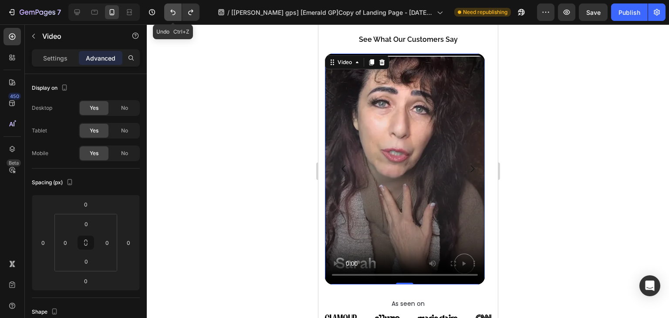
click at [175, 13] on icon "Undo/Redo" at bounding box center [172, 13] width 5 height 6
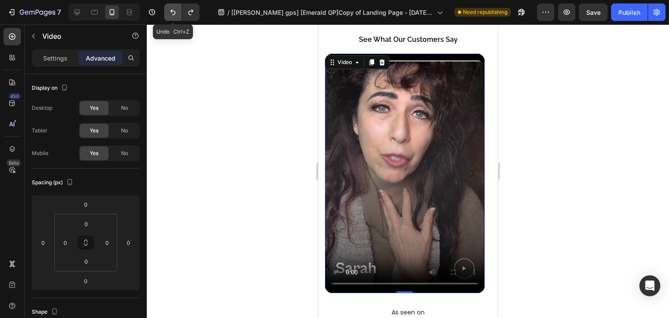
click at [175, 13] on icon "Undo/Redo" at bounding box center [172, 13] width 5 height 6
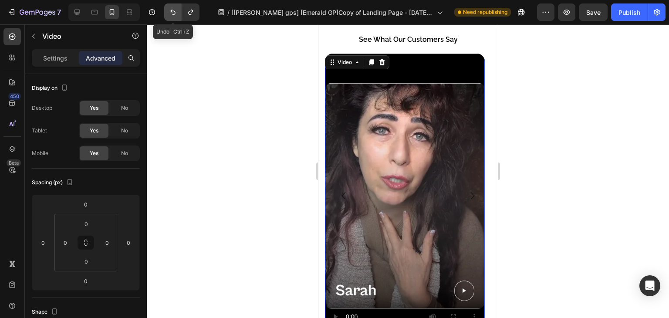
click at [175, 13] on icon "Undo/Redo" at bounding box center [172, 13] width 5 height 6
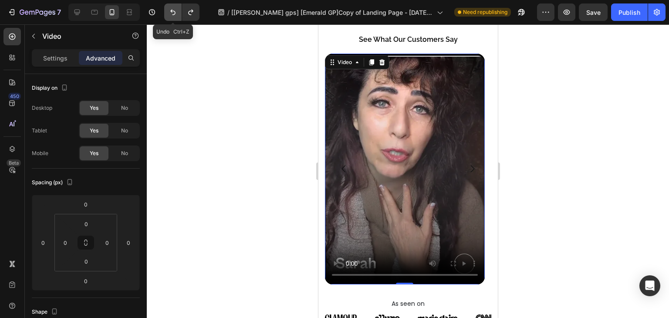
click at [175, 13] on icon "Undo/Redo" at bounding box center [172, 13] width 5 height 6
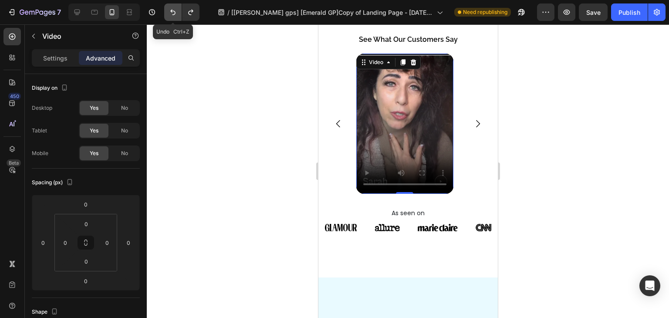
click at [175, 13] on icon "Undo/Redo" at bounding box center [172, 13] width 5 height 6
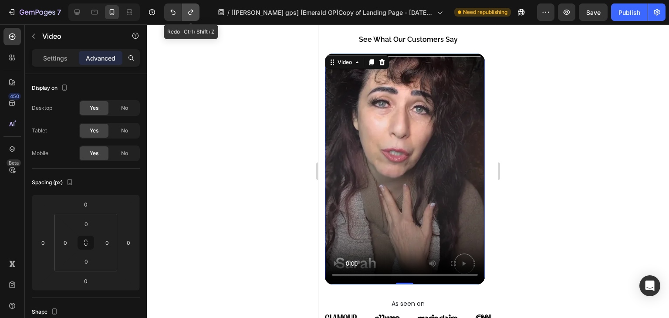
click at [187, 9] on icon "Undo/Redo" at bounding box center [191, 12] width 9 height 9
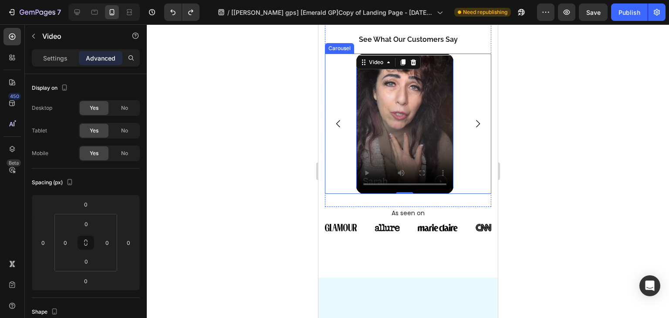
click at [477, 124] on button "Carousel Next Arrow" at bounding box center [477, 124] width 24 height 24
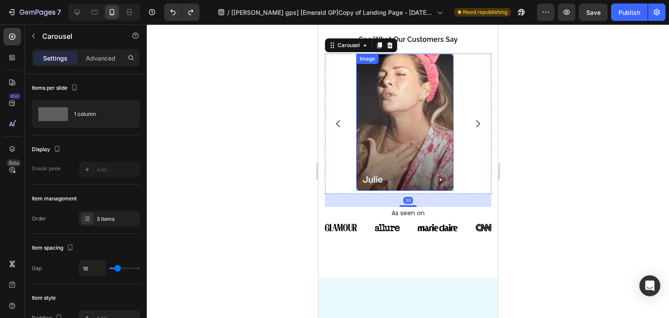
click at [394, 126] on img at bounding box center [404, 122] width 97 height 137
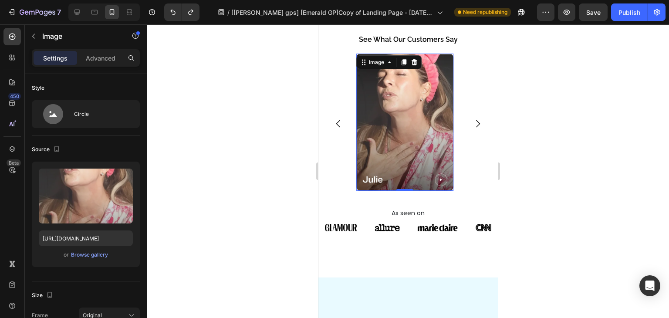
click at [437, 180] on img at bounding box center [404, 122] width 97 height 137
click at [342, 122] on icon "Carousel Back Arrow" at bounding box center [338, 124] width 10 height 10
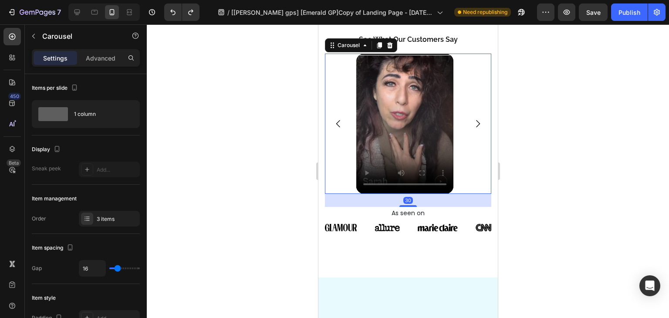
click at [472, 123] on icon "Carousel Next Arrow" at bounding box center [477, 124] width 10 height 10
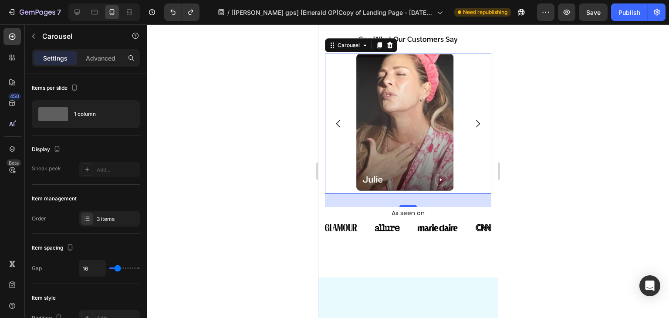
click at [472, 123] on icon "Carousel Next Arrow" at bounding box center [477, 124] width 10 height 10
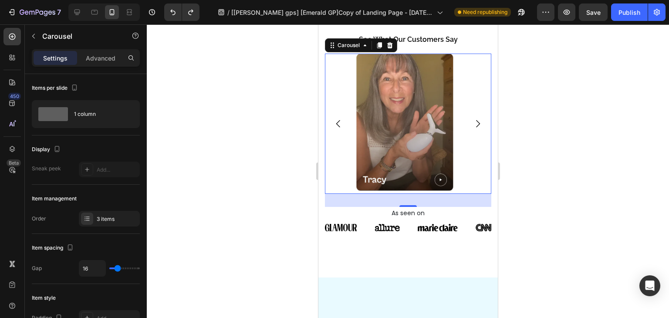
click at [472, 123] on icon "Carousel Next Arrow" at bounding box center [477, 124] width 10 height 10
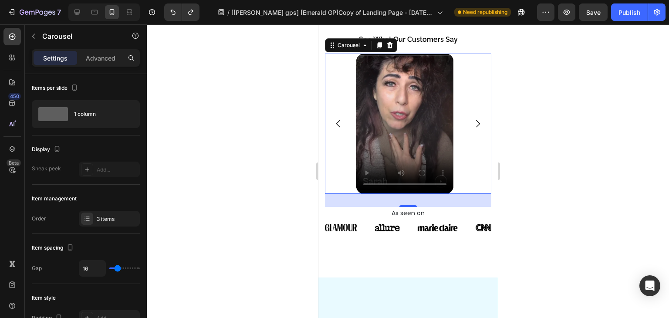
click at [340, 119] on button "Carousel Back Arrow" at bounding box center [338, 124] width 24 height 24
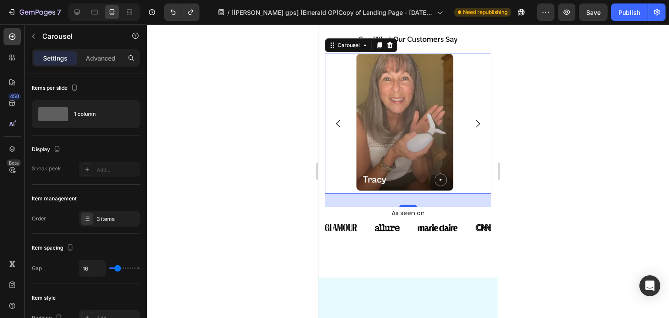
click at [473, 126] on icon "Carousel Next Arrow" at bounding box center [477, 124] width 10 height 10
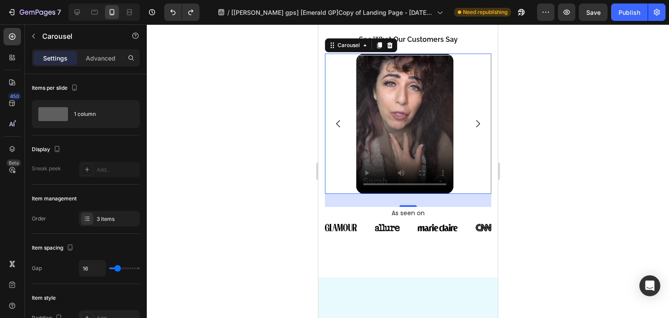
click at [336, 120] on icon "Carousel Back Arrow" at bounding box center [338, 124] width 10 height 10
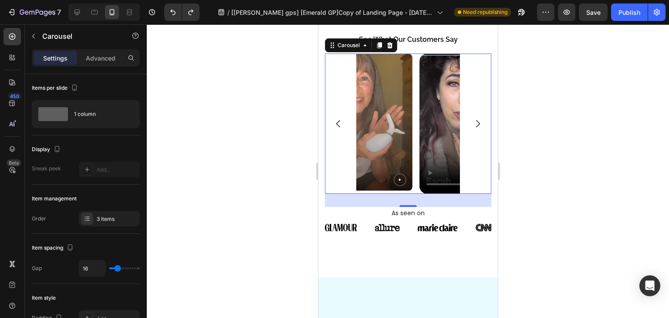
click at [336, 120] on icon "Carousel Back Arrow" at bounding box center [338, 124] width 10 height 10
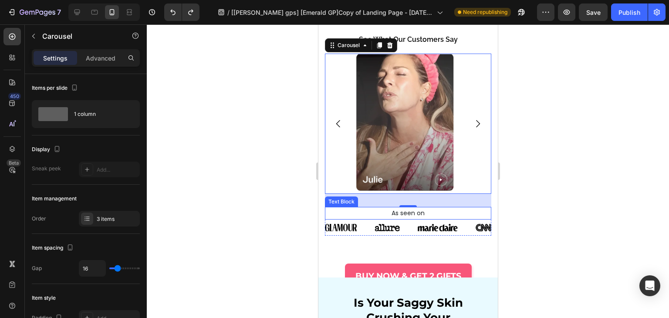
scroll to position [1593, 0]
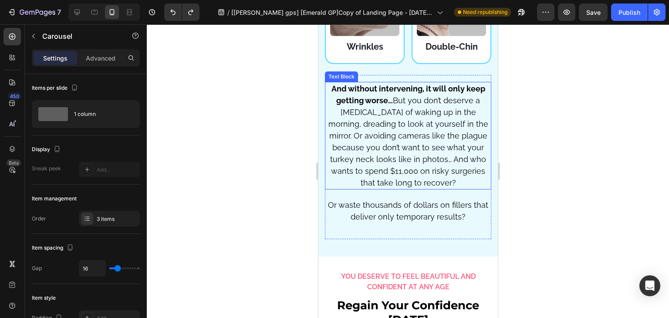
scroll to position [2160, 0]
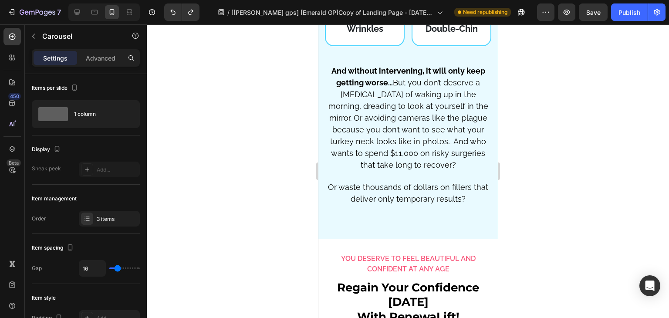
click at [561, 129] on div at bounding box center [408, 171] width 523 height 294
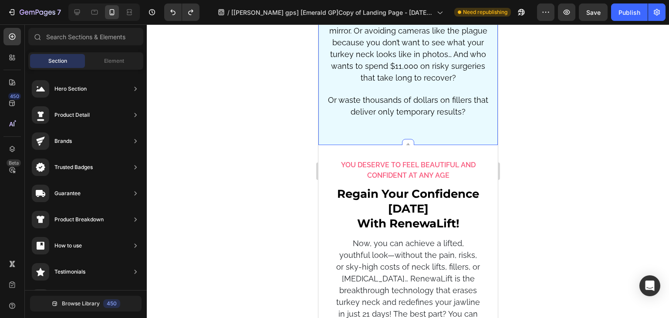
scroll to position [2291, 0]
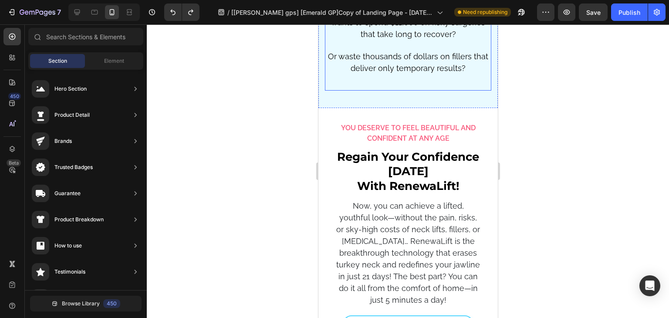
click at [466, 74] on div "And without intervening, it will only keep getting worse… But you don’t deserve…" at bounding box center [408, 8] width 166 height 150
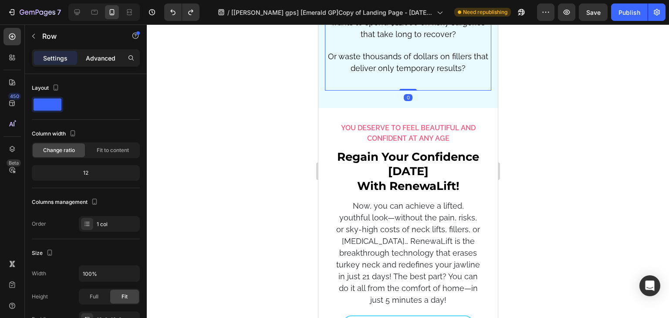
click at [106, 54] on p "Advanced" at bounding box center [101, 58] width 30 height 9
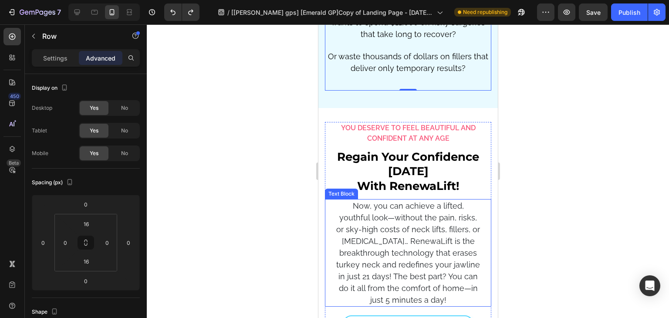
click at [343, 200] on p "Now, you can achieve a lifted, youthful look—without the pain, risks, or sky-hi…" at bounding box center [408, 253] width 144 height 106
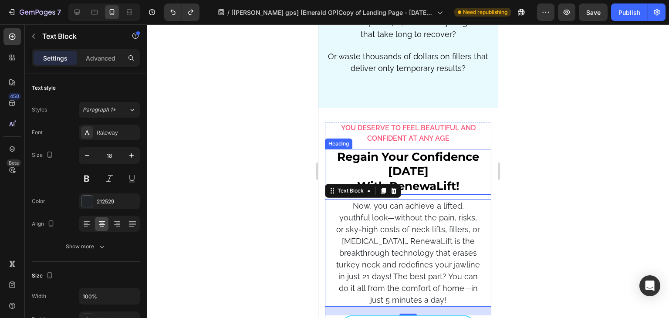
click at [336, 162] on h2 "Regain Your Confidence [DATE] With RenewaLift!" at bounding box center [408, 172] width 166 height 46
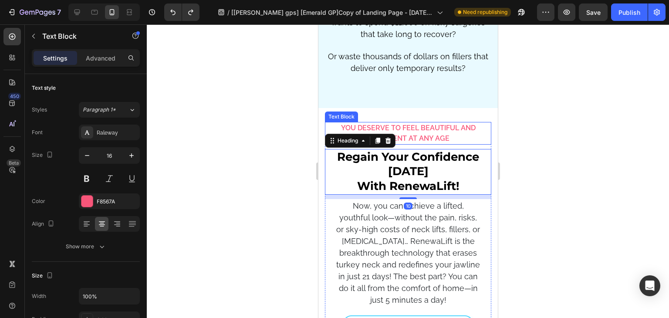
click at [331, 123] on p "YOU DESERVE TO FEEL BEAUTIFUL AND CONFIDENT AT ANY AGE" at bounding box center [408, 133] width 165 height 21
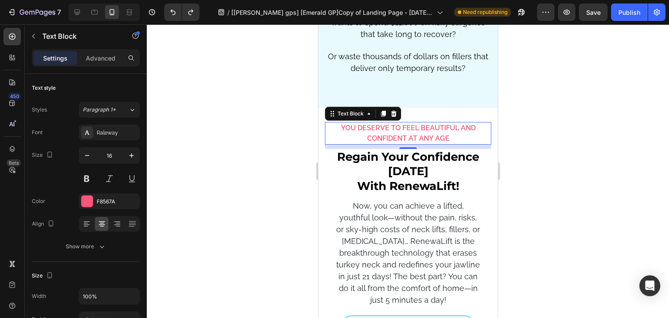
click at [482, 145] on div "10" at bounding box center [408, 147] width 166 height 4
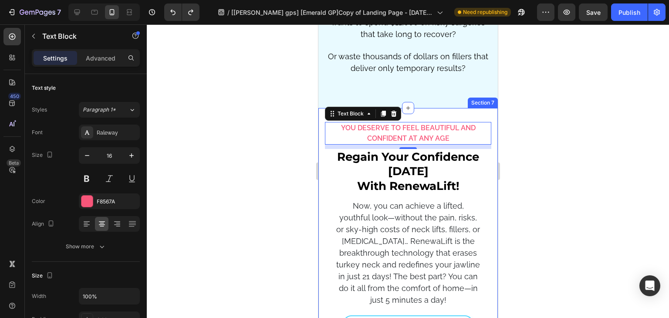
click at [488, 154] on div "YOU DESERVE TO FEEL BEAUTIFUL AND CONFIDENT AT ANY AGE Text Block 10 Regain You…" at bounding box center [408, 289] width 180 height 363
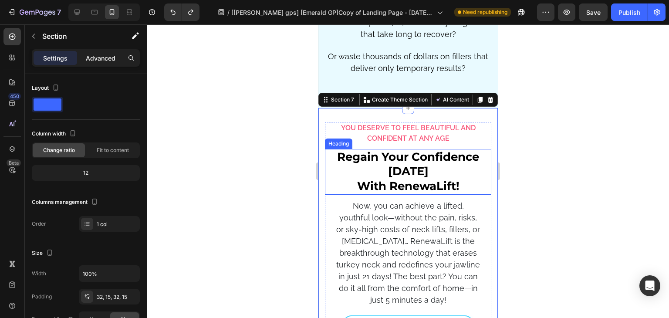
click at [101, 63] on div "Advanced" at bounding box center [101, 58] width 44 height 14
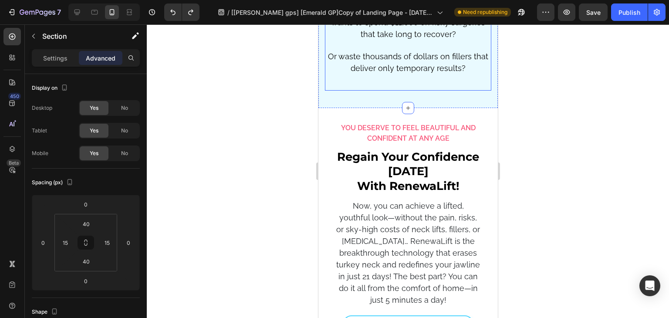
click at [480, 76] on div "And without intervening, it will only keep getting worse… But you don’t deserve…" at bounding box center [408, 8] width 166 height 150
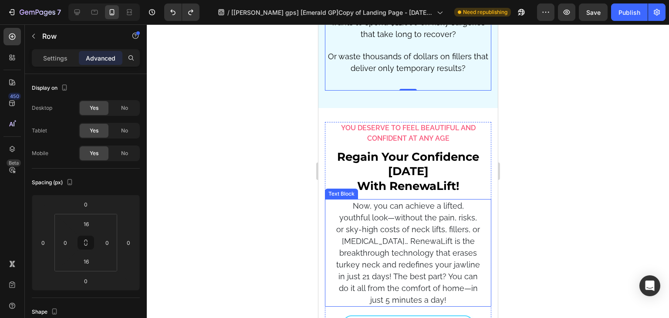
click at [479, 201] on div "Now, you can achieve a lifted, youthful look—without the pain, risks, or sky-hi…" at bounding box center [408, 253] width 166 height 108
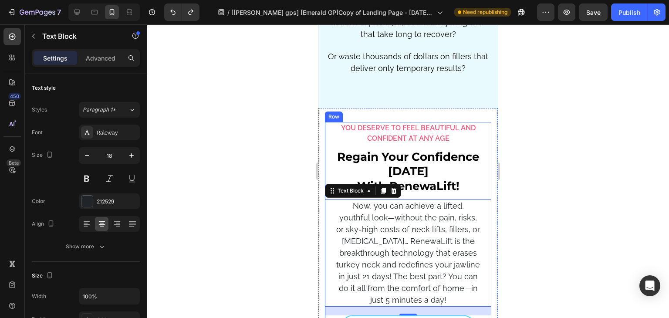
click at [482, 190] on div "YOU DESERVE TO FEEL BEAUTIFUL AND CONFIDENT AT ANY AGE Text Block Regain Your C…" at bounding box center [408, 289] width 166 height 335
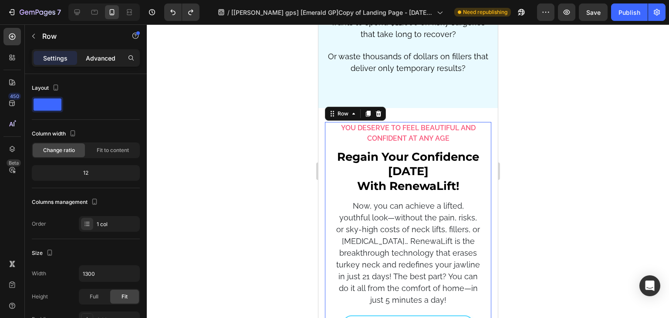
click at [93, 54] on p "Advanced" at bounding box center [101, 58] width 30 height 9
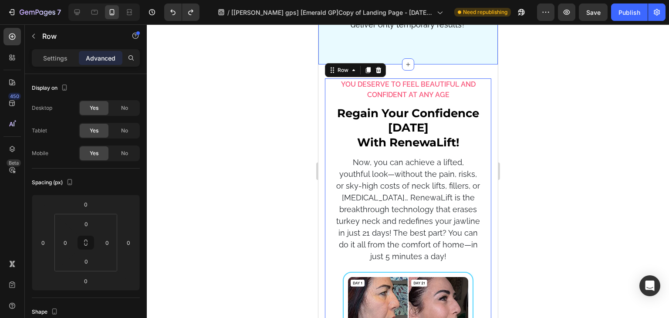
scroll to position [2247, 0]
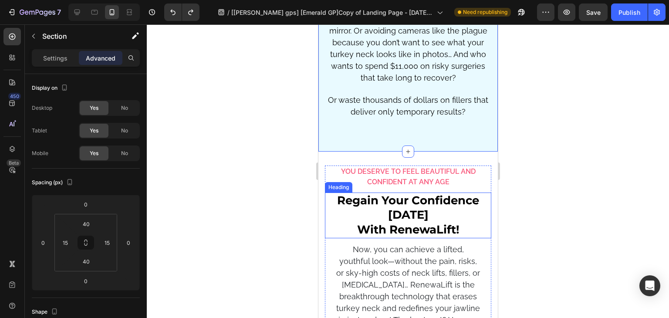
click at [478, 203] on h2 "Regain Your Confidence Today With RenewaLift!" at bounding box center [408, 216] width 166 height 46
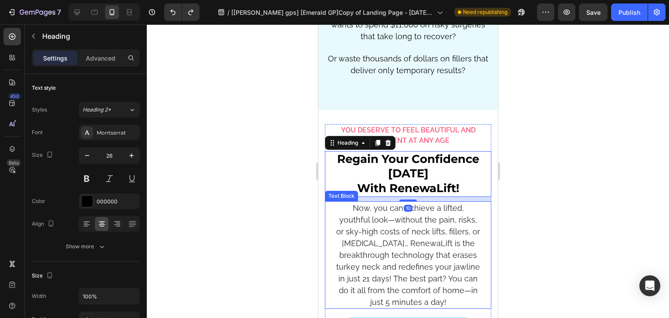
scroll to position [2291, 0]
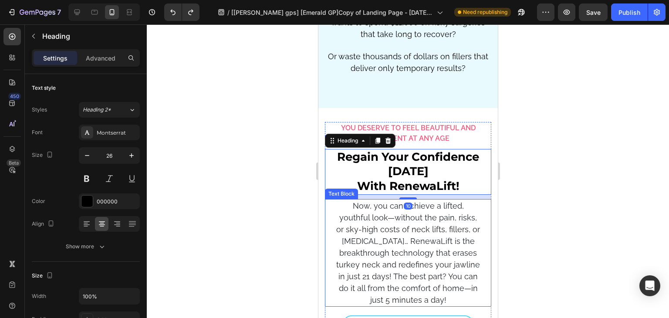
click at [473, 229] on p "Now, you can achieve a lifted, youthful look—without the pain, risks, or sky-hi…" at bounding box center [408, 253] width 144 height 106
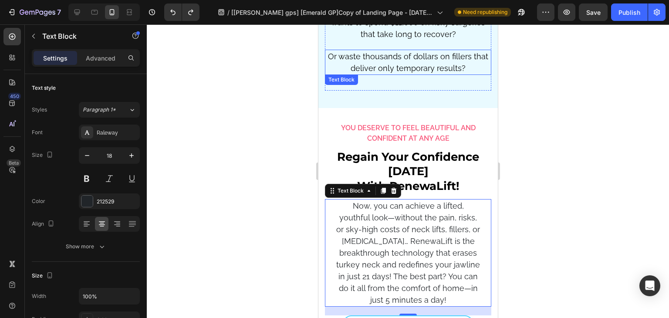
click at [408, 51] on p "Or waste thousands of dollars on fillers that deliver only temporary results?" at bounding box center [408, 63] width 165 height 24
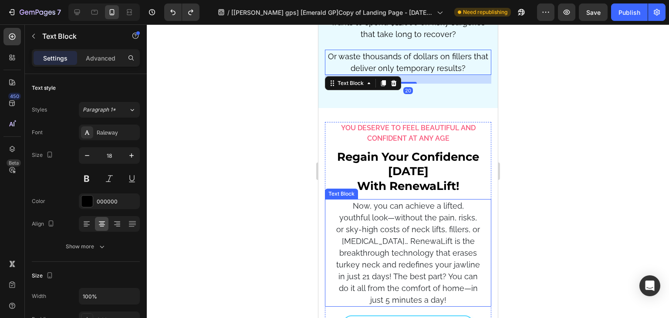
click at [416, 211] on p "Now, you can achieve a lifted, youthful look—without the pain, risks, or sky-hi…" at bounding box center [408, 253] width 144 height 106
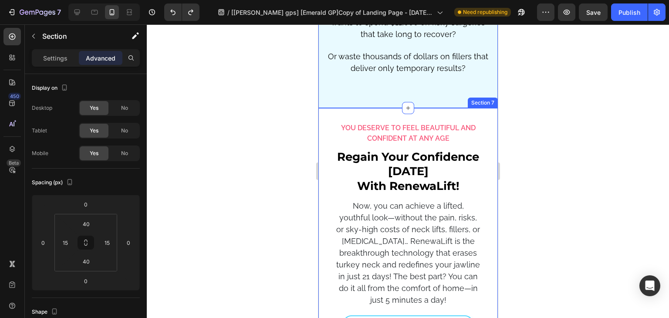
click at [322, 244] on div "YOU DESERVE TO FEEL BEAUTIFUL AND CONFIDENT AT ANY AGE Text Block Regain Your C…" at bounding box center [408, 289] width 180 height 363
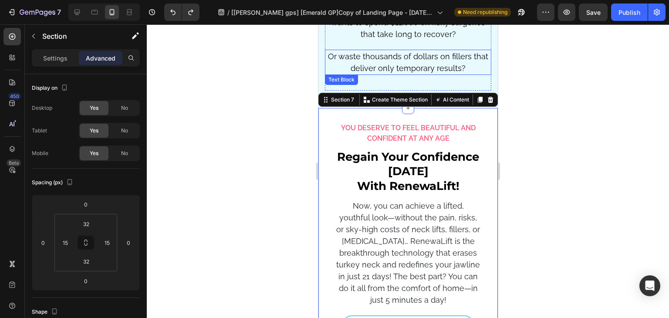
click at [329, 66] on p "Or waste thousands of dollars on fillers that deliver only temporary results?" at bounding box center [408, 63] width 165 height 24
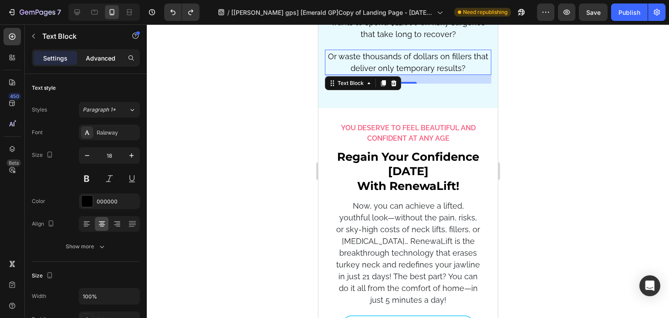
click at [92, 58] on p "Advanced" at bounding box center [101, 58] width 30 height 9
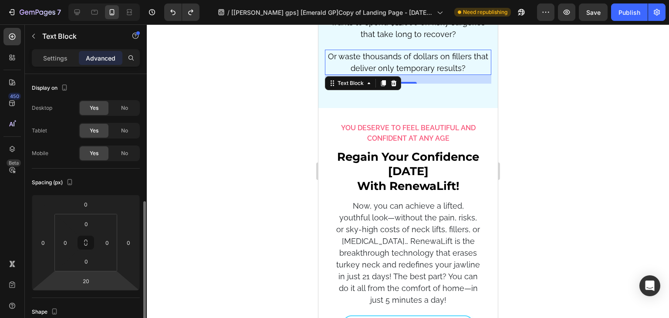
scroll to position [131, 0]
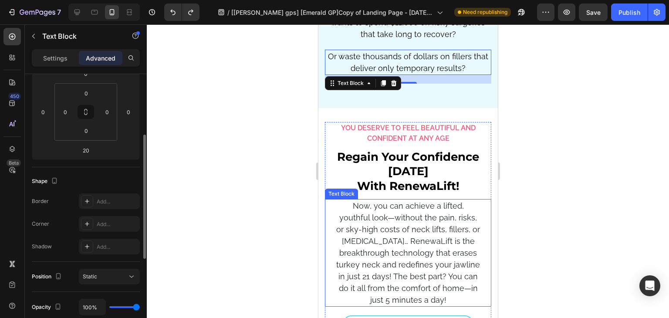
click at [359, 207] on p "Now, you can achieve a lifted, youthful look—without the pain, risks, or sky-hi…" at bounding box center [408, 253] width 144 height 106
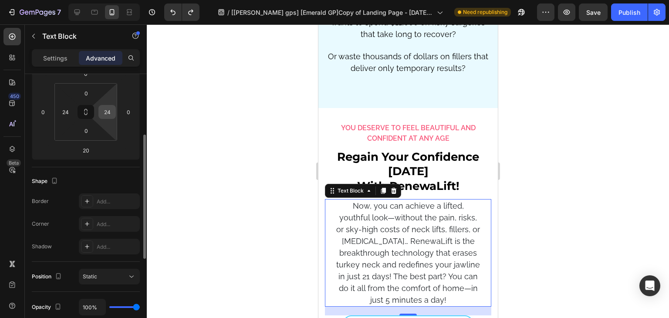
click at [98, 112] on div "24" at bounding box center [106, 112] width 17 height 14
click at [106, 109] on input "24" at bounding box center [107, 111] width 13 height 13
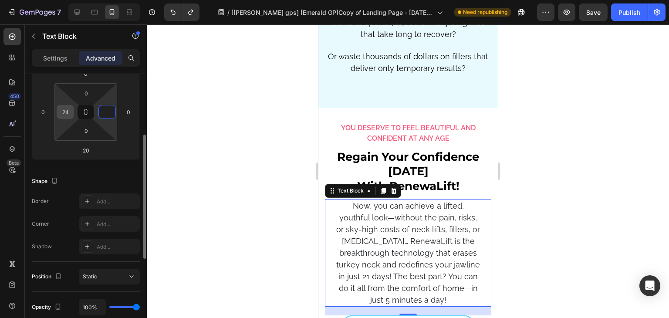
type input "0"
click at [70, 109] on input "24" at bounding box center [65, 111] width 13 height 13
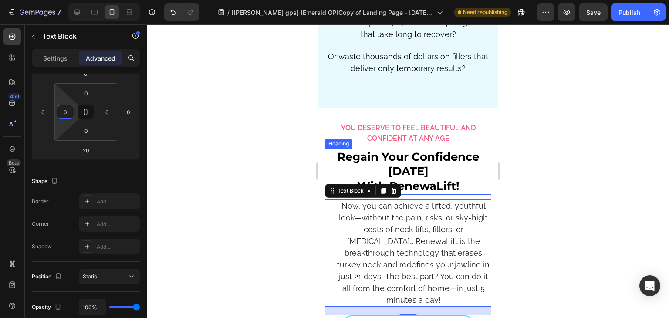
click at [605, 153] on div at bounding box center [408, 171] width 523 height 294
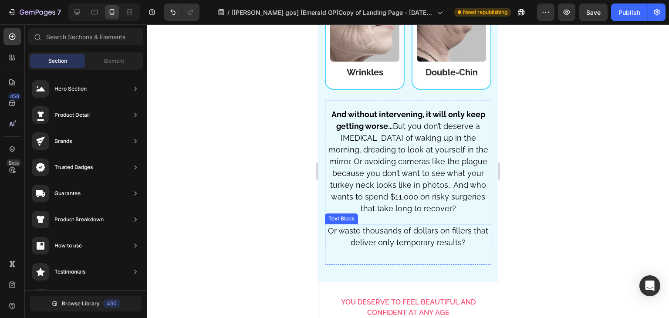
scroll to position [2204, 0]
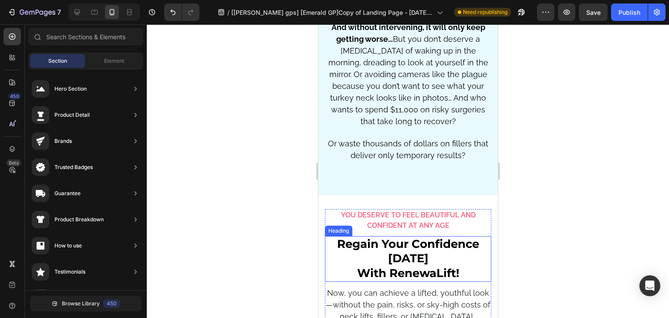
click at [356, 258] on h2 "Regain Your Confidence Today With RenewaLift!" at bounding box center [408, 259] width 166 height 46
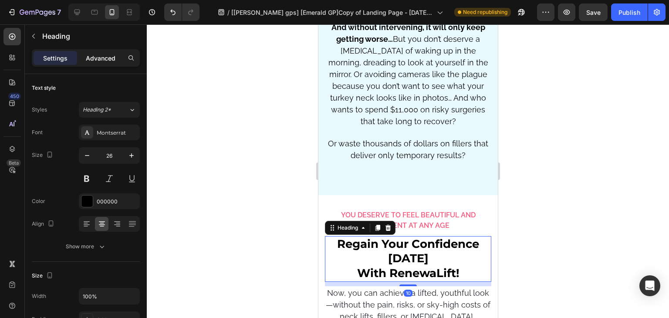
click at [103, 58] on p "Advanced" at bounding box center [101, 58] width 30 height 9
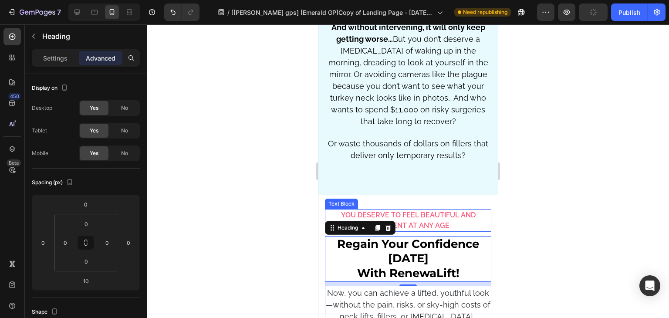
click at [433, 222] on p "YOU DESERVE TO FEEL BEAUTIFUL AND CONFIDENT AT ANY AGE" at bounding box center [408, 220] width 165 height 21
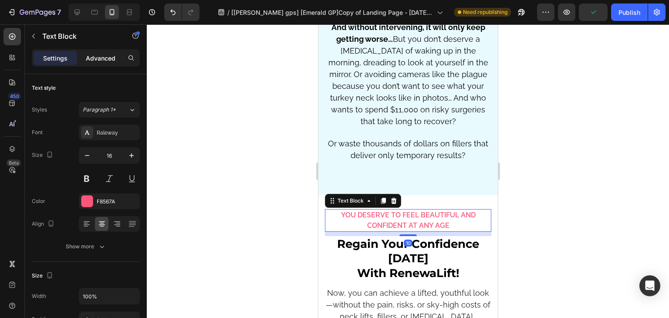
click at [104, 62] on p "Advanced" at bounding box center [101, 58] width 30 height 9
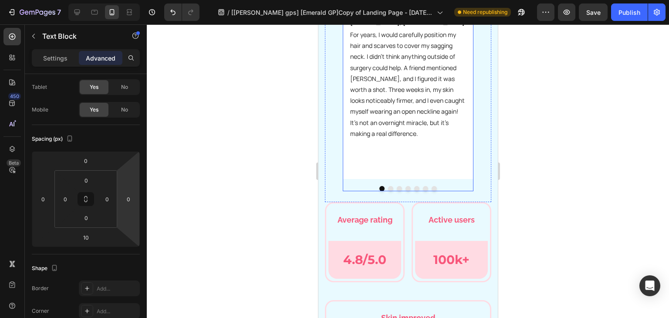
scroll to position [2857, 0]
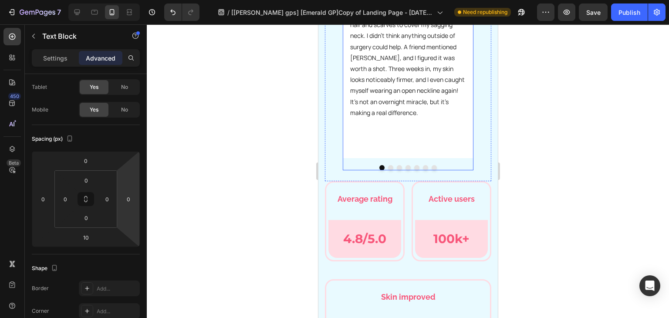
click at [417, 170] on div at bounding box center [408, 167] width 131 height 5
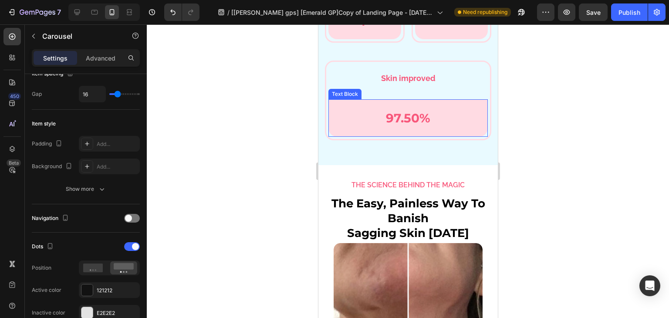
scroll to position [3162, 0]
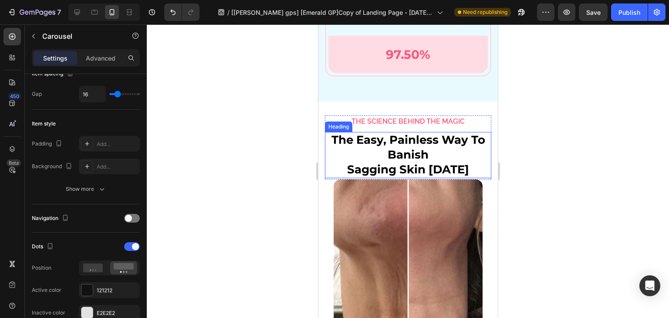
click at [414, 156] on h2 "The Easy, Painless Way To Banish Sagging Skin In 21 Days" at bounding box center [408, 155] width 166 height 46
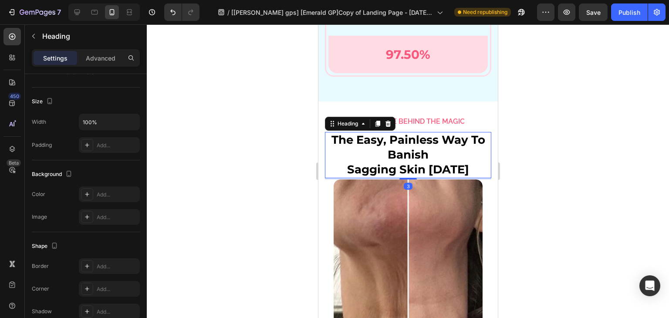
scroll to position [0, 0]
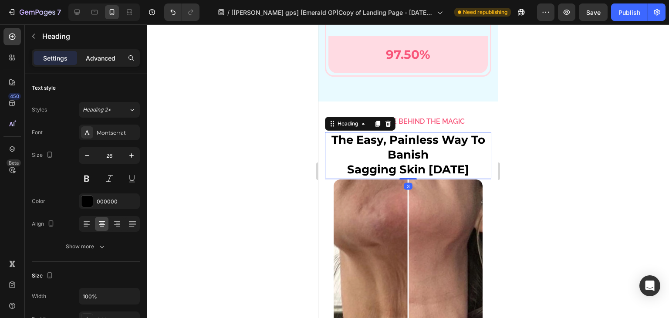
click at [105, 59] on p "Advanced" at bounding box center [101, 58] width 30 height 9
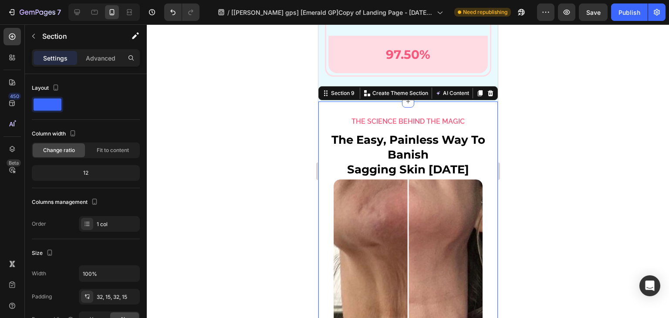
click at [344, 151] on h2 "The Easy, Painless Way To Banish Sagging Skin In 21 Days" at bounding box center [408, 155] width 166 height 46
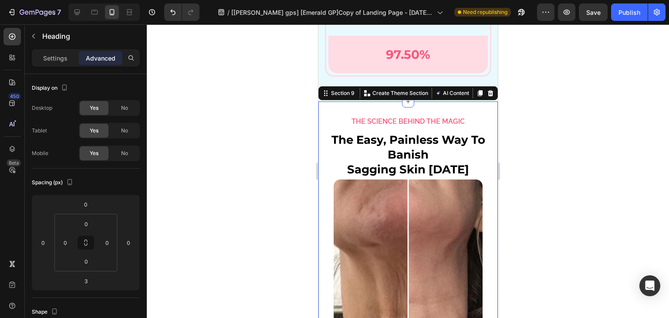
click at [344, 151] on h2 "The Easy, Painless Way To Banish Sagging Skin In 21 Days" at bounding box center [408, 155] width 166 height 46
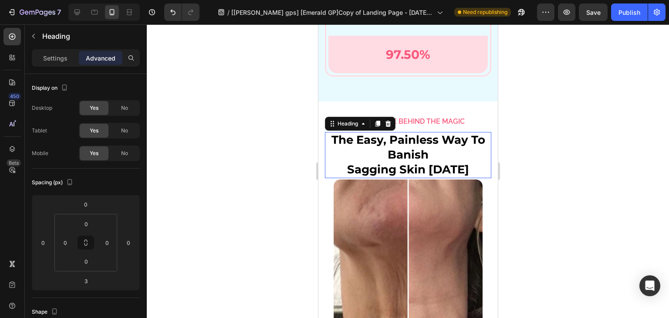
click at [344, 151] on p "The Easy, Painless Way To Banish Sagging Skin In 21 Days" at bounding box center [408, 155] width 165 height 44
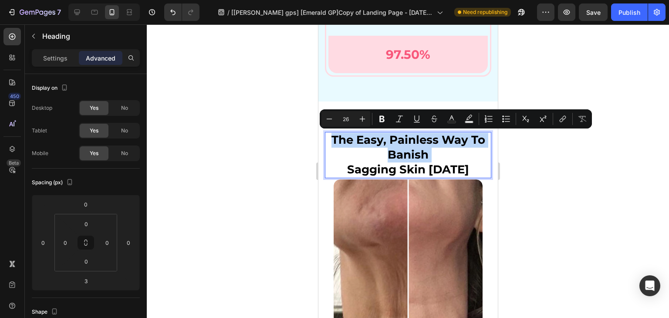
click at [394, 154] on p "The Easy, Painless Way To Banish Sagging Skin In 21 Days" at bounding box center [408, 155] width 165 height 44
click at [331, 115] on icon "Editor contextual toolbar" at bounding box center [329, 119] width 9 height 9
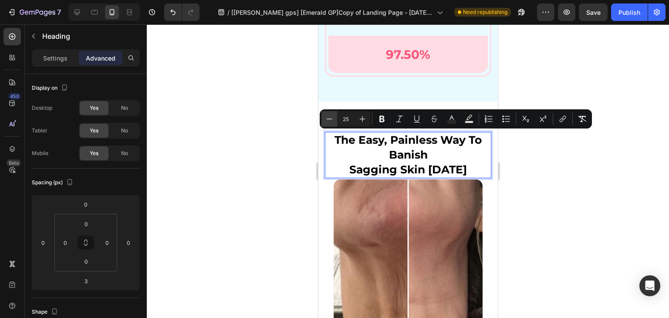
click at [331, 115] on icon "Editor contextual toolbar" at bounding box center [329, 119] width 9 height 9
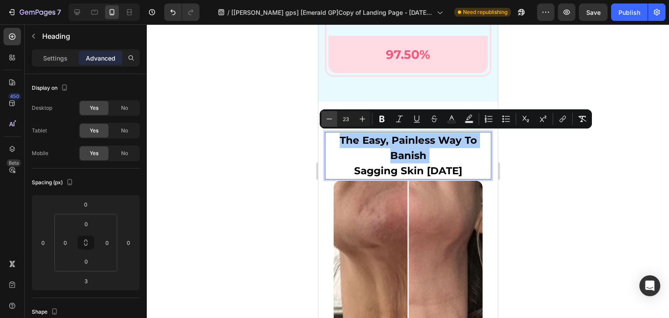
click at [331, 115] on icon "Editor contextual toolbar" at bounding box center [329, 119] width 9 height 9
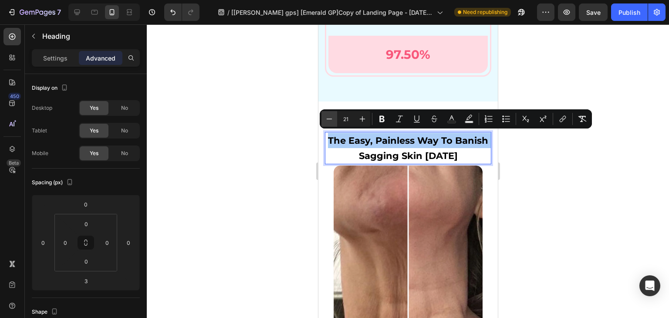
click at [331, 115] on icon "Editor contextual toolbar" at bounding box center [329, 119] width 9 height 9
type input "20"
click at [247, 204] on div at bounding box center [408, 171] width 523 height 294
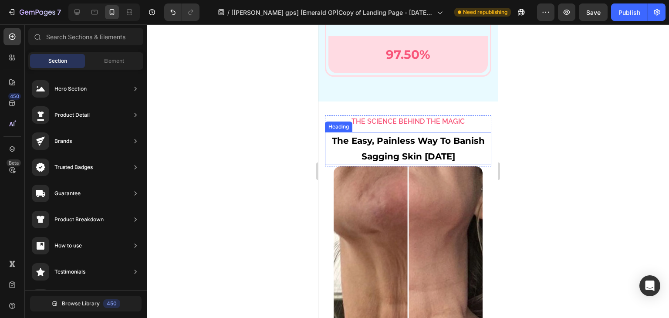
click at [411, 141] on span "The Easy, Painless Way To Banish" at bounding box center [408, 141] width 153 height 10
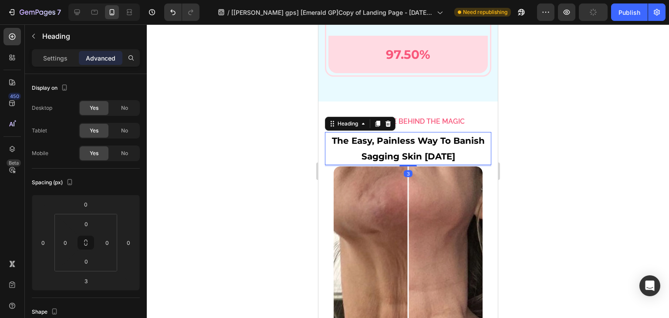
click at [622, 172] on div at bounding box center [408, 171] width 523 height 294
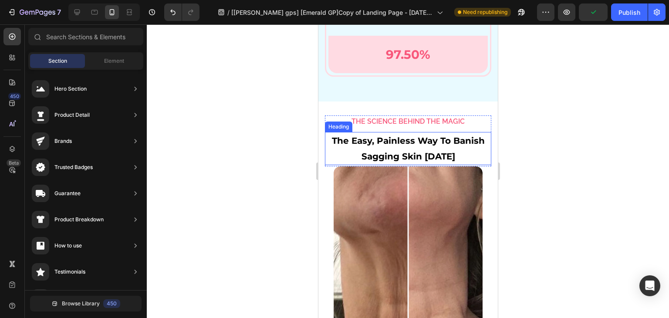
click at [459, 153] on p "⁠⁠⁠⁠⁠⁠⁠ The Easy, Painless Way To Banish Sagging Skin In 21 Days" at bounding box center [408, 148] width 165 height 31
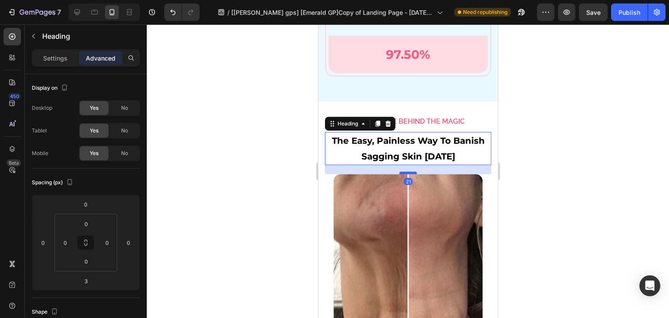
drag, startPoint x: 411, startPoint y: 164, endPoint x: 886, endPoint y: 162, distance: 475.1
click at [409, 172] on div at bounding box center [407, 173] width 17 height 3
type input "21"
click at [568, 138] on div at bounding box center [408, 171] width 523 height 294
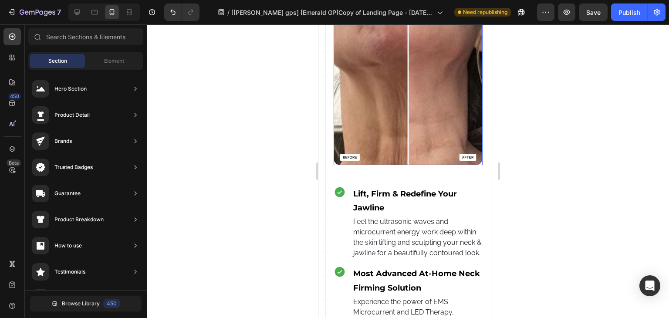
scroll to position [3380, 0]
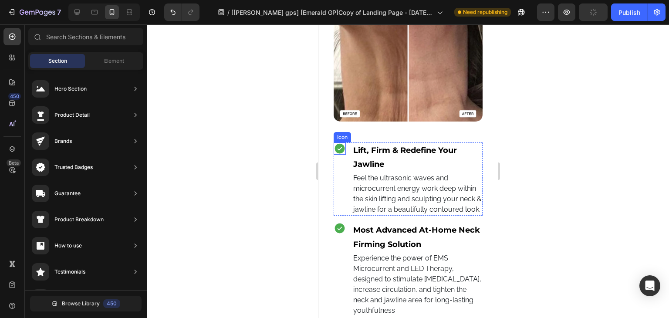
click at [339, 143] on icon at bounding box center [340, 148] width 10 height 10
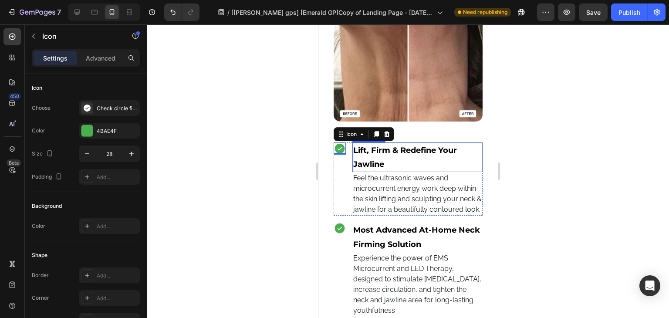
click at [372, 144] on p "Lift, Firm & Redefine Your Jawline" at bounding box center [417, 157] width 129 height 28
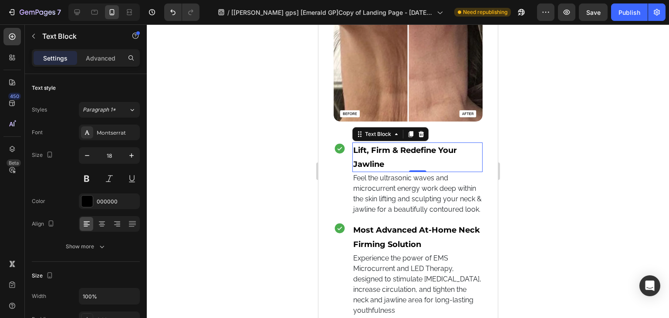
click at [425, 150] on p "Lift, Firm & Redefine Your Jawline" at bounding box center [417, 157] width 129 height 28
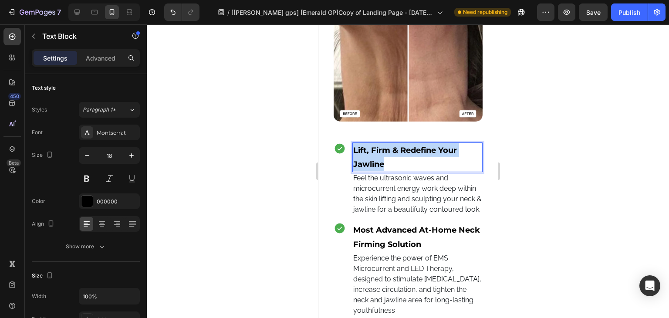
click at [425, 150] on p "Lift, Firm & Redefine Your Jawline" at bounding box center [417, 157] width 129 height 28
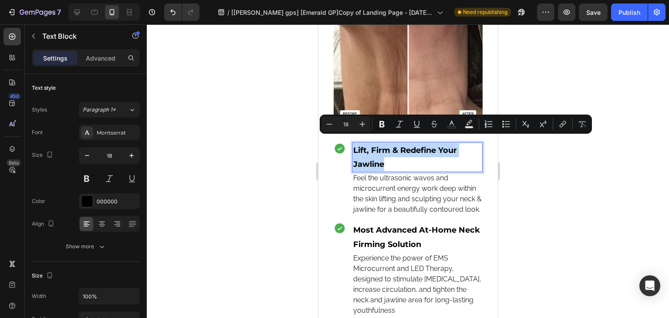
click at [321, 121] on div "Minus 18 Plus Bold Italic Underline Strikethrough Text Color Text Background Co…" at bounding box center [456, 124] width 272 height 19
click at [324, 122] on button "Minus" at bounding box center [330, 124] width 16 height 16
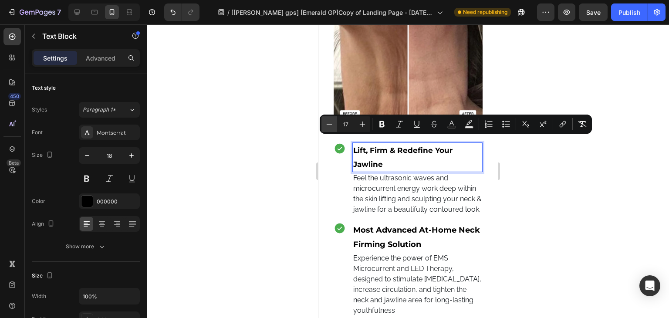
click at [324, 122] on button "Minus" at bounding box center [330, 124] width 16 height 16
type input "16"
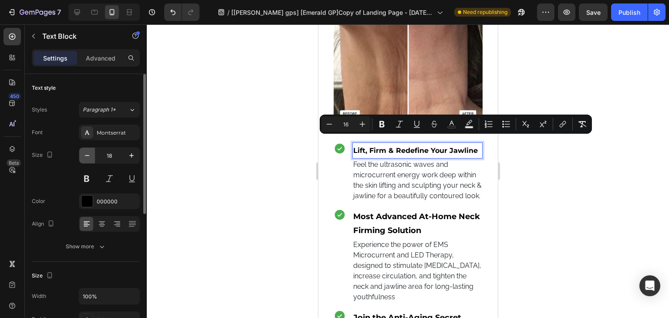
click at [89, 157] on icon "button" at bounding box center [87, 155] width 9 height 9
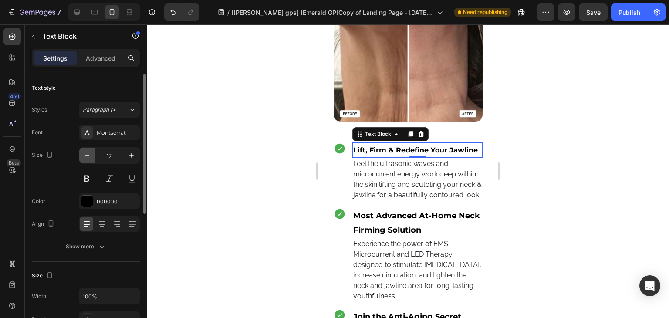
type input "16"
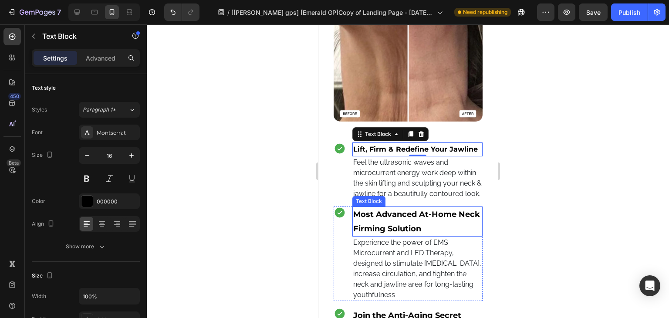
click at [375, 235] on p "Most Advanced At-Home Neck Firming Solution" at bounding box center [417, 221] width 129 height 28
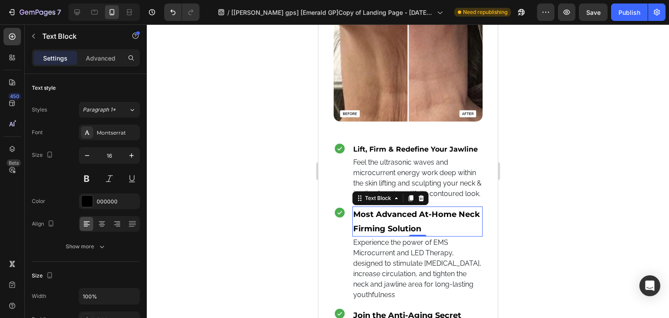
click at [375, 235] on p "Most Advanced At-Home Neck Firming Solution" at bounding box center [417, 221] width 129 height 28
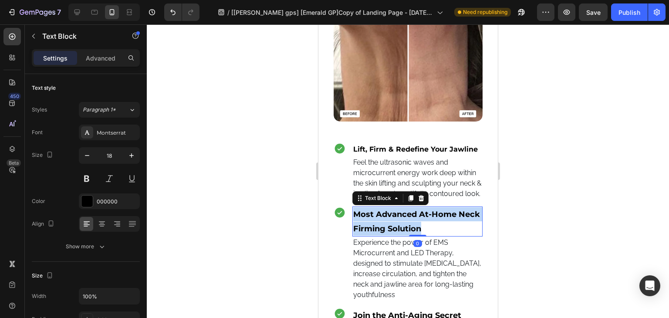
click at [375, 235] on p "Most Advanced At-Home Neck Firming Solution" at bounding box center [417, 221] width 129 height 28
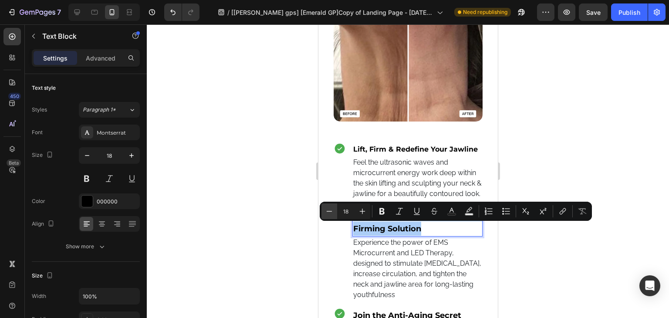
click at [329, 217] on button "Minus" at bounding box center [330, 212] width 16 height 16
type input "16"
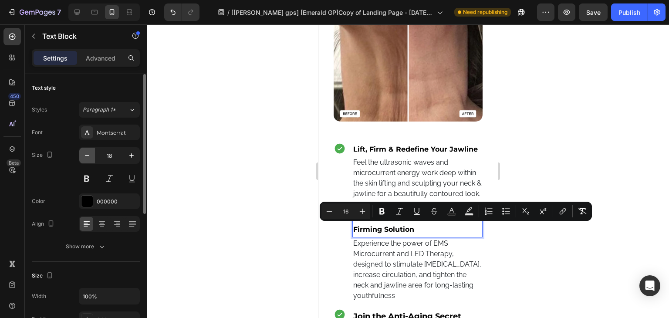
click at [86, 154] on icon "button" at bounding box center [87, 155] width 9 height 9
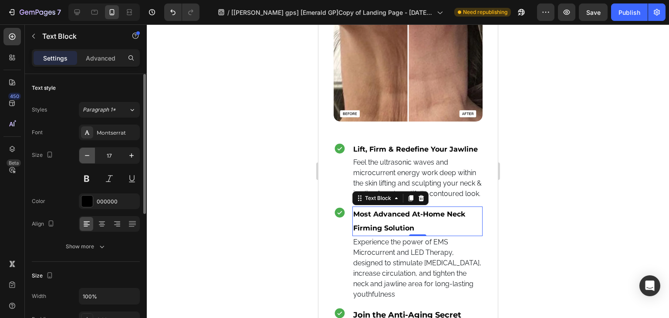
type input "16"
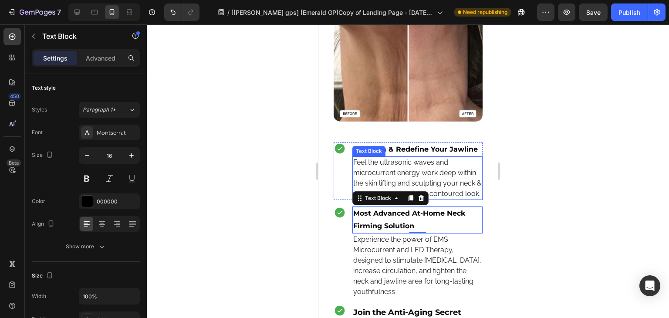
scroll to position [3511, 0]
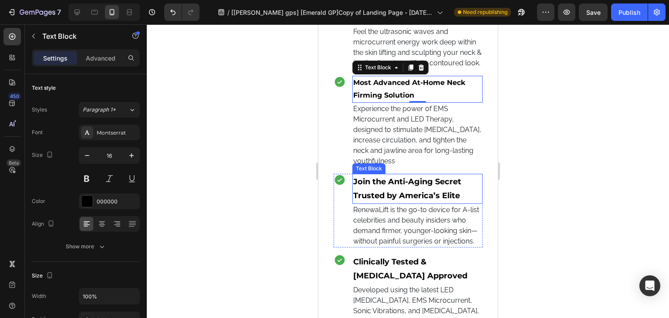
click at [429, 203] on p "Join the Anti-Aging Secret Trusted by America’s Elite" at bounding box center [417, 189] width 129 height 28
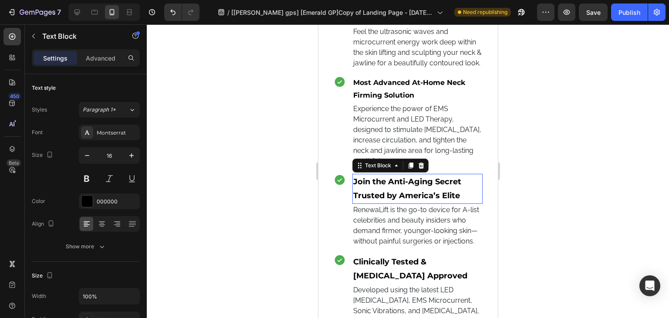
click at [429, 203] on p "Join the Anti-Aging Secret Trusted by America’s Elite" at bounding box center [417, 189] width 129 height 28
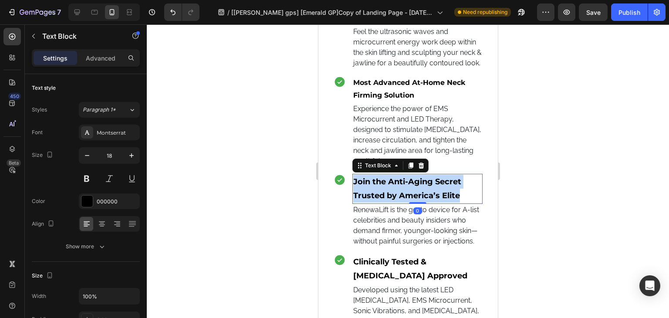
click at [429, 203] on p "Join the Anti-Aging Secret Trusted by America’s Elite" at bounding box center [417, 189] width 129 height 28
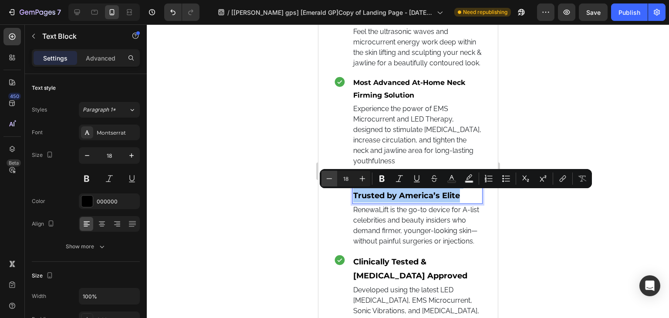
click at [328, 185] on button "Minus" at bounding box center [330, 179] width 16 height 16
type input "16"
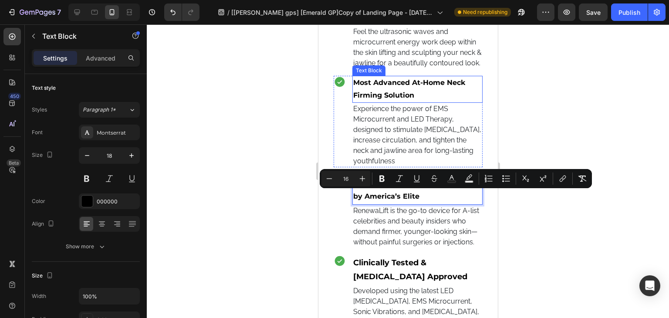
click at [374, 94] on span "Most Advanced At-Home Neck Firming Solution" at bounding box center [409, 88] width 112 height 21
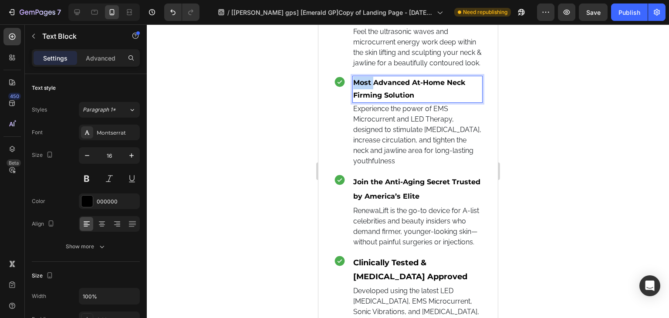
click at [368, 102] on p "Most Advanced At-Home Neck Firming Solution" at bounding box center [417, 89] width 129 height 25
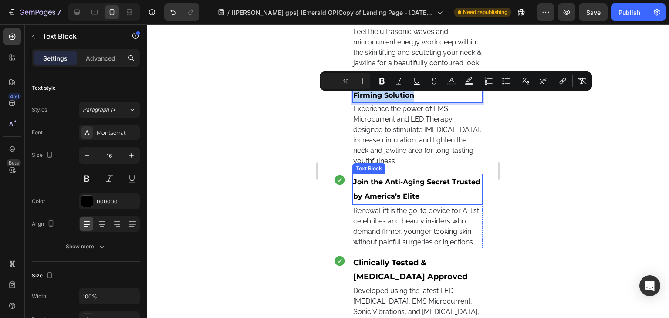
click at [365, 202] on p "Join the Anti-Aging Secret Trusted by America’s Elite" at bounding box center [417, 189] width 129 height 29
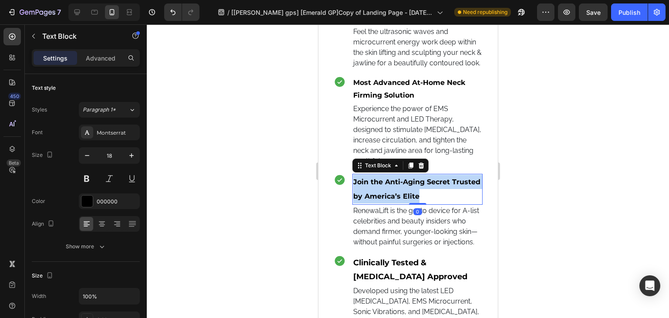
click at [365, 202] on p "Join the Anti-Aging Secret Trusted by America’s Elite" at bounding box center [417, 189] width 129 height 29
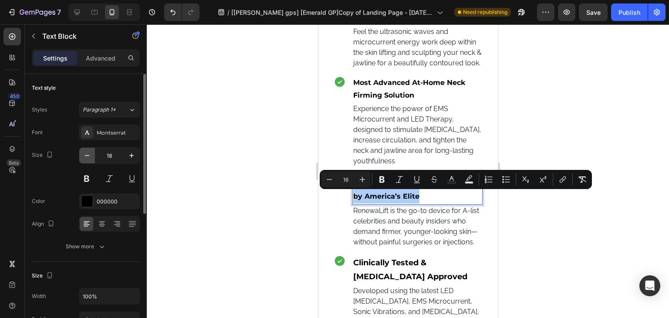
click at [89, 156] on icon "button" at bounding box center [87, 155] width 9 height 9
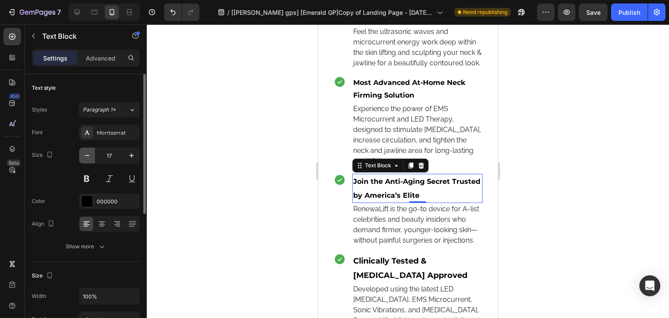
type input "16"
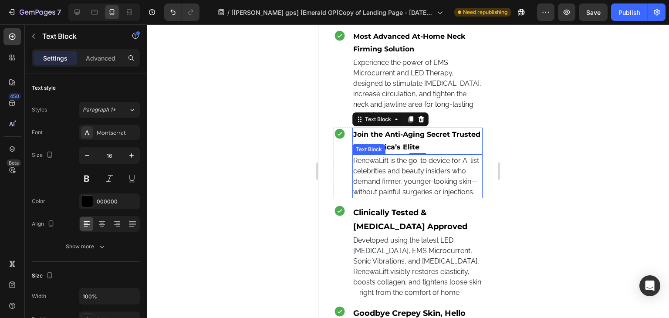
scroll to position [3598, 0]
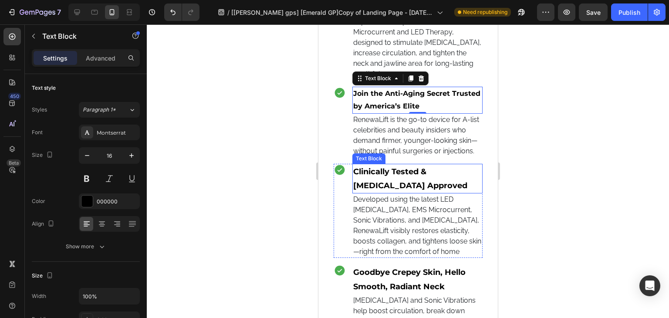
click at [369, 193] on p "Clinically Tested & Dermatologist Approved" at bounding box center [417, 179] width 129 height 28
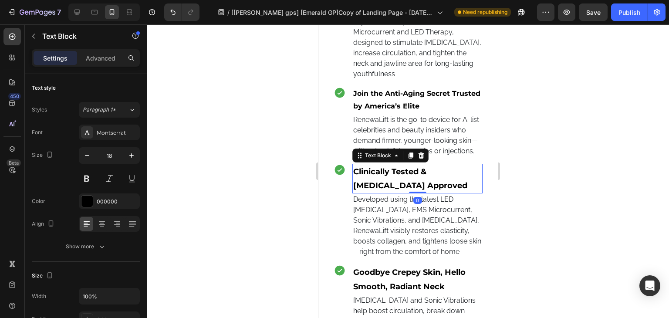
click at [369, 193] on p "Clinically Tested & Dermatologist Approved" at bounding box center [417, 179] width 129 height 28
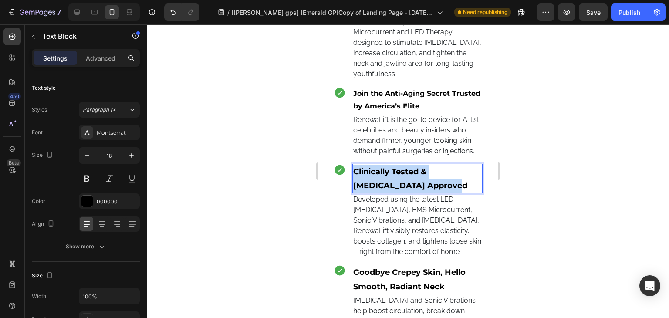
click at [369, 193] on p "Clinically Tested & Dermatologist Approved" at bounding box center [417, 179] width 129 height 28
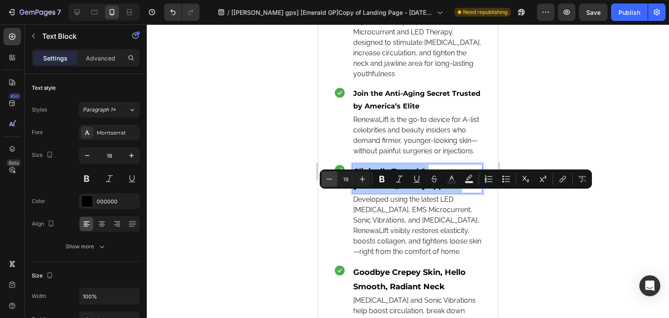
click at [328, 178] on icon "Editor contextual toolbar" at bounding box center [329, 179] width 9 height 9
type input "16"
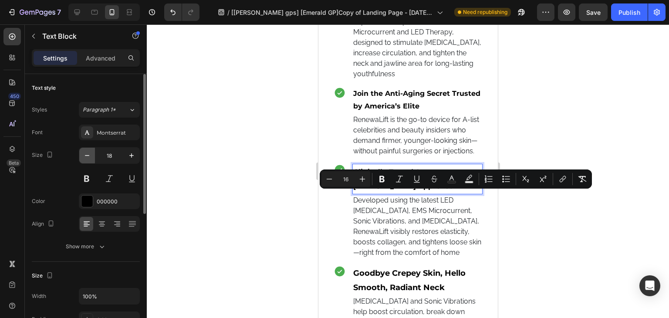
click at [87, 151] on icon "button" at bounding box center [87, 155] width 9 height 9
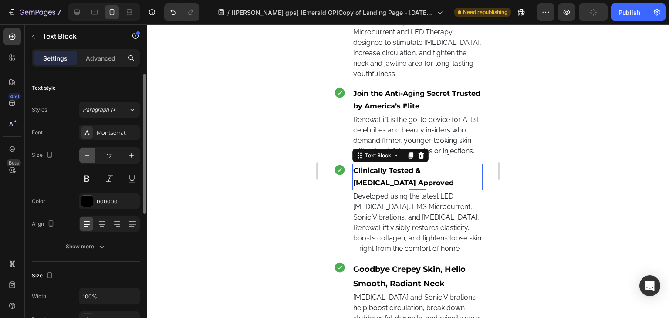
click at [87, 151] on icon "button" at bounding box center [87, 155] width 9 height 9
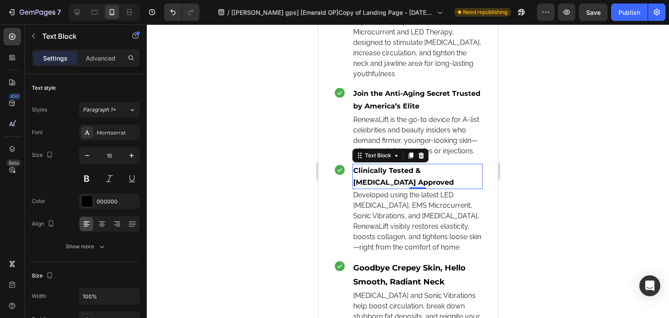
scroll to position [3642, 0]
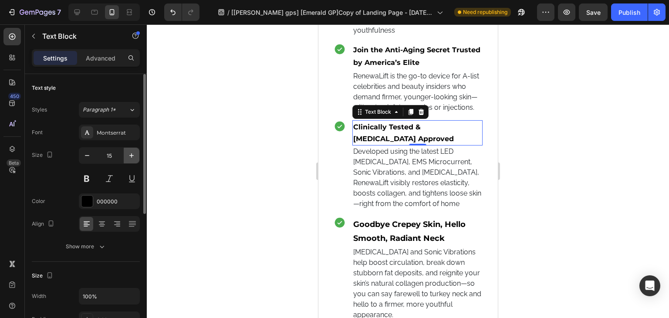
click at [129, 159] on icon "button" at bounding box center [131, 155] width 9 height 9
type input "16"
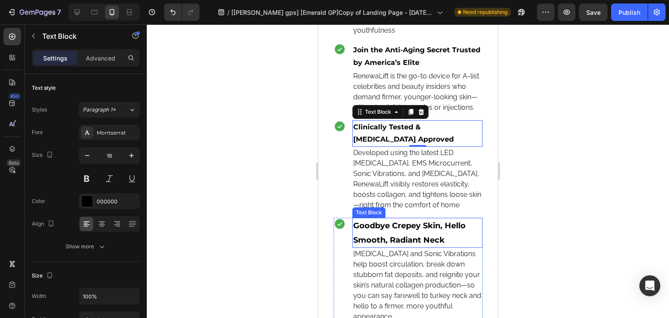
click at [356, 247] on p "Goodbye Crepey Skin, Hello Smooth, Radiant Neck" at bounding box center [417, 233] width 129 height 28
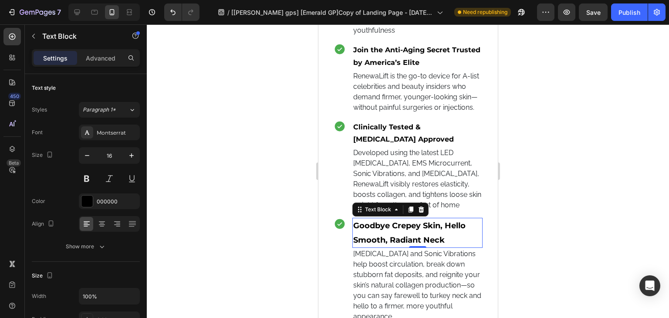
click at [356, 247] on p "Goodbye Crepey Skin, Hello Smooth, Radiant Neck" at bounding box center [417, 233] width 129 height 28
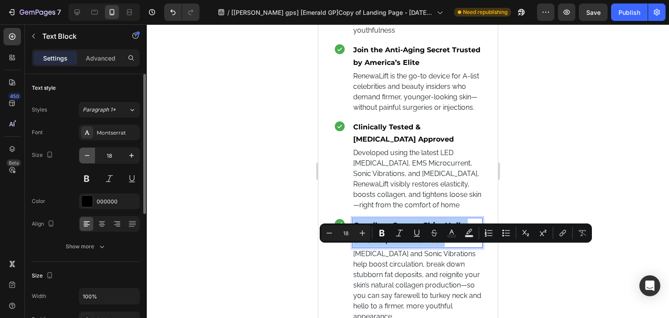
click at [87, 153] on icon "button" at bounding box center [87, 155] width 9 height 9
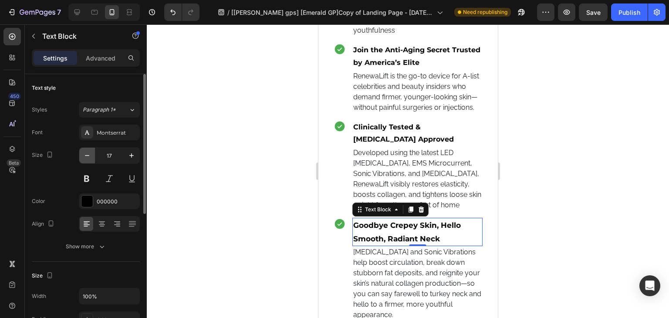
click at [87, 153] on icon "button" at bounding box center [87, 155] width 9 height 9
type input "16"
click at [367, 244] on p "Goodbye Crepey Skin, Hello Smooth, Radiant Neck" at bounding box center [417, 231] width 129 height 25
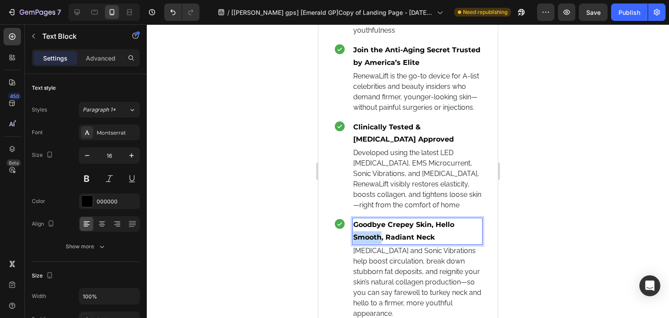
click at [367, 244] on p "Goodbye Crepey Skin, Hello Smooth, Radiant Neck" at bounding box center [417, 231] width 129 height 25
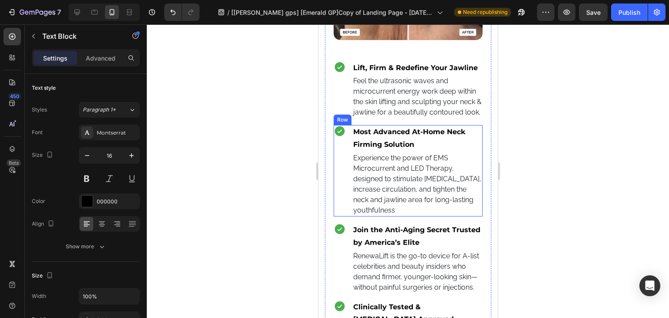
scroll to position [3424, 0]
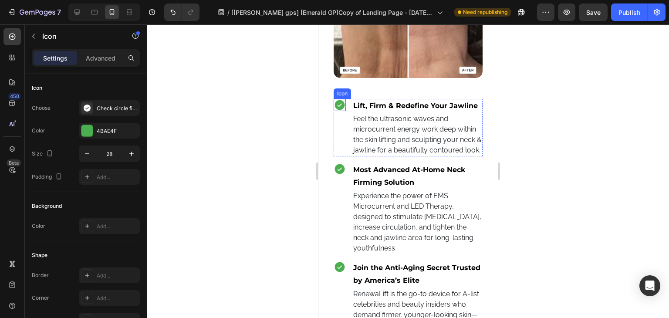
click at [340, 100] on icon at bounding box center [340, 105] width 10 height 10
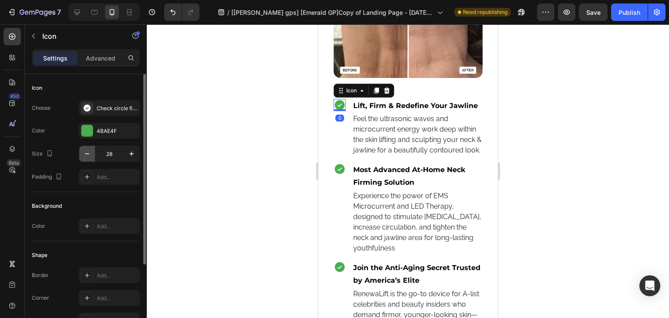
click at [90, 152] on icon "button" at bounding box center [87, 153] width 9 height 9
click at [92, 151] on button "button" at bounding box center [87, 154] width 16 height 16
click at [86, 156] on icon "button" at bounding box center [87, 153] width 9 height 9
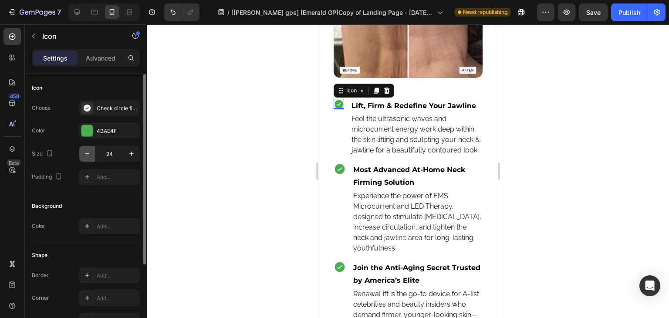
type input "23"
click at [552, 97] on div at bounding box center [408, 171] width 523 height 294
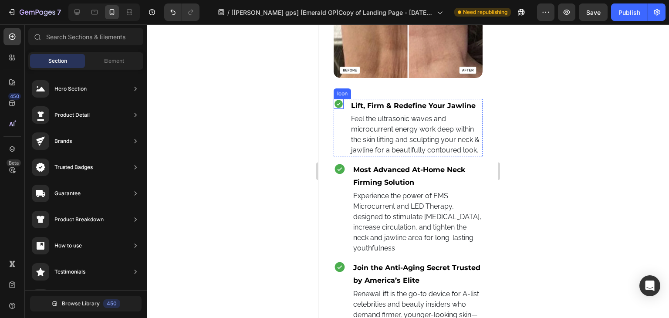
click at [340, 100] on icon at bounding box center [338, 104] width 8 height 8
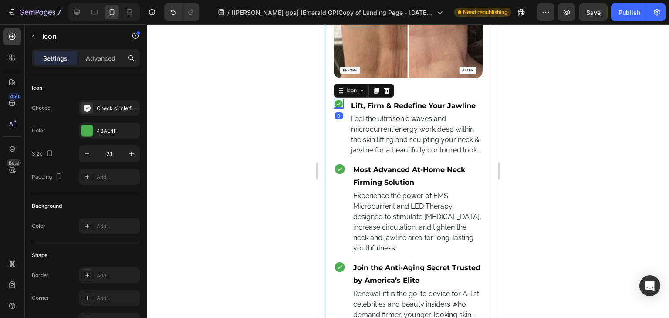
click at [326, 178] on div "Icon 0 Lift, Firm & Redefine Your Jawline Text Block Feel the ultrasonic waves …" at bounding box center [408, 225] width 166 height 626
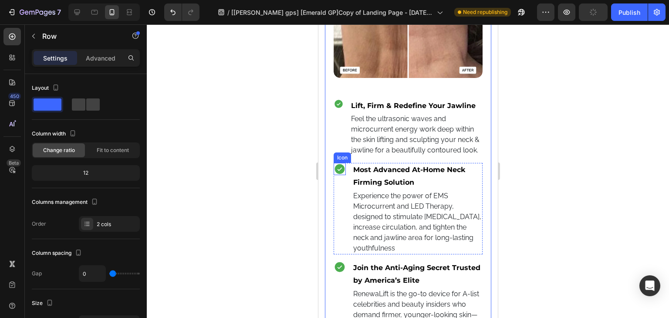
click at [339, 172] on icon at bounding box center [340, 169] width 10 height 10
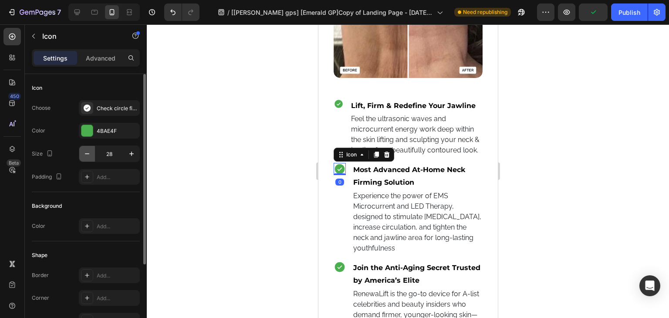
click at [87, 155] on icon "button" at bounding box center [87, 153] width 9 height 9
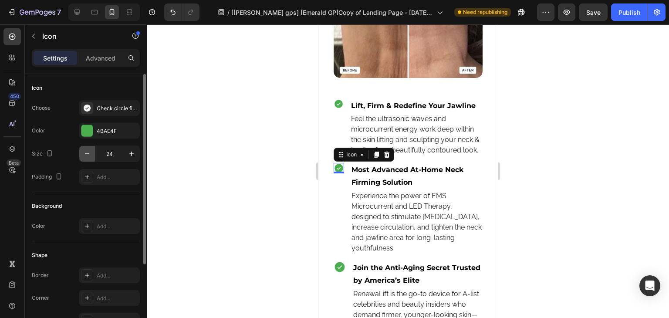
type input "23"
click at [340, 268] on icon at bounding box center [340, 267] width 10 height 10
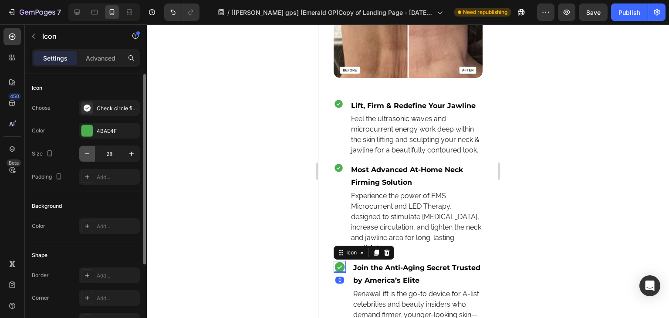
click at [88, 150] on icon "button" at bounding box center [87, 153] width 9 height 9
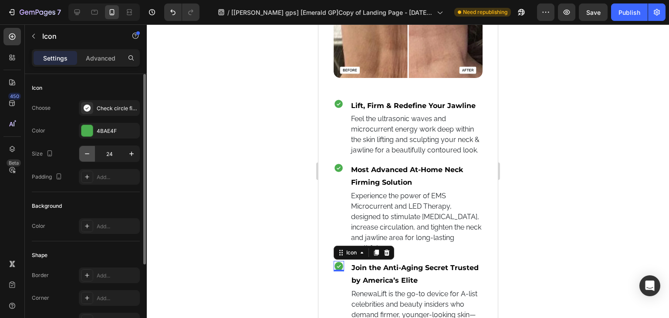
type input "23"
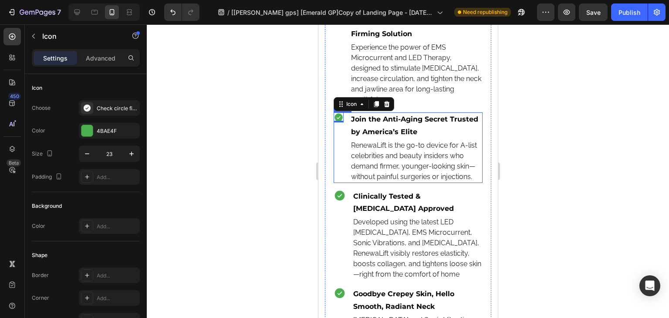
scroll to position [3598, 0]
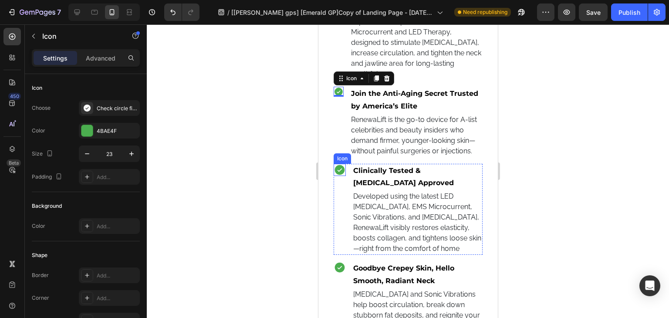
click at [338, 176] on icon at bounding box center [339, 170] width 12 height 12
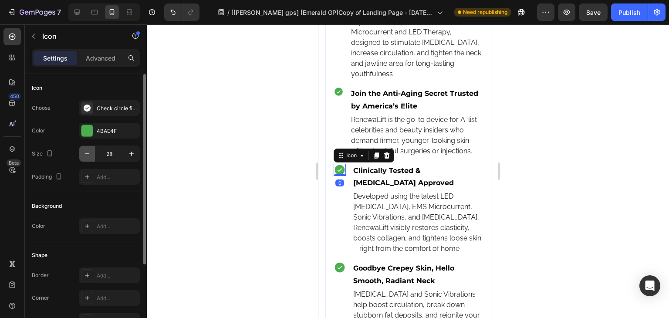
click at [89, 149] on icon "button" at bounding box center [87, 153] width 9 height 9
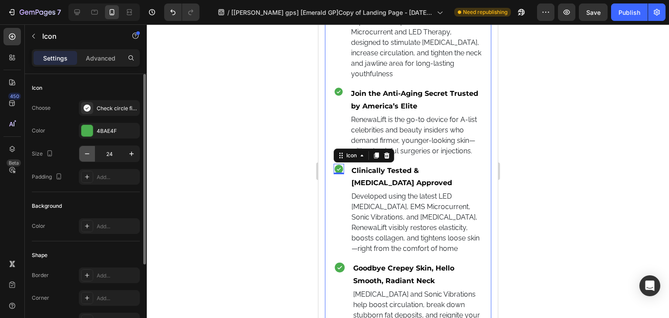
type input "23"
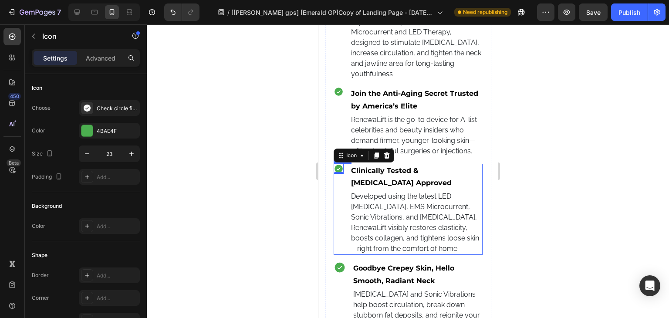
click at [340, 273] on icon at bounding box center [340, 268] width 10 height 10
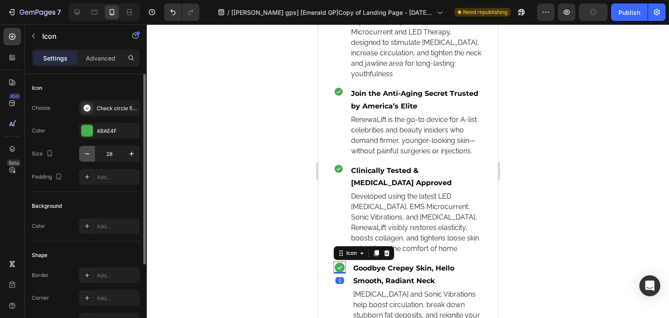
click at [80, 150] on button "button" at bounding box center [87, 154] width 16 height 16
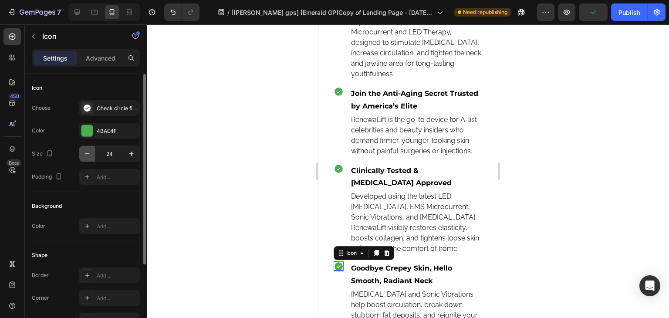
type input "23"
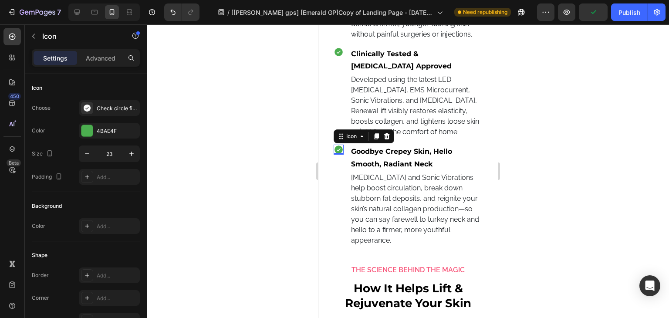
scroll to position [3729, 0]
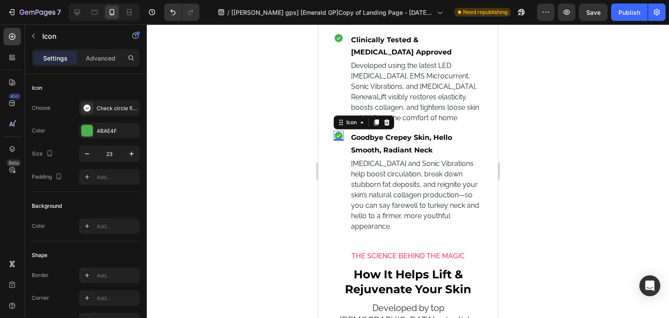
click at [309, 144] on div at bounding box center [408, 171] width 523 height 294
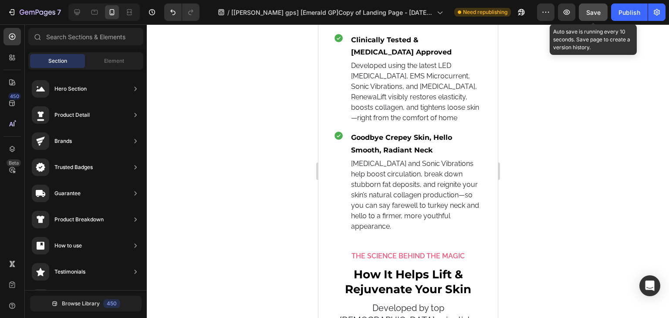
click at [598, 16] on div "Save" at bounding box center [594, 12] width 14 height 9
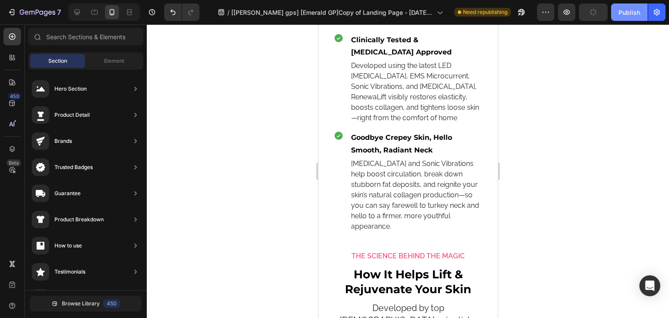
click at [621, 20] on button "Publish" at bounding box center [629, 11] width 37 height 17
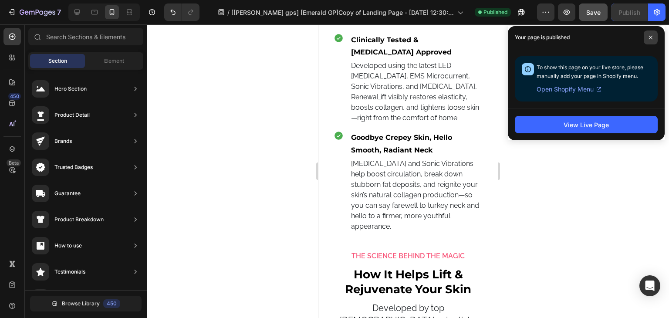
click at [650, 37] on icon at bounding box center [651, 37] width 4 height 4
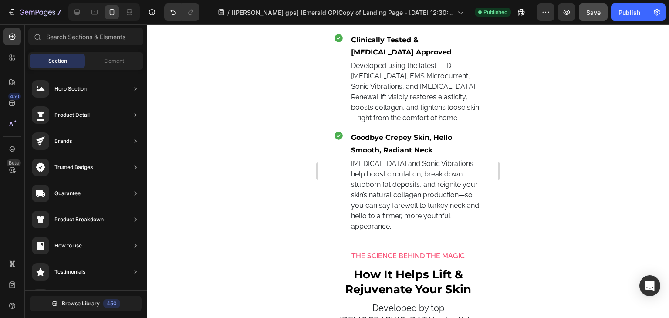
click at [576, 4] on div "Preview Save Publish" at bounding box center [601, 11] width 129 height 17
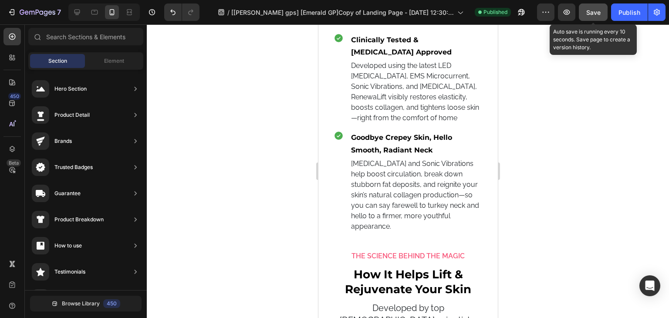
click at [587, 9] on span "Save" at bounding box center [594, 12] width 14 height 7
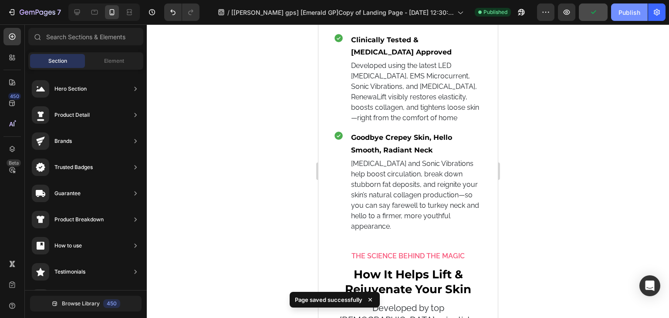
click at [623, 18] on button "Publish" at bounding box center [629, 11] width 37 height 17
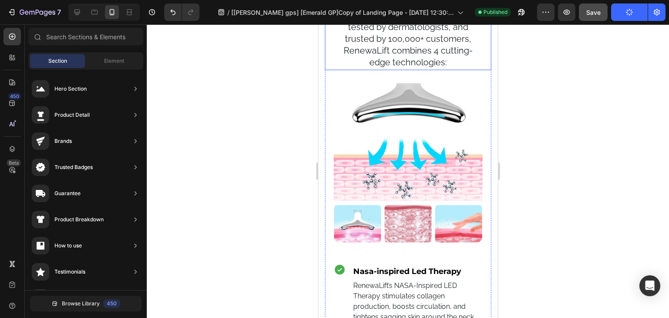
scroll to position [4165, 0]
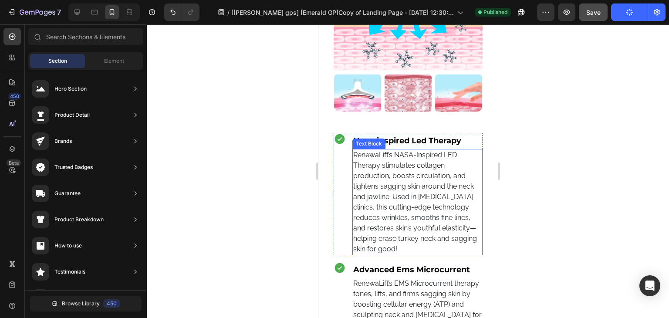
click at [370, 140] on div "Text Block" at bounding box center [369, 144] width 30 height 8
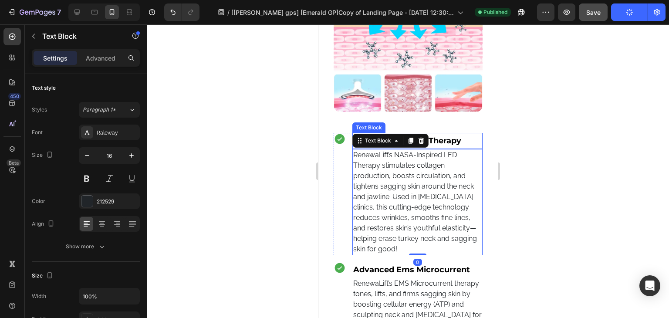
click at [459, 134] on p "Nasa-inspired Led Therapy" at bounding box center [417, 141] width 129 height 14
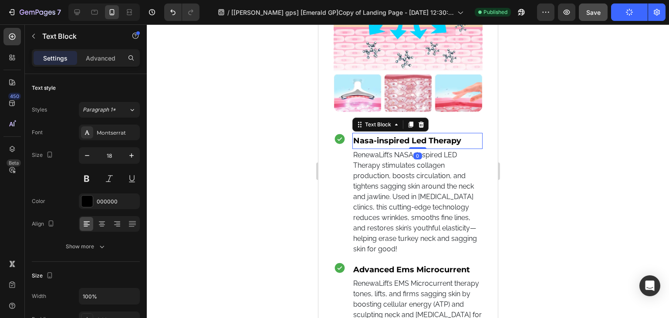
click at [415, 139] on p "Nasa-inspired Led Therapy" at bounding box center [417, 141] width 129 height 14
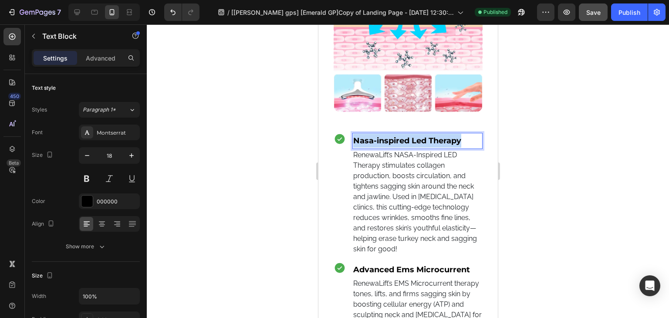
click at [415, 139] on p "Nasa-inspired Led Therapy" at bounding box center [417, 141] width 129 height 14
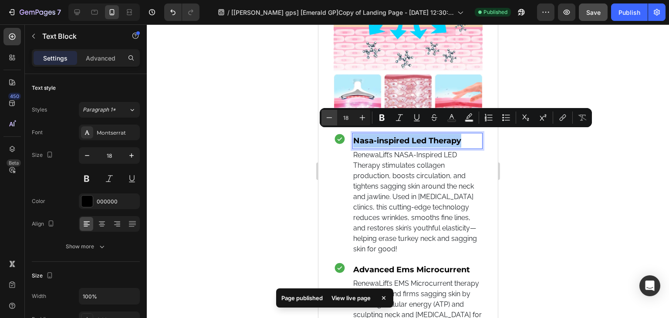
click at [325, 114] on icon "Editor contextual toolbar" at bounding box center [329, 117] width 9 height 9
type input "16"
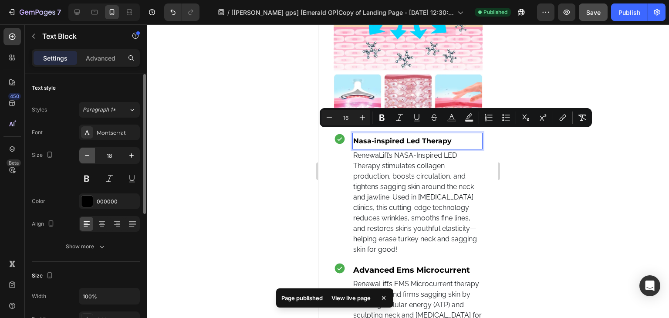
click at [91, 158] on icon "button" at bounding box center [87, 155] width 9 height 9
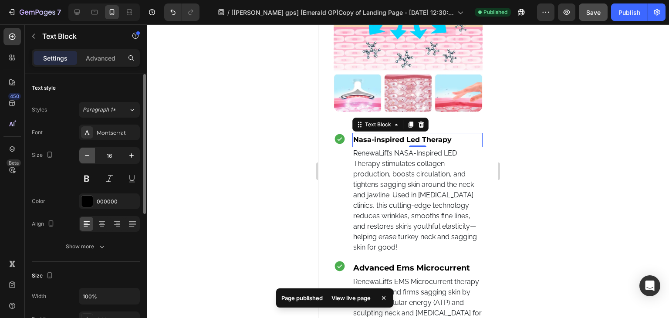
click at [91, 158] on icon "button" at bounding box center [87, 155] width 9 height 9
click at [131, 154] on icon "button" at bounding box center [131, 155] width 9 height 9
type input "16"
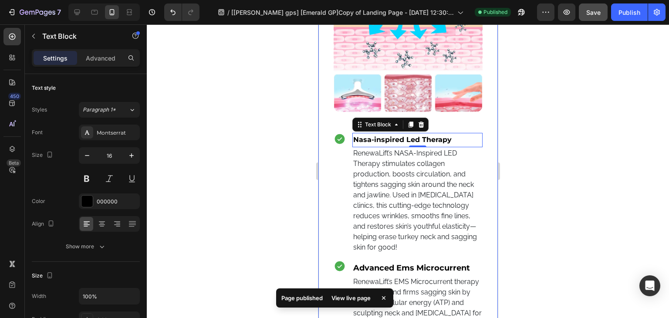
click at [336, 135] on icon at bounding box center [340, 139] width 10 height 10
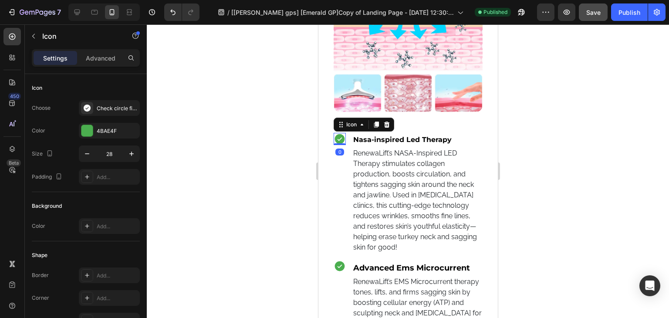
click at [336, 135] on icon at bounding box center [340, 139] width 10 height 10
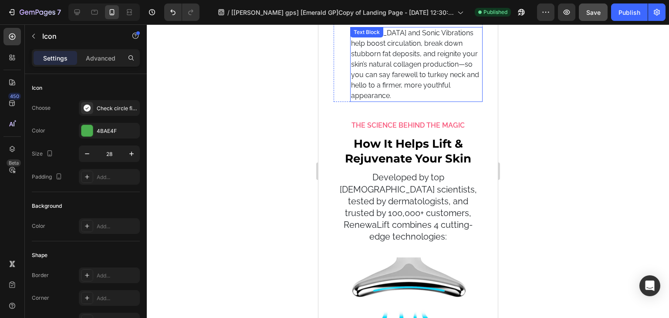
scroll to position [3729, 0]
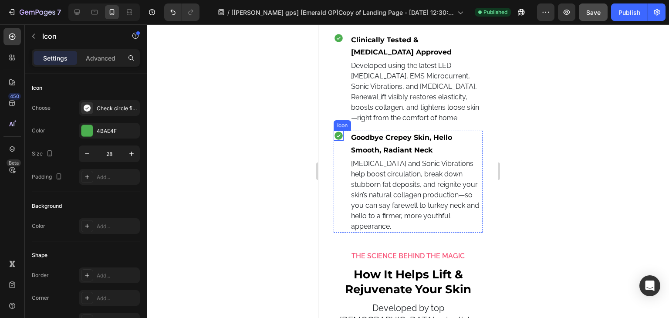
click at [338, 140] on icon at bounding box center [338, 136] width 8 height 8
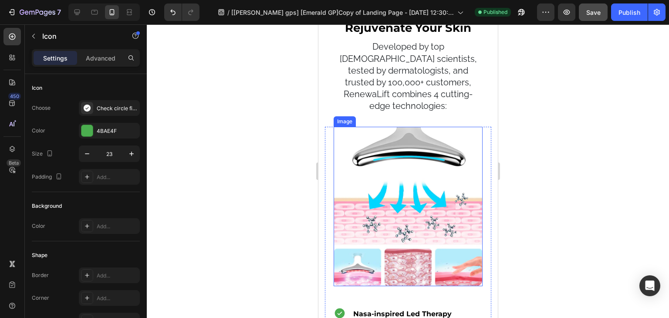
scroll to position [4165, 0]
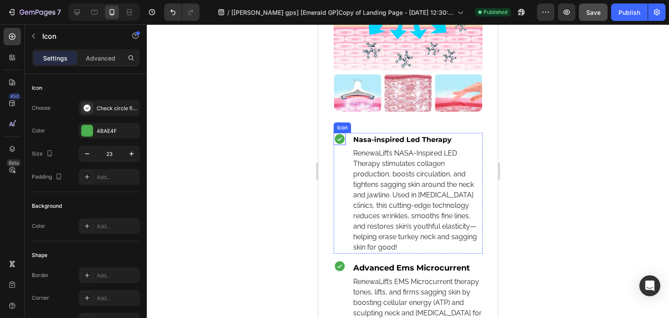
click at [337, 136] on icon at bounding box center [340, 139] width 10 height 10
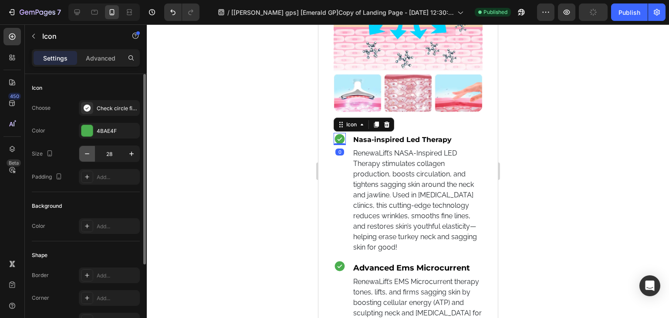
click at [87, 151] on icon "button" at bounding box center [87, 153] width 9 height 9
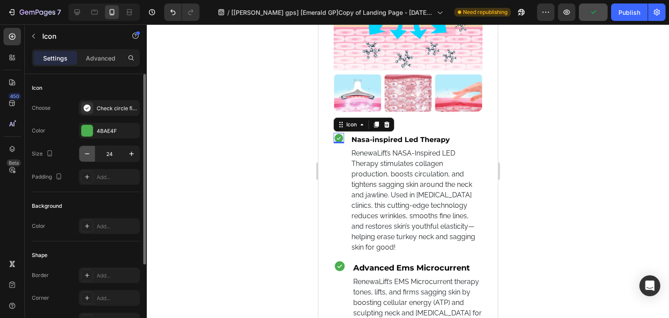
type input "23"
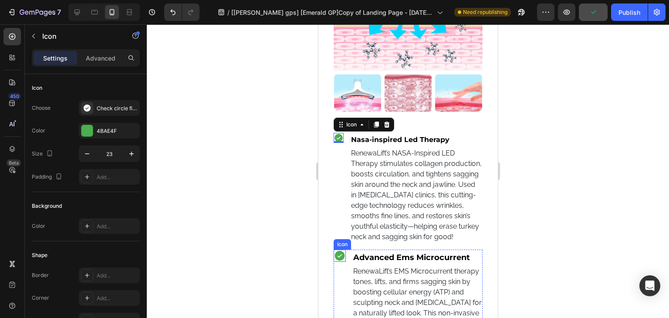
click at [339, 262] on div "Icon" at bounding box center [339, 256] width 12 height 12
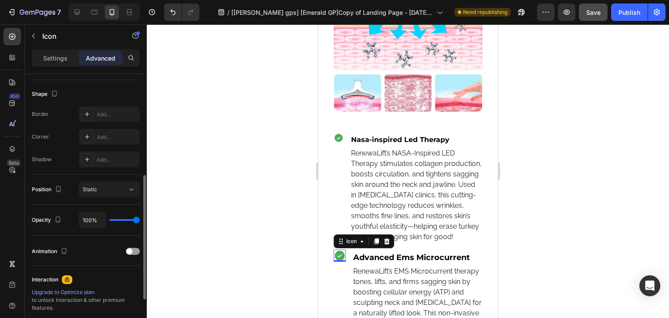
scroll to position [131, 0]
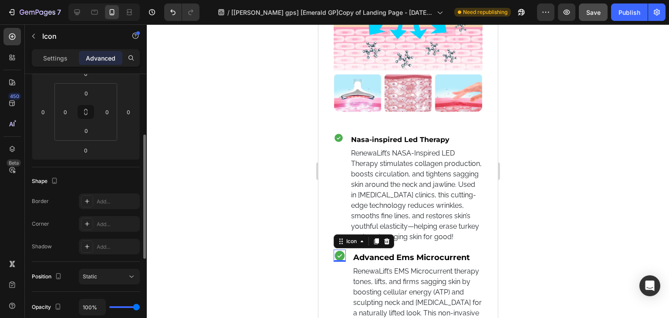
click at [554, 231] on div at bounding box center [408, 171] width 523 height 294
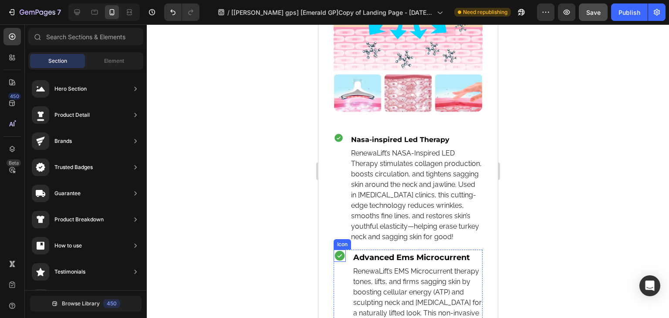
click at [335, 259] on icon at bounding box center [339, 256] width 12 height 12
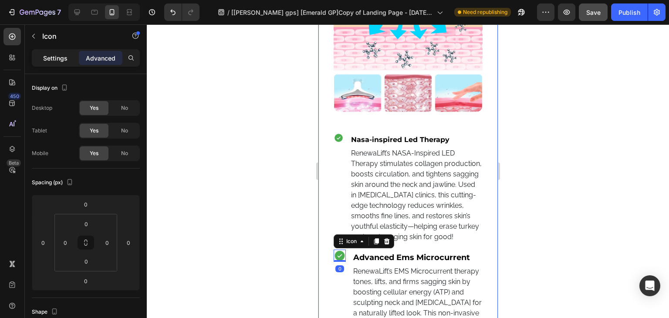
click at [61, 56] on p "Settings" at bounding box center [55, 58] width 24 height 9
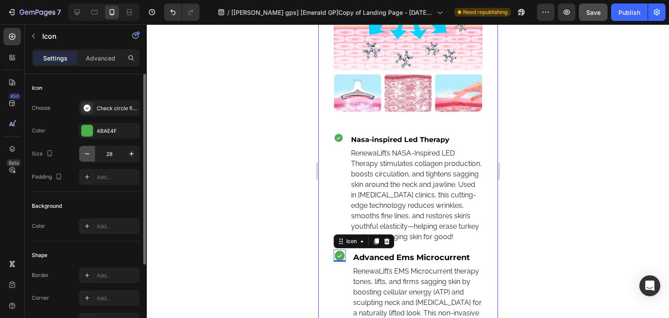
click at [81, 152] on button "button" at bounding box center [87, 154] width 16 height 16
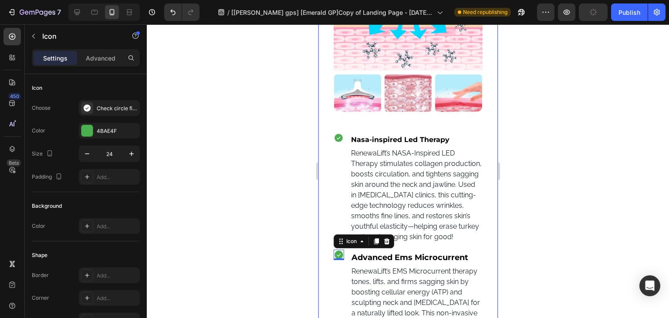
type input "23"
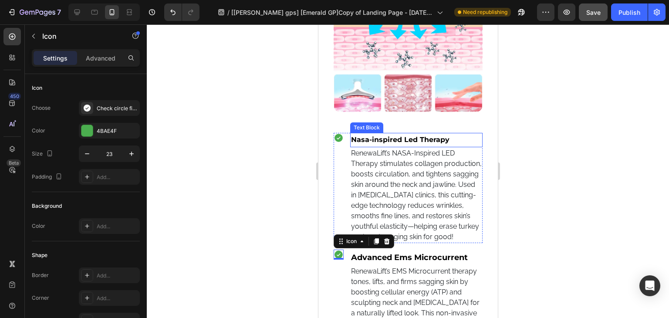
click at [422, 136] on span "Nasa-inspired Led Therapy" at bounding box center [400, 140] width 98 height 8
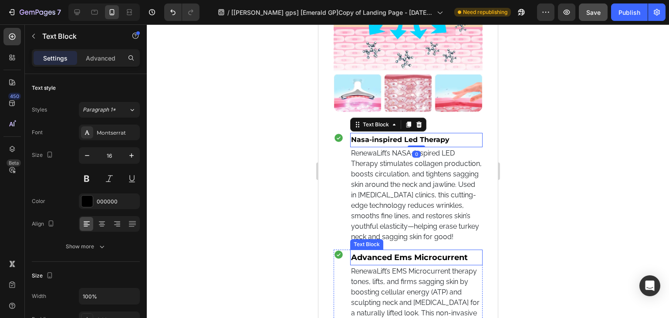
click at [417, 258] on p "Advanced Ems Microcurrent" at bounding box center [416, 258] width 131 height 14
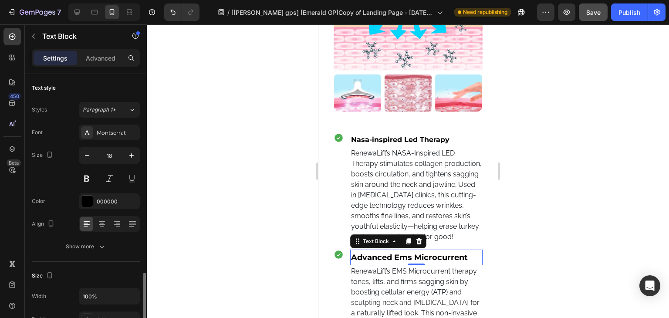
click at [417, 258] on p "Advanced Ems Microcurrent" at bounding box center [416, 258] width 131 height 14
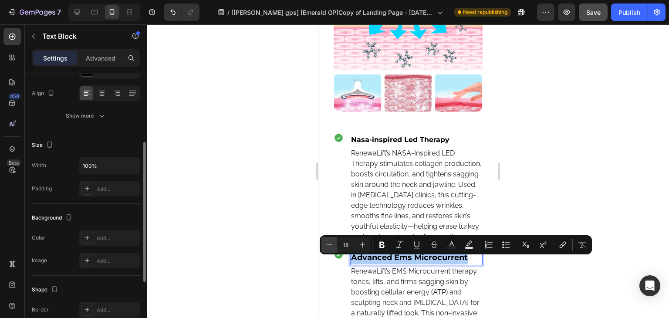
click at [333, 244] on icon "Editor contextual toolbar" at bounding box center [329, 245] width 9 height 9
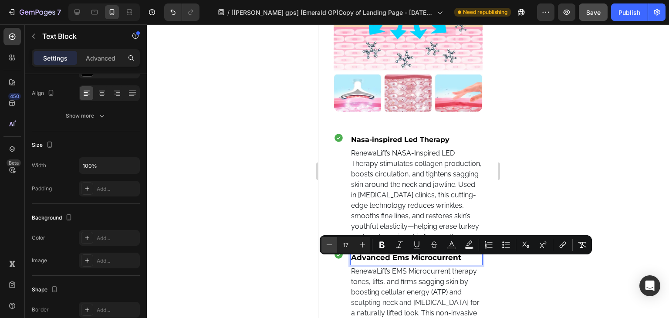
click at [333, 244] on icon "Editor contextual toolbar" at bounding box center [329, 245] width 9 height 9
type input "16"
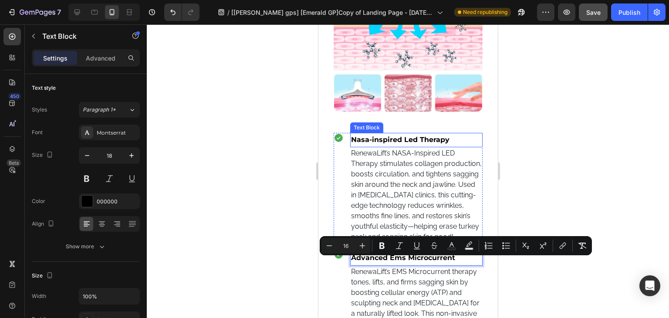
click at [431, 138] on span "Nasa-inspired Led Therapy" at bounding box center [400, 140] width 98 height 8
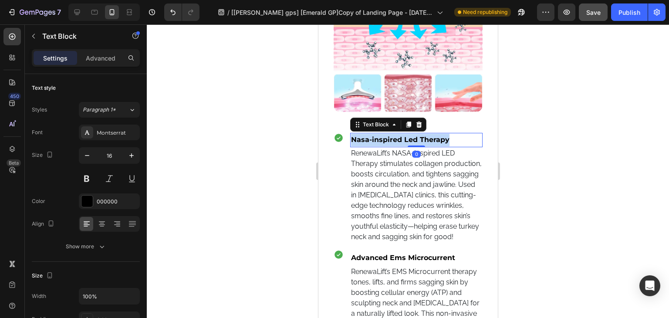
click at [431, 138] on span "Nasa-inspired Led Therapy" at bounding box center [400, 140] width 98 height 8
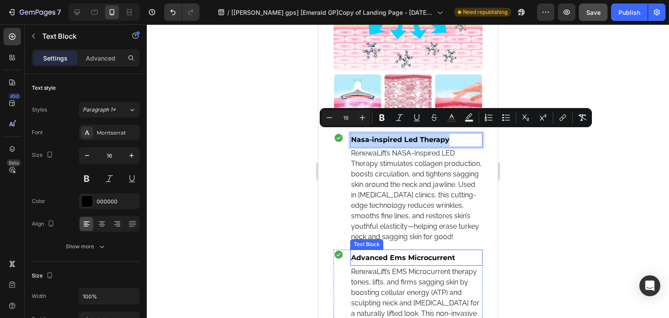
click at [407, 260] on span "Advanced Ems Microcurrent" at bounding box center [403, 258] width 104 height 8
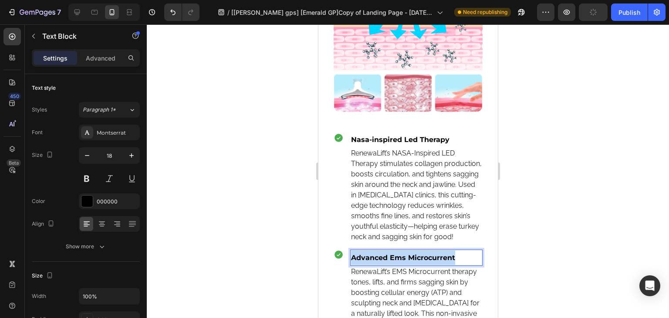
click at [407, 260] on span "Advanced Ems Microcurrent" at bounding box center [403, 258] width 104 height 8
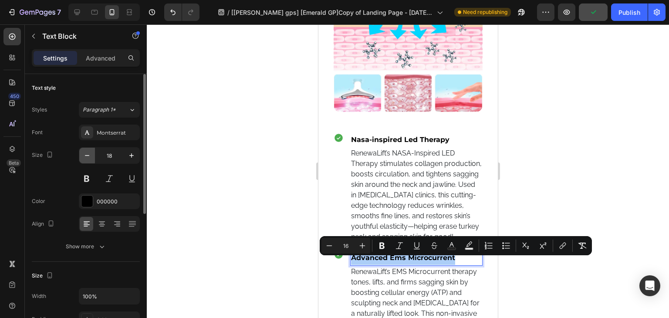
click at [89, 157] on icon "button" at bounding box center [87, 155] width 9 height 9
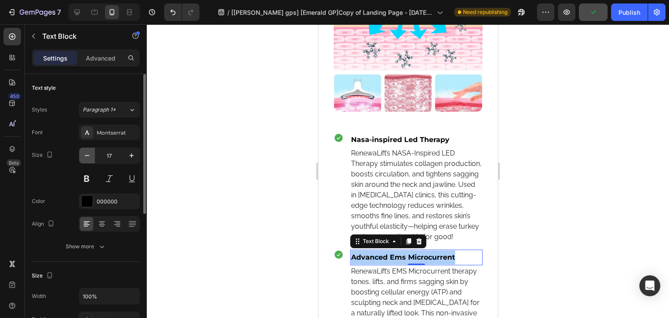
type input "16"
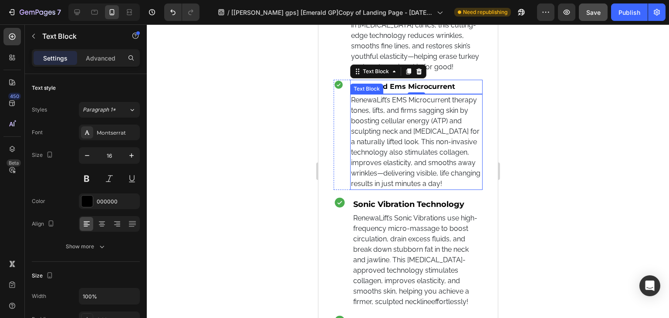
scroll to position [4339, 0]
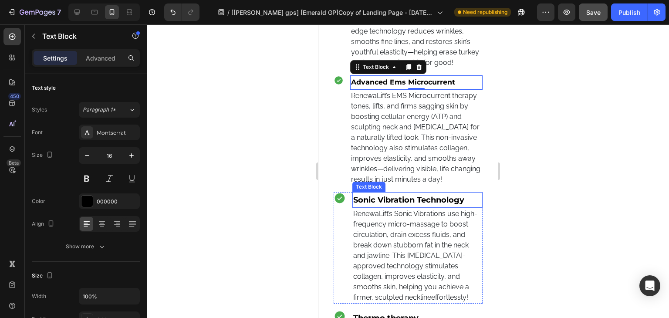
click at [398, 207] on p "Sonic Vibration Technology" at bounding box center [417, 200] width 129 height 14
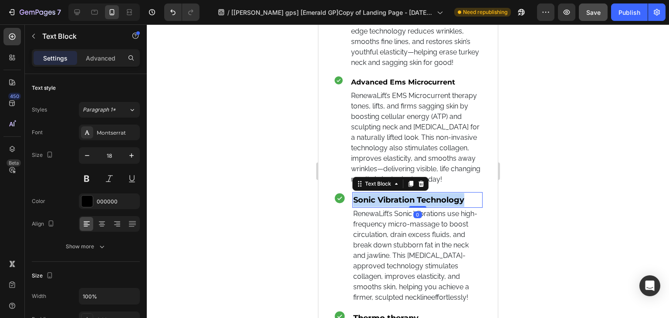
click at [398, 207] on p "Sonic Vibration Technology" at bounding box center [417, 200] width 129 height 14
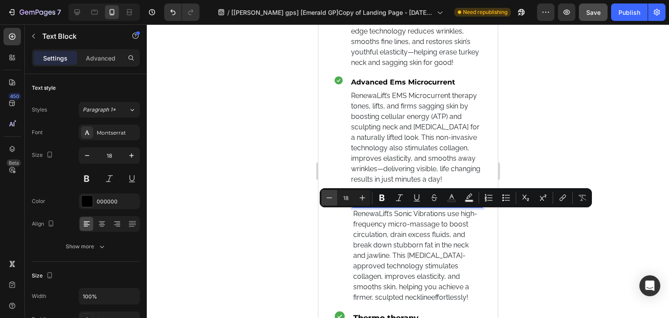
click at [329, 198] on icon "Editor contextual toolbar" at bounding box center [330, 197] width 6 height 0
type input "16"
click at [84, 158] on icon "button" at bounding box center [87, 155] width 9 height 9
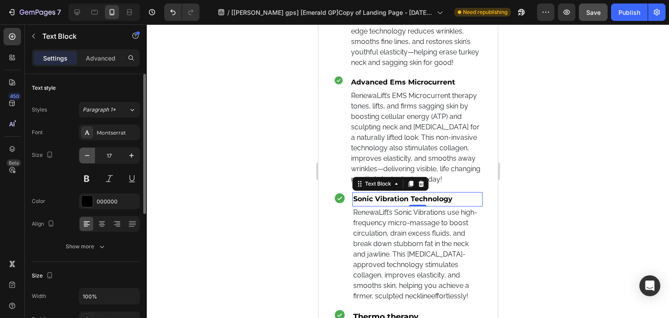
type input "16"
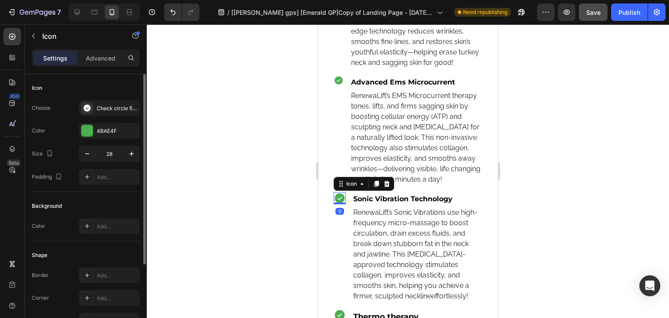
click at [337, 203] on icon at bounding box center [340, 198] width 10 height 10
click at [91, 154] on icon "button" at bounding box center [87, 153] width 9 height 9
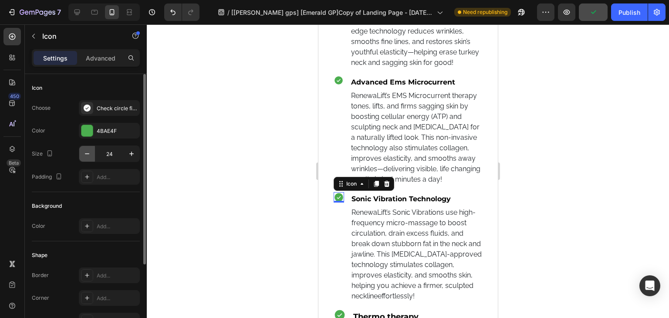
click at [91, 154] on icon "button" at bounding box center [87, 153] width 9 height 9
type input "23"
click at [339, 84] on icon at bounding box center [338, 80] width 8 height 8
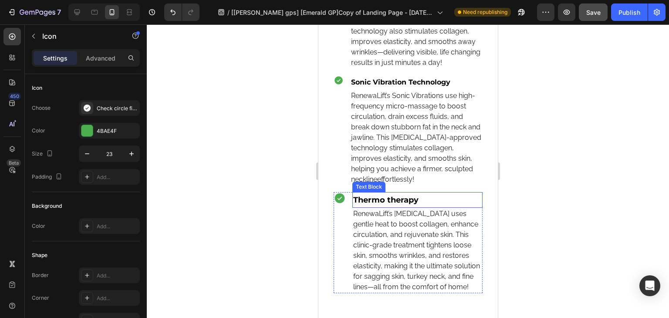
scroll to position [4470, 0]
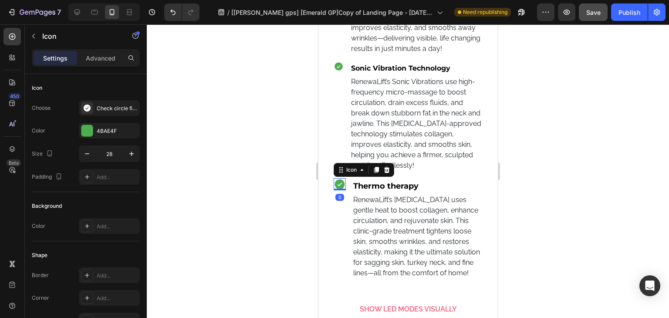
click at [340, 190] on icon at bounding box center [339, 184] width 12 height 12
click at [92, 157] on button "button" at bounding box center [87, 154] width 16 height 16
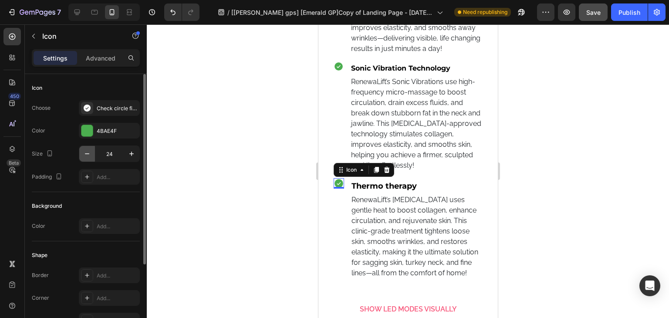
click at [92, 157] on button "button" at bounding box center [87, 154] width 16 height 16
type input "23"
click at [401, 193] on p "Thermo therapy" at bounding box center [416, 186] width 131 height 14
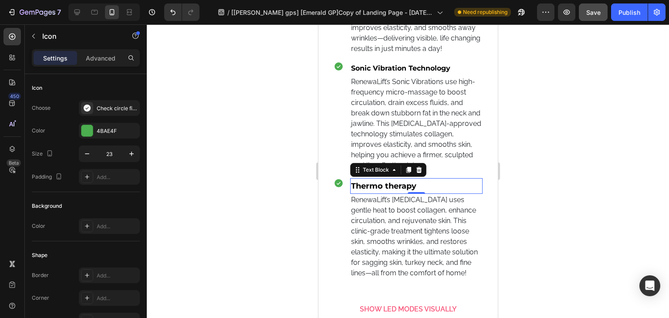
click at [401, 193] on p "Thermo therapy" at bounding box center [416, 186] width 131 height 14
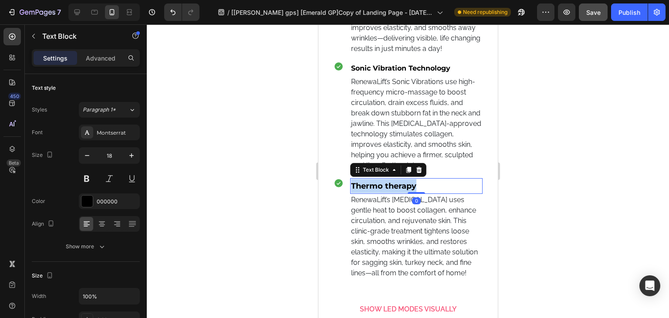
click at [401, 193] on p "Thermo therapy" at bounding box center [416, 186] width 131 height 14
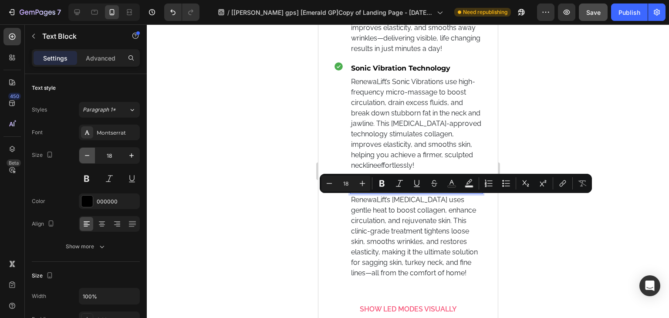
click at [91, 159] on icon "button" at bounding box center [87, 155] width 9 height 9
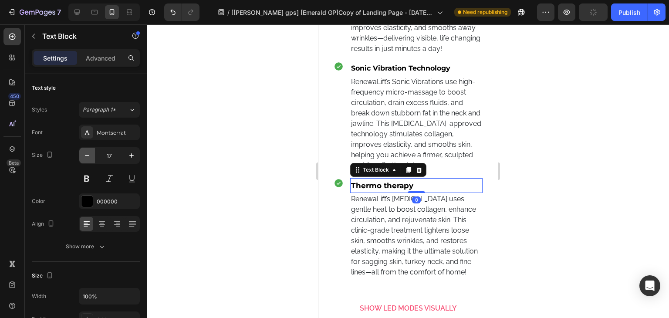
click at [91, 159] on icon "button" at bounding box center [87, 155] width 9 height 9
type input "16"
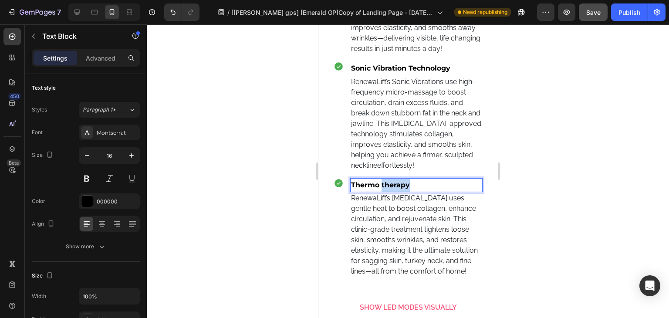
click at [400, 192] on p "Thermo therapy" at bounding box center [416, 185] width 131 height 13
drag, startPoint x: 400, startPoint y: 201, endPoint x: 392, endPoint y: 201, distance: 7.4
click at [399, 192] on p "Thermo therapy" at bounding box center [416, 185] width 131 height 13
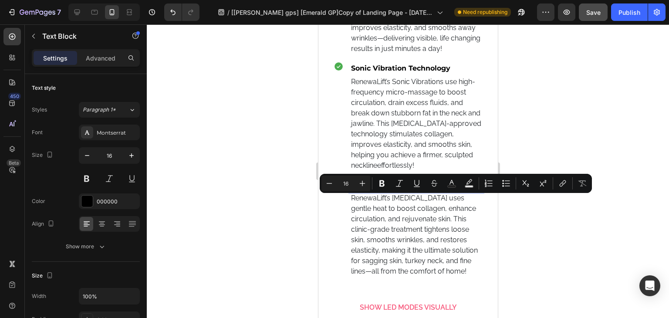
click at [292, 198] on div at bounding box center [408, 171] width 523 height 294
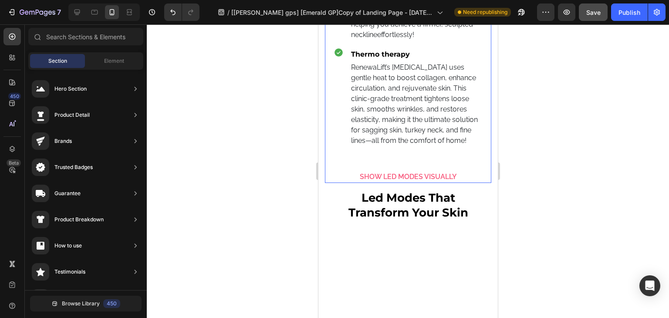
scroll to position [4513, 0]
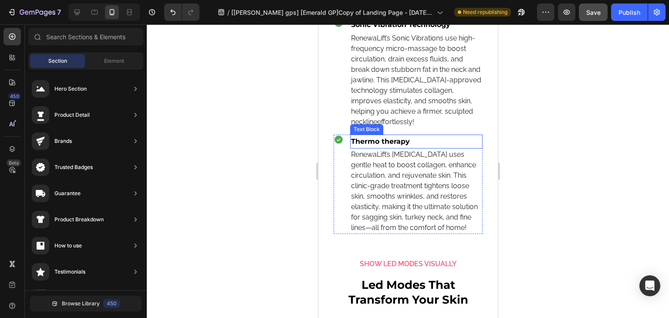
click at [401, 148] on p "Thermo therapy" at bounding box center [416, 142] width 131 height 13
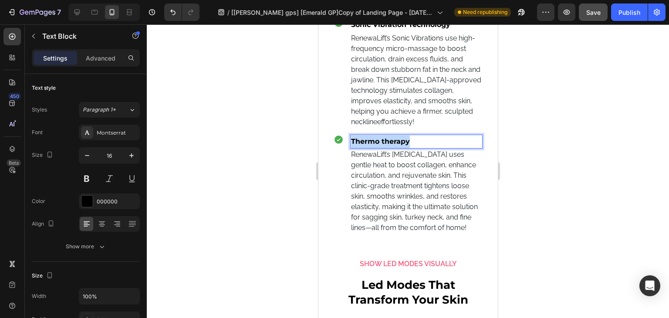
click at [401, 148] on p "Thermo therapy" at bounding box center [416, 142] width 131 height 13
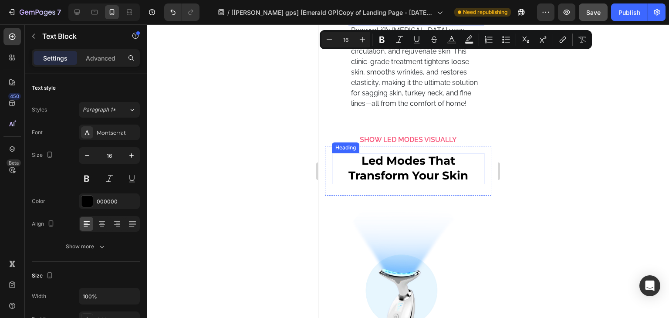
scroll to position [4644, 0]
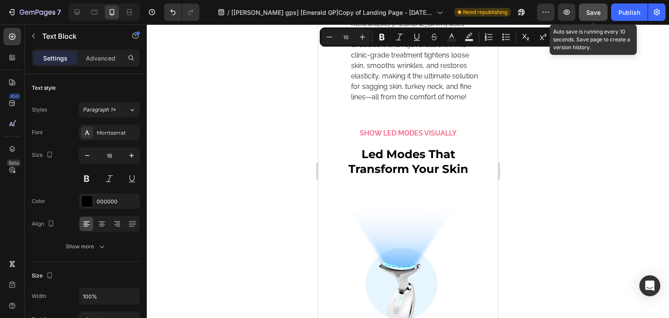
click at [601, 9] on span "Save" at bounding box center [594, 12] width 14 height 7
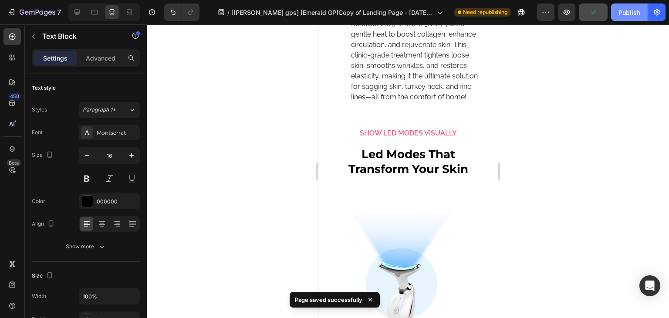
click at [624, 8] on div "Publish" at bounding box center [630, 12] width 22 height 9
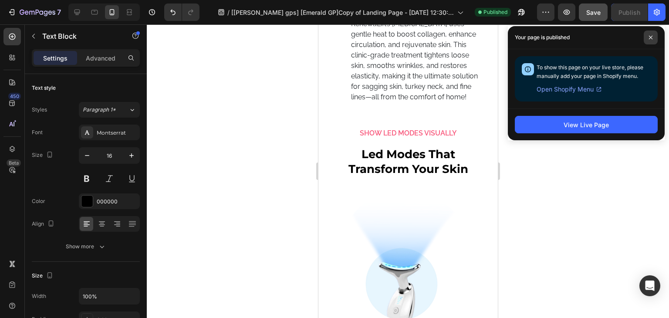
click at [649, 36] on icon at bounding box center [651, 37] width 4 height 4
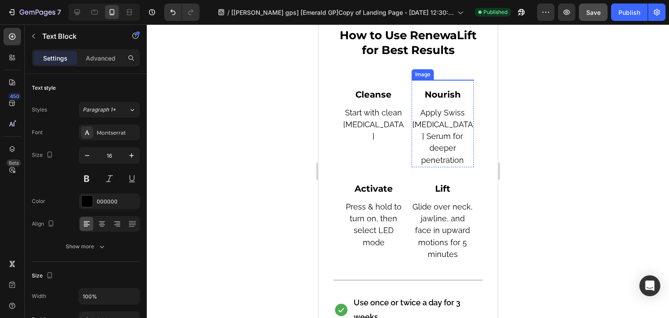
scroll to position [5385, 0]
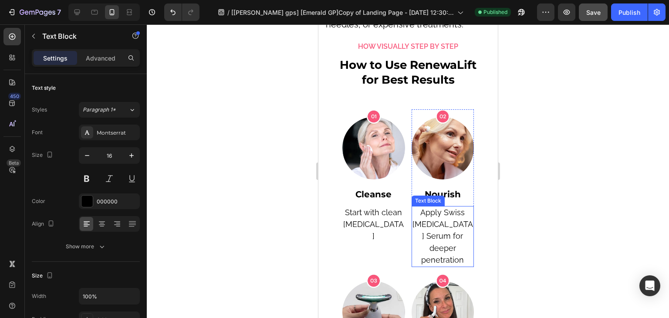
click at [434, 248] on span "Apply Swiss Niacinamide Serum for deeper penetration" at bounding box center [442, 236] width 61 height 57
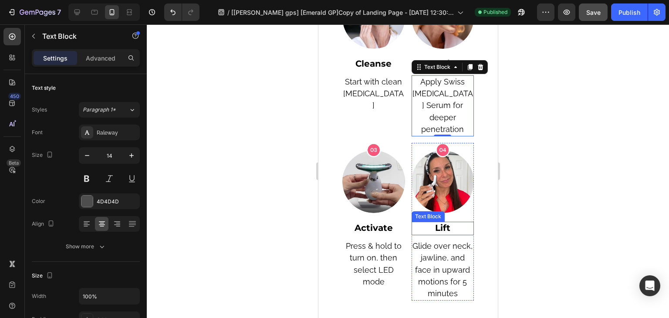
scroll to position [5559, 0]
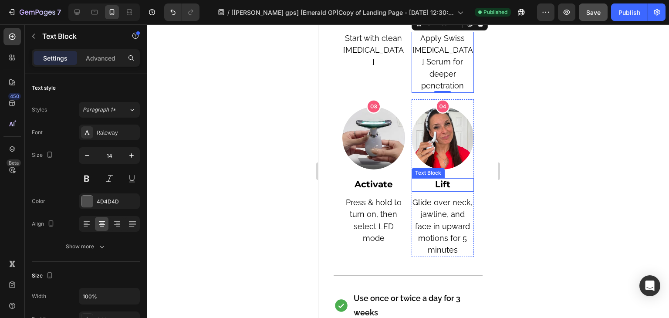
click at [449, 239] on span "Glide over neck, jawline, and face in upward motions for 5 minutes" at bounding box center [442, 226] width 60 height 57
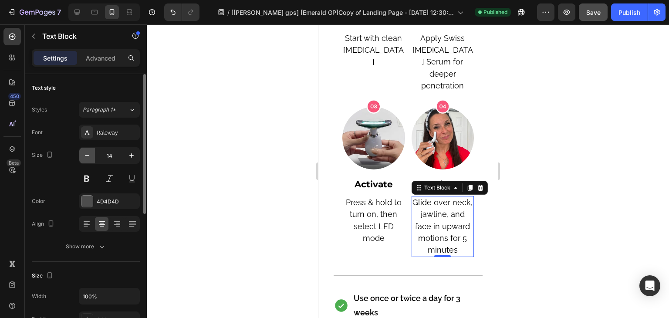
click at [85, 155] on icon "button" at bounding box center [87, 155] width 4 height 1
type input "13"
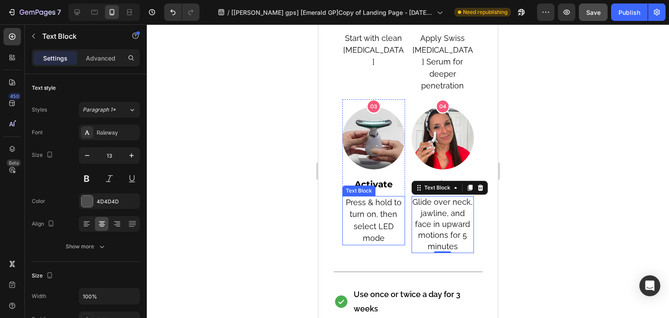
click at [356, 227] on span "Press & hold to turn on, then select LED mode" at bounding box center [374, 220] width 56 height 45
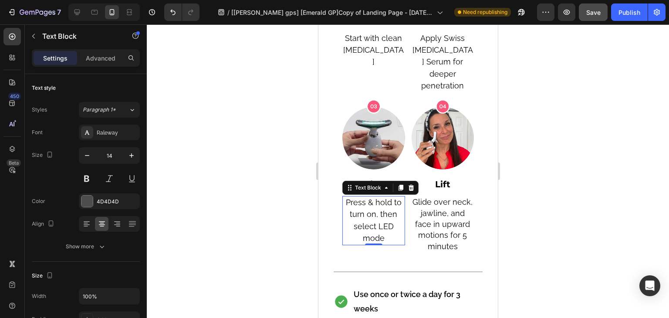
click at [367, 234] on span "Press & hold to turn on, then select LED mode" at bounding box center [374, 220] width 56 height 45
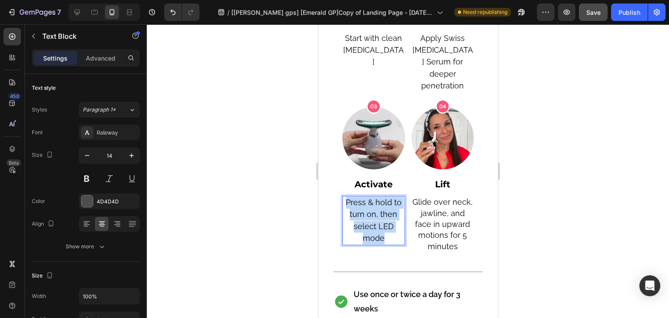
click at [367, 234] on span "Press & hold to turn on, then select LED mode" at bounding box center [374, 220] width 56 height 45
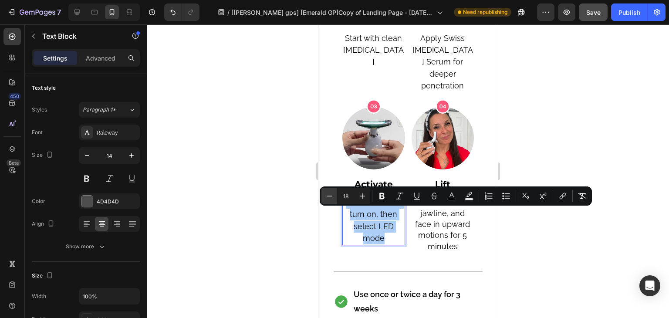
click at [333, 192] on icon "Editor contextual toolbar" at bounding box center [329, 196] width 9 height 9
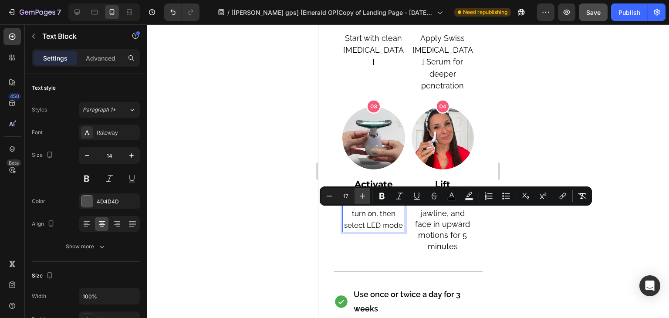
click at [360, 196] on icon "Editor contextual toolbar" at bounding box center [362, 196] width 9 height 9
type input "18"
click at [376, 241] on span "Press & hold to turn on, then select LED mode" at bounding box center [374, 220] width 56 height 45
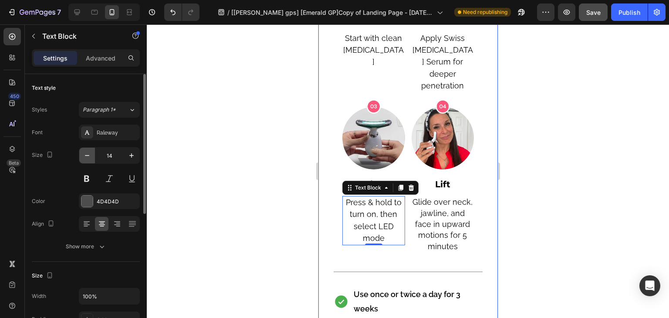
click at [92, 152] on button "button" at bounding box center [87, 156] width 16 height 16
click at [88, 156] on icon "button" at bounding box center [87, 155] width 4 height 1
click at [132, 155] on icon "button" at bounding box center [131, 155] width 4 height 4
type input "14"
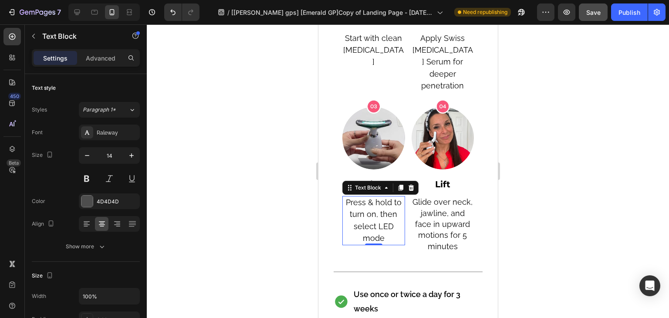
click at [370, 232] on p "Press & hold to turn on, then select LED mode" at bounding box center [373, 221] width 61 height 48
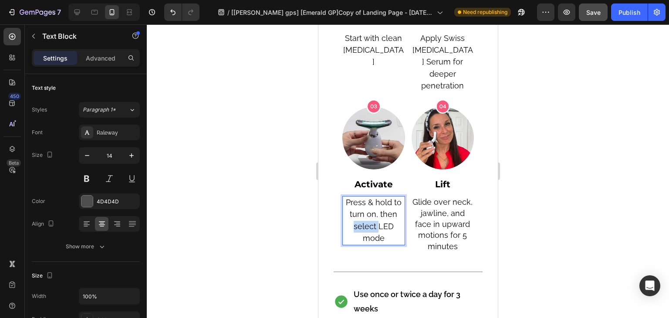
click at [370, 232] on p "Press & hold to turn on, then select LED mode" at bounding box center [373, 221] width 61 height 48
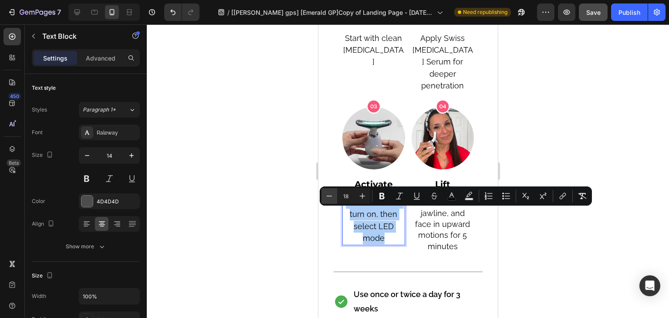
click at [331, 190] on button "Minus" at bounding box center [330, 196] width 16 height 16
type input "14"
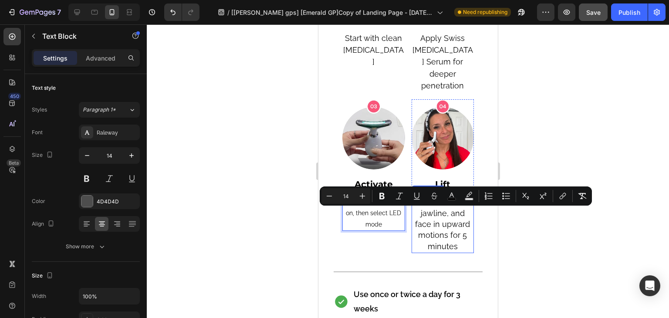
click at [431, 233] on span "Glide over neck, jawline, and face in upward motions for 5 minutes" at bounding box center [442, 224] width 60 height 54
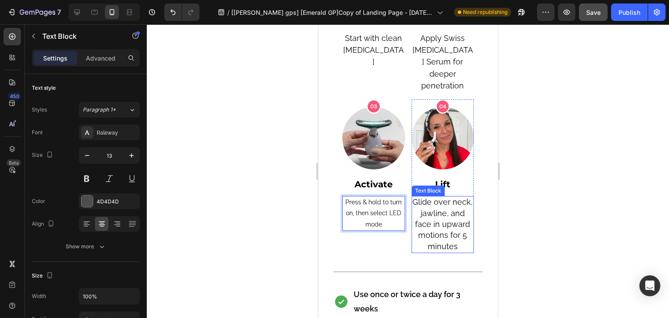
click at [431, 233] on span "Glide over neck, jawline, and face in upward motions for 5 minutes" at bounding box center [442, 224] width 60 height 54
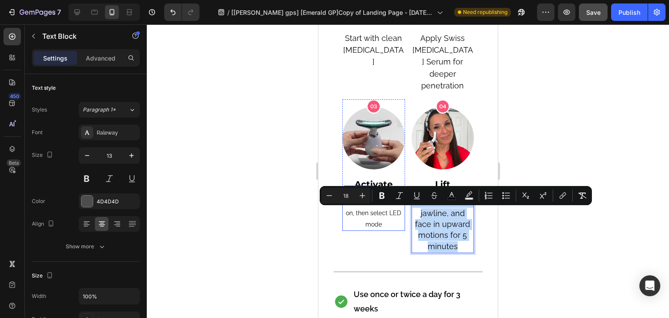
click at [364, 228] on span "Press & hold to turn on, then select LED mode" at bounding box center [373, 213] width 56 height 29
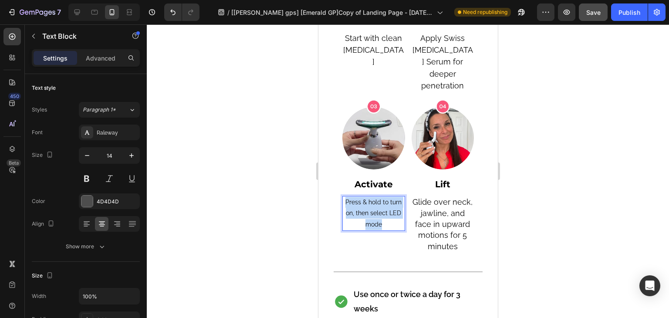
click at [364, 228] on span "Press & hold to turn on, then select LED mode" at bounding box center [373, 213] width 56 height 29
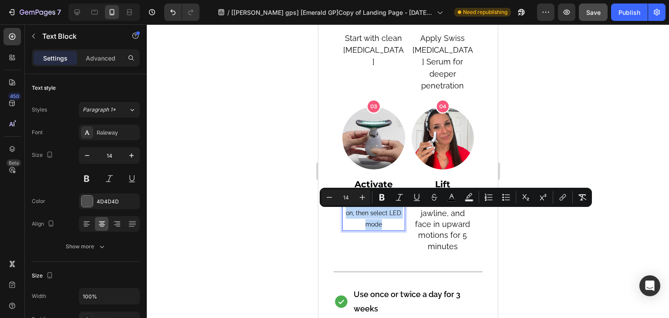
drag, startPoint x: 394, startPoint y: 229, endPoint x: 404, endPoint y: 231, distance: 9.7
click at [394, 229] on p "Press & hold to turn on, then select LED mode" at bounding box center [373, 213] width 61 height 33
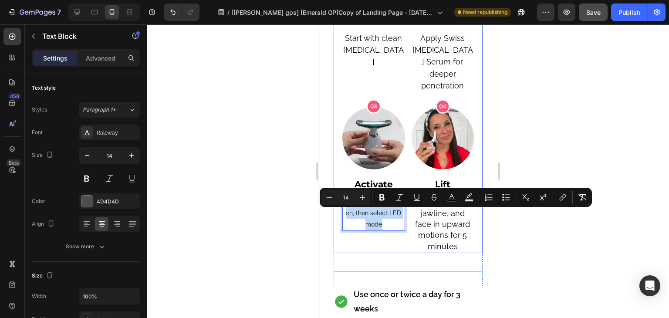
click at [470, 242] on div "Image Cleanse Text Block Start with clean dry skin Text Block Row Image Nourish…" at bounding box center [407, 94] width 149 height 319
click at [448, 238] on span "Glide over neck, jawline, and face in upward motions for 5 minutes" at bounding box center [442, 224] width 60 height 54
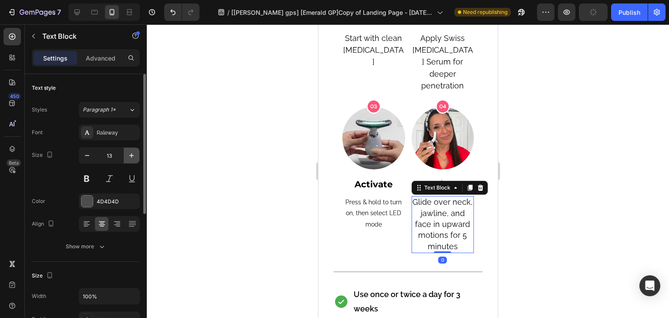
click at [132, 156] on icon "button" at bounding box center [131, 155] width 9 height 9
type input "14"
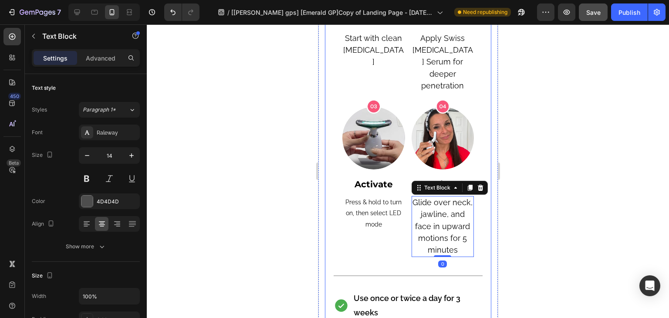
click at [426, 78] on span "Apply Swiss Niacinamide Serum for deeper penetration" at bounding box center [442, 62] width 61 height 57
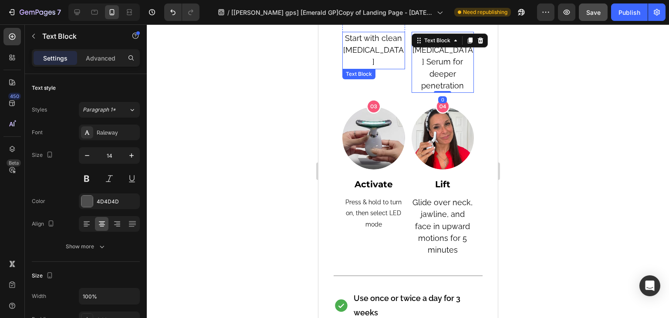
click at [377, 63] on span "Start with clean dry skin" at bounding box center [373, 50] width 61 height 33
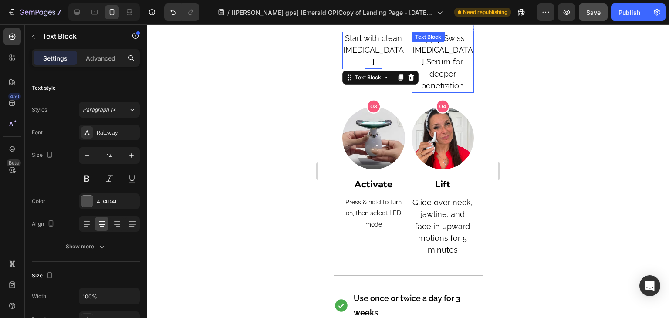
click at [440, 88] on span "Apply Swiss Niacinamide Serum for deeper penetration" at bounding box center [442, 62] width 61 height 57
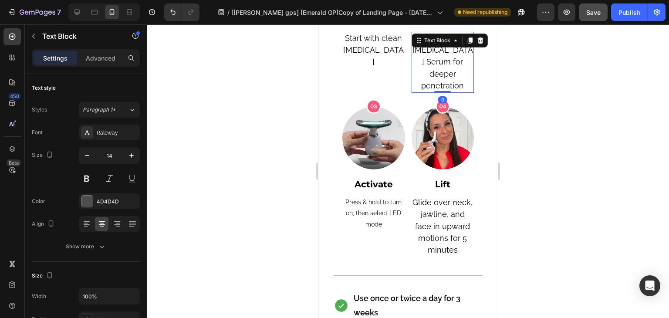
click at [440, 88] on span "Apply Swiss Niacinamide Serum for deeper penetration" at bounding box center [442, 62] width 61 height 57
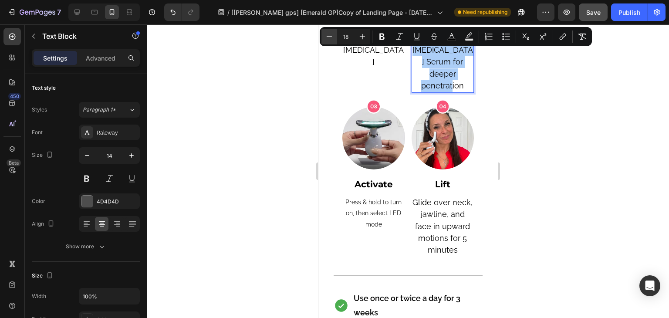
click at [333, 35] on icon "Editor contextual toolbar" at bounding box center [329, 36] width 9 height 9
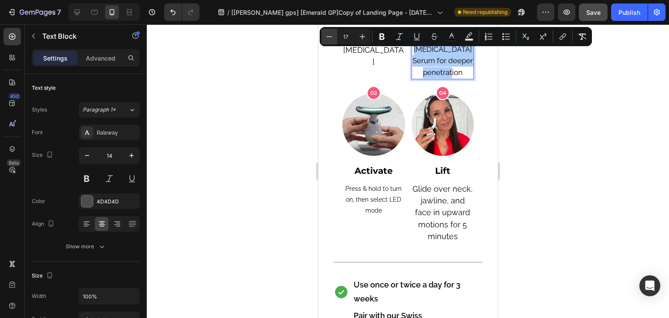
click at [333, 35] on icon "Editor contextual toolbar" at bounding box center [329, 36] width 9 height 9
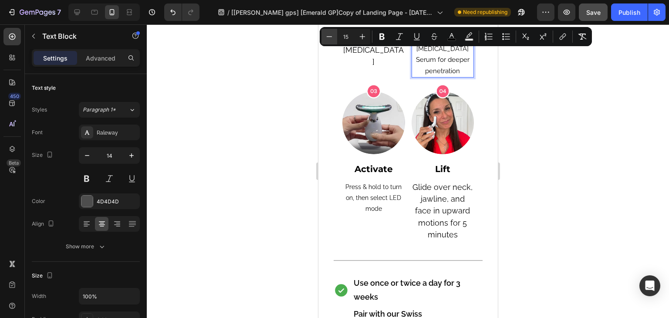
click at [333, 35] on icon "Editor contextual toolbar" at bounding box center [329, 36] width 9 height 9
type input "14"
click at [417, 63] on span "Apply Swiss Niacinamide Serum for deeper penetration" at bounding box center [442, 54] width 51 height 40
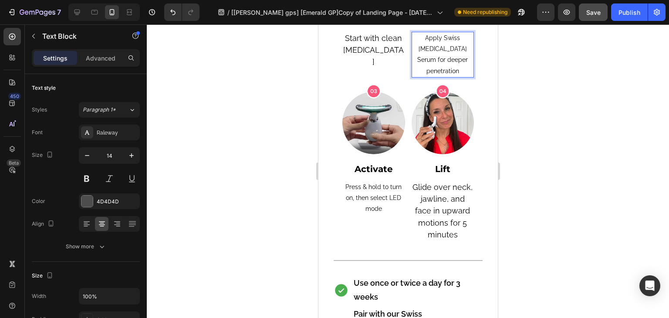
click at [421, 75] on span "Apply Swiss Niacinamide Serum for deeper penetration" at bounding box center [442, 54] width 51 height 40
click at [382, 65] on span "Start with clean dry skin" at bounding box center [373, 50] width 61 height 33
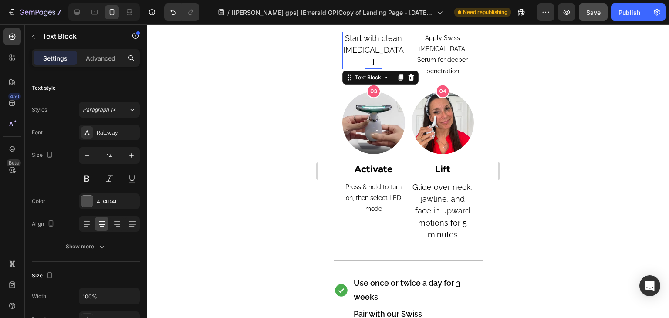
click at [382, 65] on span "Start with clean dry skin" at bounding box center [373, 50] width 61 height 33
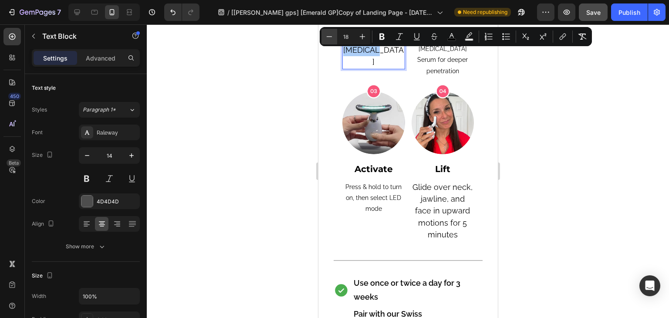
click at [327, 36] on icon "Editor contextual toolbar" at bounding box center [329, 36] width 9 height 9
type input "14"
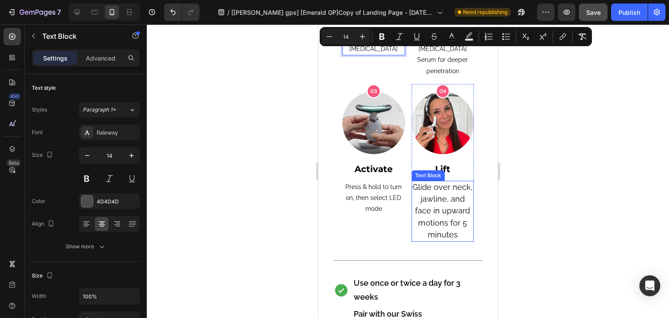
click at [438, 212] on span "Glide over neck, jawline, and face in upward motions for 5 minutes" at bounding box center [442, 211] width 60 height 57
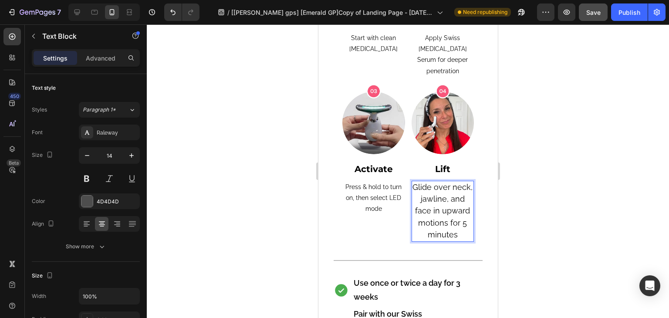
click at [438, 212] on span "Glide over neck, jawline, and face in upward motions for 5 minutes" at bounding box center [442, 211] width 60 height 57
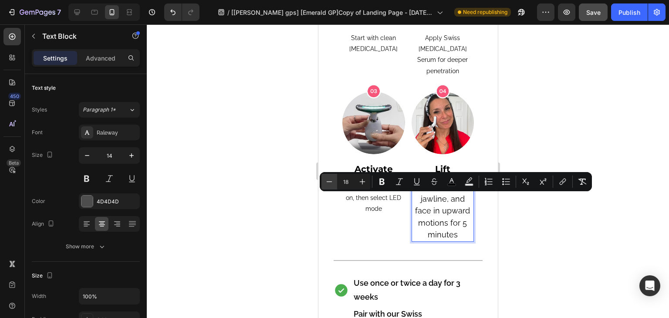
click at [324, 182] on button "Minus" at bounding box center [330, 182] width 16 height 16
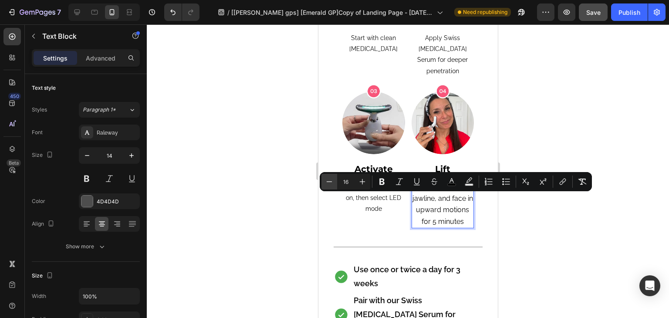
click at [324, 182] on button "Minus" at bounding box center [330, 182] width 16 height 16
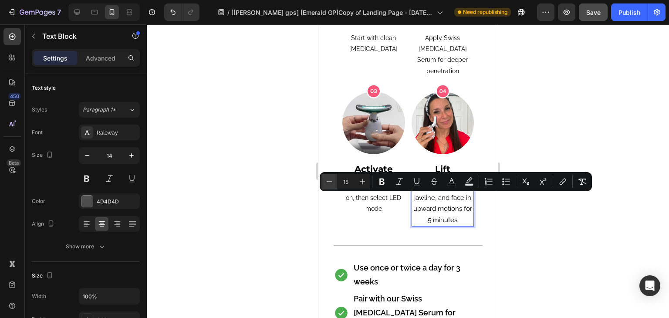
click at [324, 182] on button "Minus" at bounding box center [330, 182] width 16 height 16
type input "14"
click at [377, 204] on p "Press & hold to turn on, then select LED mode" at bounding box center [373, 198] width 61 height 33
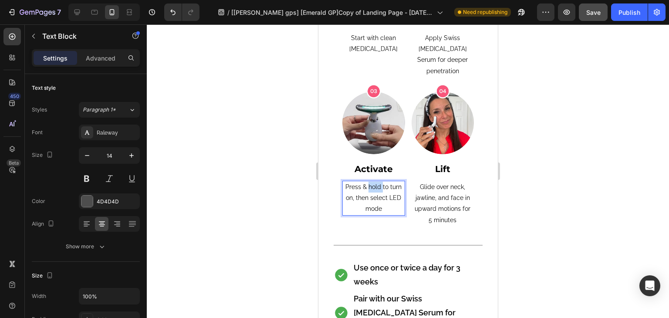
click at [377, 204] on p "Press & hold to turn on, then select LED mode" at bounding box center [373, 198] width 61 height 33
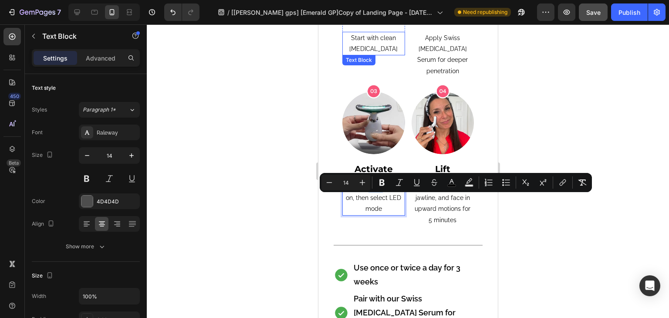
click at [375, 51] on span "Start with clean dry skin" at bounding box center [373, 43] width 48 height 18
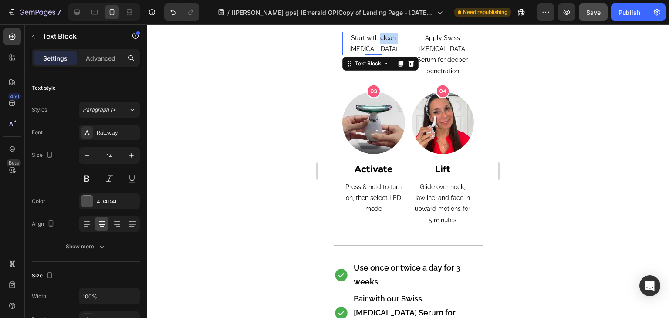
click at [381, 52] on span "Start with clean dry skin" at bounding box center [373, 43] width 48 height 18
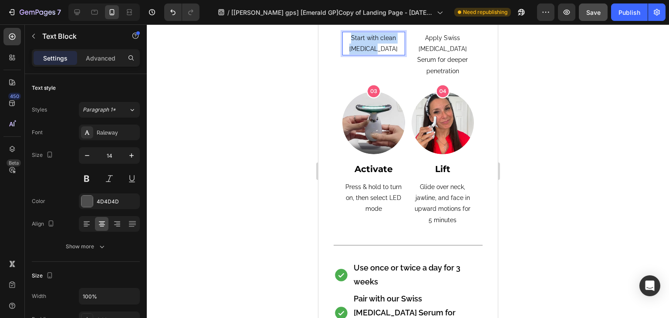
click at [381, 54] on p "Start with clean dry skin" at bounding box center [373, 44] width 61 height 22
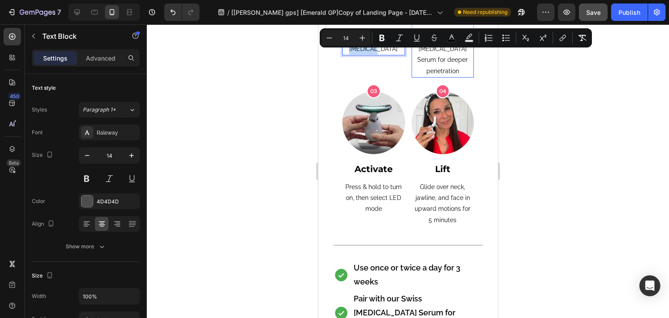
click at [434, 70] on p "Apply Swiss Niacinamide Serum for deeper penetration" at bounding box center [442, 55] width 61 height 44
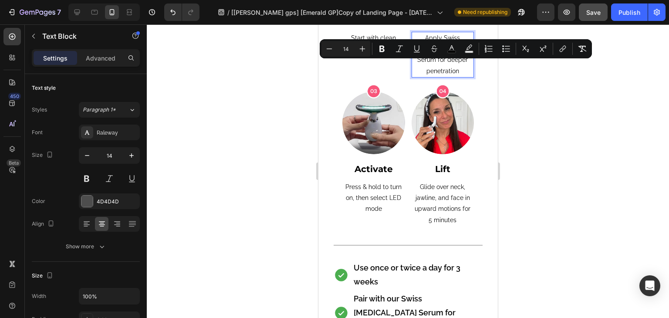
click at [434, 70] on p "Apply Swiss Niacinamide Serum for deeper penetration" at bounding box center [442, 55] width 61 height 44
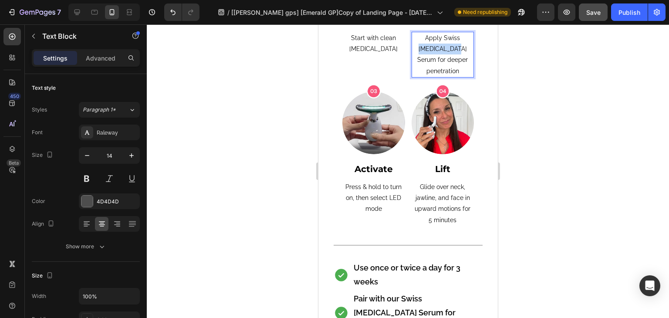
click at [434, 70] on p "Apply Swiss Niacinamide Serum for deeper penetration" at bounding box center [442, 55] width 61 height 44
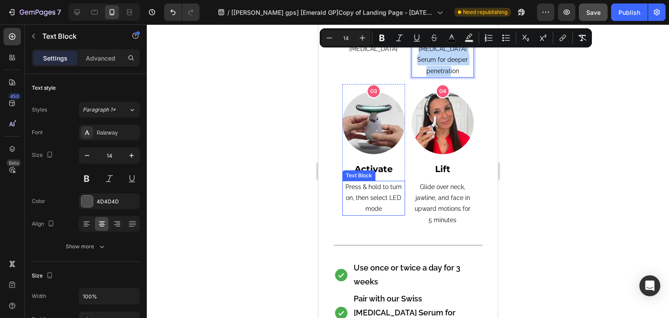
click at [358, 215] on p "Press & hold to turn on, then select LED mode" at bounding box center [373, 198] width 61 height 33
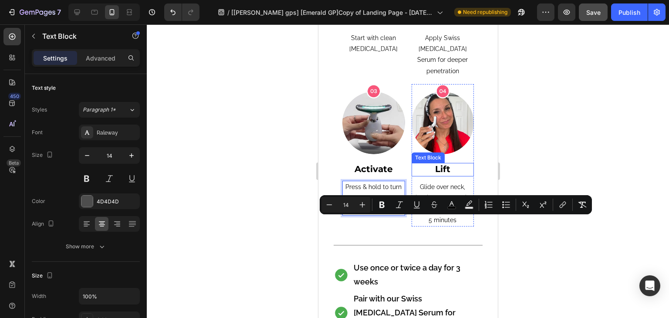
click at [452, 176] on p "Lift" at bounding box center [442, 170] width 61 height 12
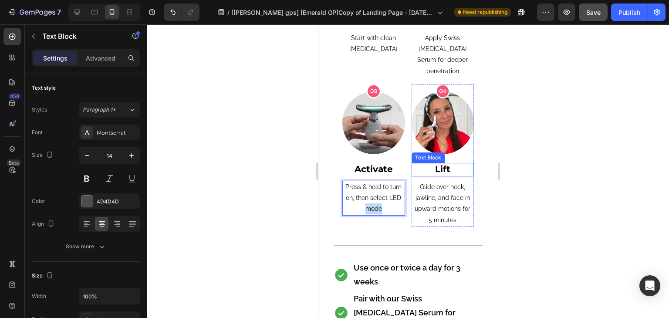
click at [452, 176] on p "Lift" at bounding box center [442, 170] width 61 height 12
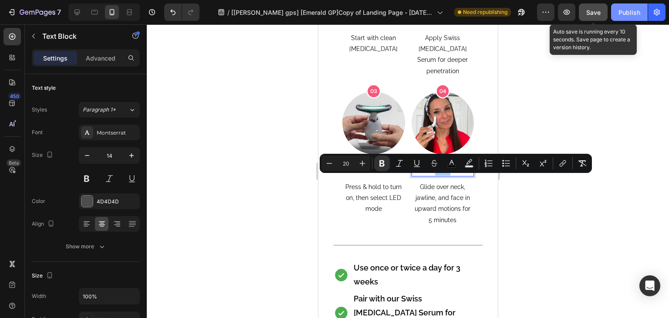
drag, startPoint x: 601, startPoint y: 17, endPoint x: 612, endPoint y: 14, distance: 10.9
click at [601, 17] on button "Save" at bounding box center [593, 11] width 29 height 17
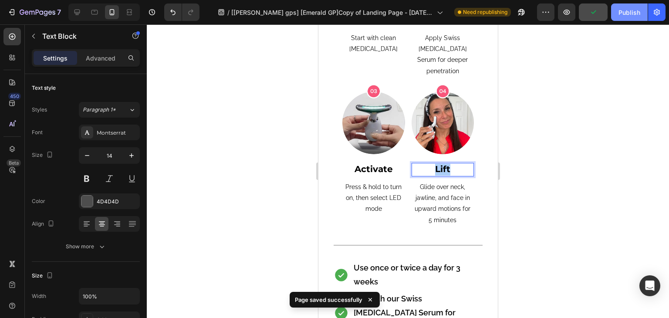
click at [624, 11] on div "Publish" at bounding box center [630, 12] width 22 height 9
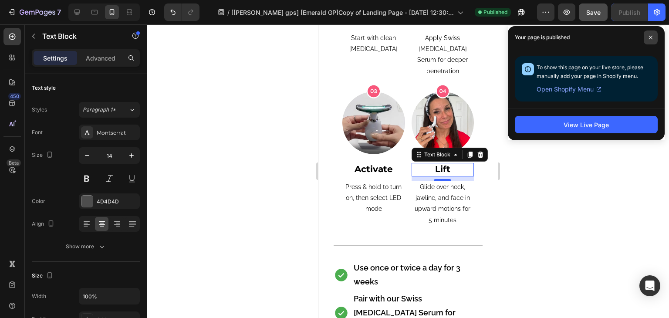
drag, startPoint x: 645, startPoint y: 29, endPoint x: 650, endPoint y: 37, distance: 10.4
click at [645, 31] on div "Your page is published" at bounding box center [586, 37] width 157 height 23
click at [650, 37] on icon at bounding box center [650, 37] width 3 height 3
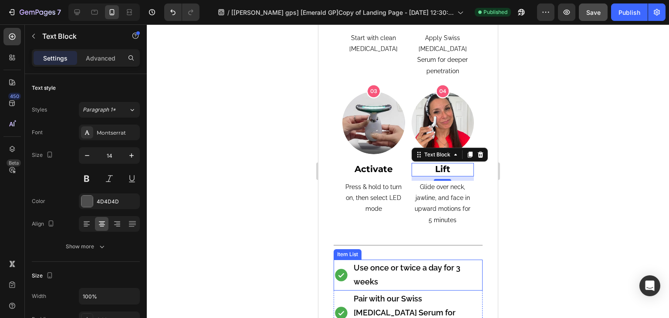
scroll to position [5734, 0]
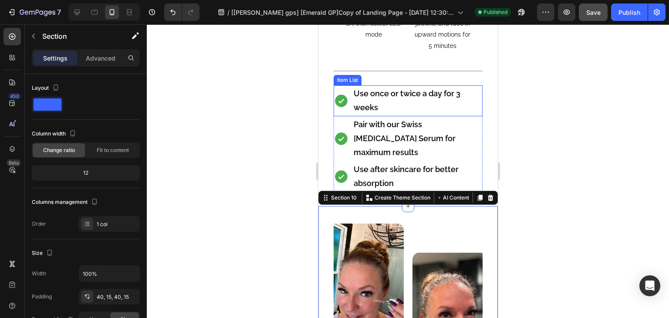
click at [377, 115] on p "Use once or twice a day for 3 weeks" at bounding box center [417, 101] width 128 height 28
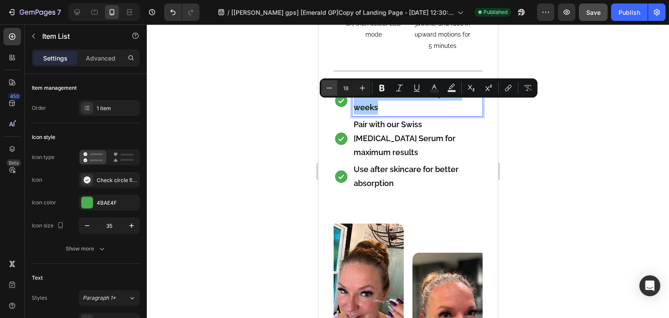
click at [328, 86] on icon "Editor contextual toolbar" at bounding box center [329, 88] width 9 height 9
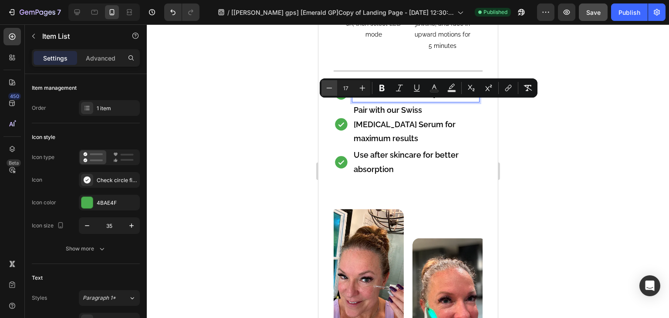
click at [328, 86] on icon "Editor contextual toolbar" at bounding box center [329, 88] width 9 height 9
type input "16"
click at [365, 102] on div "Use once or twice a day for 3 weeks" at bounding box center [413, 93] width 123 height 17
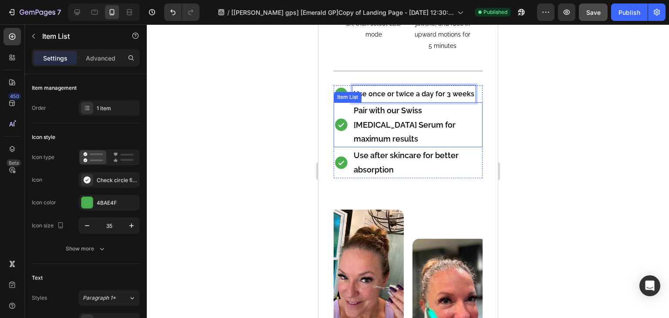
click at [368, 129] on p "Pair with our Swiss Niacinamide Serum for maximum results" at bounding box center [417, 125] width 128 height 42
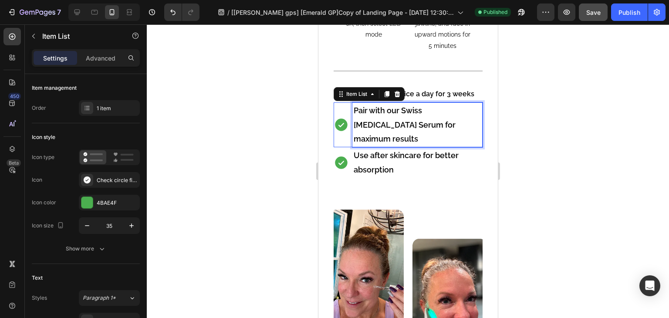
click at [368, 129] on p "Pair with our Swiss Niacinamide Serum for maximum results" at bounding box center [417, 125] width 128 height 42
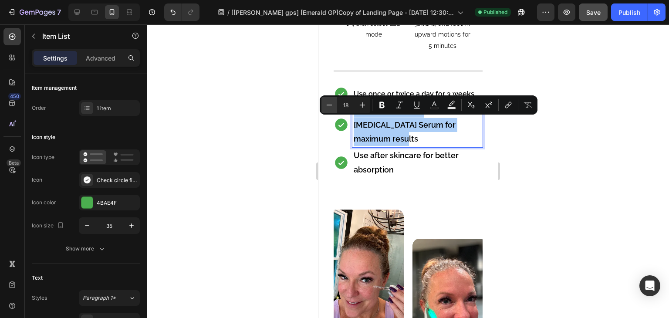
click at [336, 108] on button "Minus" at bounding box center [330, 105] width 16 height 16
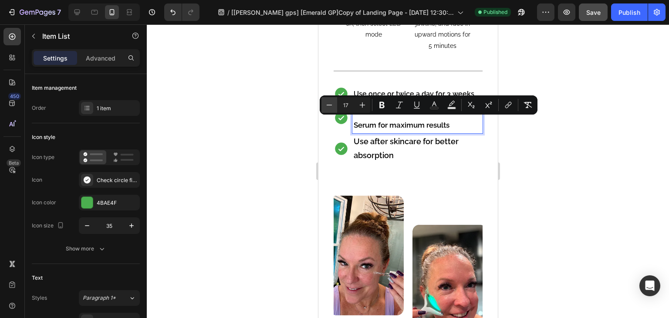
click at [336, 108] on button "Minus" at bounding box center [330, 105] width 16 height 16
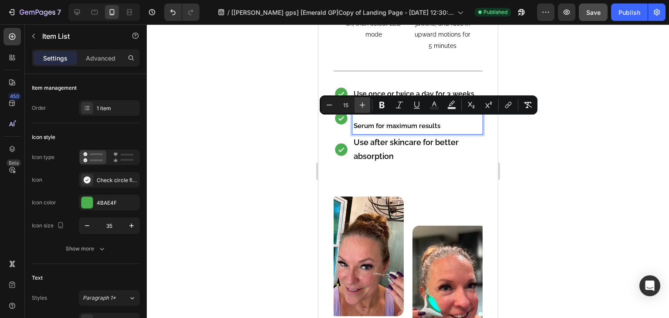
click at [363, 104] on icon "Editor contextual toolbar" at bounding box center [363, 105] width 6 height 6
type input "16"
click at [380, 164] on p "Use after skincare for better absorption" at bounding box center [417, 150] width 128 height 28
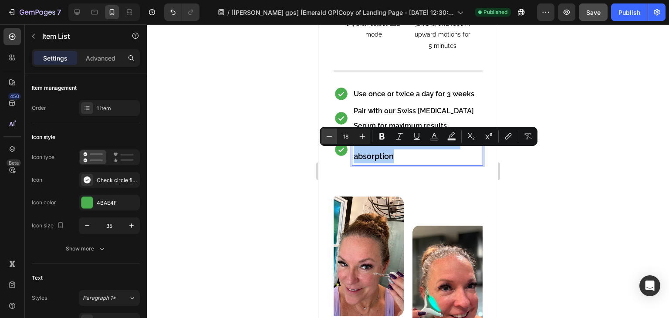
click at [336, 137] on button "Minus" at bounding box center [330, 137] width 16 height 16
type input "16"
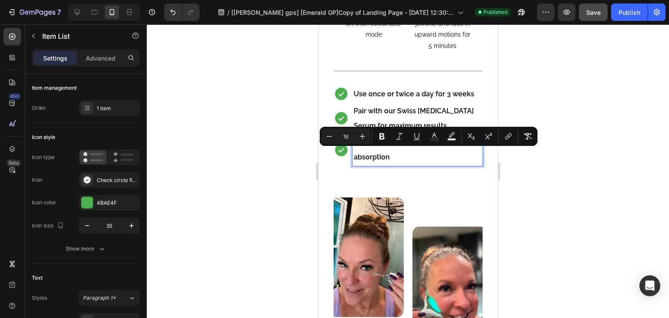
click at [335, 158] on icon at bounding box center [340, 150] width 15 height 15
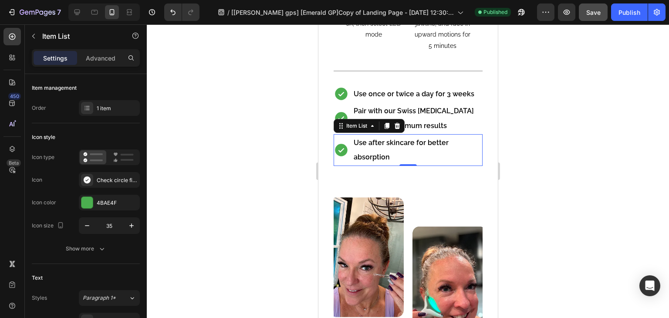
click at [336, 156] on icon at bounding box center [341, 150] width 12 height 12
drag, startPoint x: 341, startPoint y: 164, endPoint x: 621, endPoint y: 180, distance: 280.2
click at [341, 156] on icon at bounding box center [341, 150] width 12 height 12
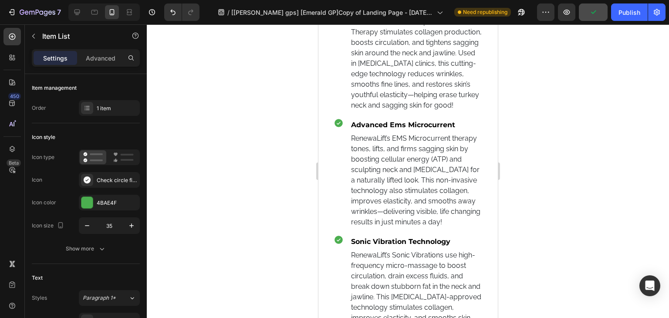
scroll to position [4296, 0]
click at [336, 126] on icon at bounding box center [338, 124] width 10 height 10
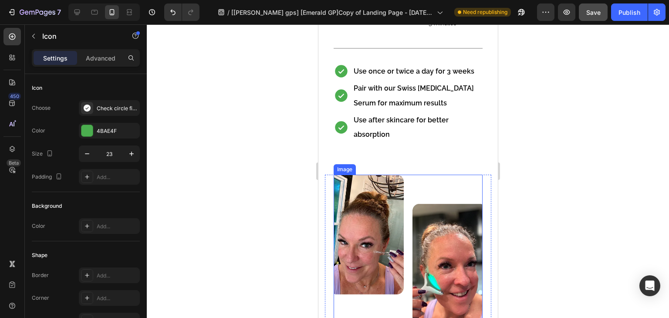
scroll to position [5821, 0]
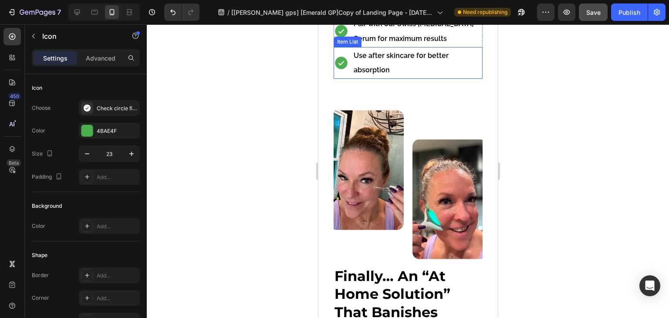
click at [346, 79] on div "Use after skincare for better absorption" at bounding box center [407, 63] width 149 height 32
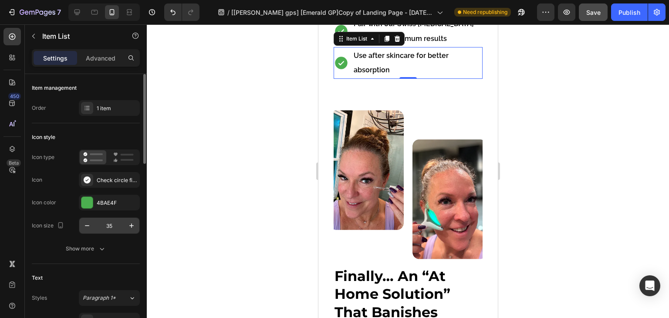
click at [104, 219] on input "35" at bounding box center [109, 226] width 29 height 16
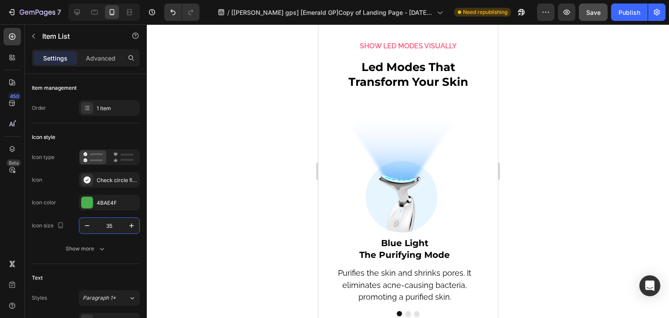
scroll to position [4601, 0]
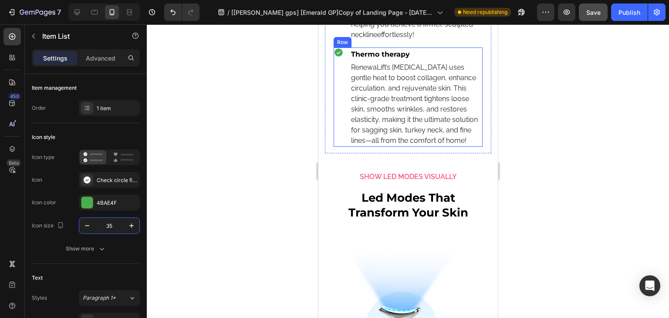
click at [340, 80] on div "Icon" at bounding box center [338, 98] width 10 height 100
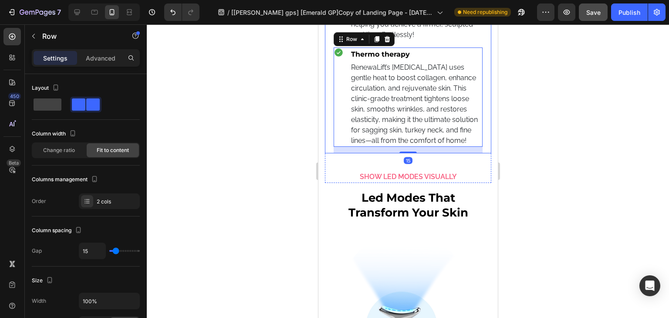
click at [334, 58] on icon at bounding box center [338, 53] width 10 height 10
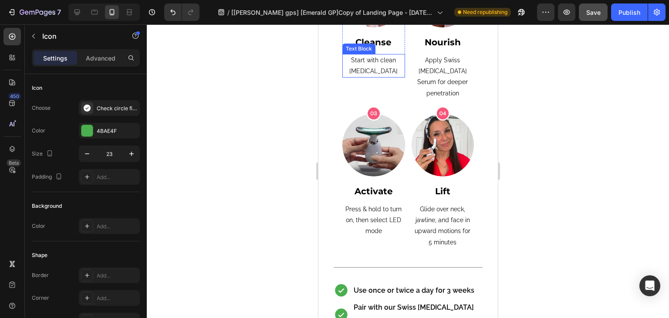
scroll to position [5603, 0]
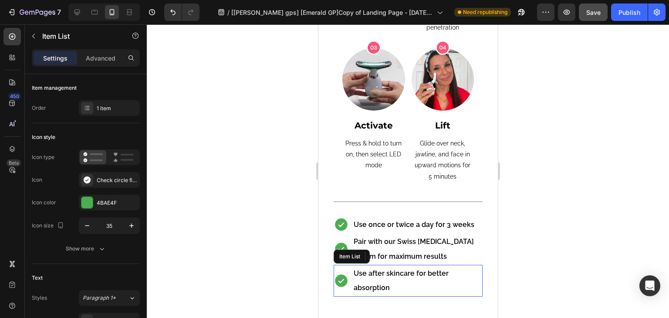
click at [345, 273] on icon at bounding box center [340, 280] width 15 height 15
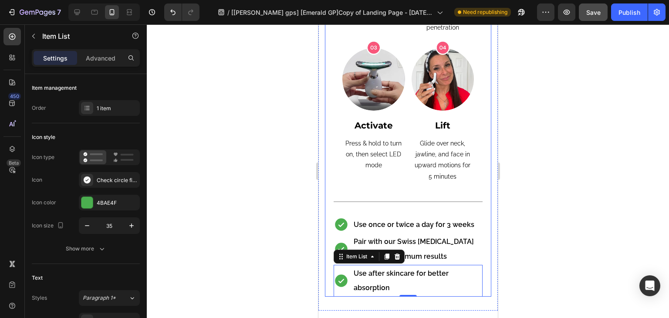
scroll to position [5690, 0]
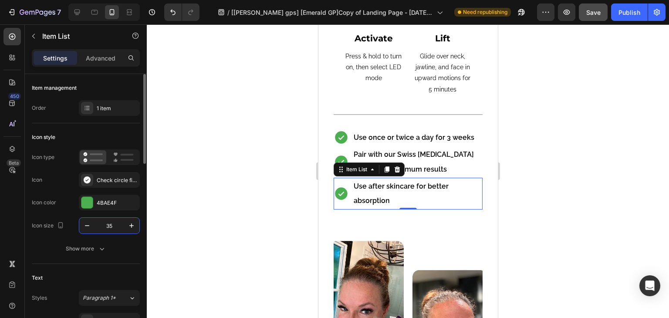
click at [112, 224] on input "35" at bounding box center [109, 226] width 29 height 16
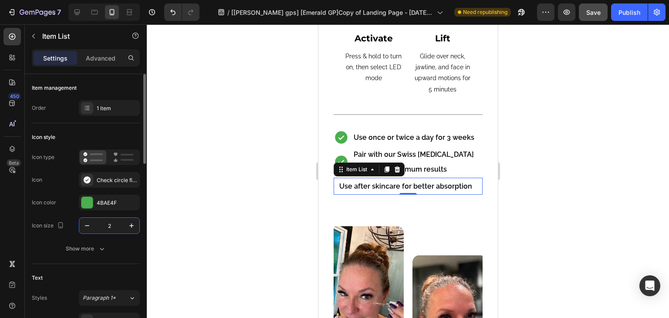
type input "23"
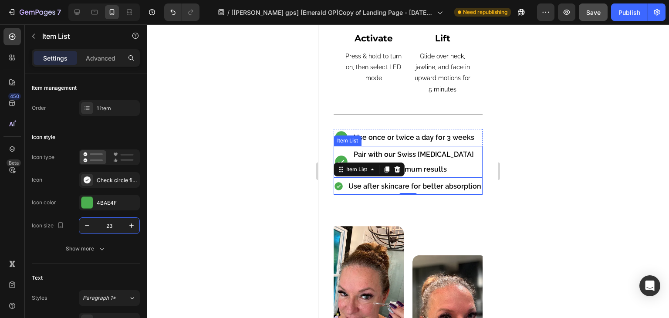
click at [349, 173] on div "Pair with our Swiss Niacinamide Serum for maximum results" at bounding box center [407, 162] width 149 height 32
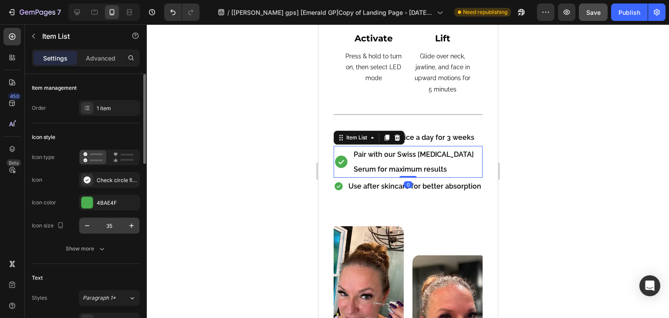
click at [101, 229] on input "35" at bounding box center [109, 226] width 29 height 16
type input "23"
click at [206, 140] on div at bounding box center [408, 171] width 523 height 294
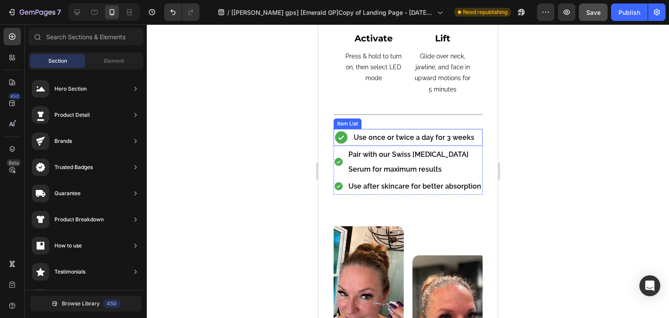
click at [334, 145] on icon at bounding box center [340, 137] width 15 height 15
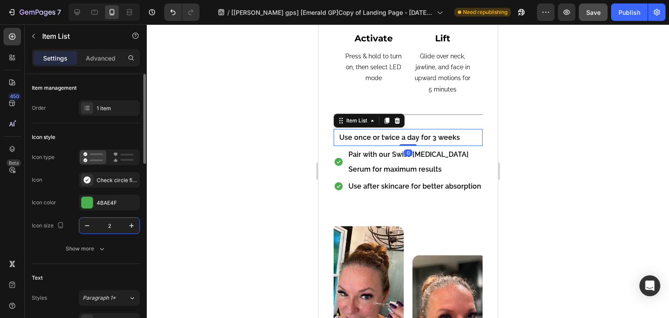
type input "23"
click at [268, 152] on div at bounding box center [408, 171] width 523 height 294
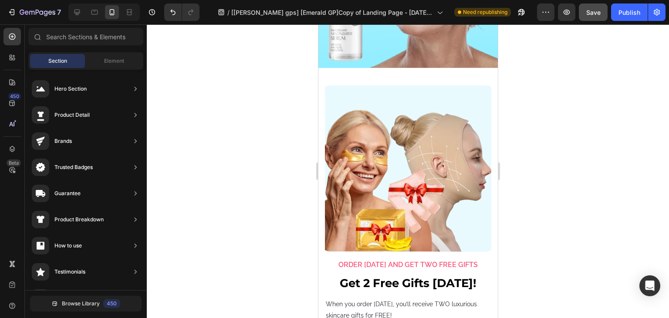
scroll to position [8174, 0]
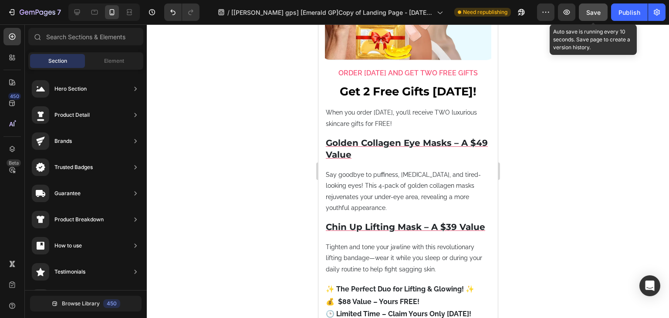
click at [594, 17] on button "Save" at bounding box center [593, 11] width 29 height 17
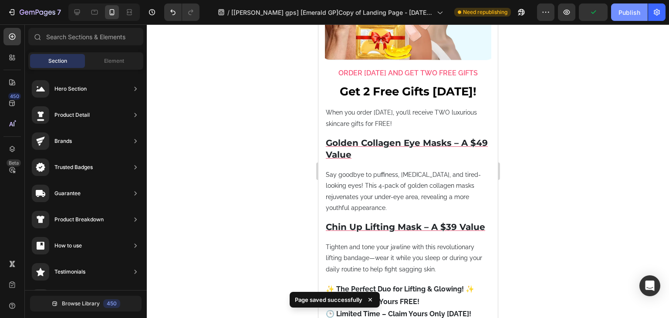
click at [622, 13] on div "Publish" at bounding box center [630, 12] width 22 height 9
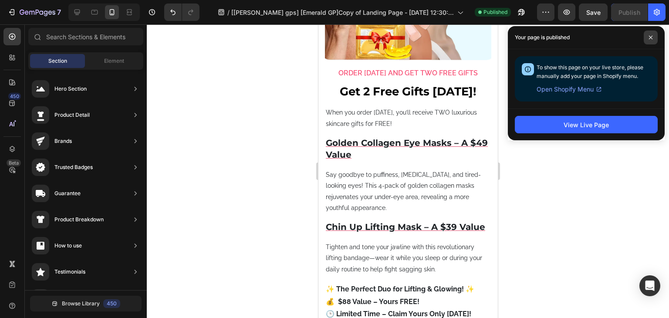
click at [652, 40] on span at bounding box center [651, 38] width 14 height 14
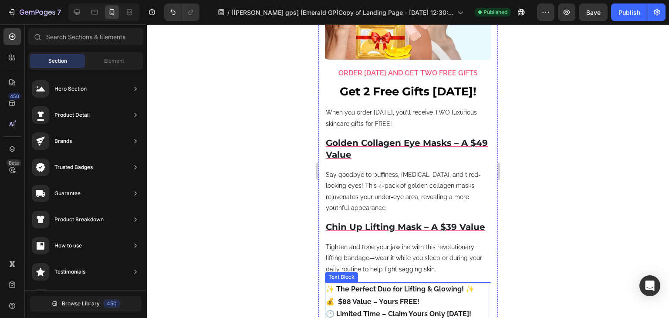
scroll to position [8392, 0]
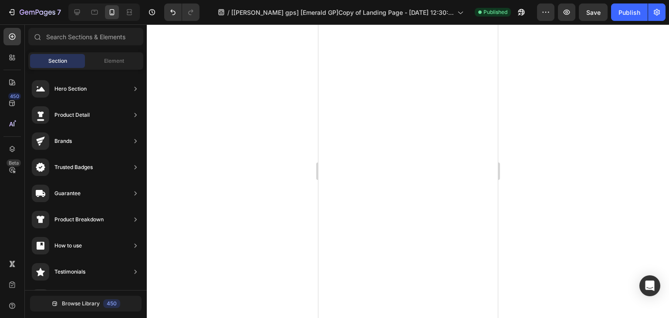
scroll to position [8080, 0]
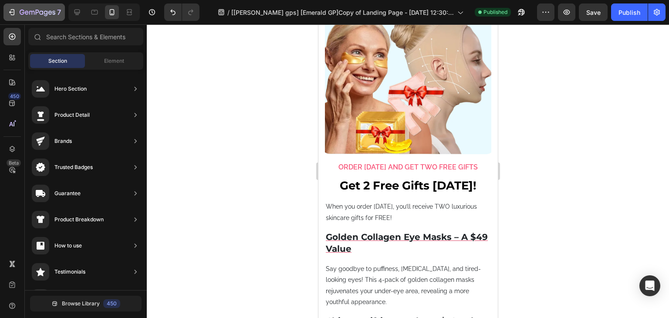
click at [23, 14] on icon "button" at bounding box center [38, 12] width 36 height 7
